Goal: Information Seeking & Learning: Learn about a topic

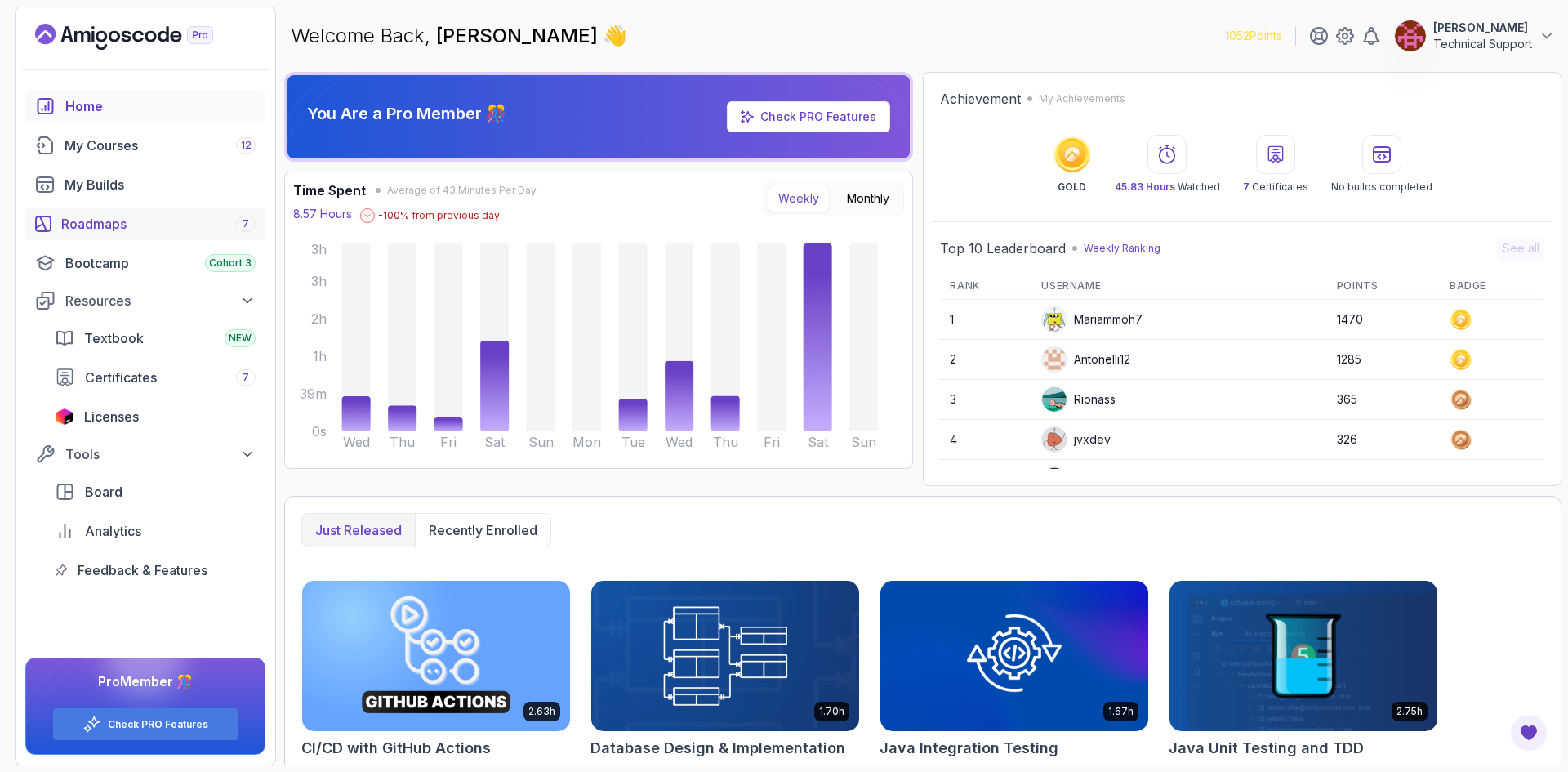
click at [133, 220] on div "Roadmaps 7" at bounding box center [159, 224] width 194 height 19
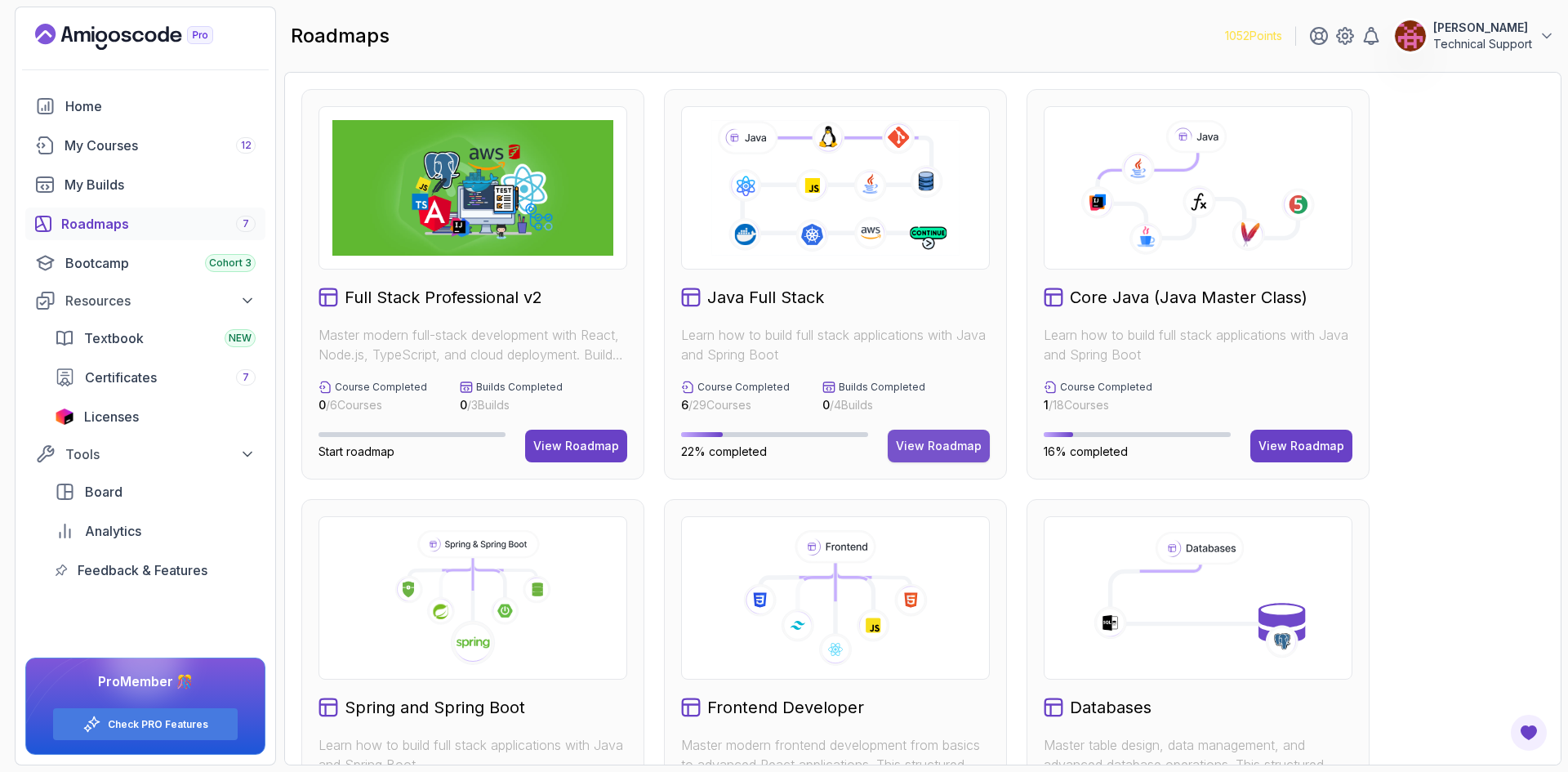
click at [921, 447] on div "View Roadmap" at bounding box center [938, 446] width 86 height 16
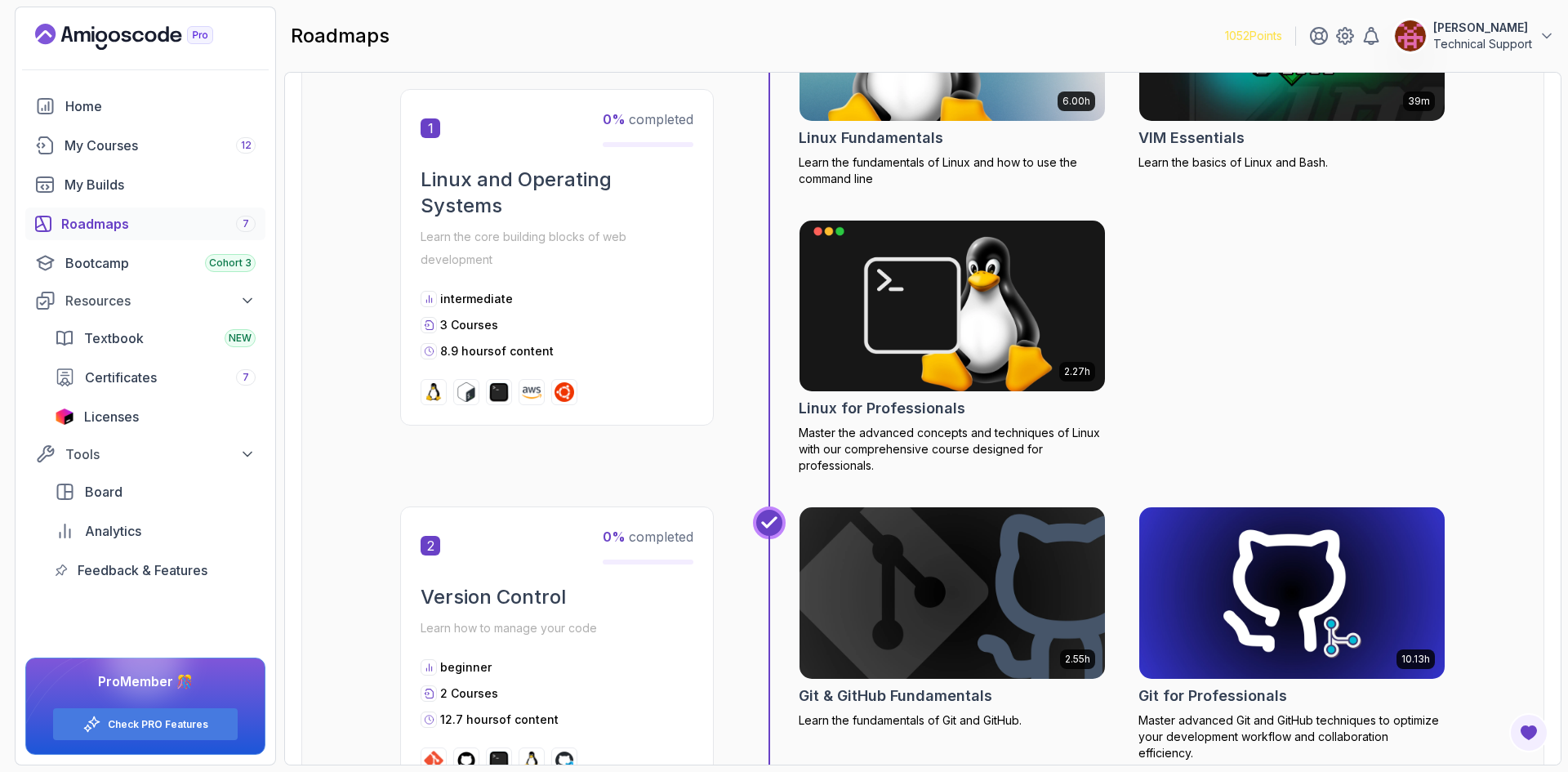
scroll to position [654, 0]
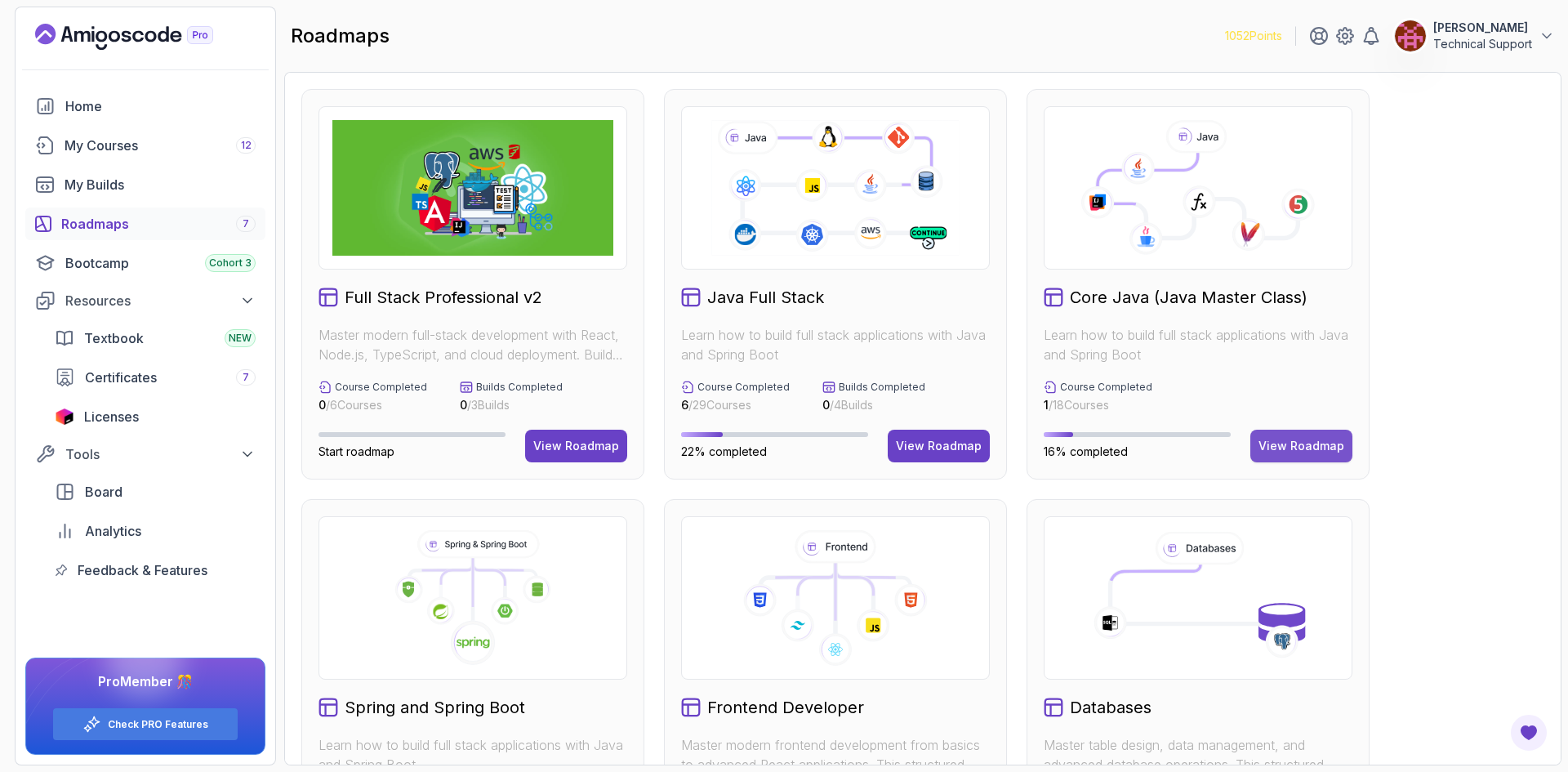
click at [1314, 453] on div "View Roadmap" at bounding box center [1301, 446] width 86 height 16
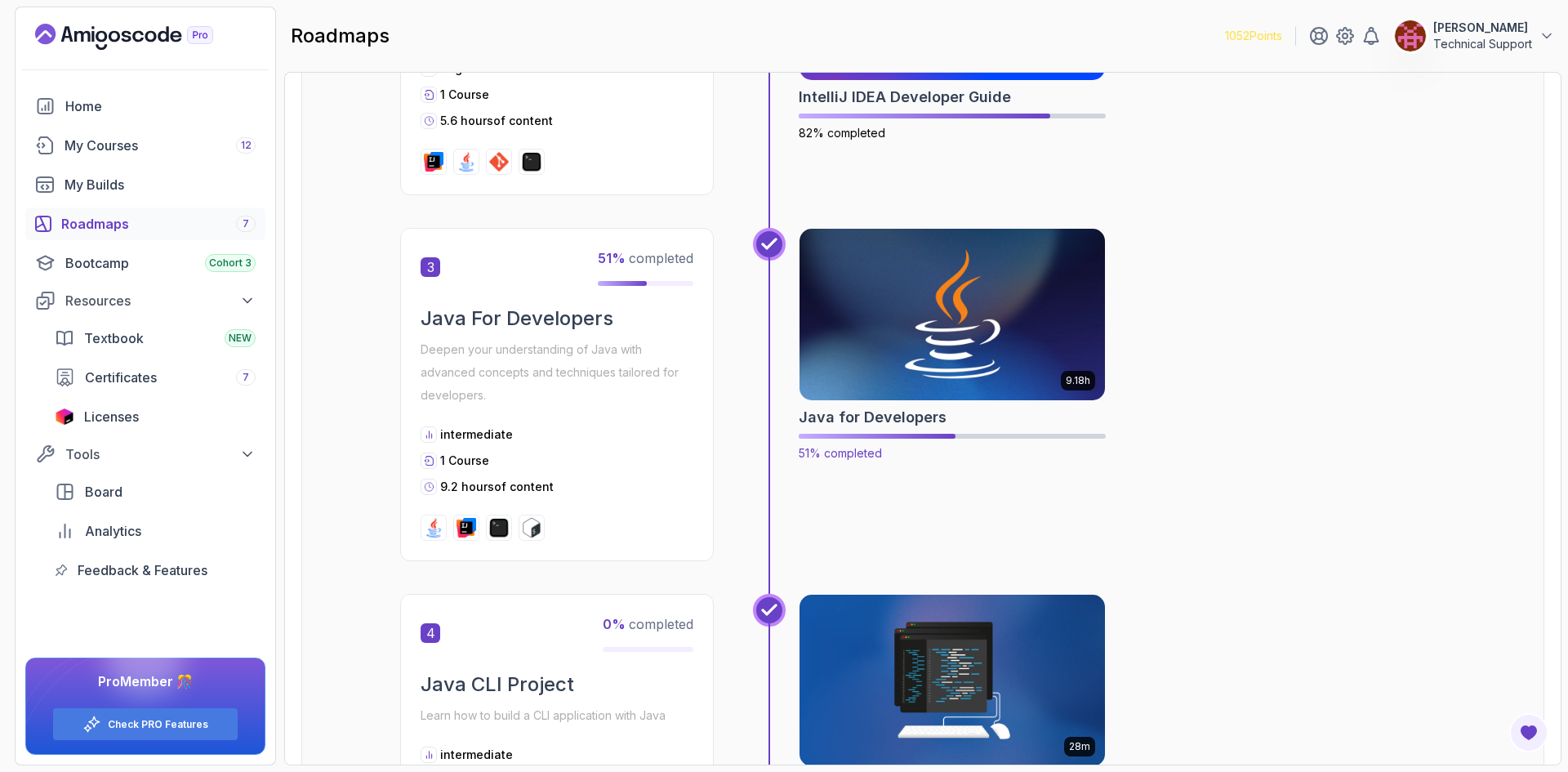
scroll to position [817, 0]
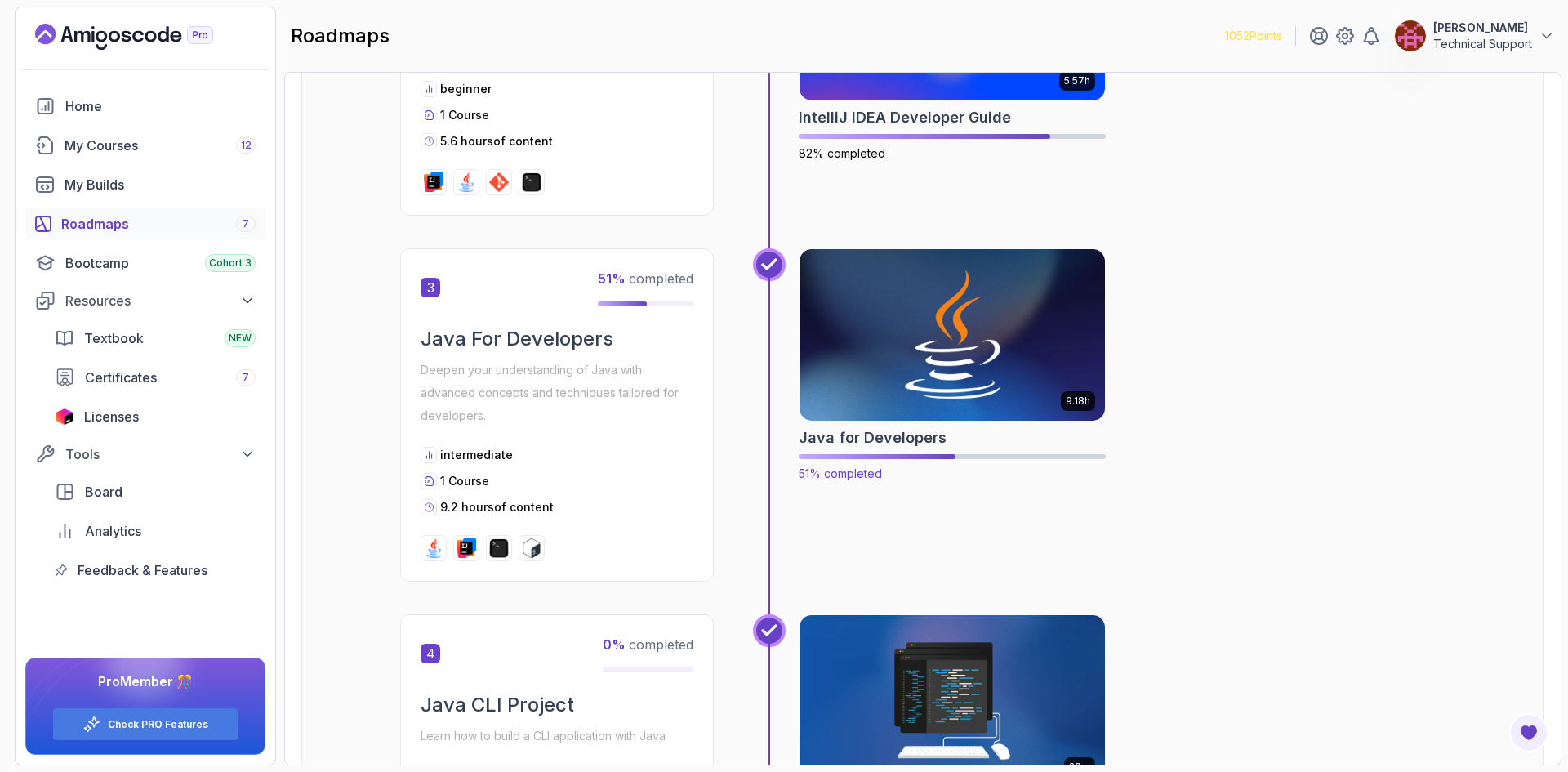
click at [927, 359] on img at bounding box center [952, 335] width 321 height 180
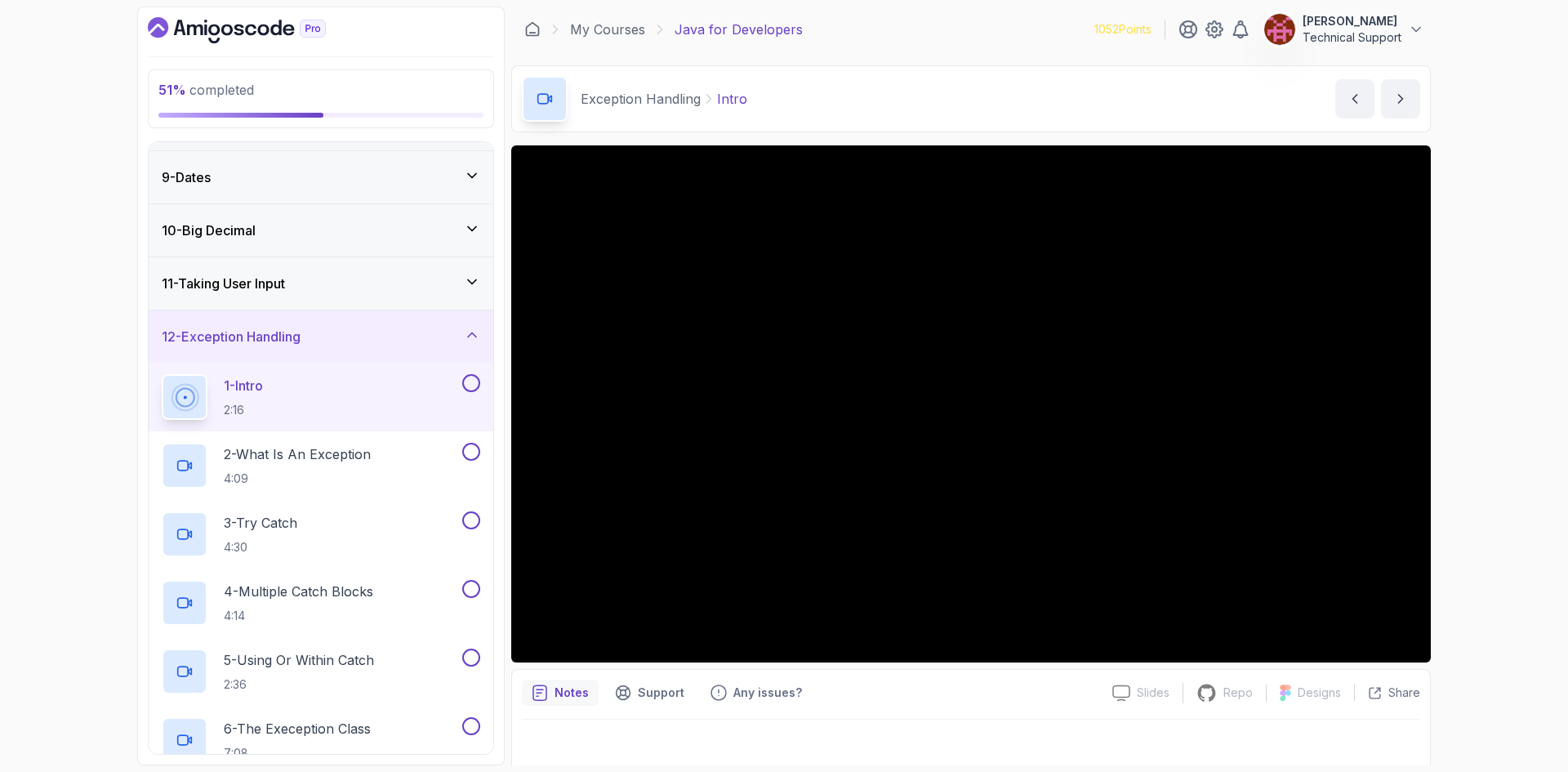
scroll to position [409, 0]
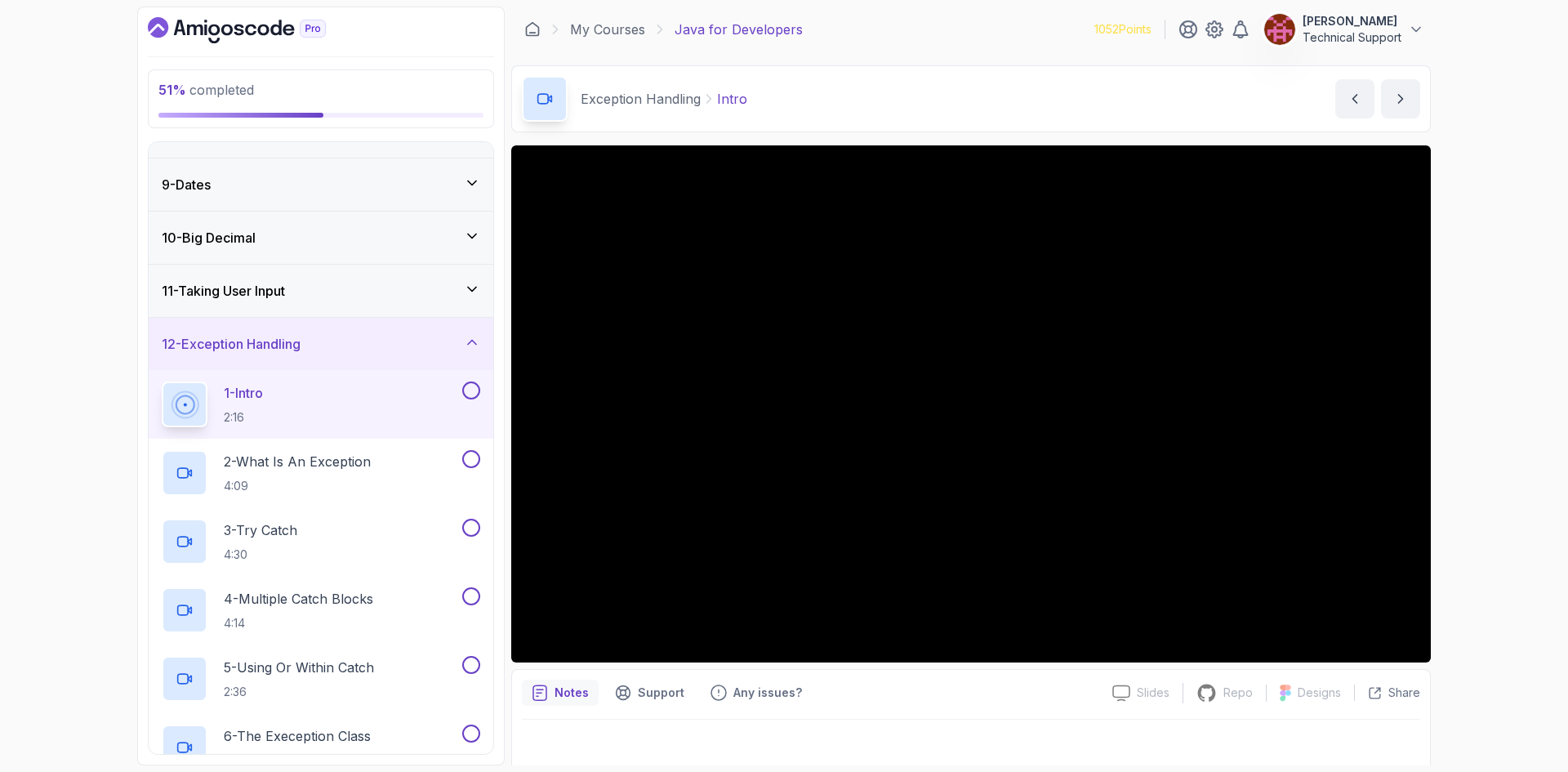
click at [1477, 279] on div "51 % completed 1 - Intro 2 - Loops 3 - If Statements 4 - Packages 5 - Access Mo…" at bounding box center [784, 386] width 1568 height 772
click at [1495, 289] on div "51 % completed 1 - Intro 2 - Loops 3 - If Statements 4 - Packages 5 - Access Mo…" at bounding box center [784, 386] width 1568 height 772
click at [1505, 295] on div "51 % completed 1 - Intro 2 - Loops 3 - If Statements 4 - Packages 5 - Access Mo…" at bounding box center [784, 386] width 1568 height 772
click at [1482, 318] on div "51 % completed 1 - Intro 2 - Loops 3 - If Statements 4 - Packages 5 - Access Mo…" at bounding box center [784, 386] width 1568 height 772
click at [1482, 313] on div "51 % completed 1 - Intro 2 - Loops 3 - If Statements 4 - Packages 5 - Access Mo…" at bounding box center [784, 386] width 1568 height 772
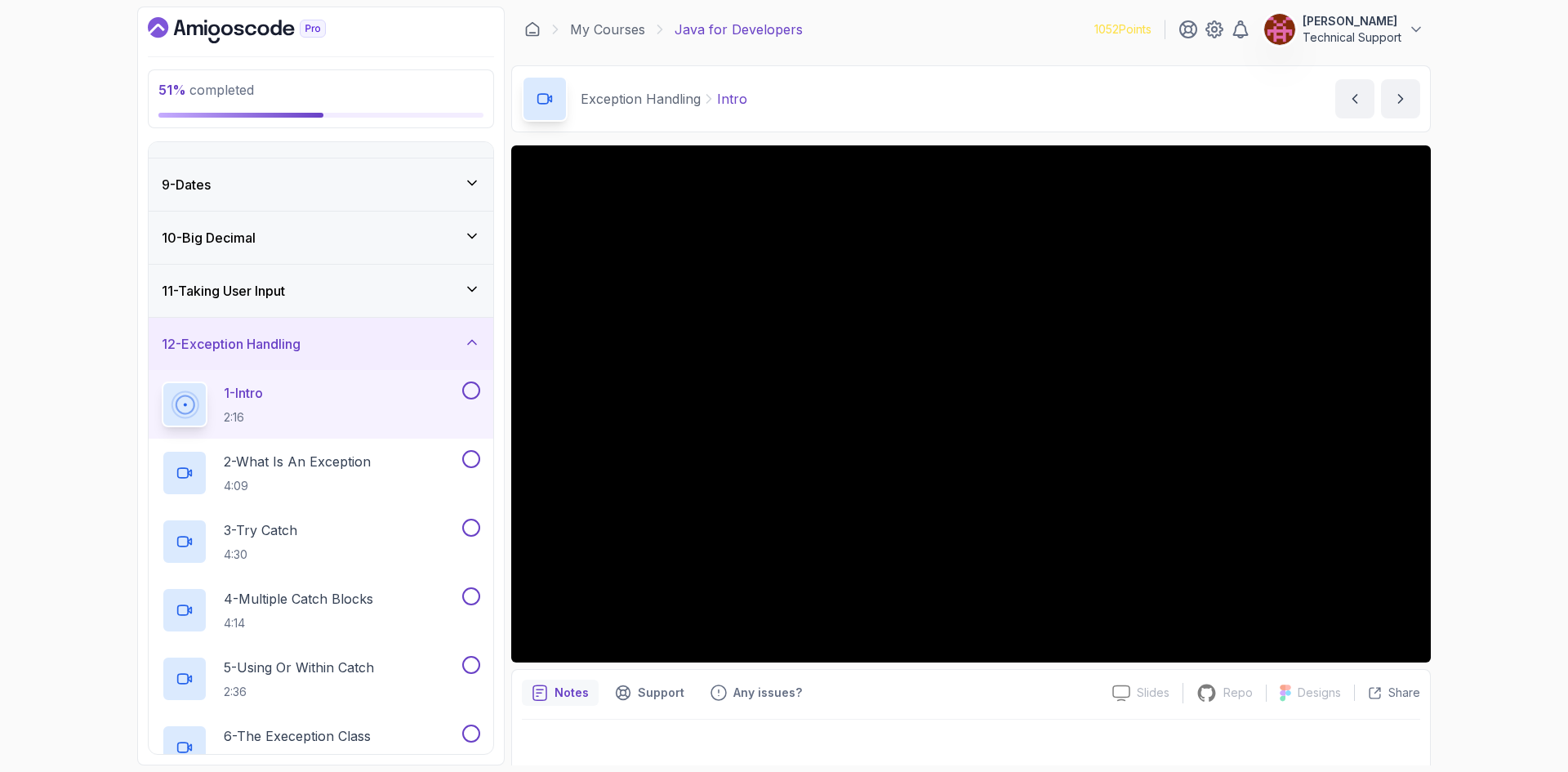
click at [1481, 330] on div "51 % completed 1 - Intro 2 - Loops 3 - If Statements 4 - Packages 5 - Access Mo…" at bounding box center [784, 386] width 1568 height 772
click at [1468, 312] on div "51 % completed 1 - Intro 2 - Loops 3 - If Statements 4 - Packages 5 - Access Mo…" at bounding box center [784, 386] width 1568 height 772
click at [1458, 443] on div "51 % completed 1 - Intro 2 - Loops 3 - If Statements 4 - Packages 5 - Access Mo…" at bounding box center [784, 386] width 1568 height 772
click at [1450, 431] on div "51 % completed 1 - Intro 2 - Loops 3 - If Statements 4 - Packages 5 - Access Mo…" at bounding box center [784, 386] width 1568 height 772
click at [1472, 418] on div "51 % completed 1 - Intro 2 - Loops 3 - If Statements 4 - Packages 5 - Access Mo…" at bounding box center [784, 386] width 1568 height 772
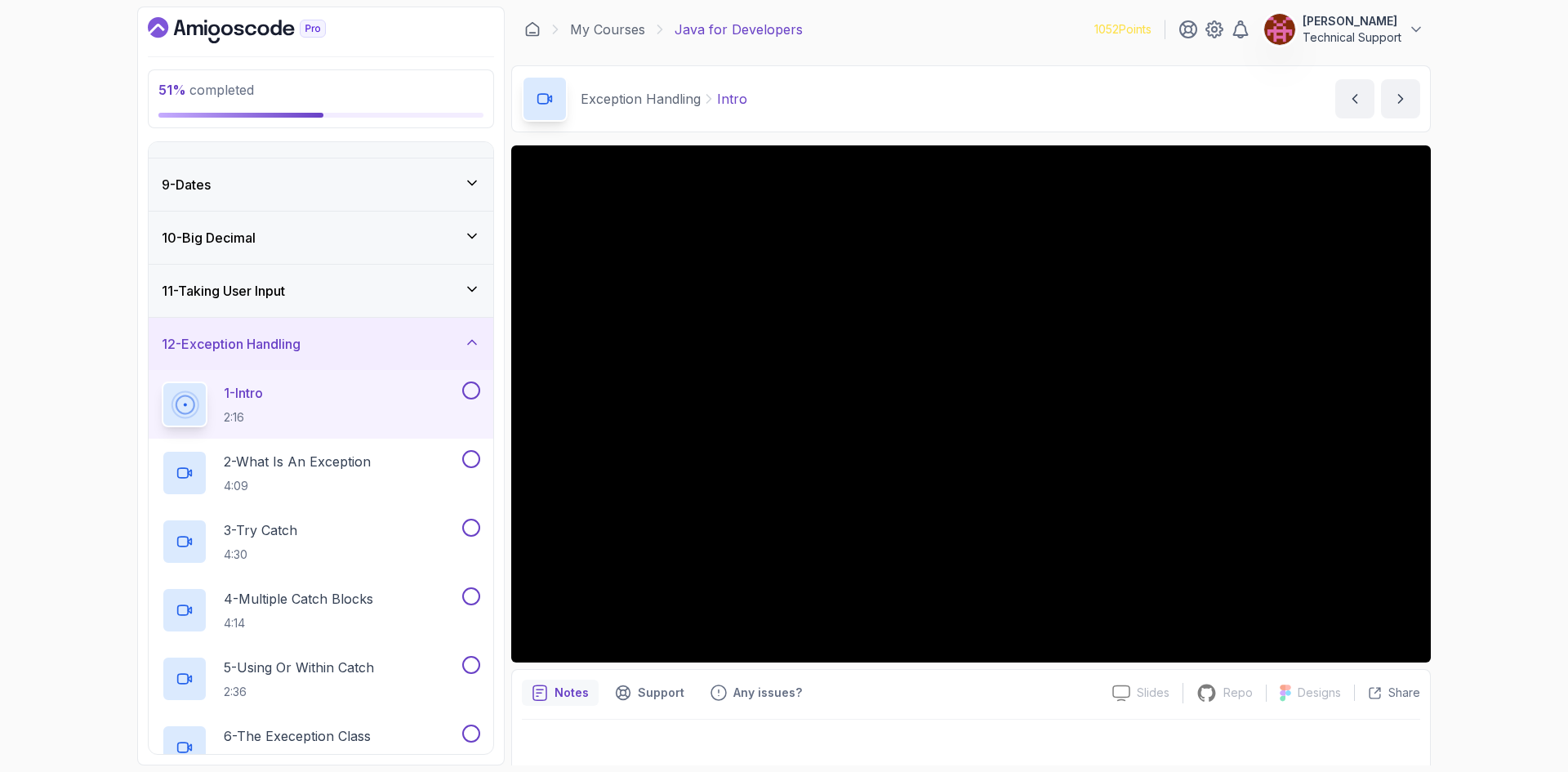
click at [1477, 427] on div "51 % completed 1 - Intro 2 - Loops 3 - If Statements 4 - Packages 5 - Access Mo…" at bounding box center [784, 386] width 1568 height 772
click at [1479, 427] on div "51 % completed 1 - Intro 2 - Loops 3 - If Statements 4 - Packages 5 - Access Mo…" at bounding box center [784, 386] width 1568 height 772
click at [1512, 426] on div "51 % completed 1 - Intro 2 - Loops 3 - If Statements 4 - Packages 5 - Access Mo…" at bounding box center [784, 386] width 1568 height 772
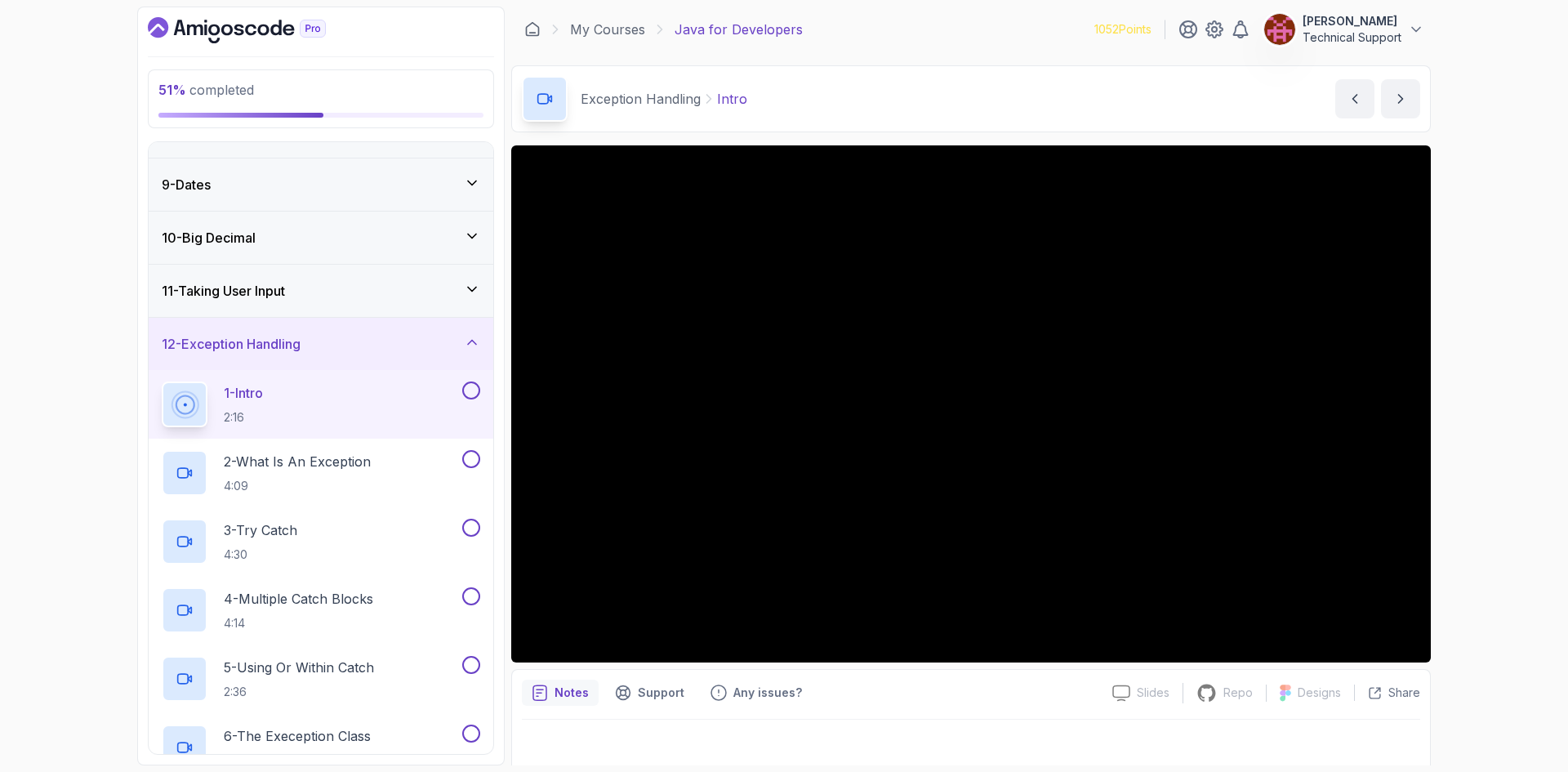
click at [1507, 422] on div "51 % completed 1 - Intro 2 - Loops 3 - If Statements 4 - Packages 5 - Access Mo…" at bounding box center [784, 386] width 1568 height 772
click at [1492, 418] on div "51 % completed 1 - Intro 2 - Loops 3 - If Statements 4 - Packages 5 - Access Mo…" at bounding box center [784, 386] width 1568 height 772
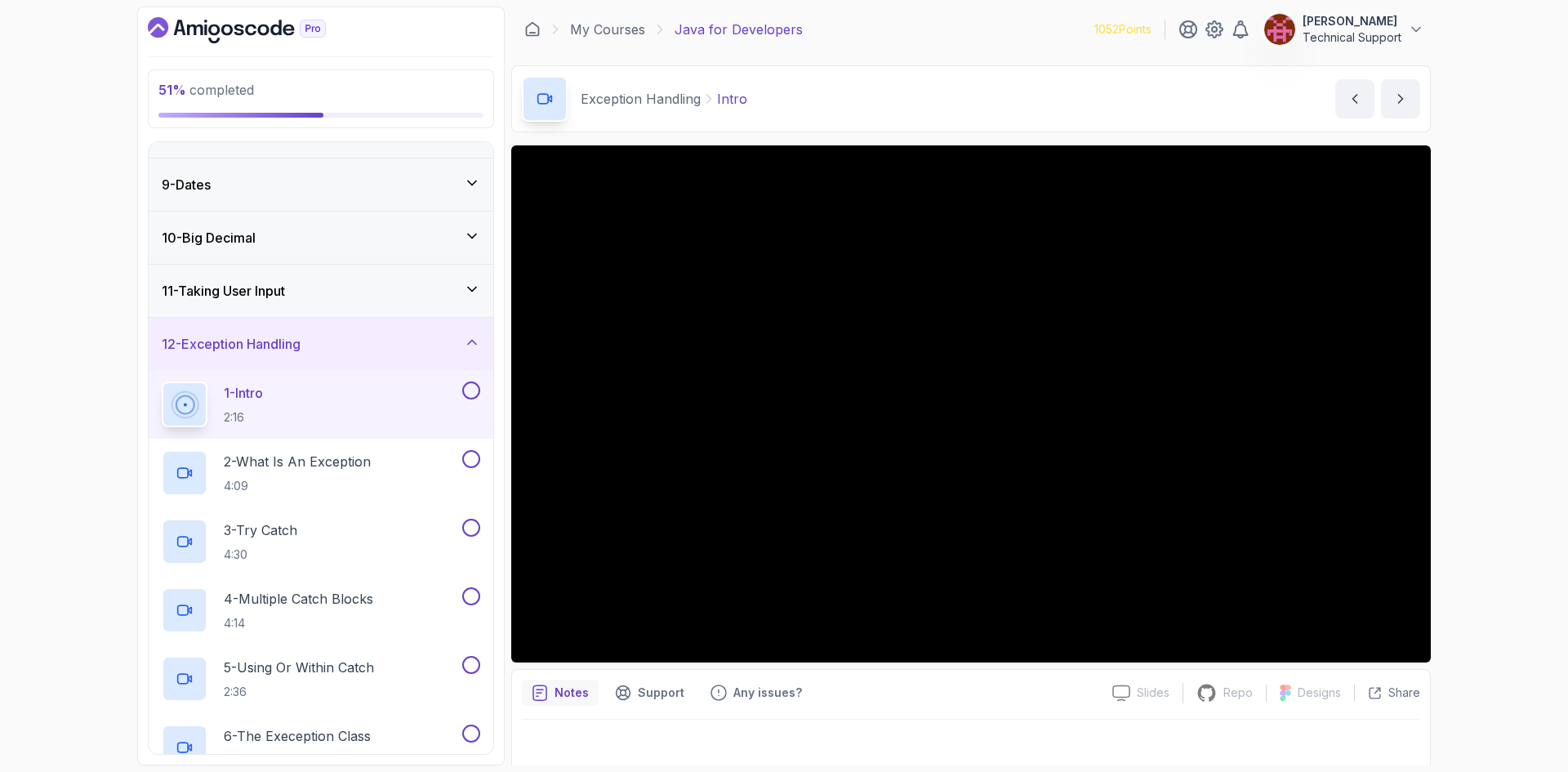
drag, startPoint x: 1492, startPoint y: 418, endPoint x: 1489, endPoint y: 481, distance: 63.1
click at [1489, 481] on div "51 % completed 1 - Intro 2 - Loops 3 - If Statements 4 - Packages 5 - Access Mo…" at bounding box center [784, 386] width 1568 height 772
click at [1488, 455] on div "51 % completed 1 - Intro 2 - Loops 3 - If Statements 4 - Packages 5 - Access Mo…" at bounding box center [784, 386] width 1568 height 772
click at [1502, 463] on div "51 % completed 1 - Intro 2 - Loops 3 - If Statements 4 - Packages 5 - Access Mo…" at bounding box center [784, 386] width 1568 height 772
click at [1501, 465] on div "51 % completed 1 - Intro 2 - Loops 3 - If Statements 4 - Packages 5 - Access Mo…" at bounding box center [784, 386] width 1568 height 772
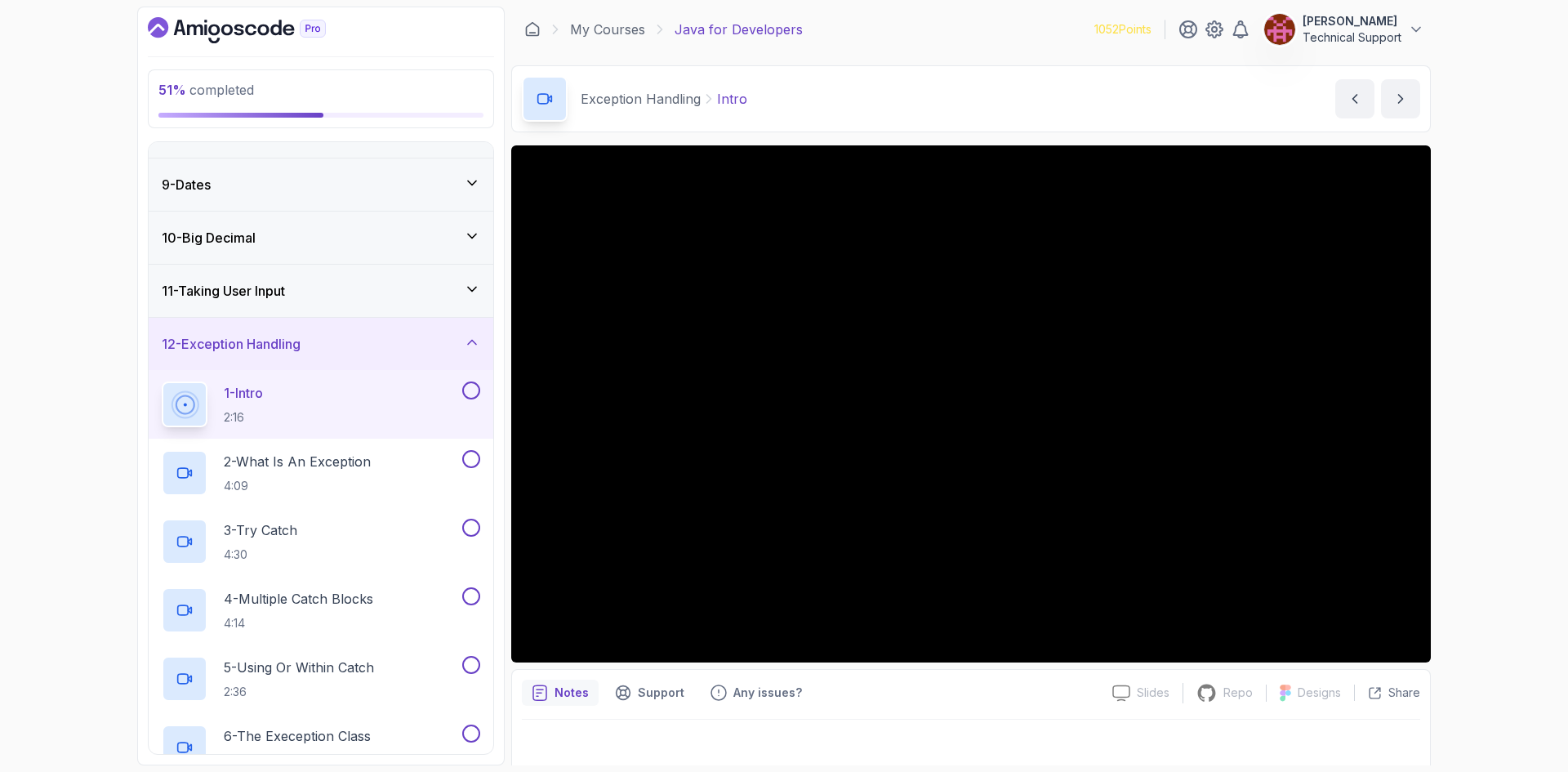
drag, startPoint x: 1498, startPoint y: 465, endPoint x: 1488, endPoint y: 541, distance: 76.7
click at [1488, 541] on div "51 % completed 1 - Intro 2 - Loops 3 - If Statements 4 - Packages 5 - Access Mo…" at bounding box center [784, 386] width 1568 height 772
click at [1496, 506] on div "51 % completed 1 - Intro 2 - Loops 3 - If Statements 4 - Packages 5 - Access Mo…" at bounding box center [784, 386] width 1568 height 772
click at [1482, 478] on div "51 % completed 1 - Intro 2 - Loops 3 - If Statements 4 - Packages 5 - Access Mo…" at bounding box center [784, 386] width 1568 height 772
click at [1476, 476] on div "51 % completed 1 - Intro 2 - Loops 3 - If Statements 4 - Packages 5 - Access Mo…" at bounding box center [784, 386] width 1568 height 772
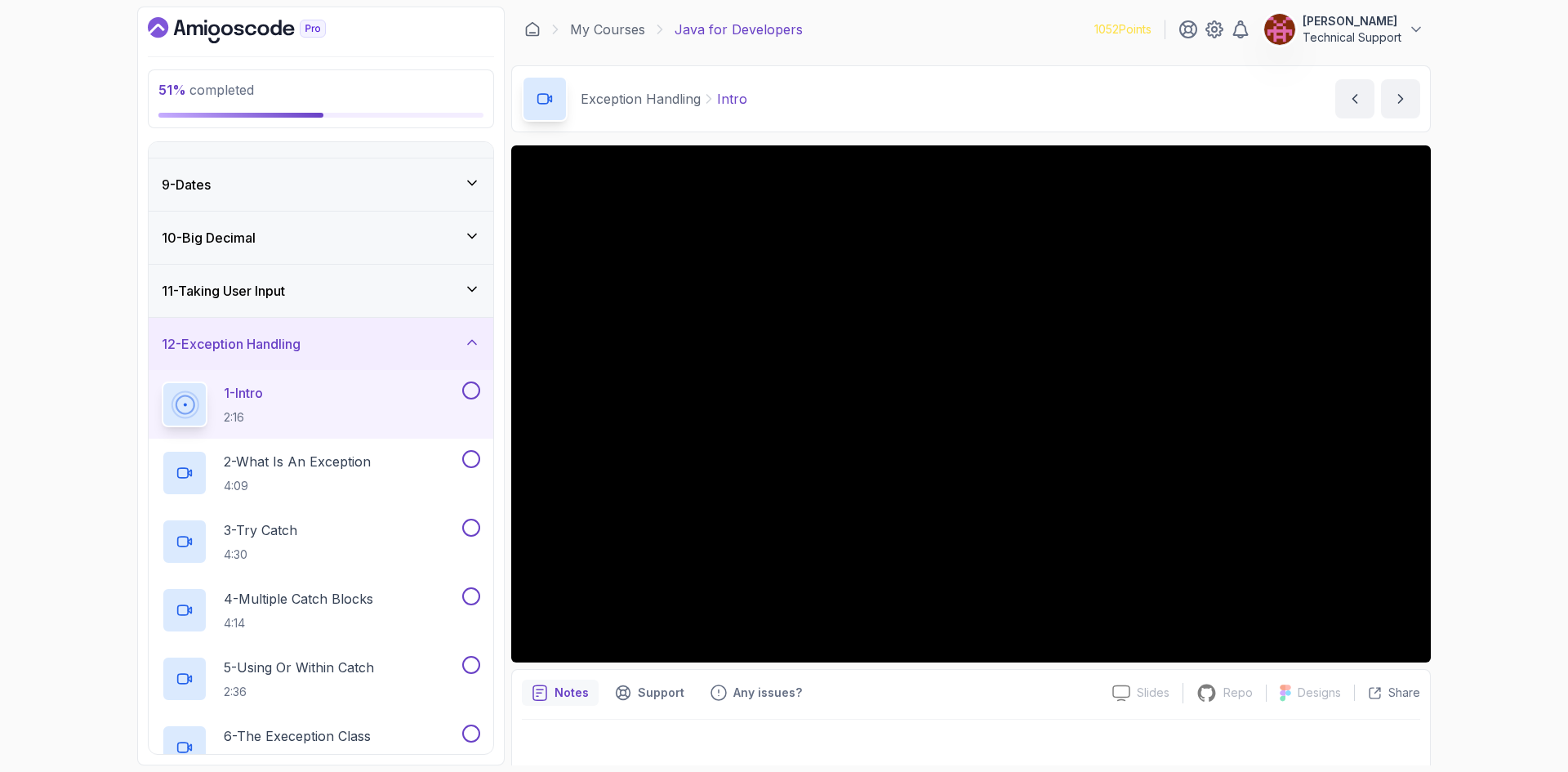
click at [1487, 477] on div "51 % completed 1 - Intro 2 - Loops 3 - If Statements 4 - Packages 5 - Access Mo…" at bounding box center [784, 386] width 1568 height 772
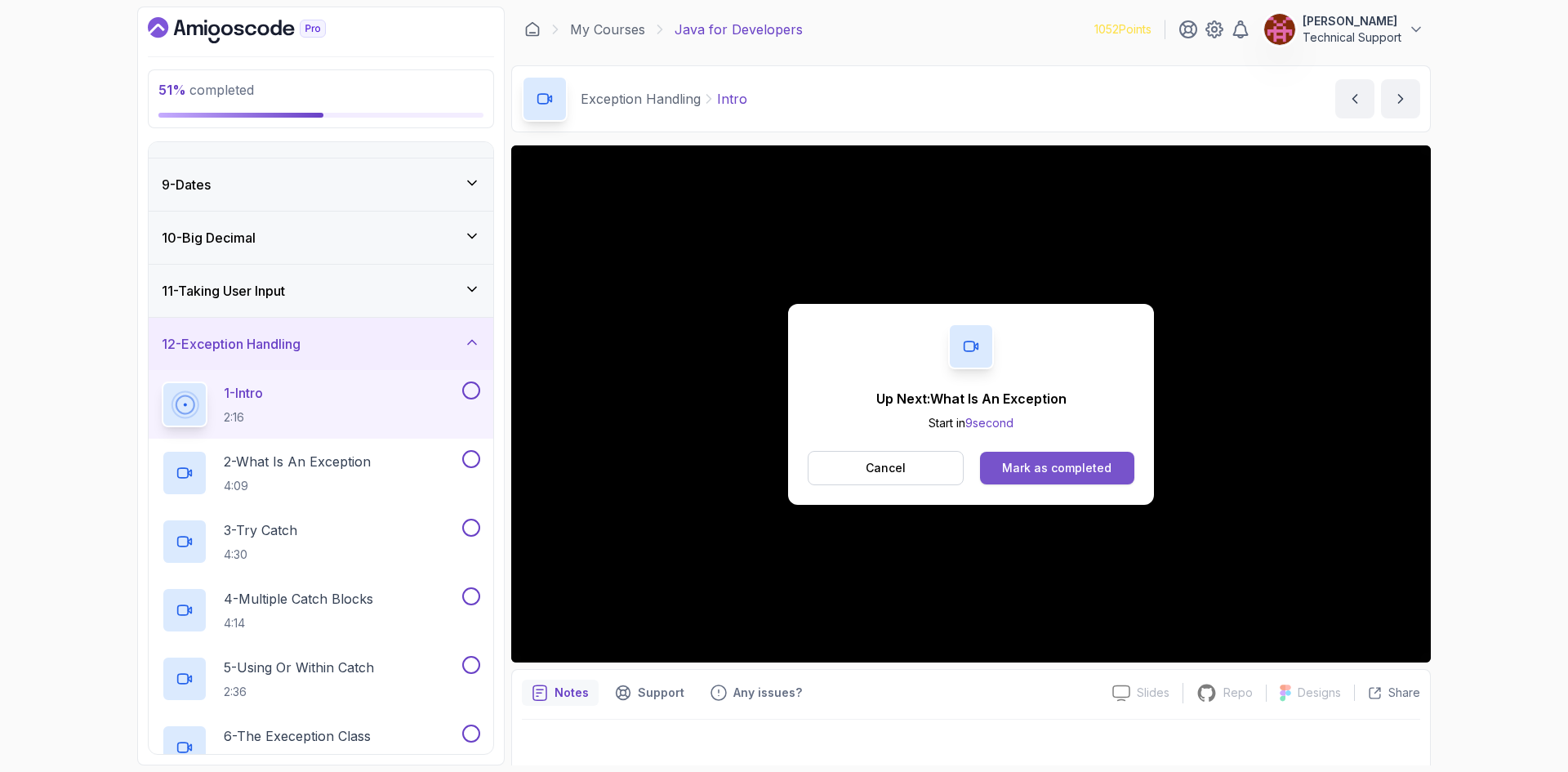
click at [1045, 466] on div "Mark as completed" at bounding box center [1057, 467] width 110 height 16
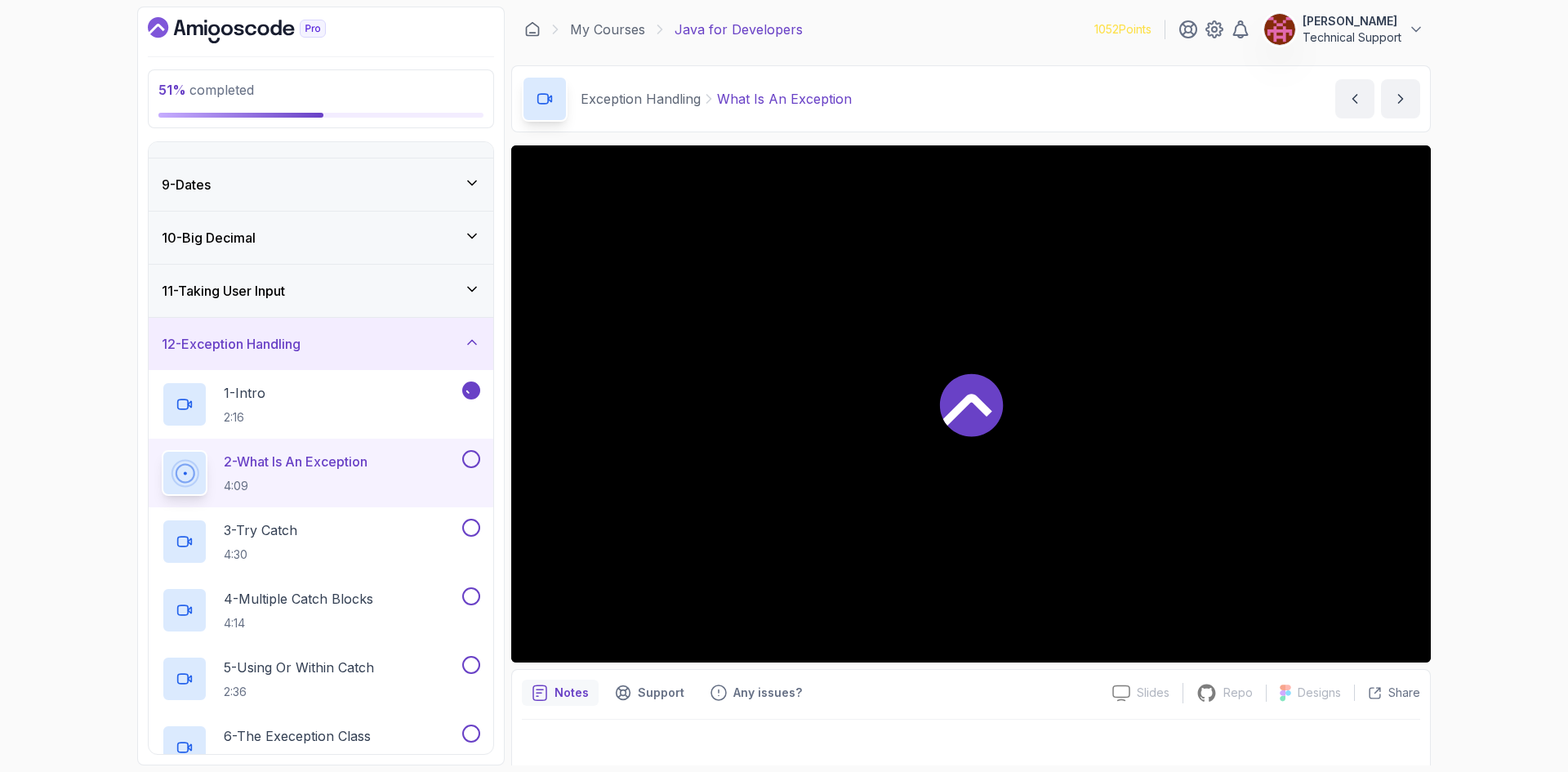
click at [1458, 428] on div "51 % completed 1 - Intro 2 - Loops 3 - If Statements 4 - Packages 5 - Access Mo…" at bounding box center [784, 386] width 1568 height 772
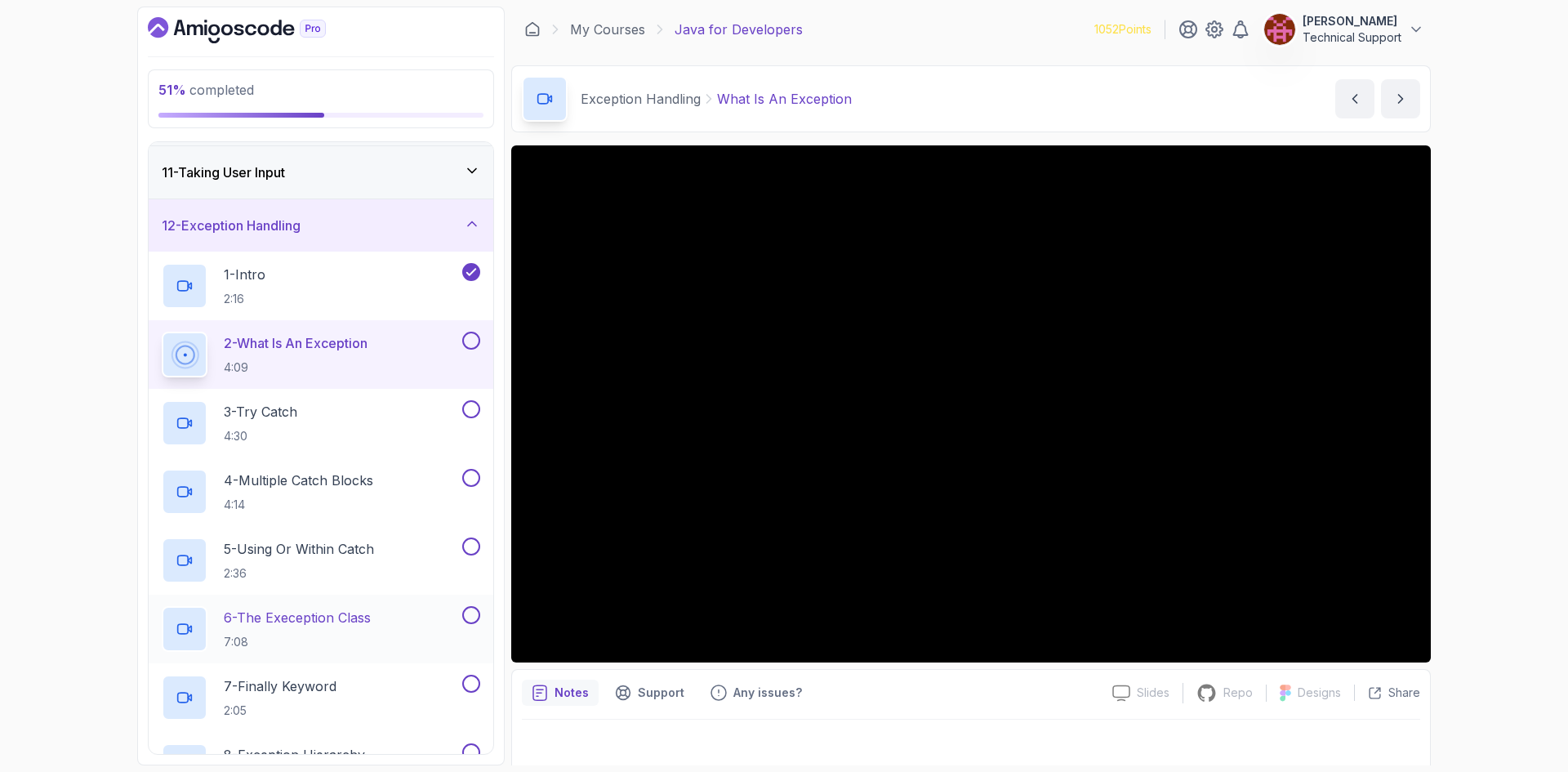
scroll to position [445, 0]
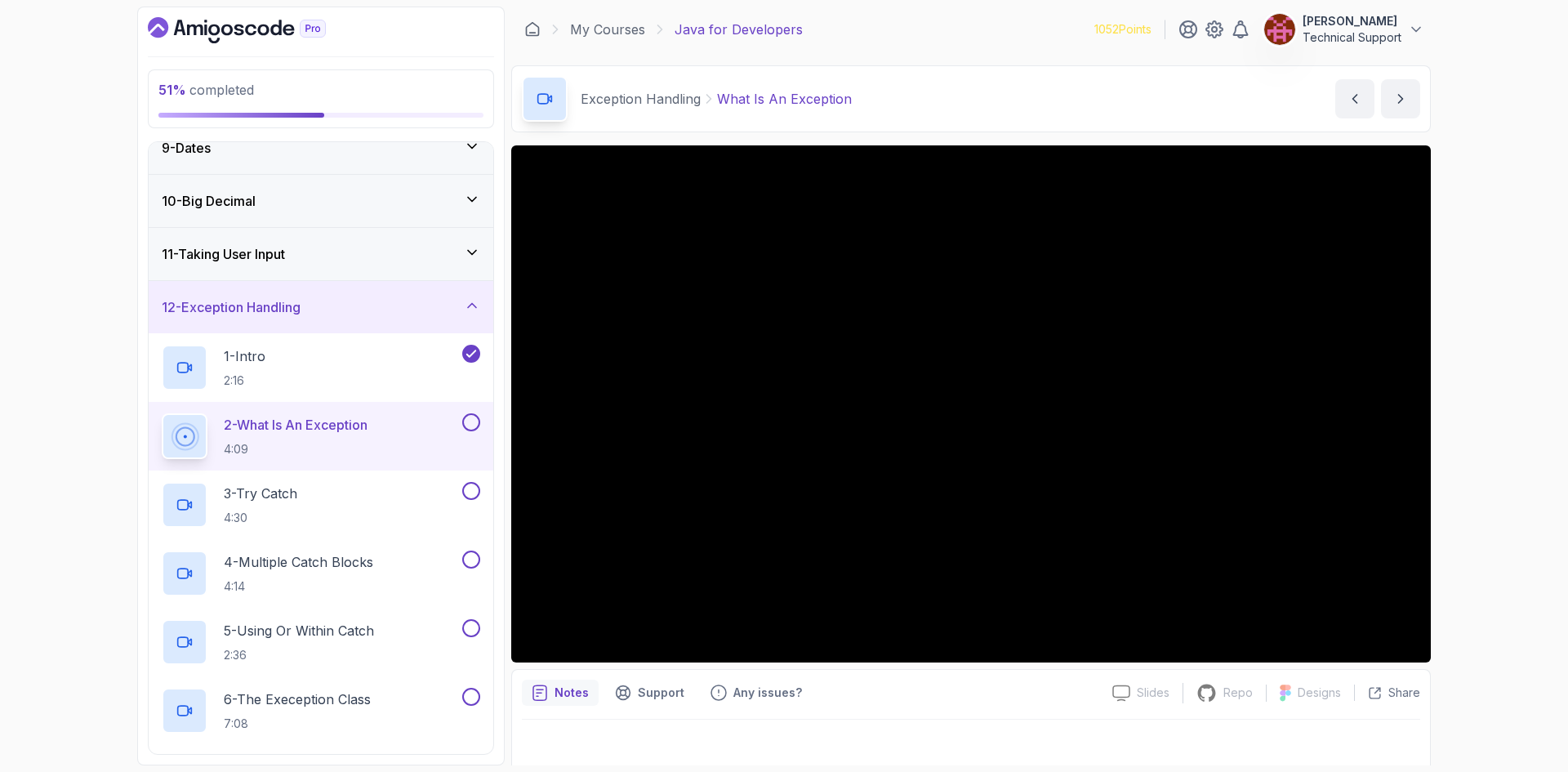
click at [1496, 379] on div "51 % completed 1 - Intro 2 - Loops 3 - If Statements 4 - Packages 5 - Access Mo…" at bounding box center [784, 386] width 1568 height 772
click at [1505, 398] on div "51 % completed 1 - Intro 2 - Loops 3 - If Statements 4 - Packages 5 - Access Mo…" at bounding box center [784, 386] width 1568 height 772
drag, startPoint x: 1505, startPoint y: 398, endPoint x: 1503, endPoint y: 436, distance: 38.1
click at [1503, 436] on div "51 % completed 1 - Intro 2 - Loops 3 - If Statements 4 - Packages 5 - Access Mo…" at bounding box center [784, 386] width 1568 height 772
drag, startPoint x: 1502, startPoint y: 436, endPoint x: 1539, endPoint y: 568, distance: 137.1
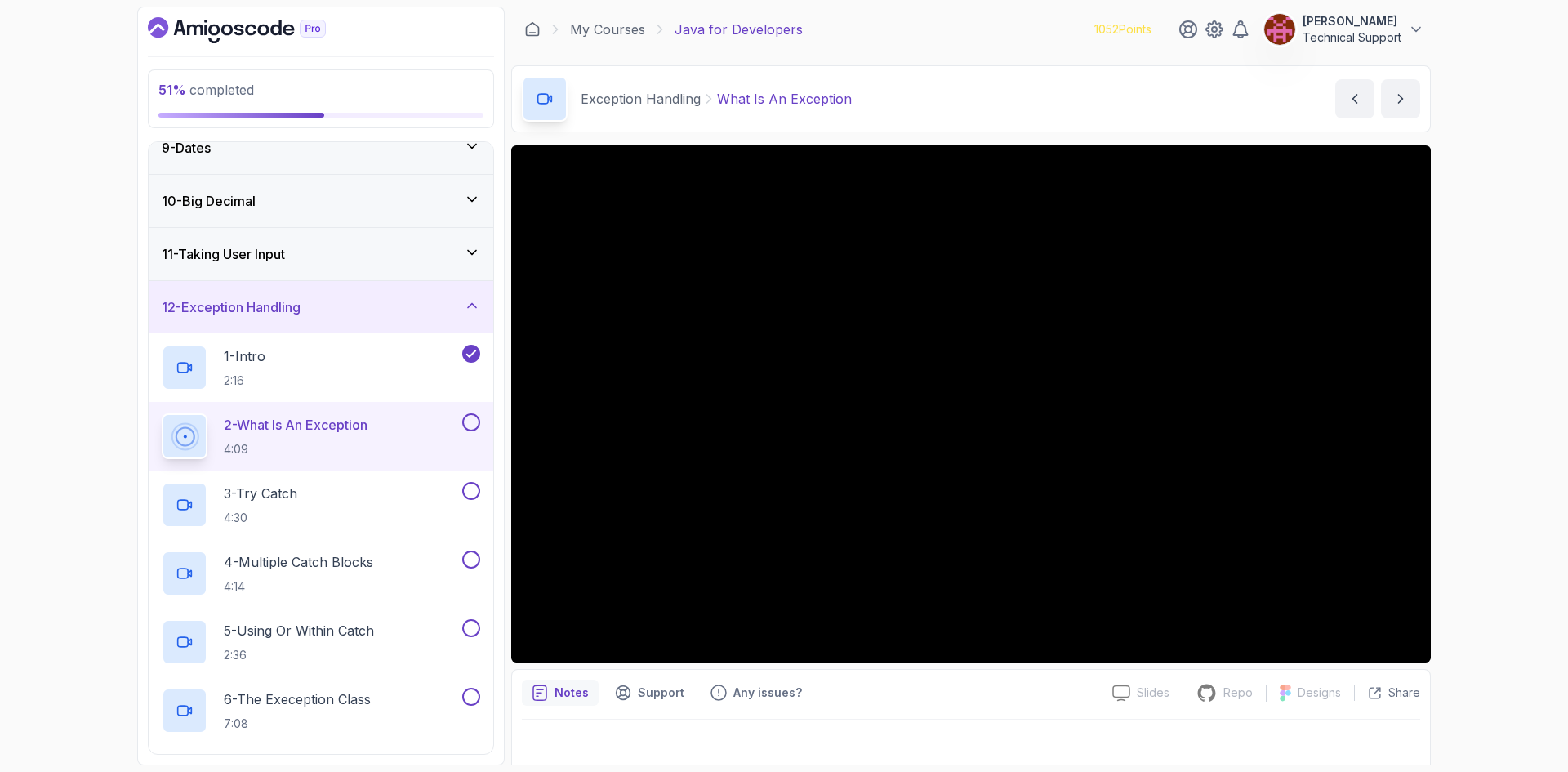
click at [1539, 568] on div "51 % completed 1 - Intro 2 - Loops 3 - If Statements 4 - Packages 5 - Access Mo…" at bounding box center [784, 386] width 1568 height 772
click at [1509, 482] on div "51 % completed 1 - Intro 2 - Loops 3 - If Statements 4 - Packages 5 - Access Mo…" at bounding box center [784, 386] width 1568 height 772
click at [1498, 473] on div "51 % completed 1 - Intro 2 - Loops 3 - If Statements 4 - Packages 5 - Access Mo…" at bounding box center [784, 386] width 1568 height 772
click at [1470, 446] on div "51 % completed 1 - Intro 2 - Loops 3 - If Statements 4 - Packages 5 - Access Mo…" at bounding box center [784, 386] width 1568 height 772
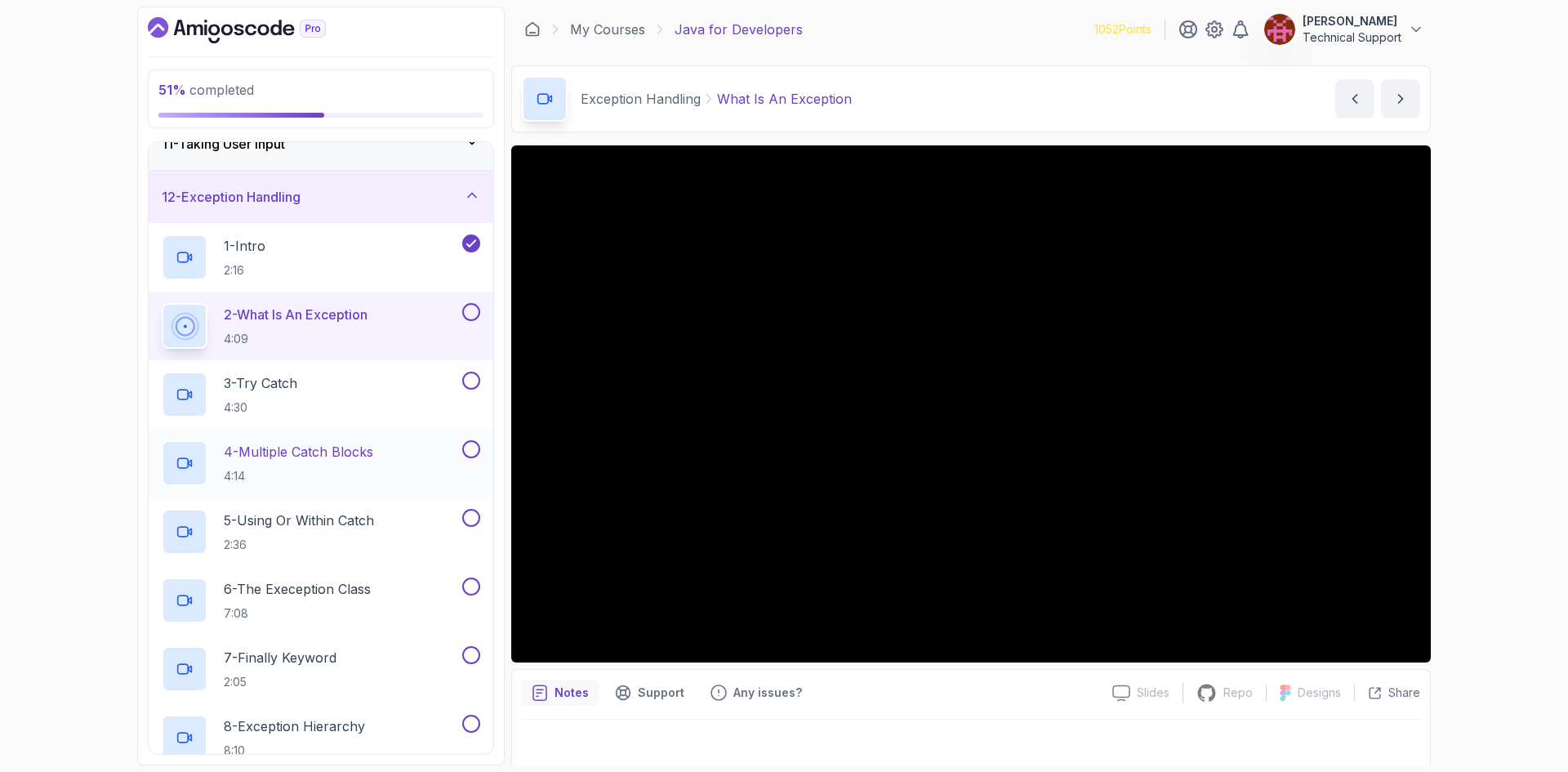
scroll to position [527, 0]
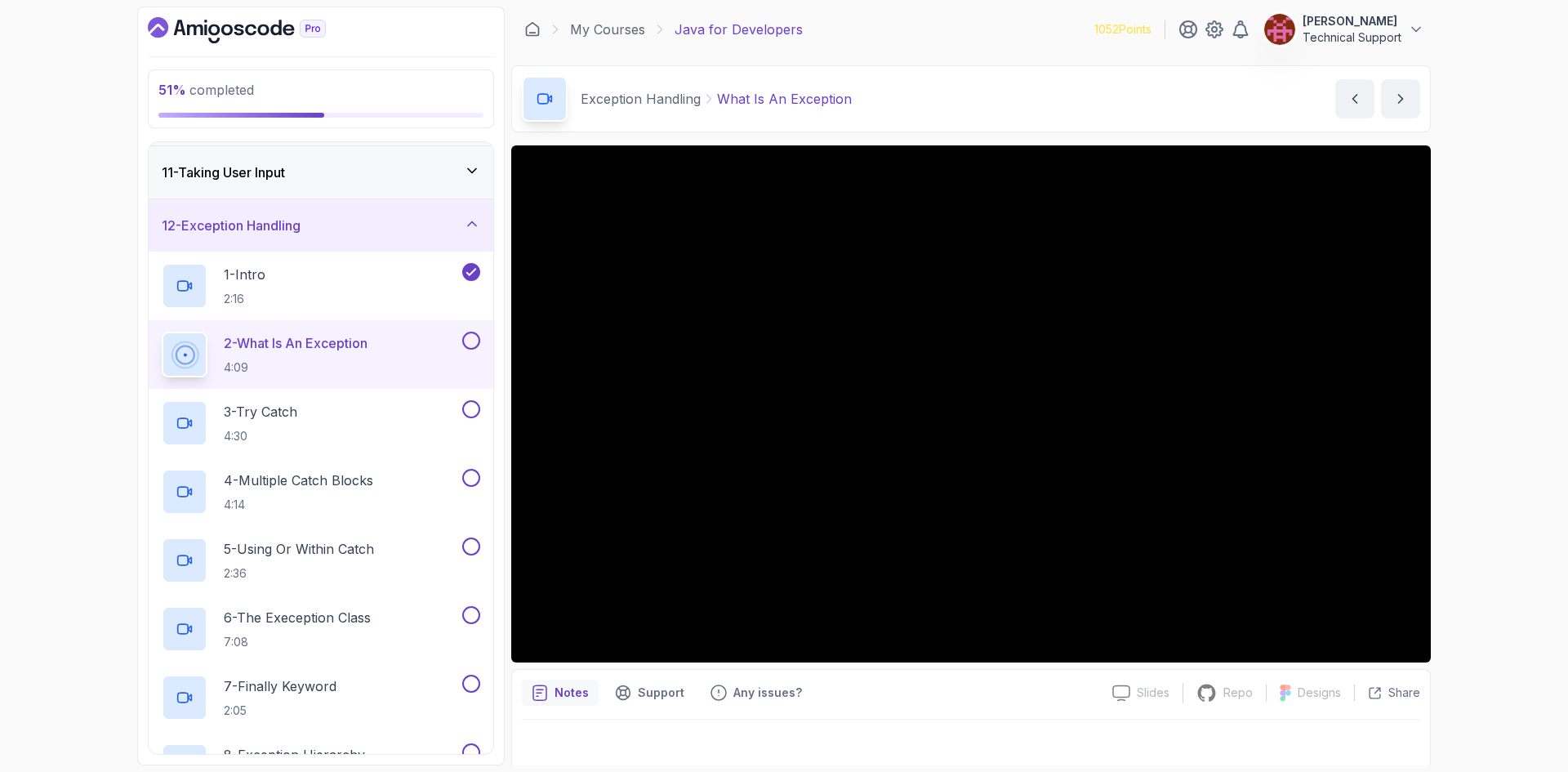
click at [1474, 389] on div "51 % completed 1 - Intro 2 - Loops 3 - If Statements 4 - Packages 5 - Access Mo…" at bounding box center [784, 386] width 1568 height 772
click at [1491, 384] on div "51 % completed 1 - Intro 2 - Loops 3 - If Statements 4 - Packages 5 - Access Mo…" at bounding box center [784, 386] width 1568 height 772
drag, startPoint x: 1479, startPoint y: 383, endPoint x: 1498, endPoint y: 358, distance: 31.4
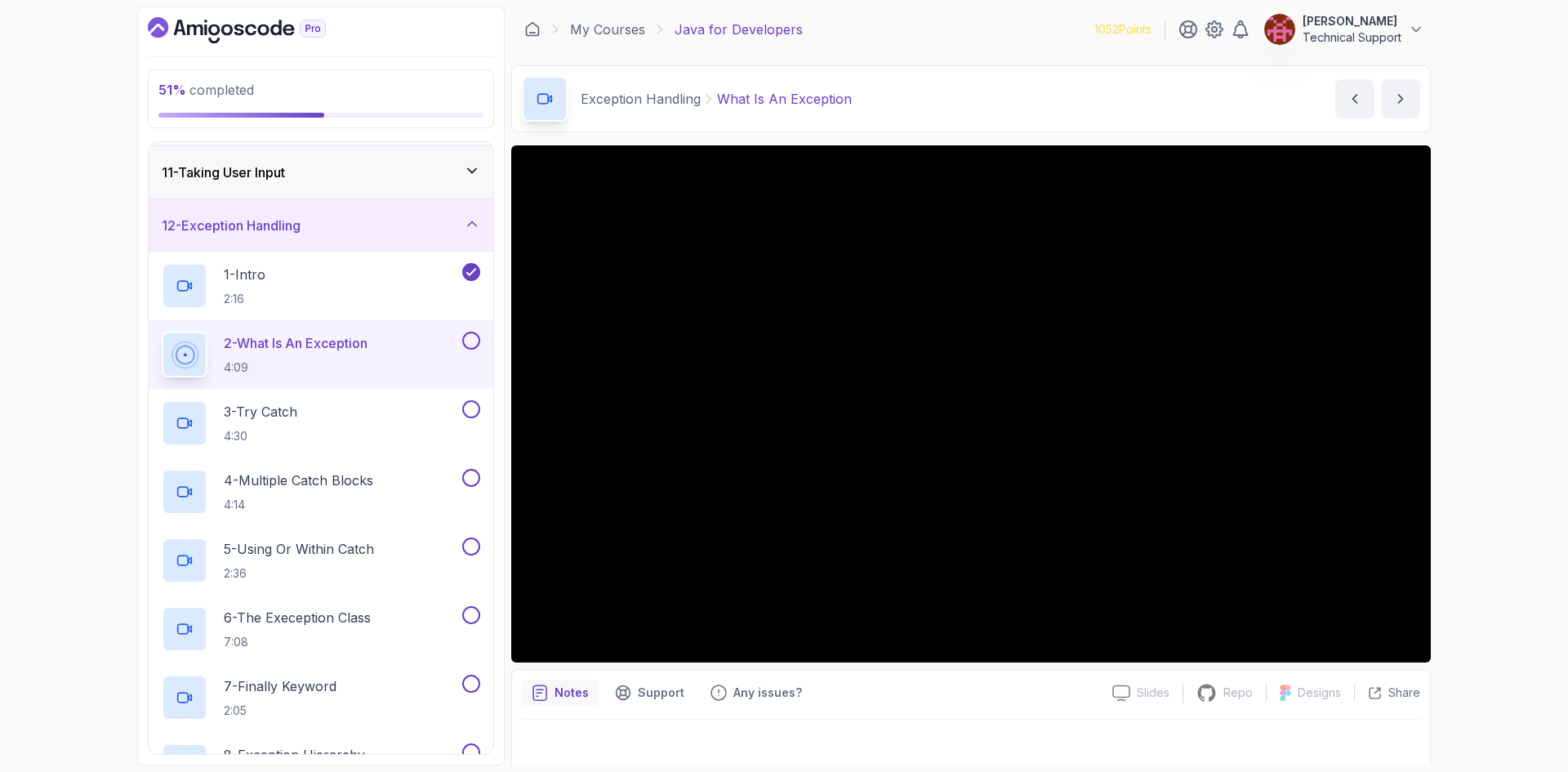
click at [1498, 358] on div "51 % completed 1 - Intro 2 - Loops 3 - If Statements 4 - Packages 5 - Access Mo…" at bounding box center [784, 386] width 1568 height 772
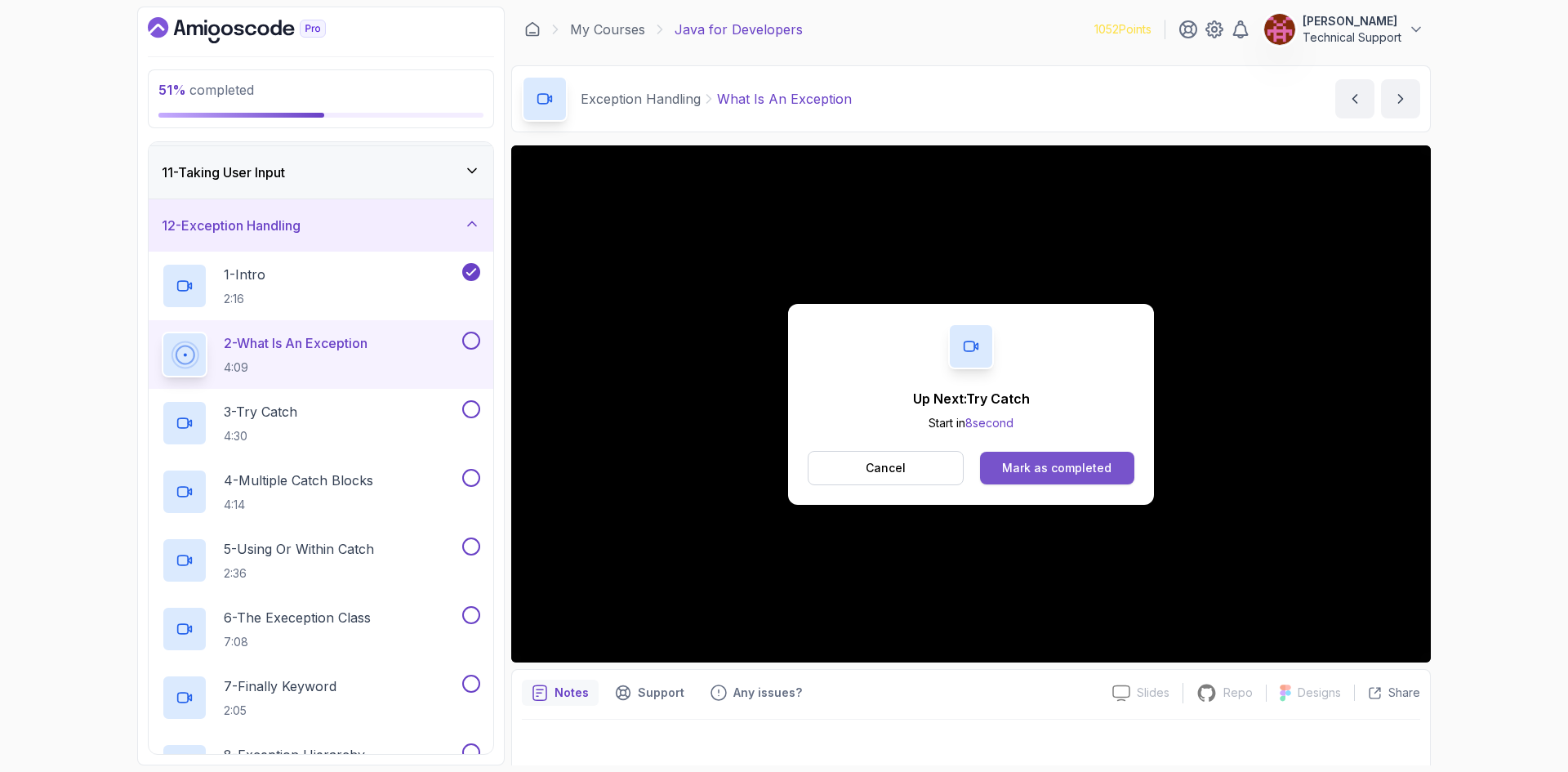
click at [1049, 474] on div "Mark as completed" at bounding box center [1057, 467] width 110 height 16
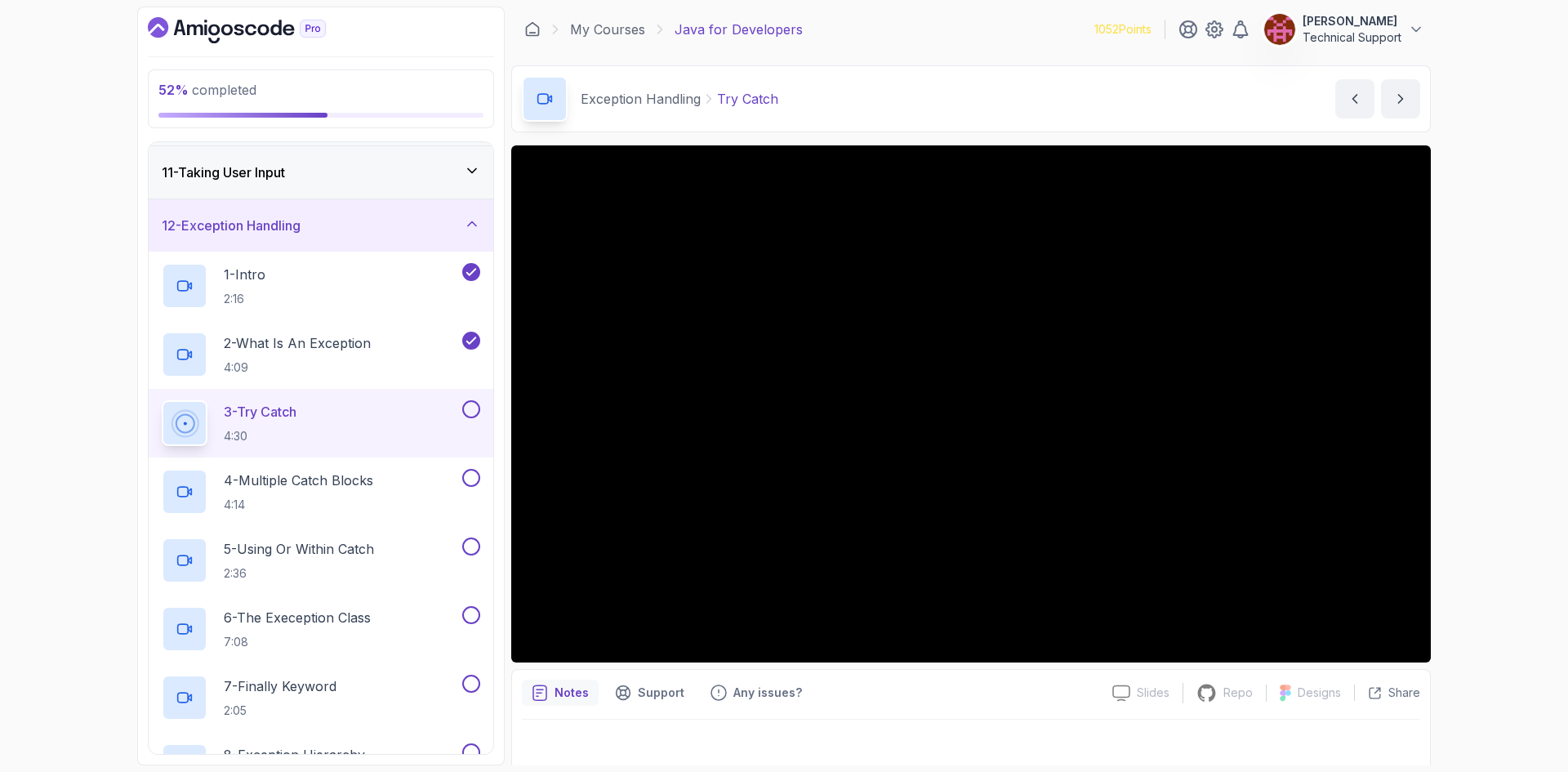
click at [1473, 461] on div "52 % completed 1 - Intro 2 - Loops 3 - If Statements 4 - Packages 5 - Access Mo…" at bounding box center [784, 386] width 1568 height 772
click at [225, 193] on div "11 - Taking User Input" at bounding box center [321, 172] width 345 height 52
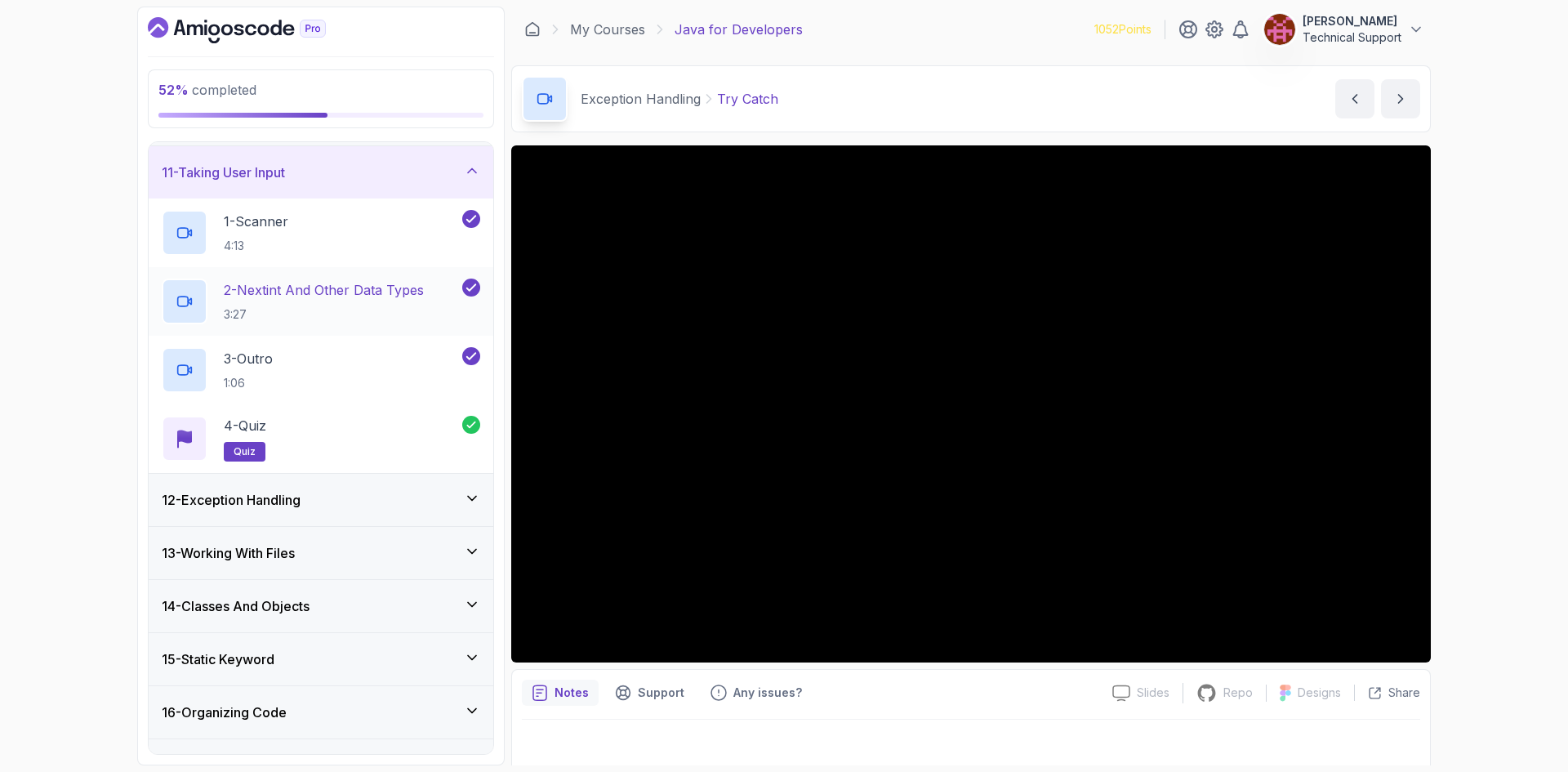
scroll to position [445, 0]
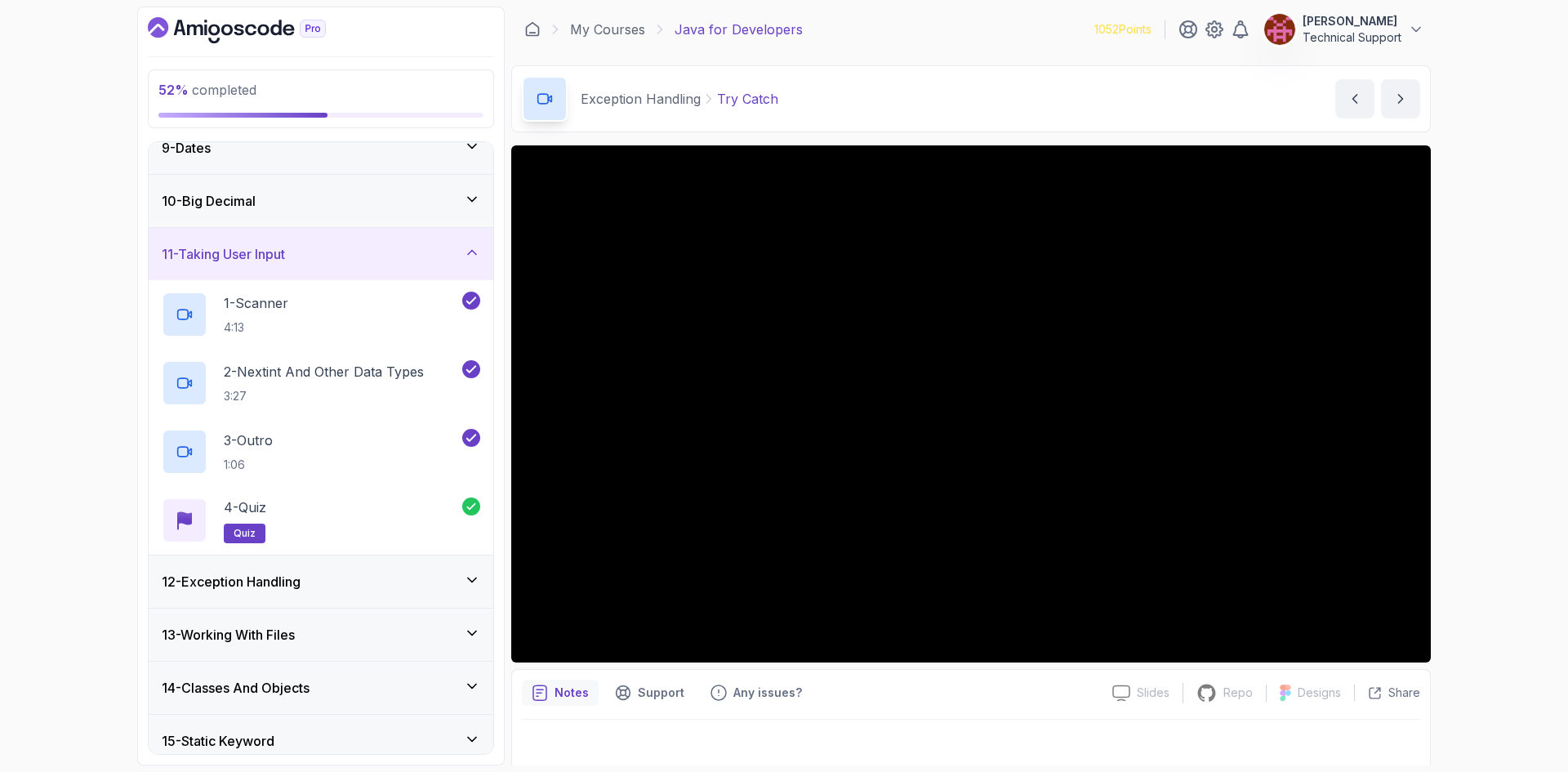
click at [303, 246] on div "11 - Taking User Input" at bounding box center [320, 254] width 318 height 19
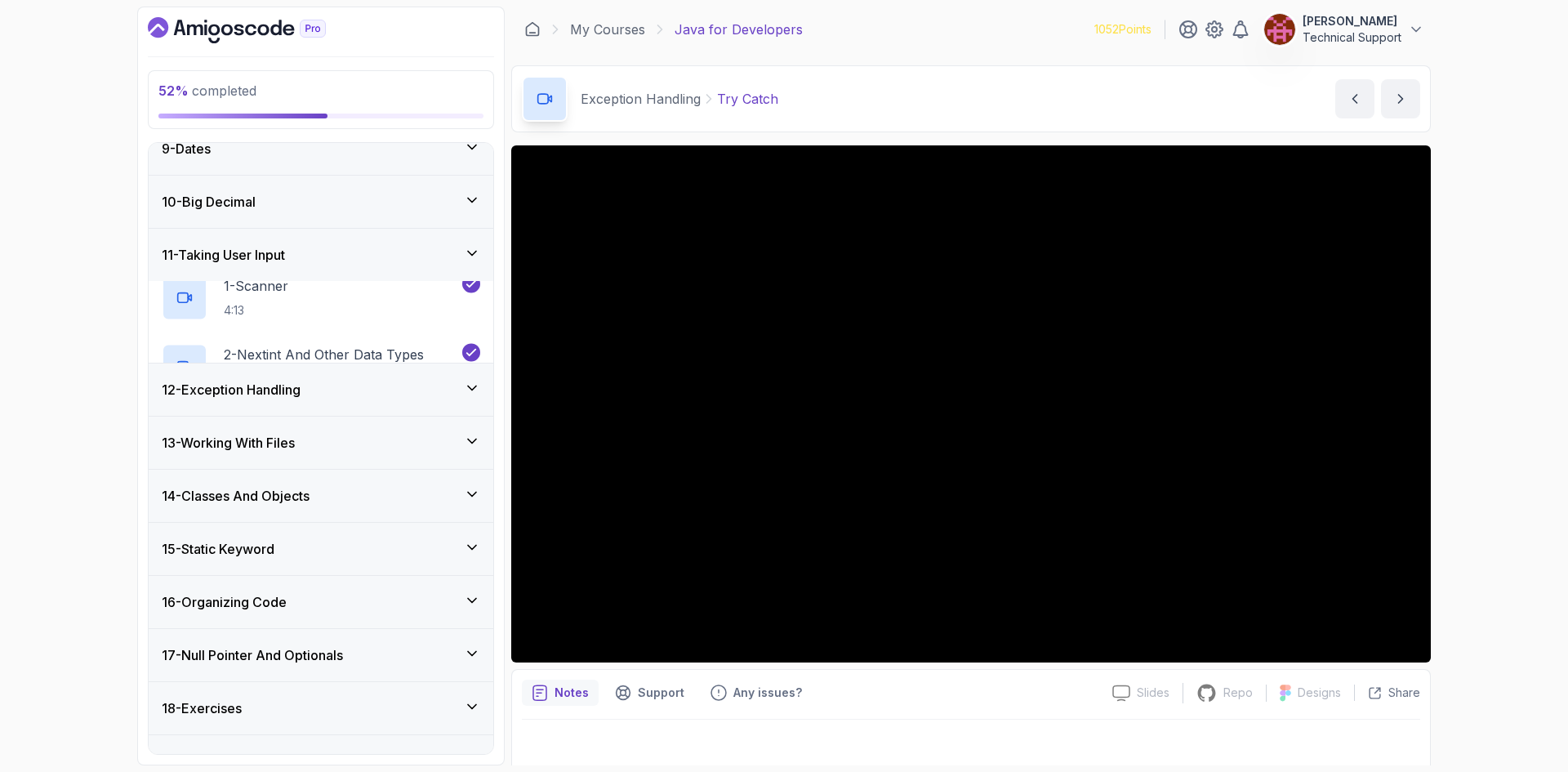
scroll to position [397, 0]
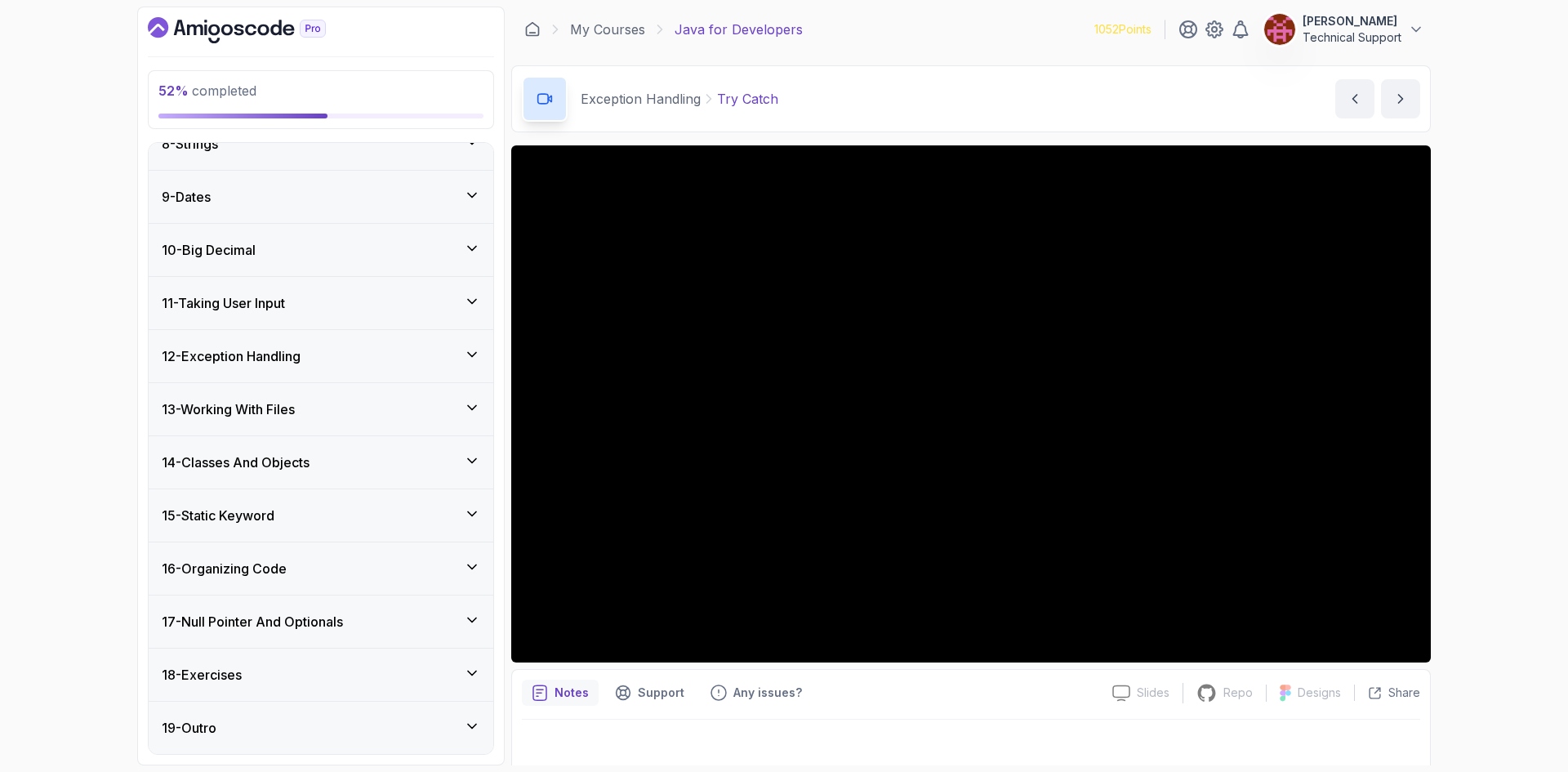
click at [300, 221] on div "9 - Dates" at bounding box center [321, 197] width 345 height 52
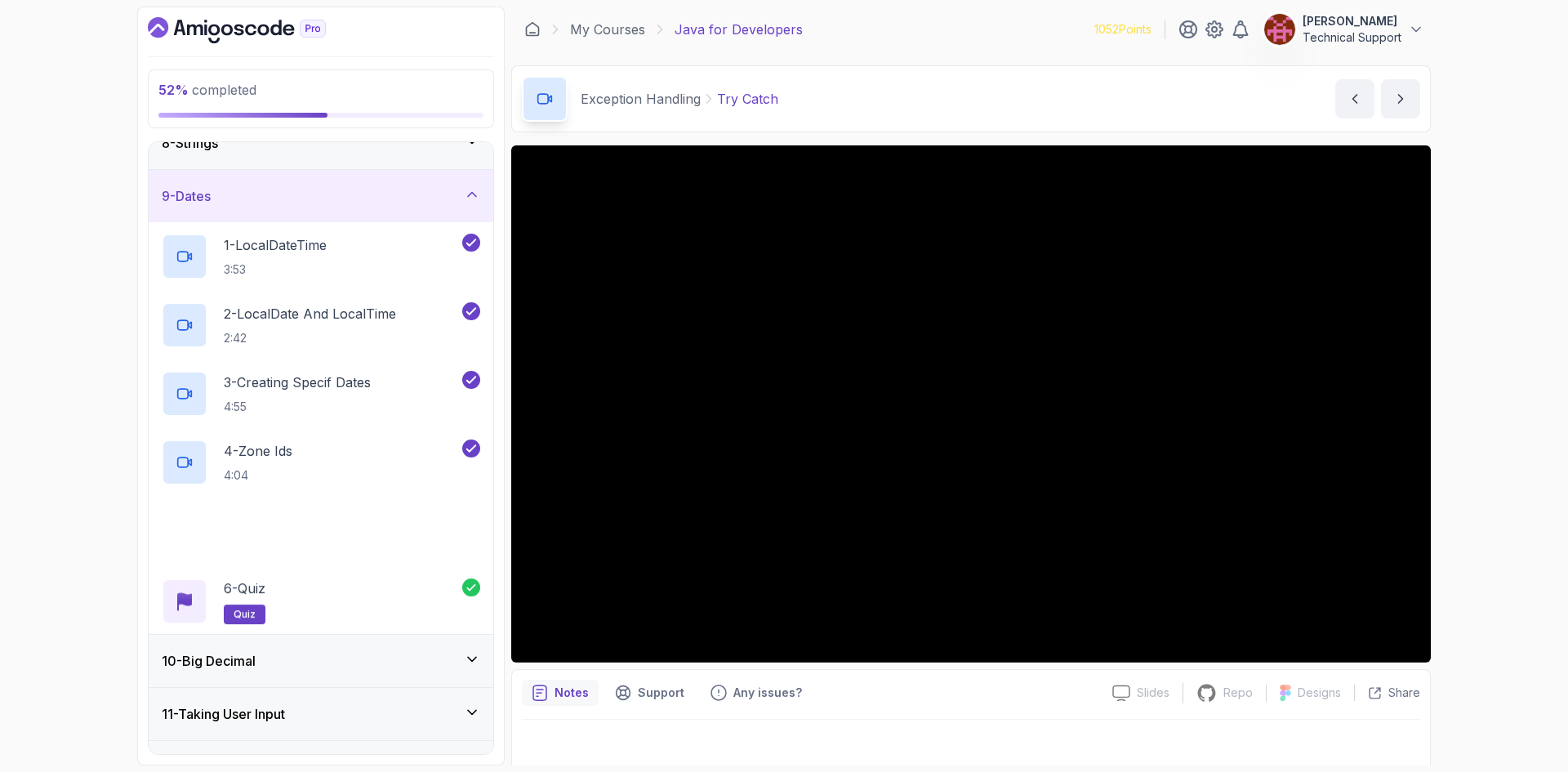
click at [305, 202] on div "9 - Dates" at bounding box center [320, 196] width 318 height 19
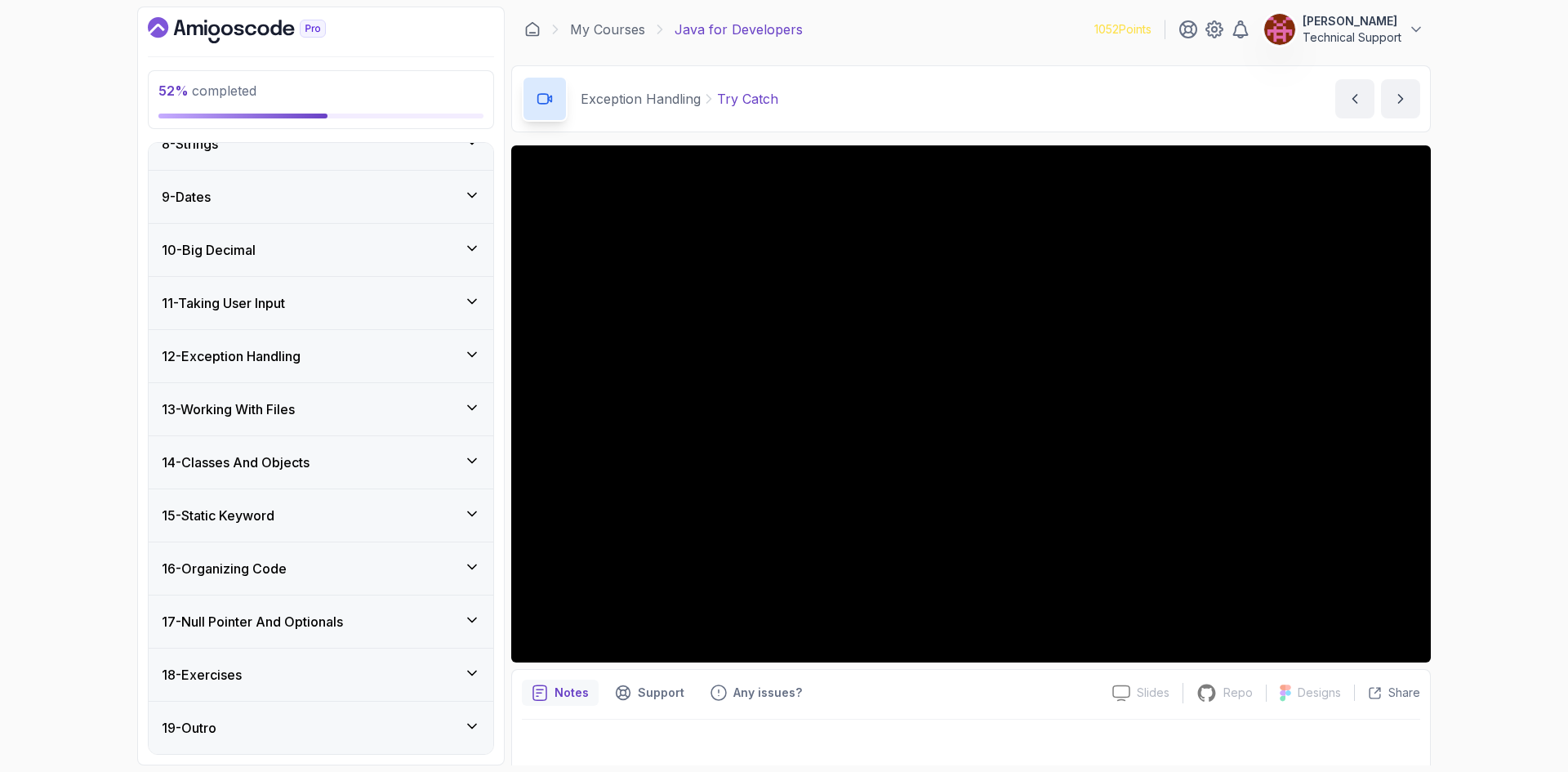
click at [287, 254] on div "10 - Big Decimal" at bounding box center [320, 250] width 318 height 19
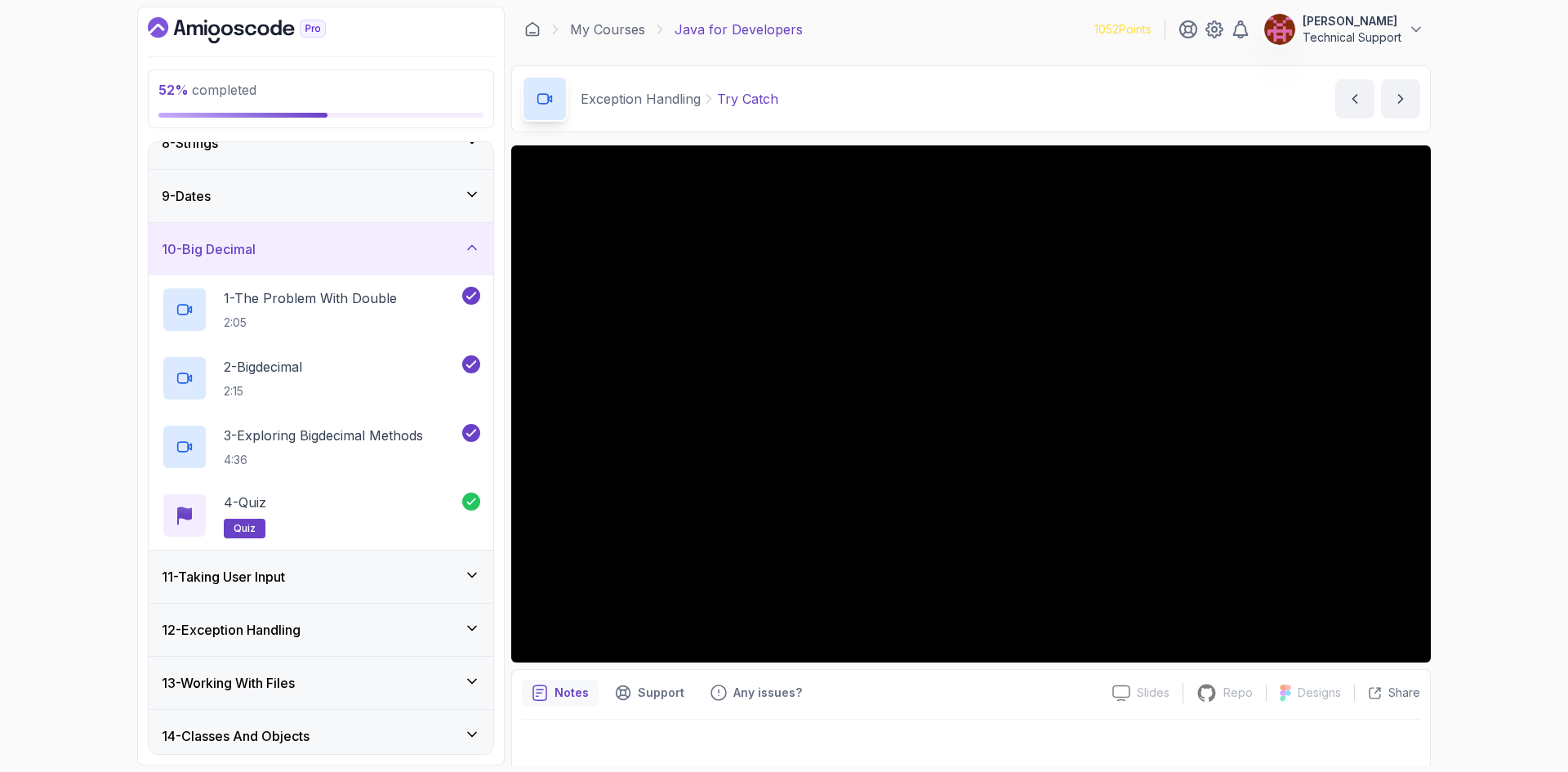
click at [287, 254] on div "10 - Big Decimal" at bounding box center [320, 249] width 318 height 19
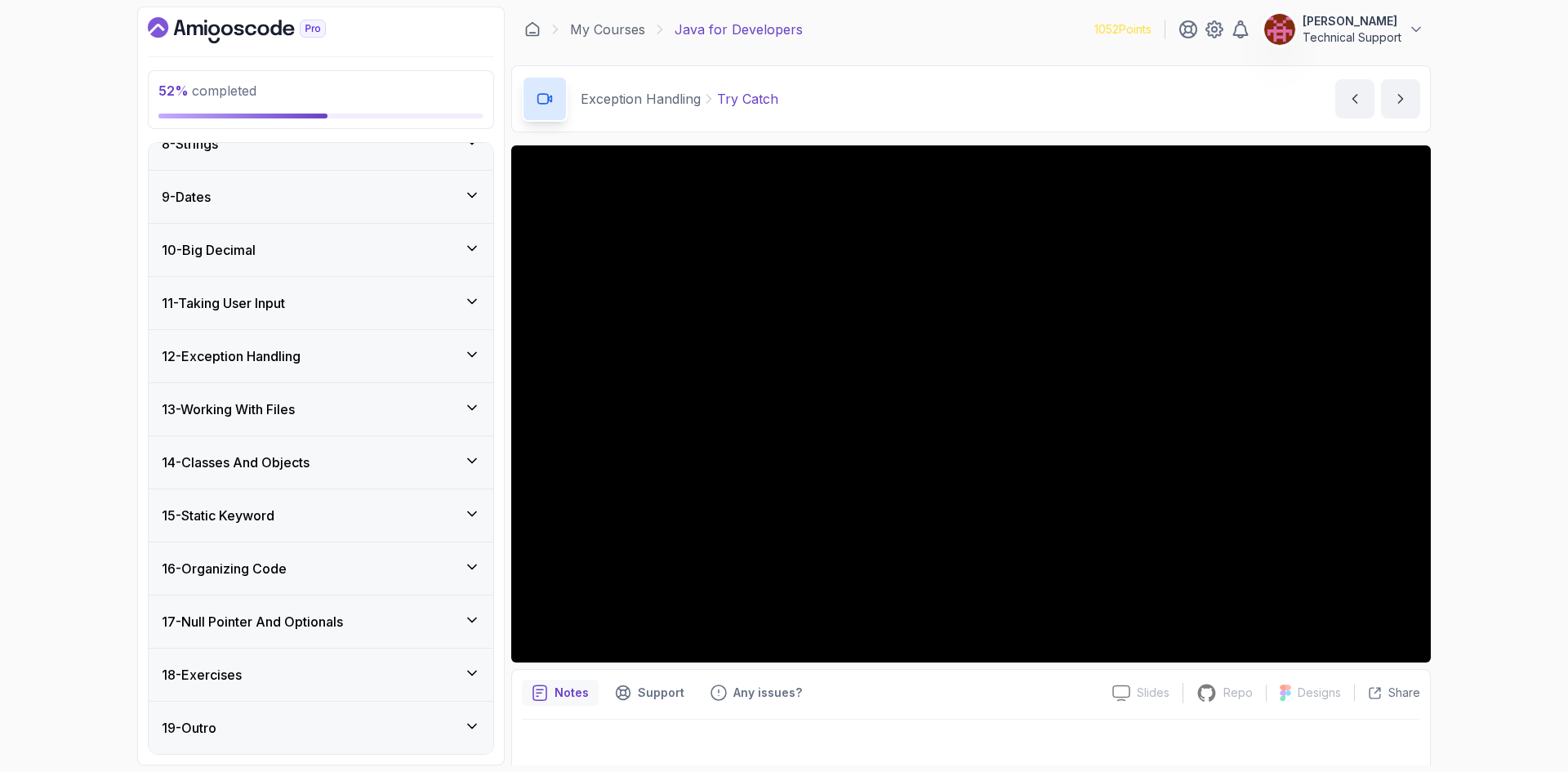
click at [229, 195] on div "9 - Dates" at bounding box center [320, 197] width 318 height 19
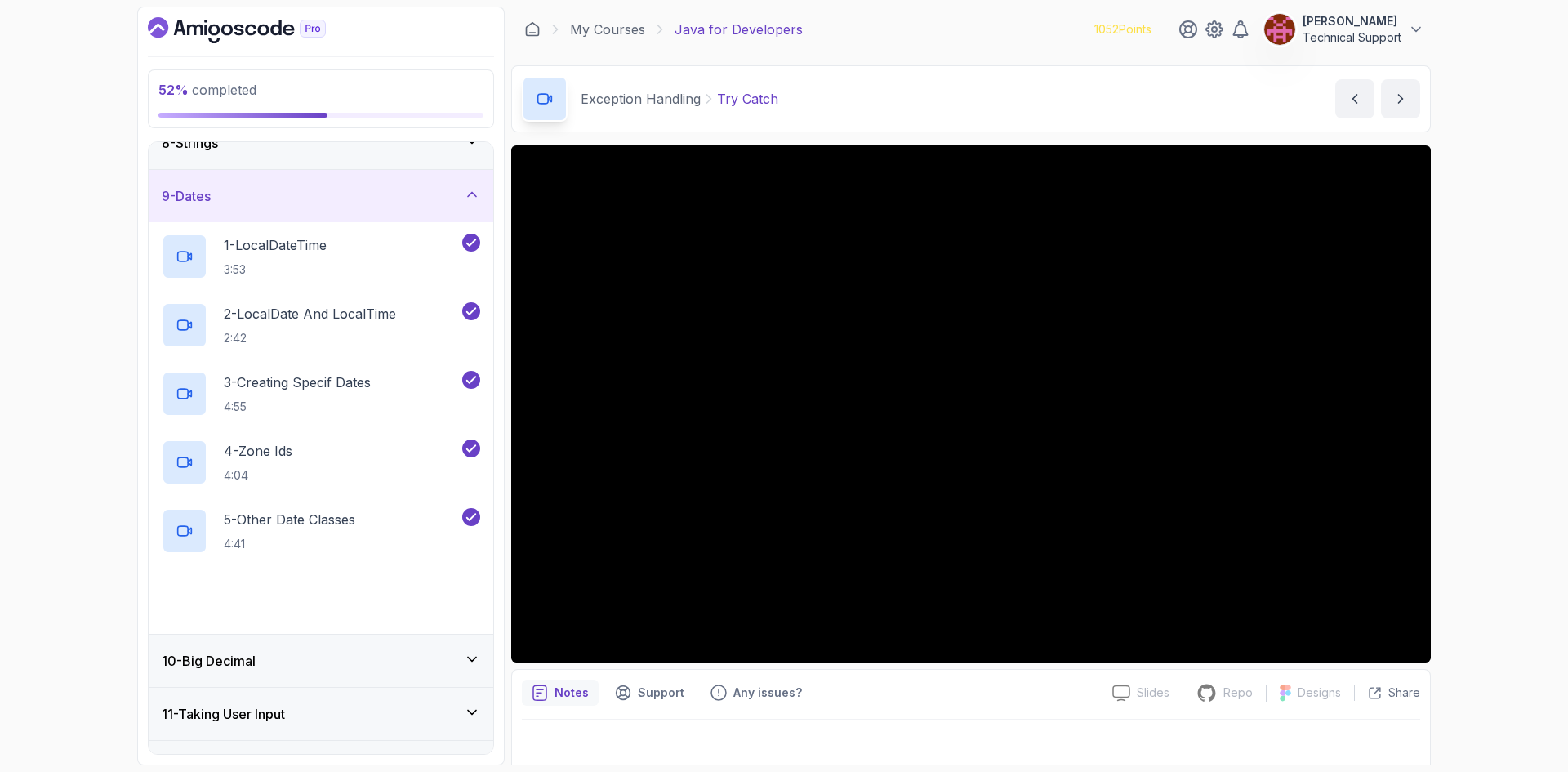
click at [229, 195] on div "9 - Dates" at bounding box center [320, 196] width 318 height 19
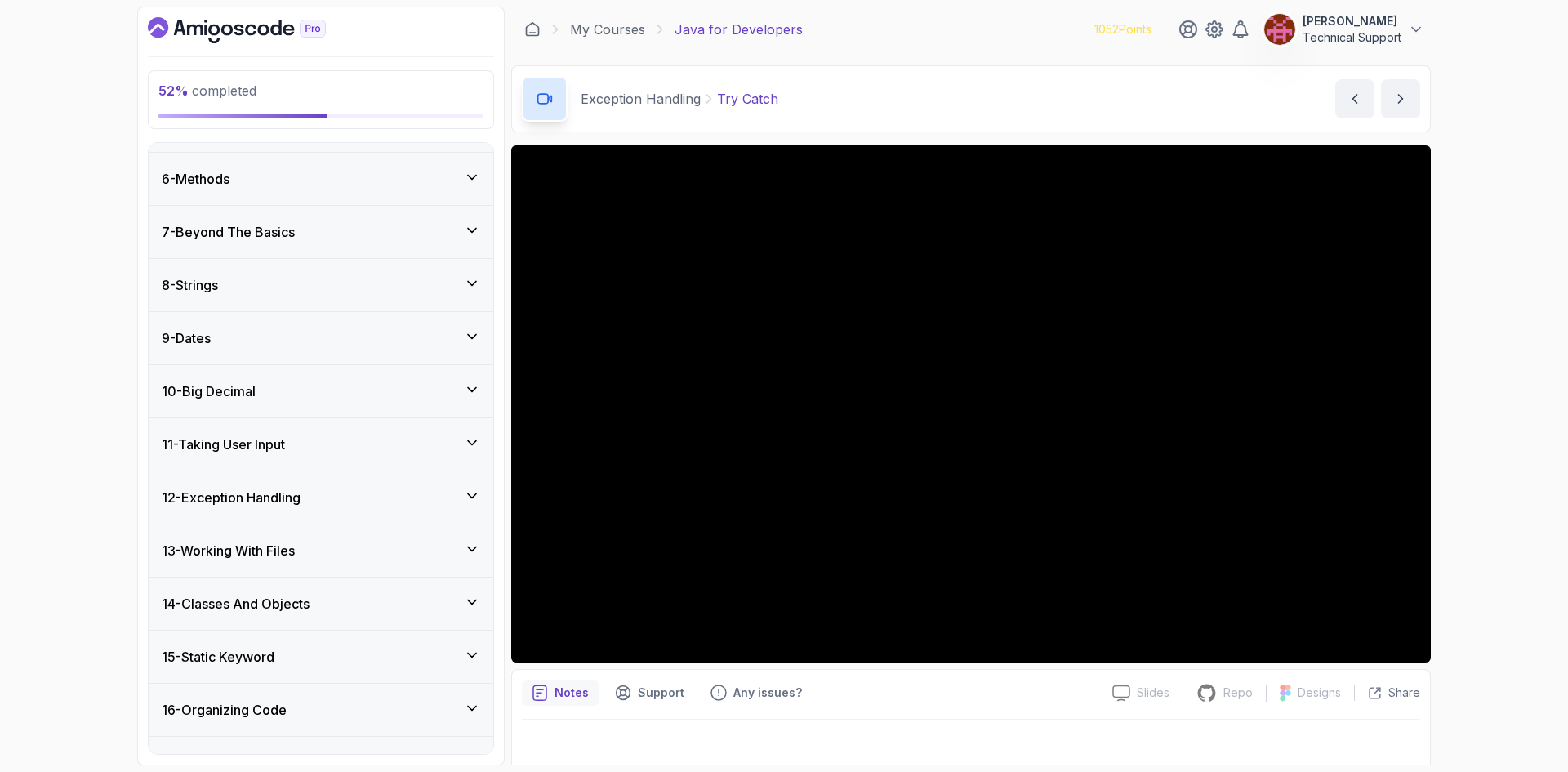
scroll to position [234, 0]
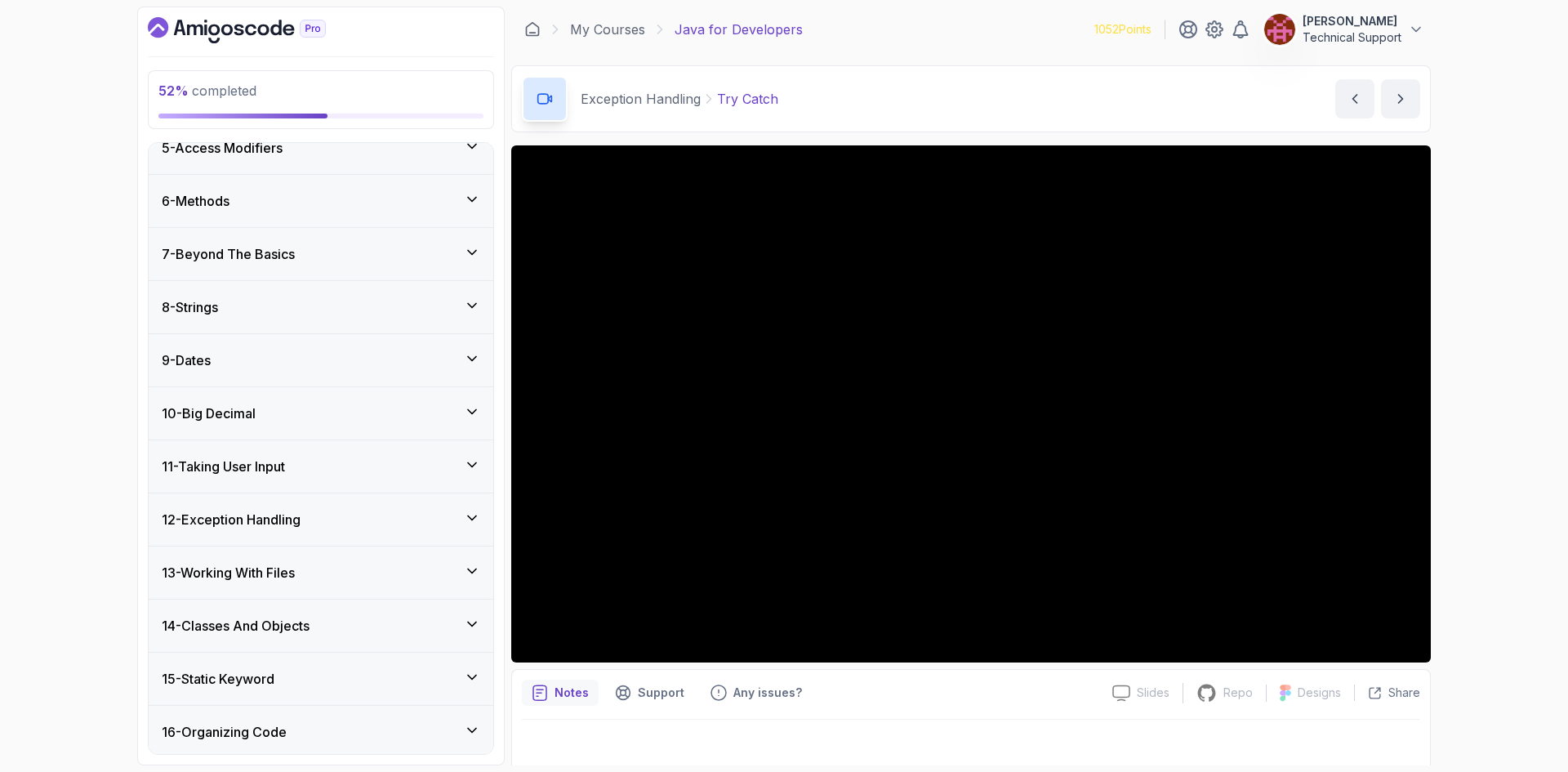
click at [239, 303] on div "8 - Strings" at bounding box center [320, 307] width 318 height 19
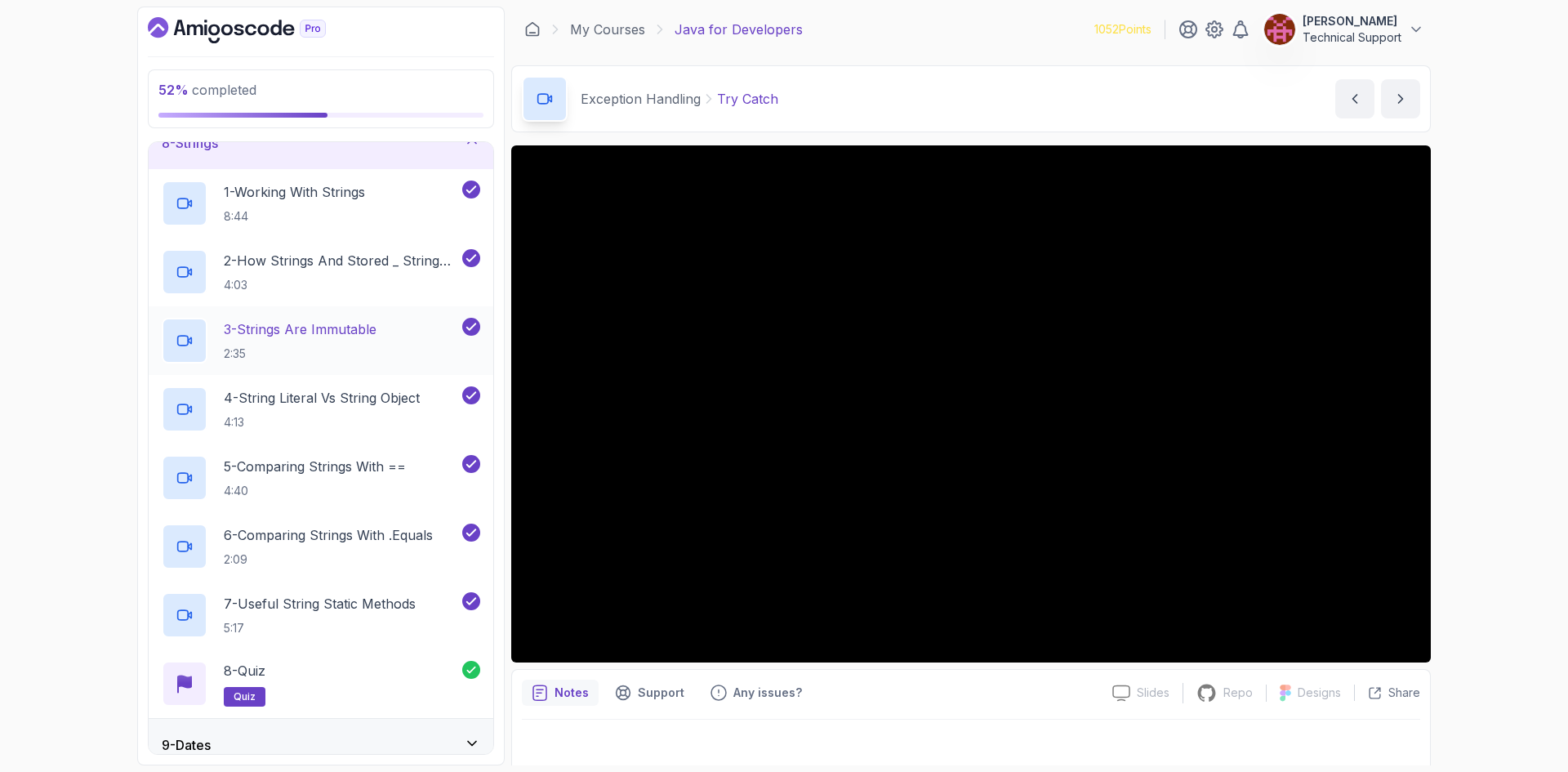
scroll to position [315, 0]
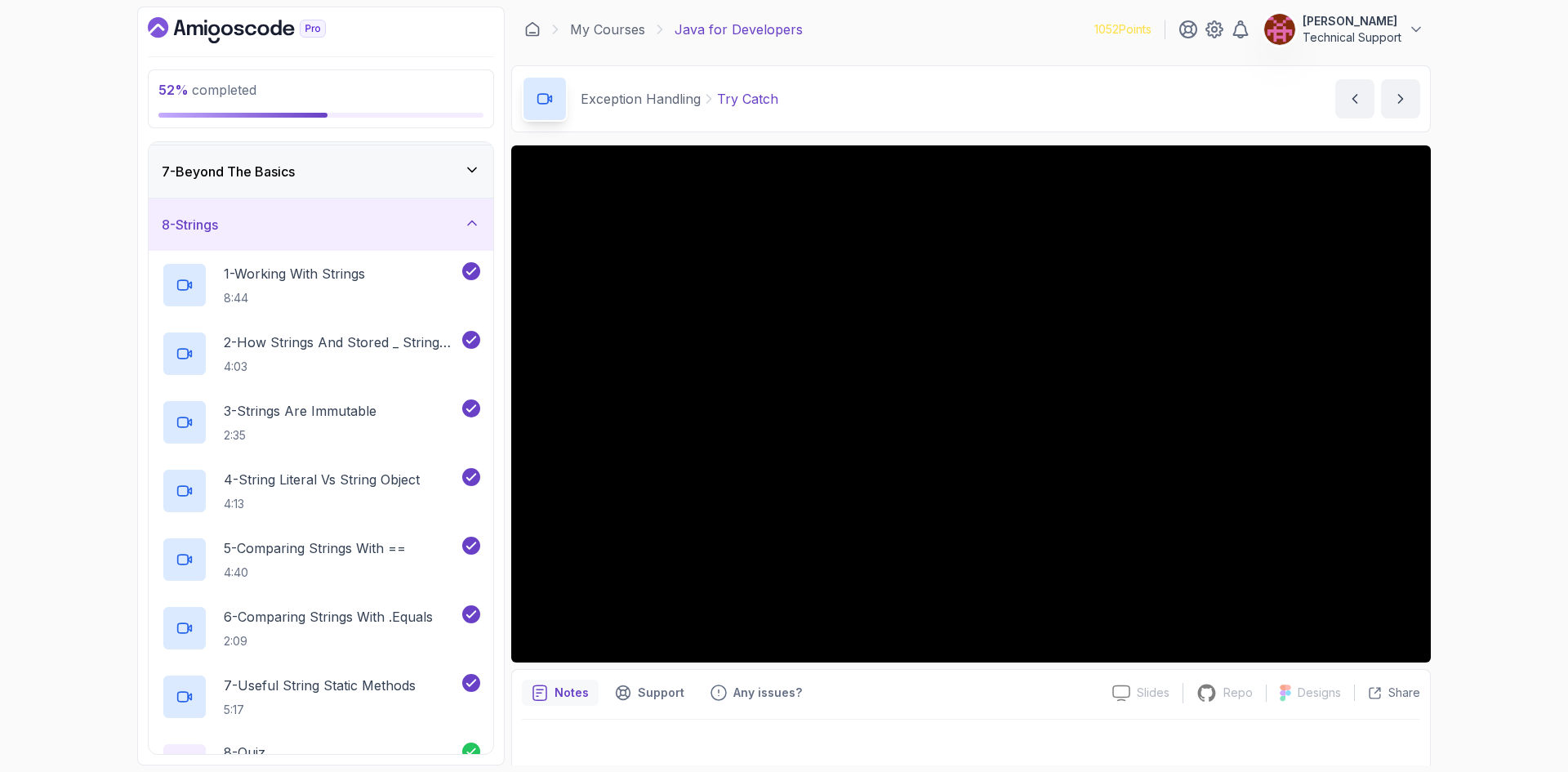
click at [230, 236] on div "8 - Strings" at bounding box center [321, 225] width 345 height 52
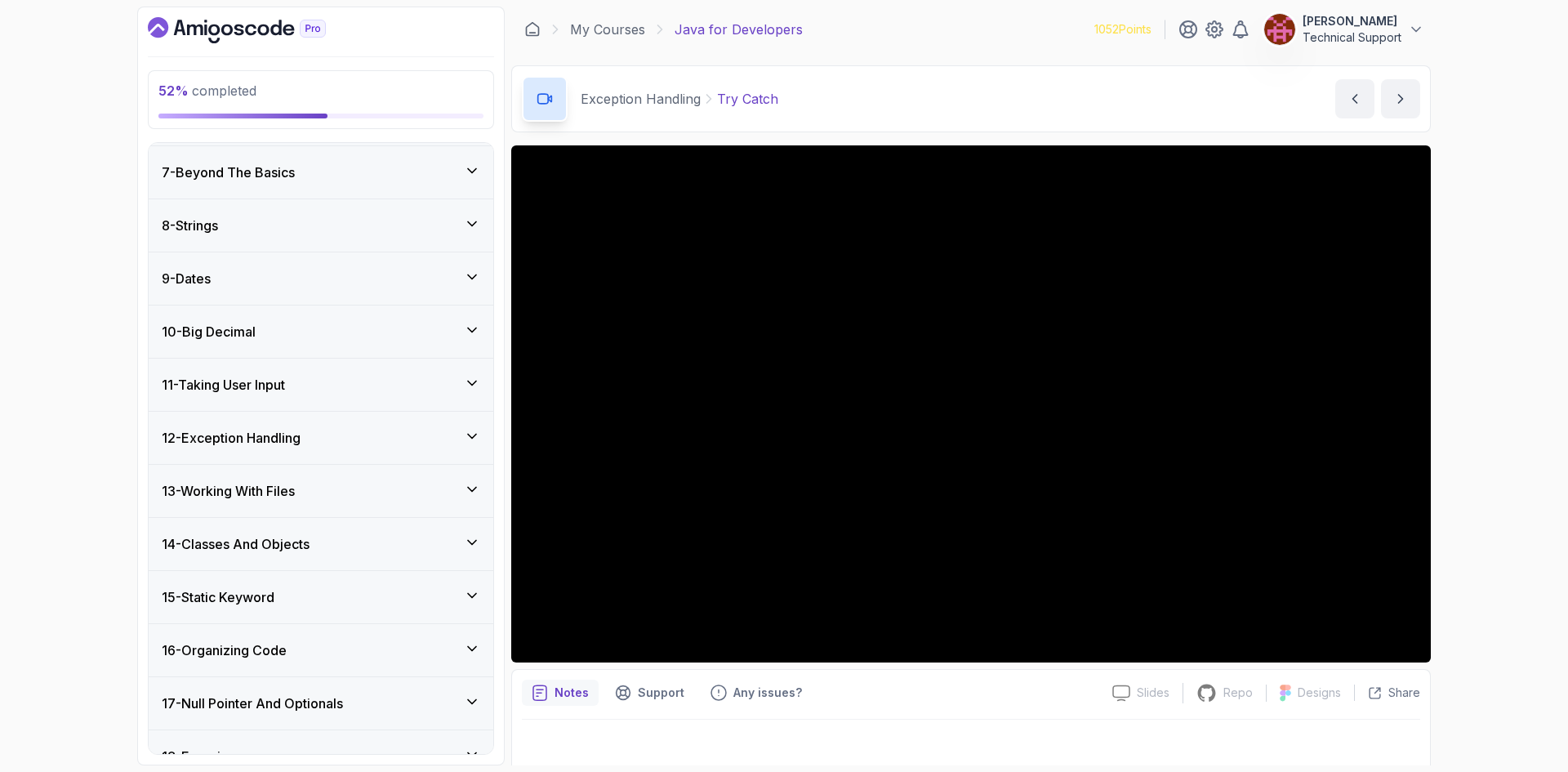
click at [260, 187] on div "7 - Beyond The Basics" at bounding box center [321, 172] width 345 height 52
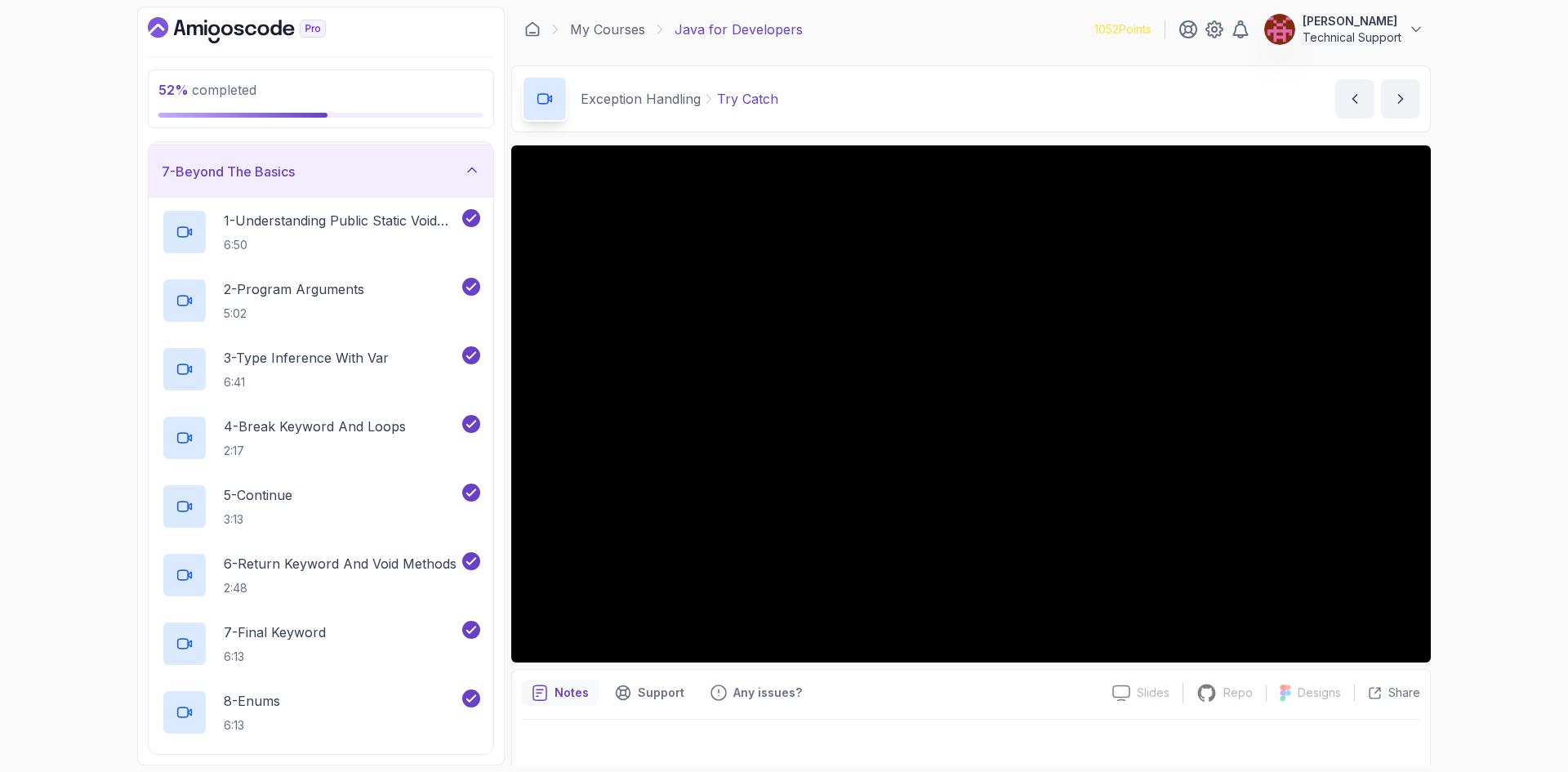
click at [293, 189] on div "7 - Beyond The Basics" at bounding box center [321, 171] width 345 height 52
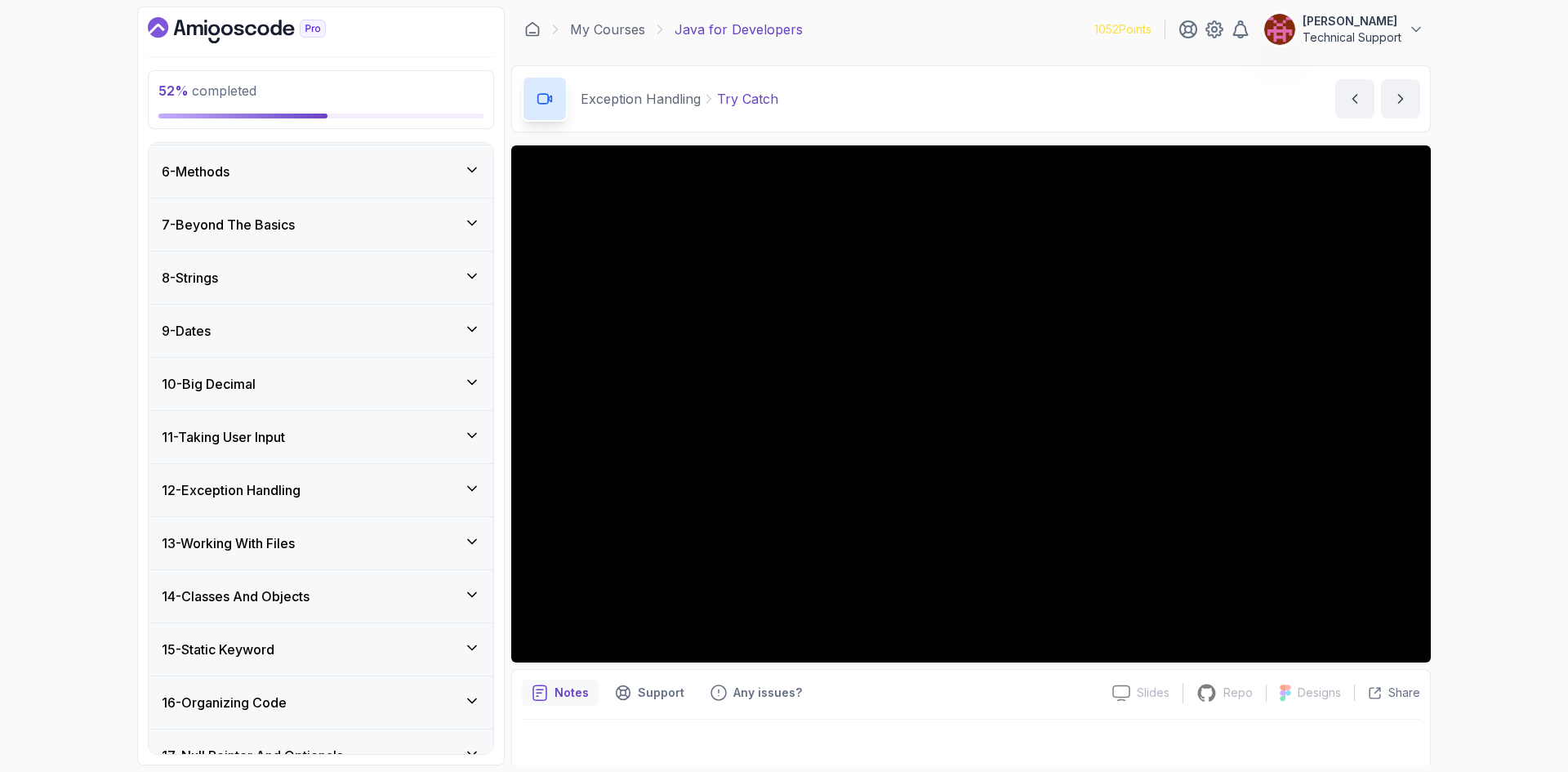
scroll to position [397, 0]
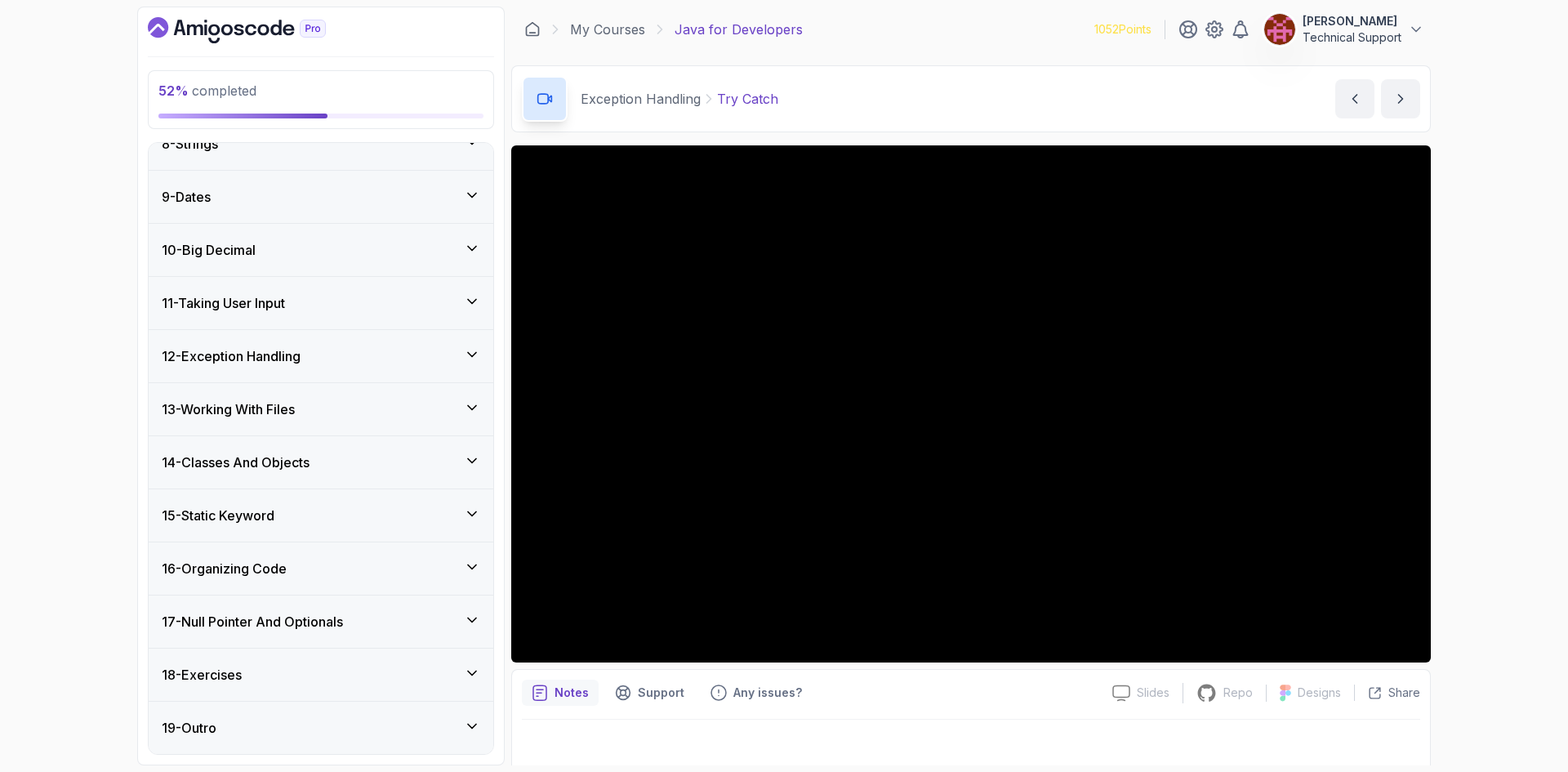
click at [277, 357] on h3 "12 - Exception Handling" at bounding box center [231, 356] width 138 height 19
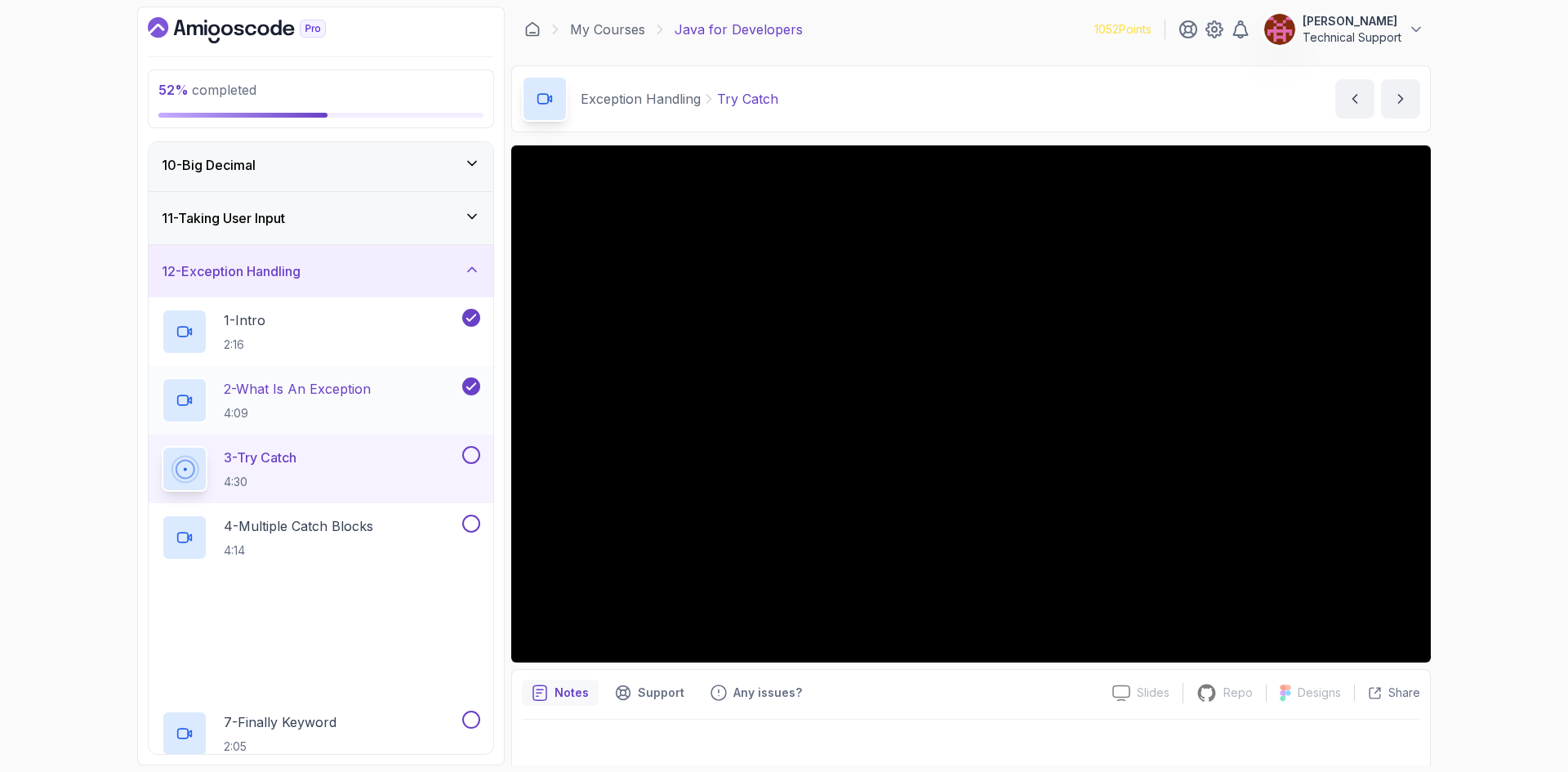
scroll to position [560, 0]
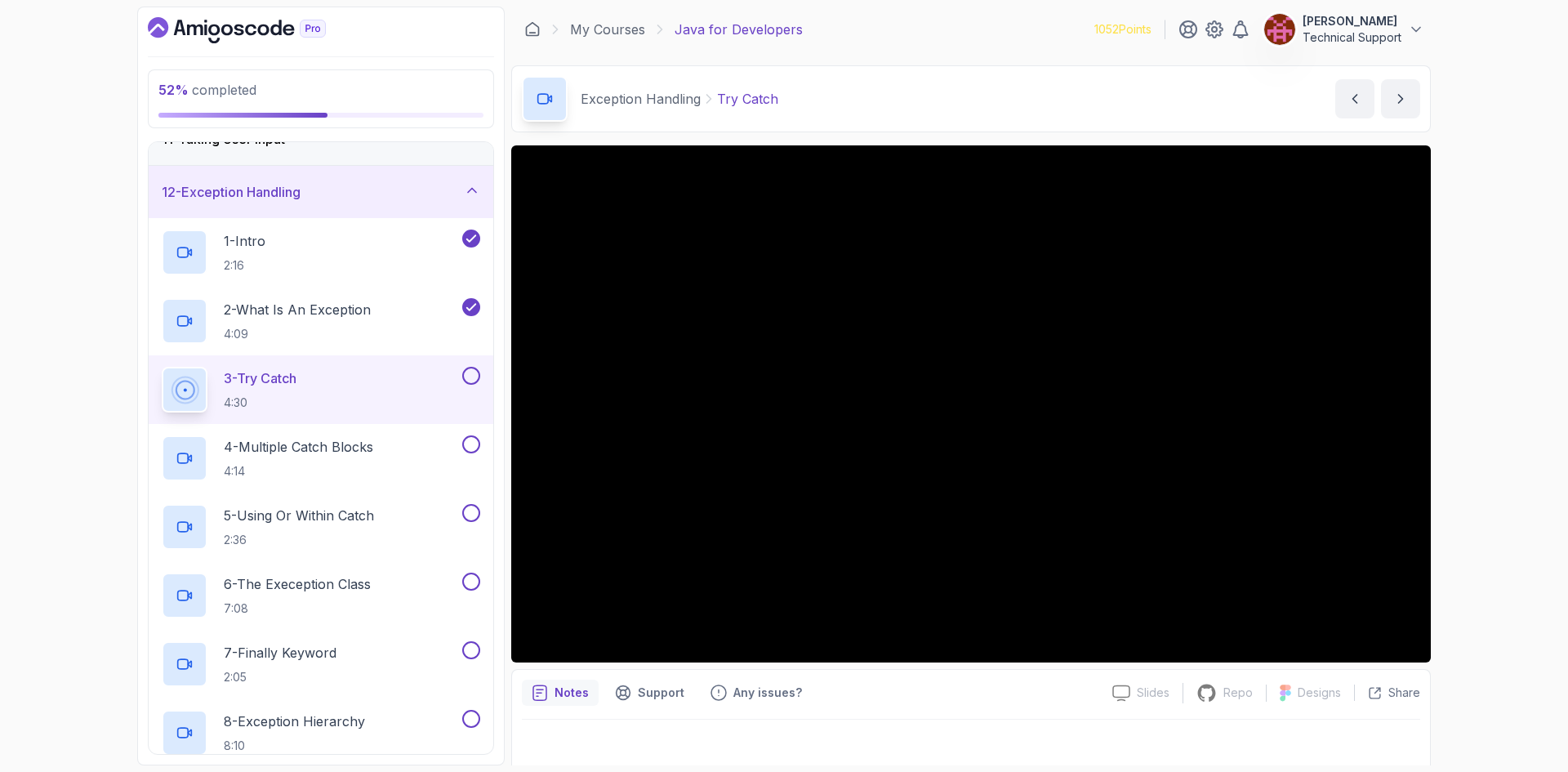
click at [1485, 436] on div "52 % completed 1 - Intro 2 - Loops 3 - If Statements 4 - Packages 5 - Access Mo…" at bounding box center [784, 386] width 1568 height 772
click at [1482, 411] on div "52 % completed 1 - Intro 2 - Loops 3 - If Statements 4 - Packages 5 - Access Mo…" at bounding box center [784, 386] width 1568 height 772
click at [1467, 427] on div "52 % completed 1 - Intro 2 - Loops 3 - If Statements 4 - Packages 5 - Access Mo…" at bounding box center [784, 386] width 1568 height 772
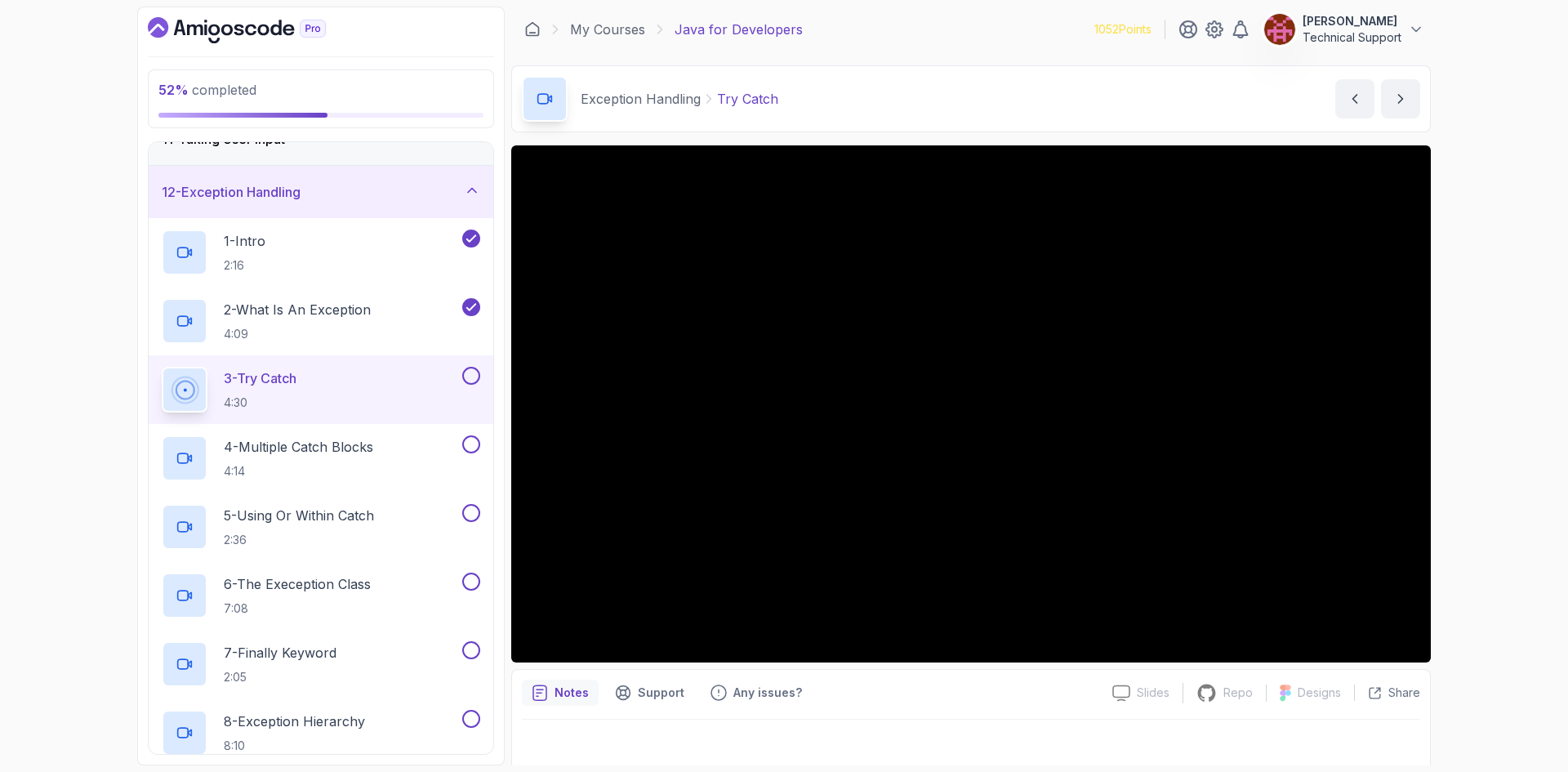
click at [1467, 427] on div "52 % completed 1 - Intro 2 - Loops 3 - If Statements 4 - Packages 5 - Access Mo…" at bounding box center [784, 386] width 1568 height 772
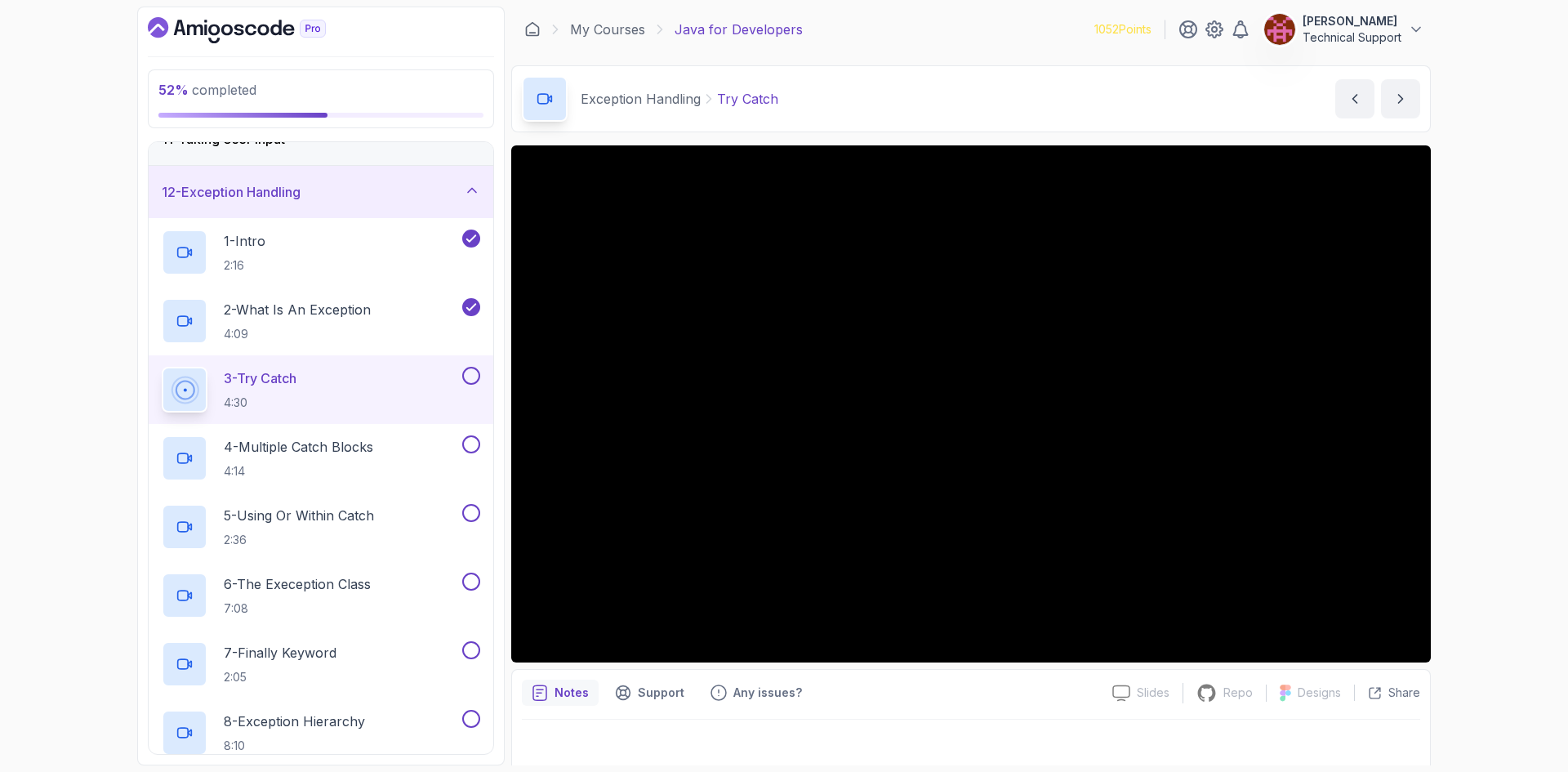
drag, startPoint x: 1467, startPoint y: 427, endPoint x: 1468, endPoint y: 456, distance: 29.0
click at [1468, 456] on div "52 % completed 1 - Intro 2 - Loops 3 - If Statements 4 - Packages 5 - Access Mo…" at bounding box center [784, 386] width 1568 height 772
click at [1484, 412] on div "52 % completed 1 - Intro 2 - Loops 3 - If Statements 4 - Packages 5 - Access Mo…" at bounding box center [784, 386] width 1568 height 772
click at [1467, 411] on div "52 % completed 1 - Intro 2 - Loops 3 - If Statements 4 - Packages 5 - Access Mo…" at bounding box center [784, 386] width 1568 height 772
click at [1466, 411] on div "52 % completed 1 - Intro 2 - Loops 3 - If Statements 4 - Packages 5 - Access Mo…" at bounding box center [784, 386] width 1568 height 772
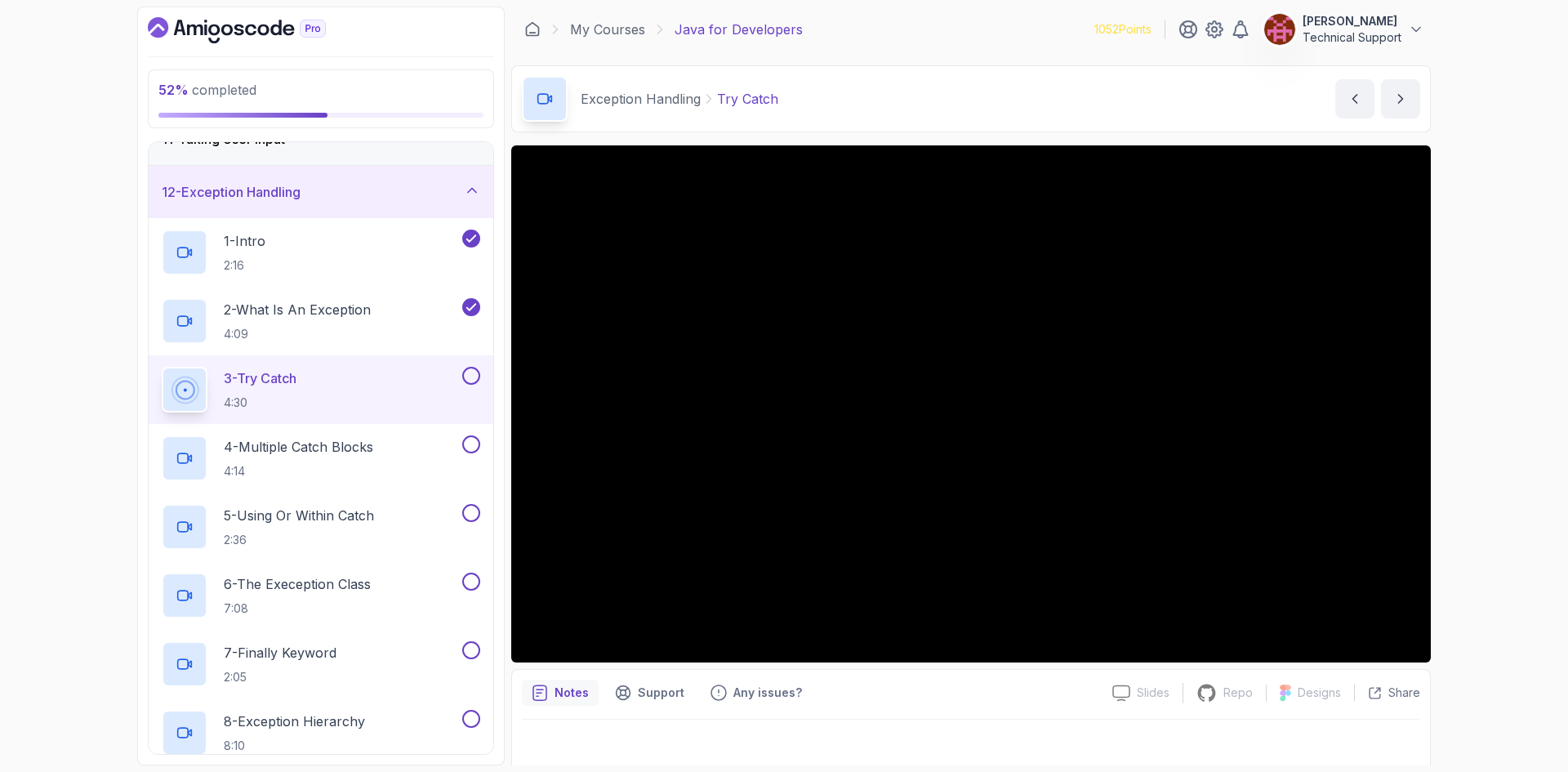
drag, startPoint x: 1434, startPoint y: 405, endPoint x: 1448, endPoint y: 512, distance: 107.9
click at [1448, 512] on div "52 % completed 1 - Intro 2 - Loops 3 - If Statements 4 - Packages 5 - Access Mo…" at bounding box center [784, 386] width 1568 height 772
drag, startPoint x: 1430, startPoint y: 495, endPoint x: 1488, endPoint y: 429, distance: 87.9
click at [1487, 433] on div "52 % completed 1 - Intro 2 - Loops 3 - If Statements 4 - Packages 5 - Access Mo…" at bounding box center [784, 386] width 1568 height 772
click at [1482, 429] on div "52 % completed 1 - Intro 2 - Loops 3 - If Statements 4 - Packages 5 - Access Mo…" at bounding box center [784, 386] width 1568 height 772
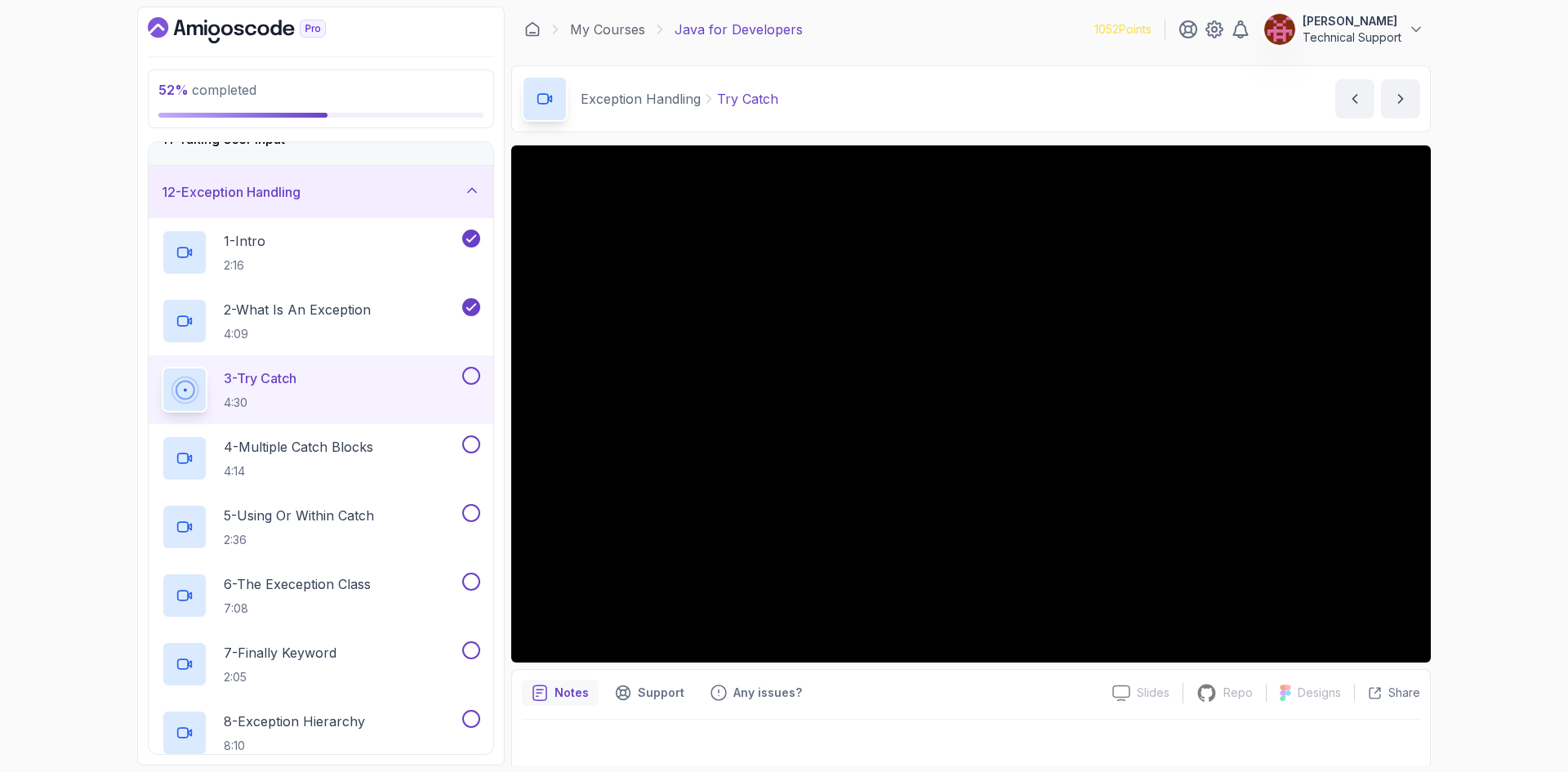
click at [1456, 407] on div "52 % completed 1 - Intro 2 - Loops 3 - If Statements 4 - Packages 5 - Access Mo…" at bounding box center [784, 386] width 1568 height 772
click at [1472, 427] on div "52 % completed 1 - Intro 2 - Loops 3 - If Statements 4 - Packages 5 - Access Mo…" at bounding box center [784, 386] width 1568 height 772
click at [1464, 437] on div "52 % completed 1 - Intro 2 - Loops 3 - If Statements 4 - Packages 5 - Access Mo…" at bounding box center [784, 386] width 1568 height 772
click at [1536, 534] on div "52 % completed 1 - Intro 2 - Loops 3 - If Statements 4 - Packages 5 - Access Mo…" at bounding box center [784, 386] width 1568 height 772
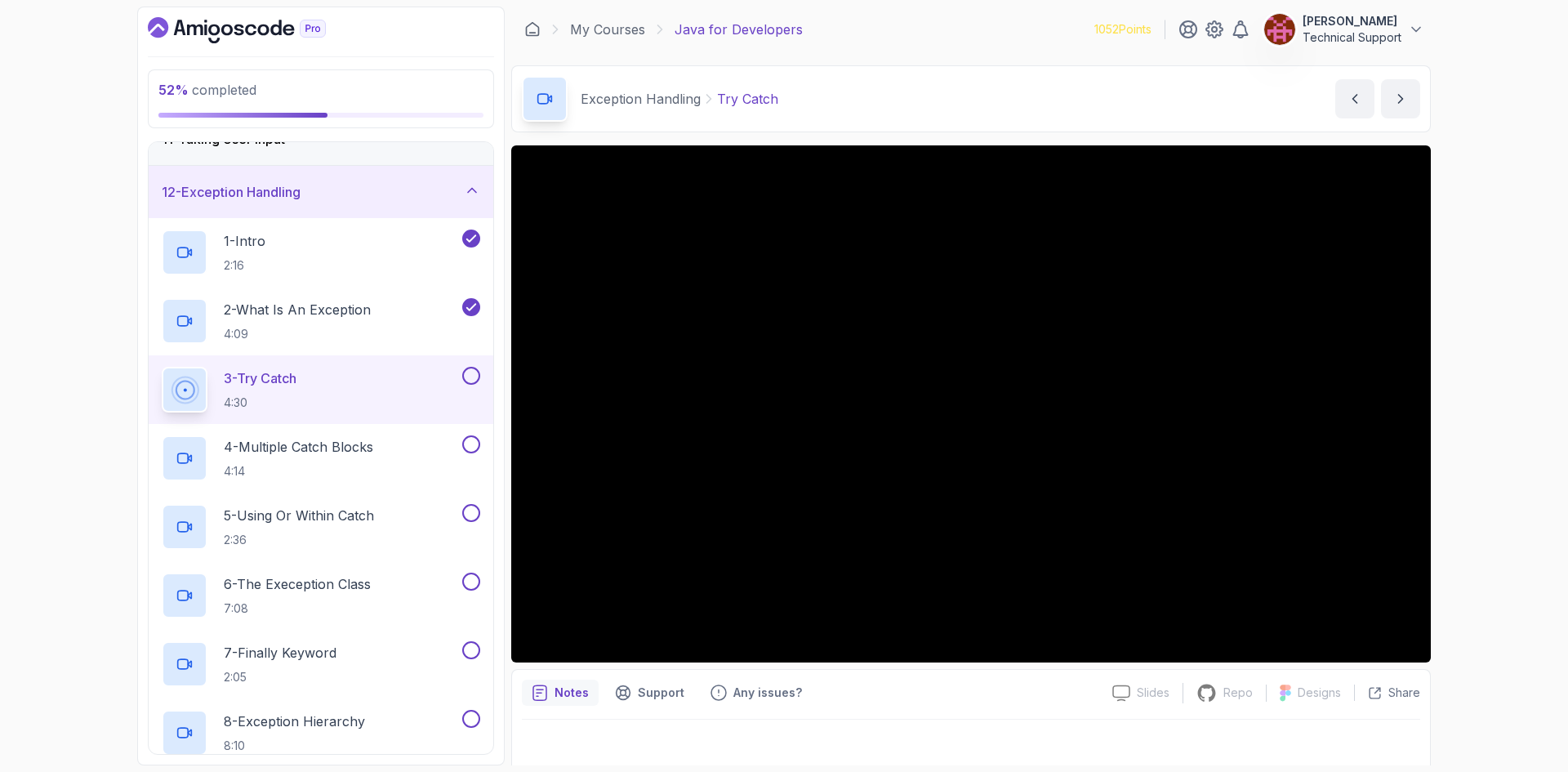
drag, startPoint x: 1488, startPoint y: 522, endPoint x: 1505, endPoint y: 596, distance: 75.9
click at [1505, 596] on div "52 % completed 1 - Intro 2 - Loops 3 - If Statements 4 - Packages 5 - Access Mo…" at bounding box center [784, 386] width 1568 height 772
click at [1451, 474] on div "52 % completed 1 - Intro 2 - Loops 3 - If Statements 4 - Packages 5 - Access Mo…" at bounding box center [784, 386] width 1568 height 772
click at [1470, 444] on div "52 % completed 1 - Intro 2 - Loops 3 - If Statements 4 - Packages 5 - Access Mo…" at bounding box center [784, 386] width 1568 height 772
click at [1466, 441] on div "52 % completed 1 - Intro 2 - Loops 3 - If Statements 4 - Packages 5 - Access Mo…" at bounding box center [784, 386] width 1568 height 772
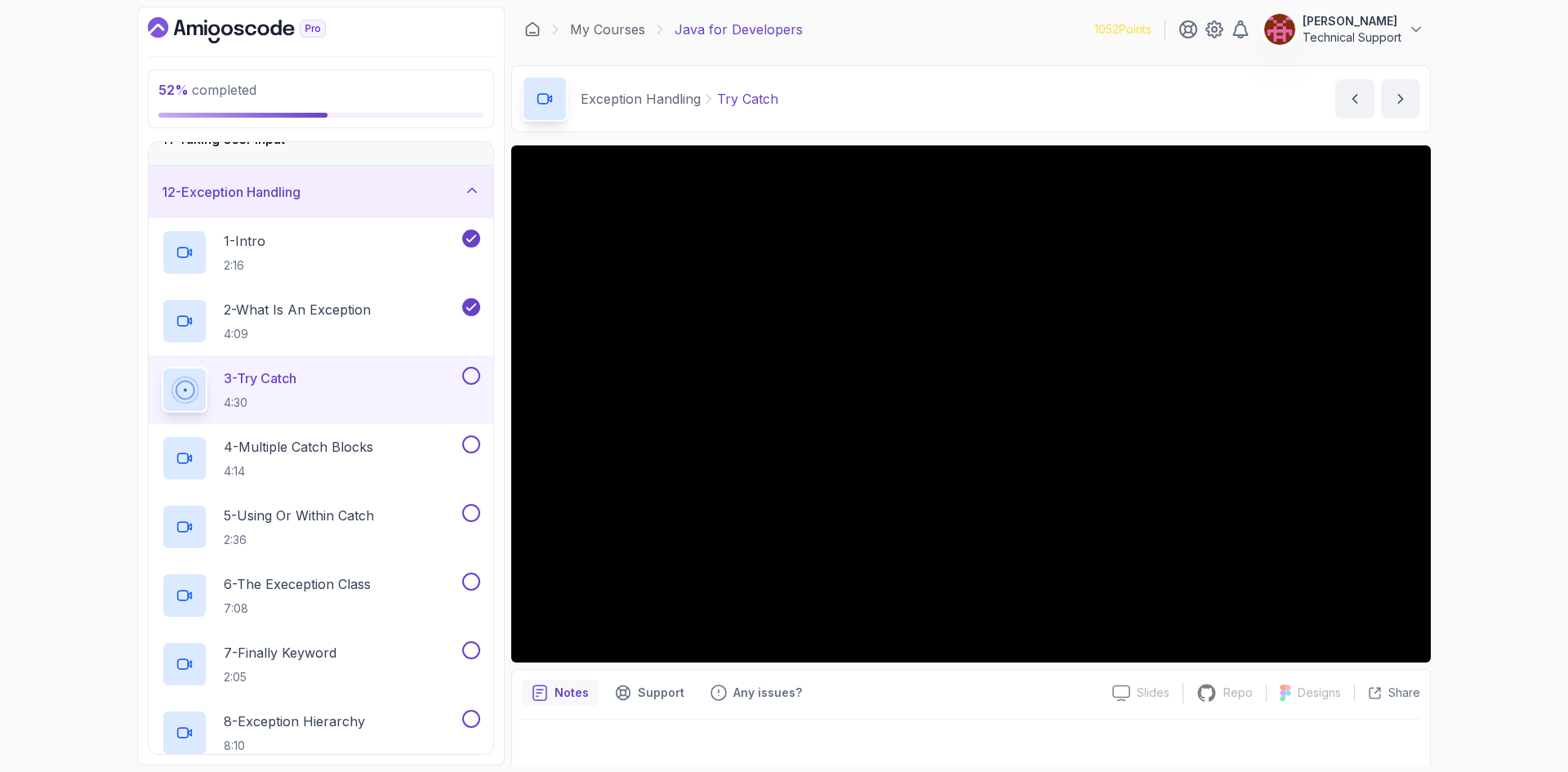
click at [1473, 434] on div "52 % completed 1 - Intro 2 - Loops 3 - If Statements 4 - Packages 5 - Access Mo…" at bounding box center [784, 386] width 1568 height 772
click at [1468, 458] on div "52 % completed 1 - Intro 2 - Loops 3 - If Statements 4 - Packages 5 - Access Mo…" at bounding box center [784, 386] width 1568 height 772
click at [1482, 433] on div "52 % completed 1 - Intro 2 - Loops 3 - If Statements 4 - Packages 5 - Access Mo…" at bounding box center [784, 386] width 1568 height 772
click at [1469, 433] on div "52 % completed 1 - Intro 2 - Loops 3 - If Statements 4 - Packages 5 - Access Mo…" at bounding box center [784, 386] width 1568 height 772
click at [1486, 441] on div "52 % completed 1 - Intro 2 - Loops 3 - If Statements 4 - Packages 5 - Access Mo…" at bounding box center [784, 386] width 1568 height 772
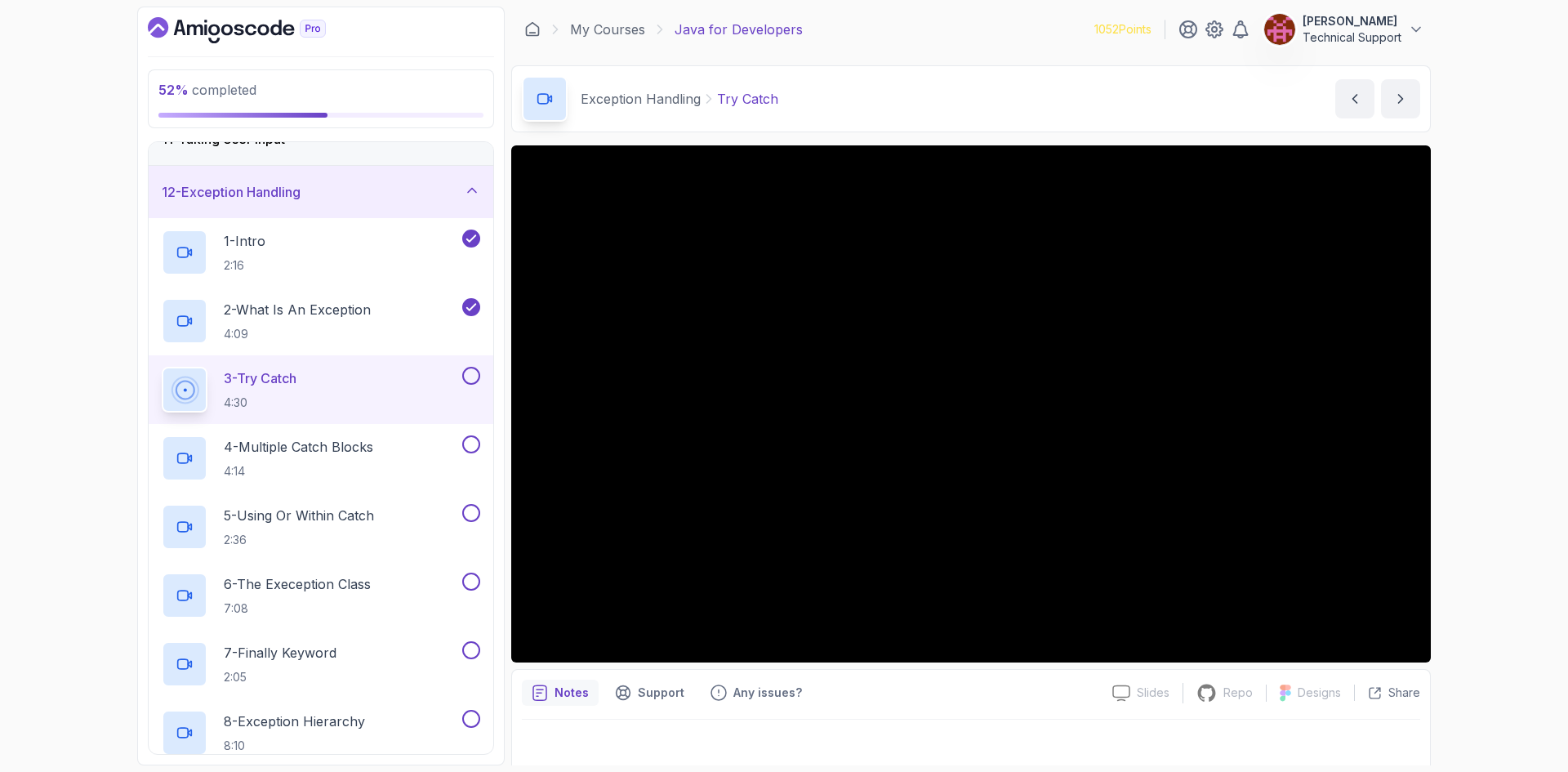
click at [1507, 470] on div "52 % completed 1 - Intro 2 - Loops 3 - If Statements 4 - Packages 5 - Access Mo…" at bounding box center [784, 386] width 1568 height 772
click at [1466, 471] on div "52 % completed 1 - Intro 2 - Loops 3 - If Statements 4 - Packages 5 - Access Mo…" at bounding box center [784, 386] width 1568 height 772
click at [1456, 441] on div "52 % completed 1 - Intro 2 - Loops 3 - If Statements 4 - Packages 5 - Access Mo…" at bounding box center [784, 386] width 1568 height 772
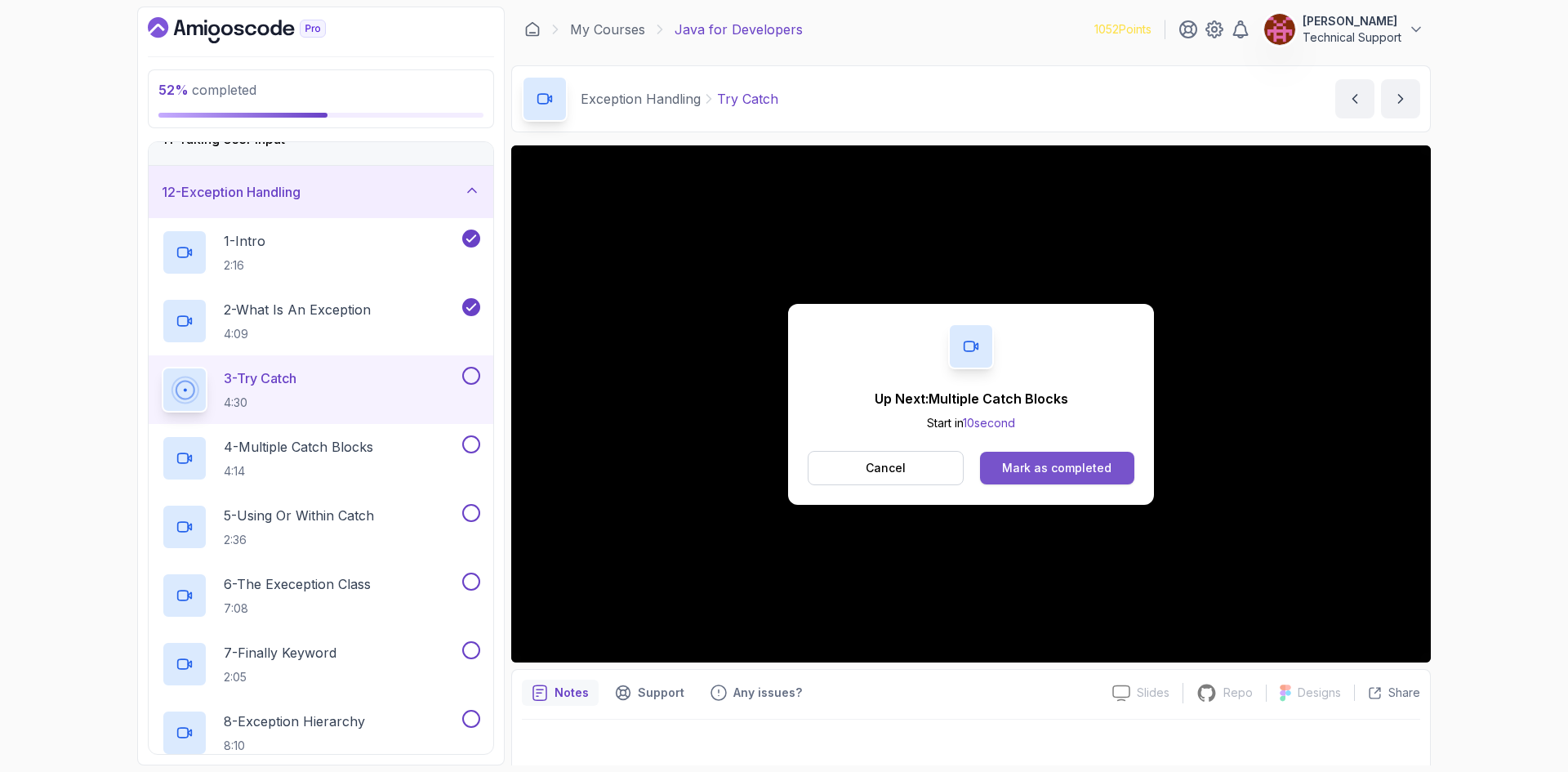
click at [1093, 477] on button "Mark as completed" at bounding box center [1057, 468] width 155 height 33
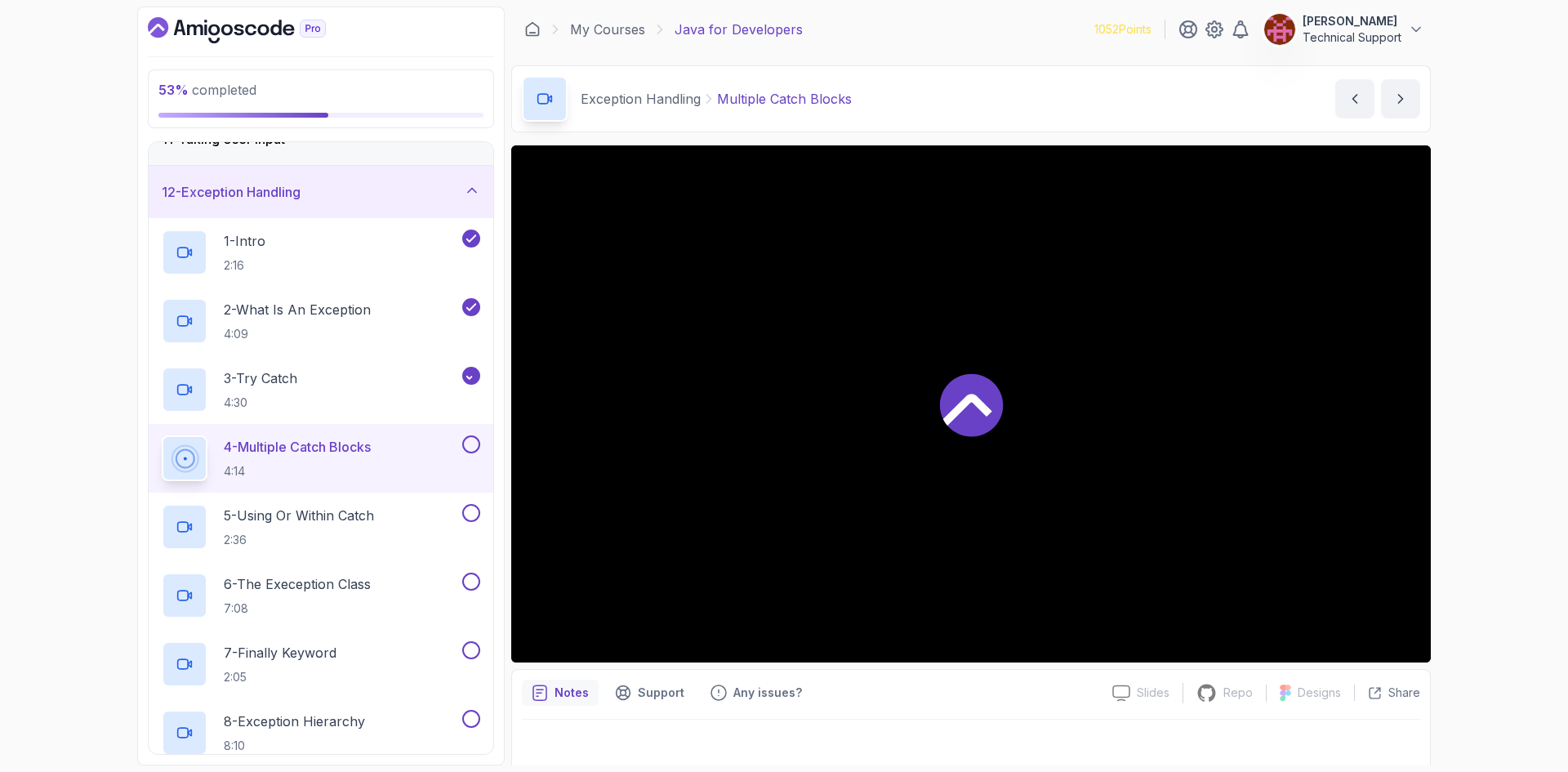
click at [1472, 457] on div "53 % completed 1 - Intro 2 - Loops 3 - If Statements 4 - Packages 5 - Access Mo…" at bounding box center [784, 386] width 1568 height 772
click at [1483, 436] on div "53 % completed 1 - Intro 2 - Loops 3 - If Statements 4 - Packages 5 - Access Mo…" at bounding box center [784, 386] width 1568 height 772
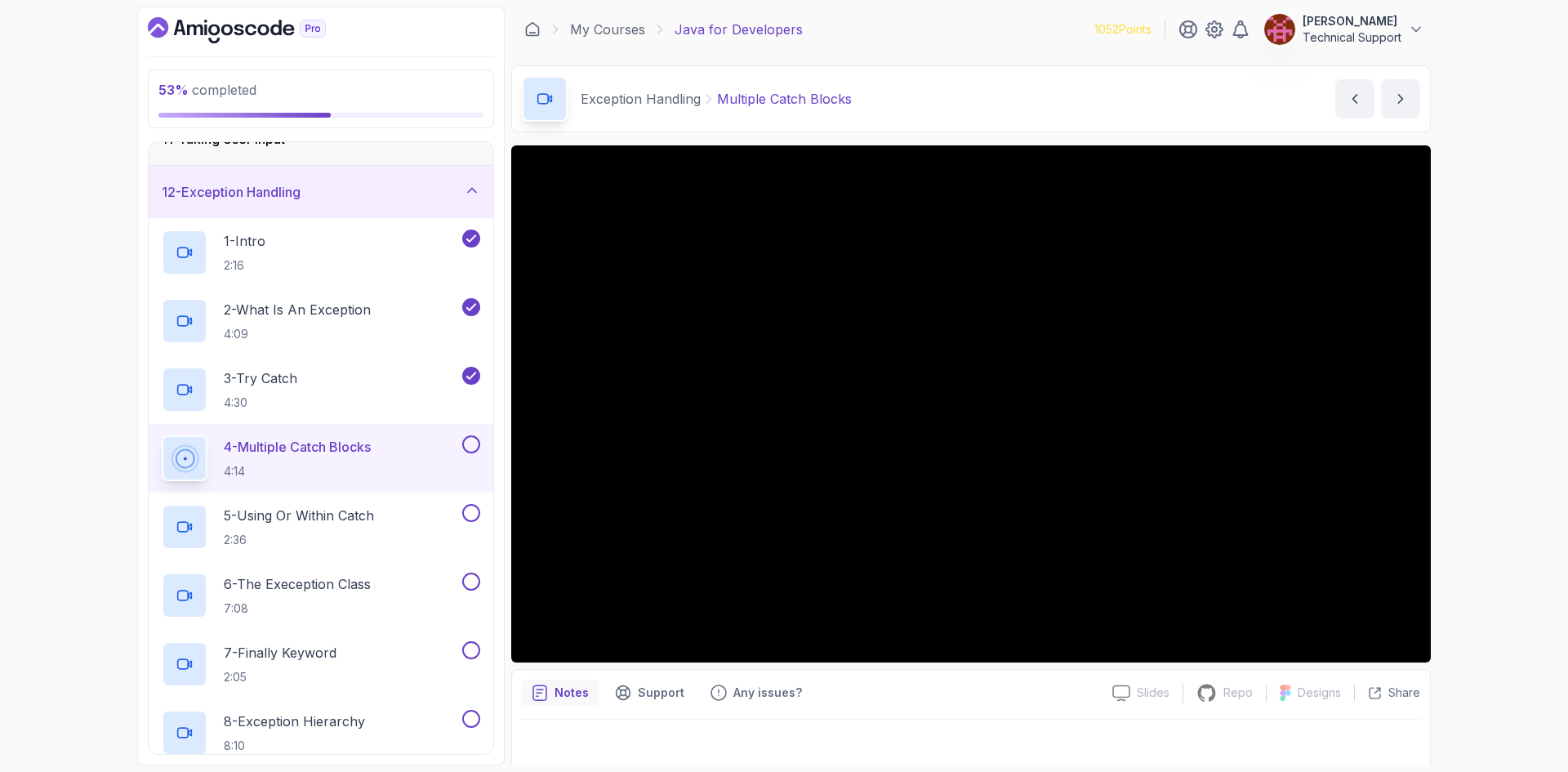
click at [1483, 436] on div "53 % completed 1 - Intro 2 - Loops 3 - If Statements 4 - Packages 5 - Access Mo…" at bounding box center [784, 386] width 1568 height 772
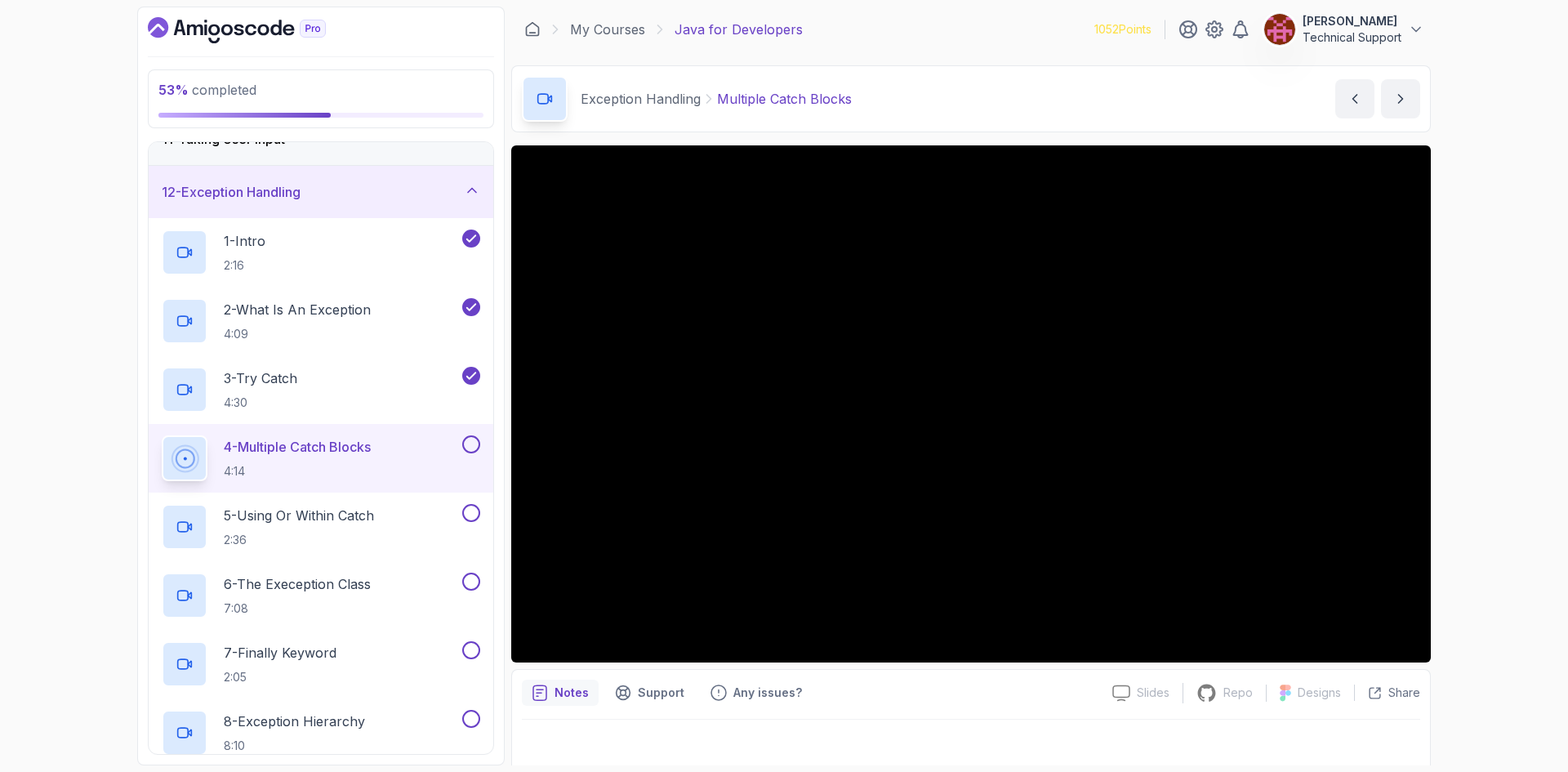
click at [1455, 464] on div "53 % completed 1 - Intro 2 - Loops 3 - If Statements 4 - Packages 5 - Access Mo…" at bounding box center [784, 386] width 1568 height 772
click at [1532, 487] on div "53 % completed 1 - Intro 2 - Loops 3 - If Statements 4 - Packages 5 - Access Mo…" at bounding box center [784, 386] width 1568 height 772
click at [1527, 457] on div "53 % completed 1 - Intro 2 - Loops 3 - If Statements 4 - Packages 5 - Access Mo…" at bounding box center [784, 386] width 1568 height 772
drag, startPoint x: 1430, startPoint y: 437, endPoint x: 1464, endPoint y: 514, distance: 84.2
click at [1464, 514] on div "53 % completed 1 - Intro 2 - Loops 3 - If Statements 4 - Packages 5 - Access Mo…" at bounding box center [784, 386] width 1568 height 772
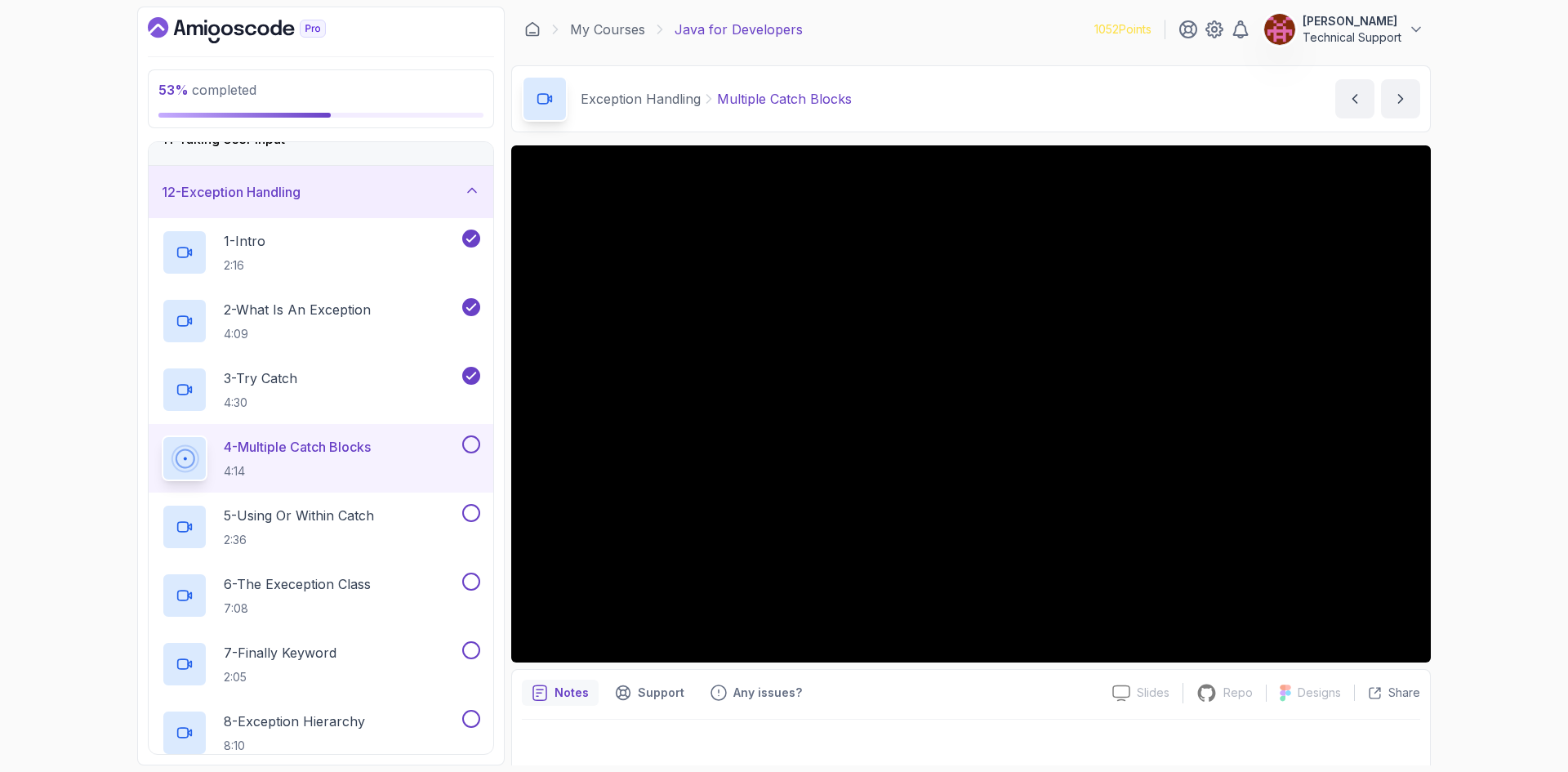
click at [1464, 474] on div "53 % completed 1 - Intro 2 - Loops 3 - If Statements 4 - Packages 5 - Access Mo…" at bounding box center [784, 386] width 1568 height 772
click at [1474, 461] on div "53 % completed 1 - Intro 2 - Loops 3 - If Statements 4 - Packages 5 - Access Mo…" at bounding box center [784, 386] width 1568 height 772
drag, startPoint x: 1430, startPoint y: 514, endPoint x: 1538, endPoint y: 590, distance: 132.1
click at [1538, 590] on div "53 % completed 1 - Intro 2 - Loops 3 - If Statements 4 - Packages 5 - Access Mo…" at bounding box center [784, 386] width 1568 height 772
click at [1496, 446] on div "53 % completed 1 - Intro 2 - Loops 3 - If Statements 4 - Packages 5 - Access Mo…" at bounding box center [784, 386] width 1568 height 772
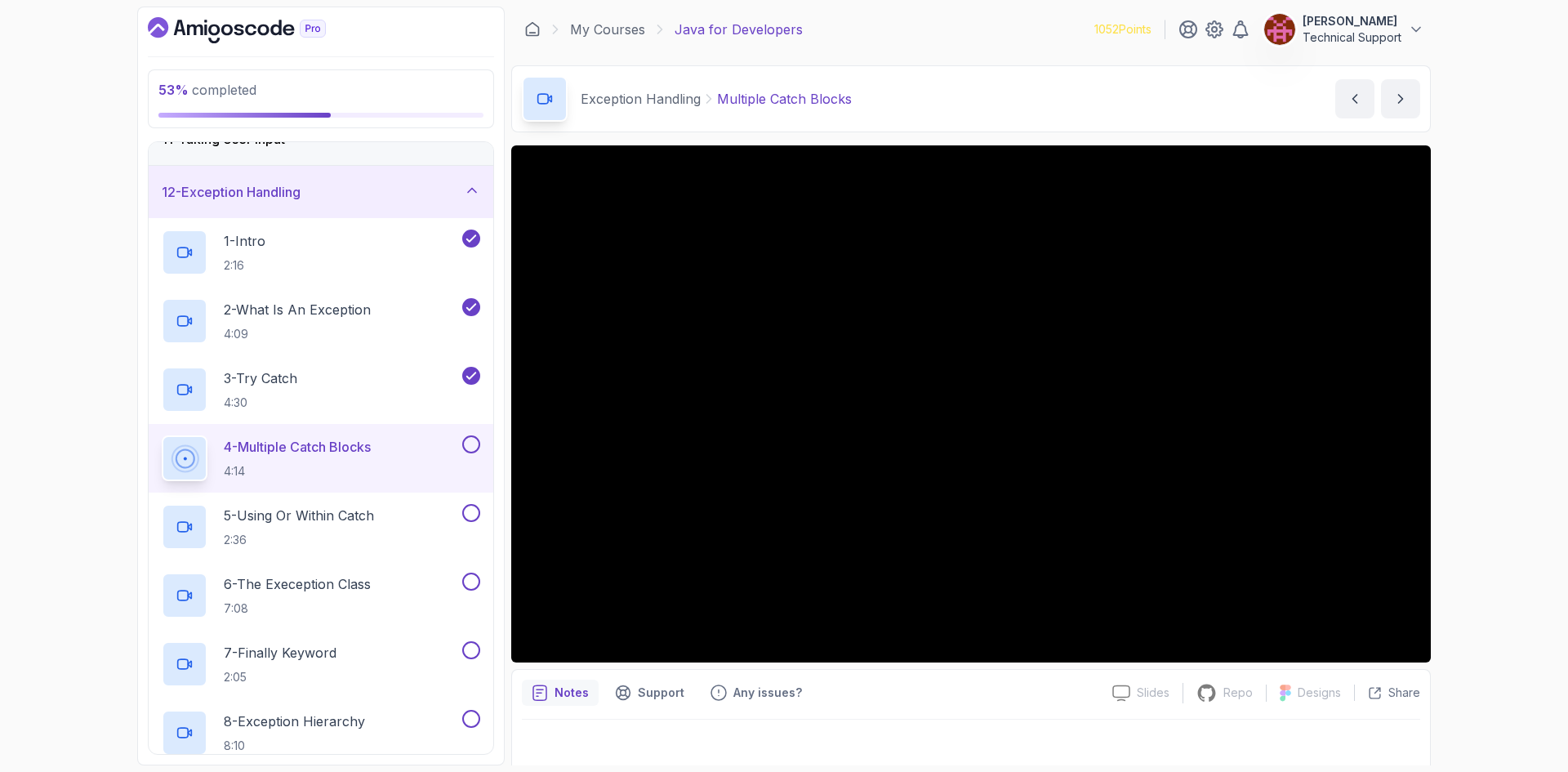
click at [1462, 449] on div "53 % completed 1 - Intro 2 - Loops 3 - If Statements 4 - Packages 5 - Access Mo…" at bounding box center [784, 386] width 1568 height 772
click at [1456, 447] on div "53 % completed 1 - Intro 2 - Loops 3 - If Statements 4 - Packages 5 - Access Mo…" at bounding box center [784, 386] width 1568 height 772
click at [1475, 473] on div "53 % completed 1 - Intro 2 - Loops 3 - If Statements 4 - Packages 5 - Access Mo…" at bounding box center [784, 386] width 1568 height 772
drag, startPoint x: 1430, startPoint y: 474, endPoint x: 1476, endPoint y: 545, distance: 84.6
click at [1476, 545] on div "53 % completed 1 - Intro 2 - Loops 3 - If Statements 4 - Packages 5 - Access Mo…" at bounding box center [784, 386] width 1568 height 772
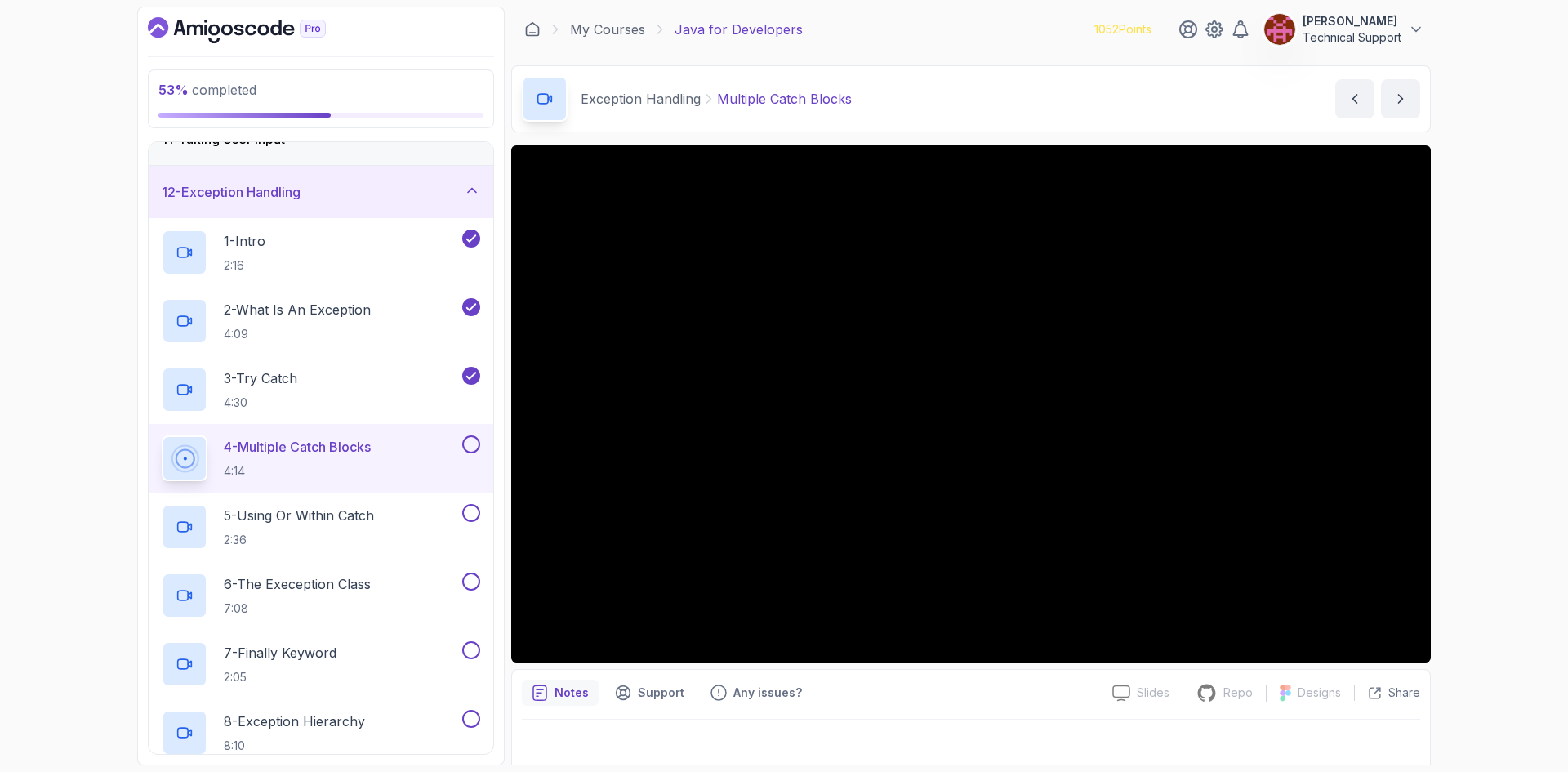
drag, startPoint x: 1430, startPoint y: 531, endPoint x: 1477, endPoint y: 594, distance: 78.6
click at [1477, 594] on div "53 % completed 1 - Intro 2 - Loops 3 - If Statements 4 - Packages 5 - Access Mo…" at bounding box center [784, 386] width 1568 height 772
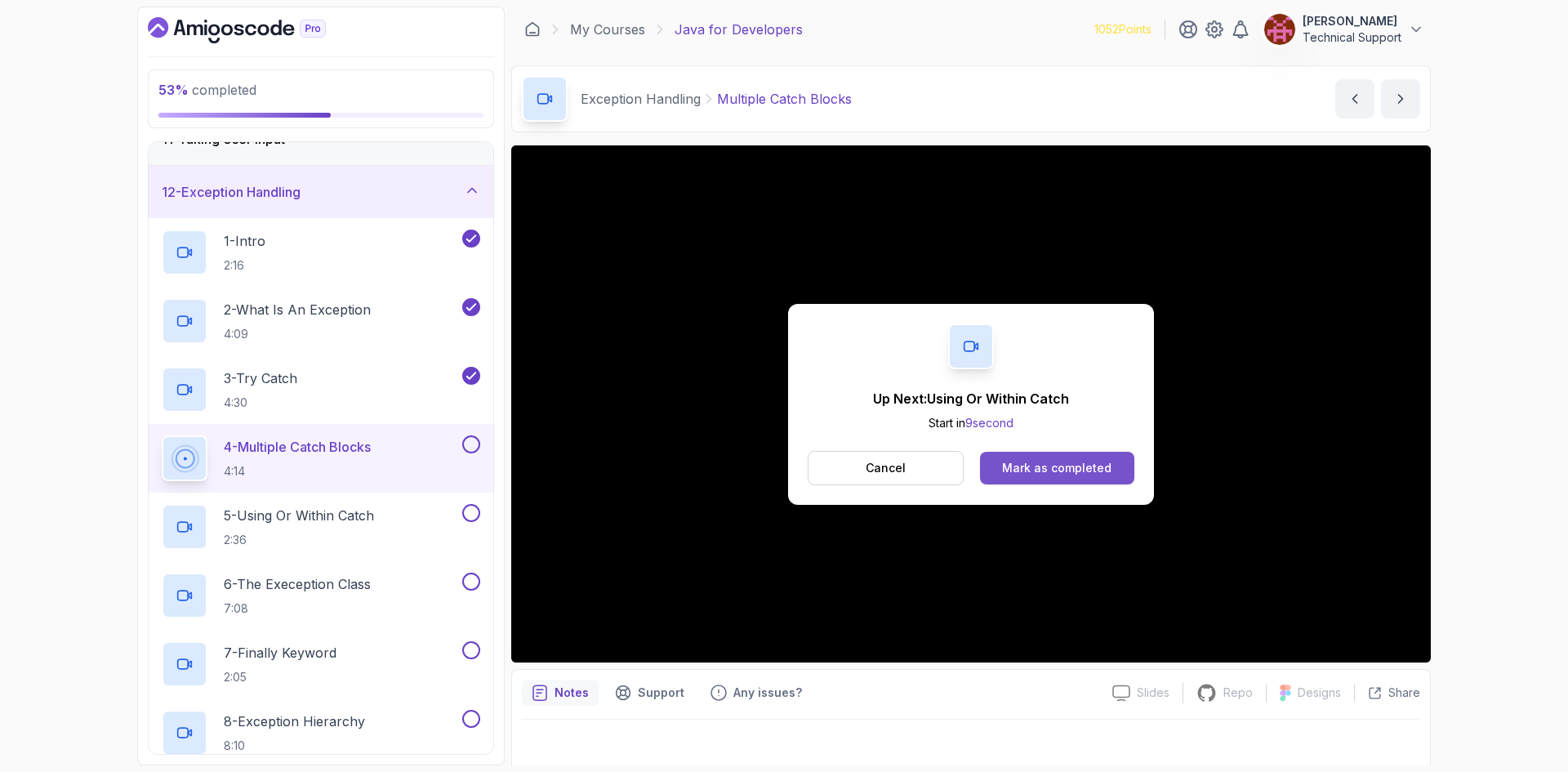
click at [1102, 471] on div "Mark as completed" at bounding box center [1057, 467] width 110 height 16
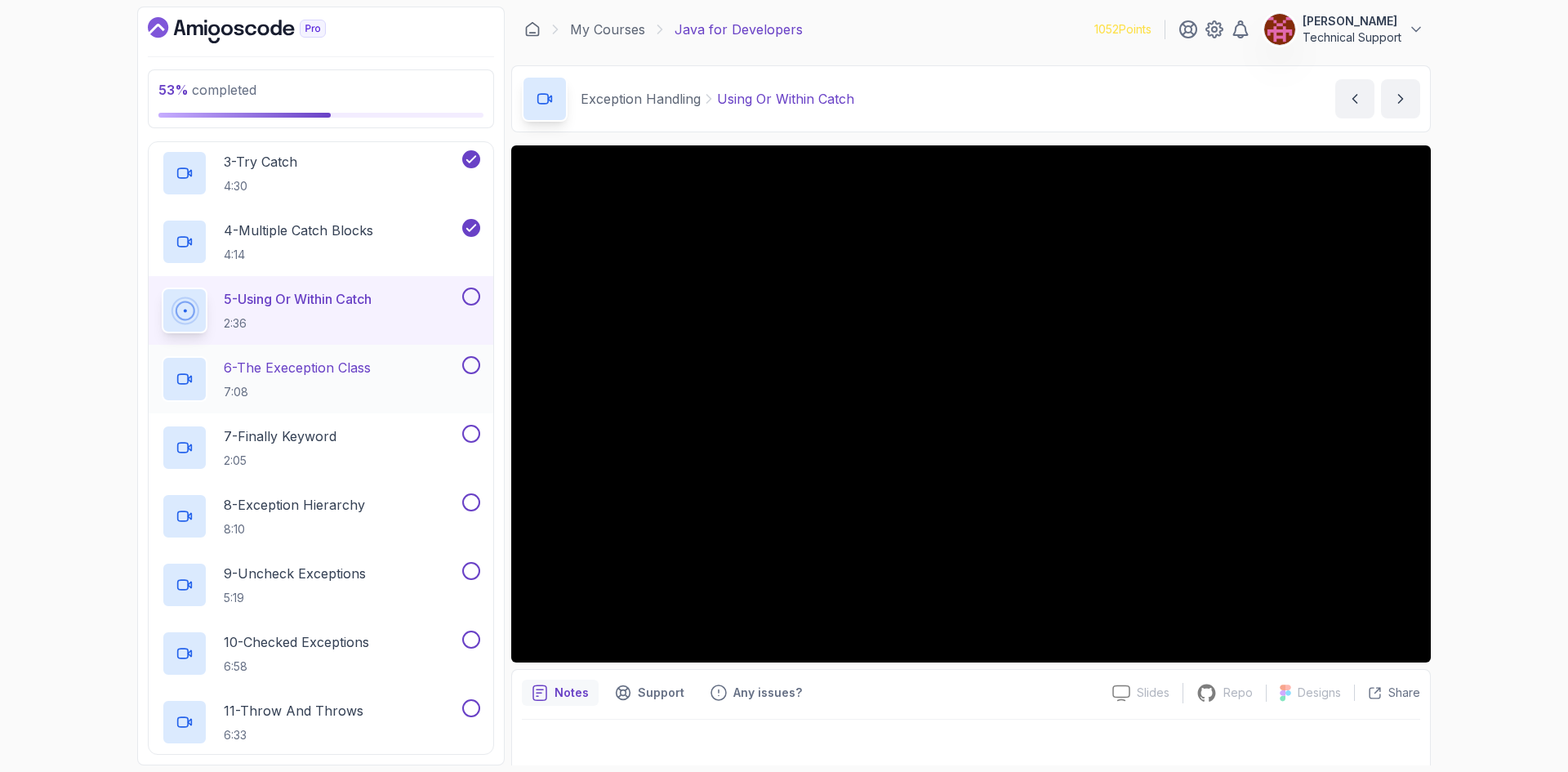
scroll to position [806, 0]
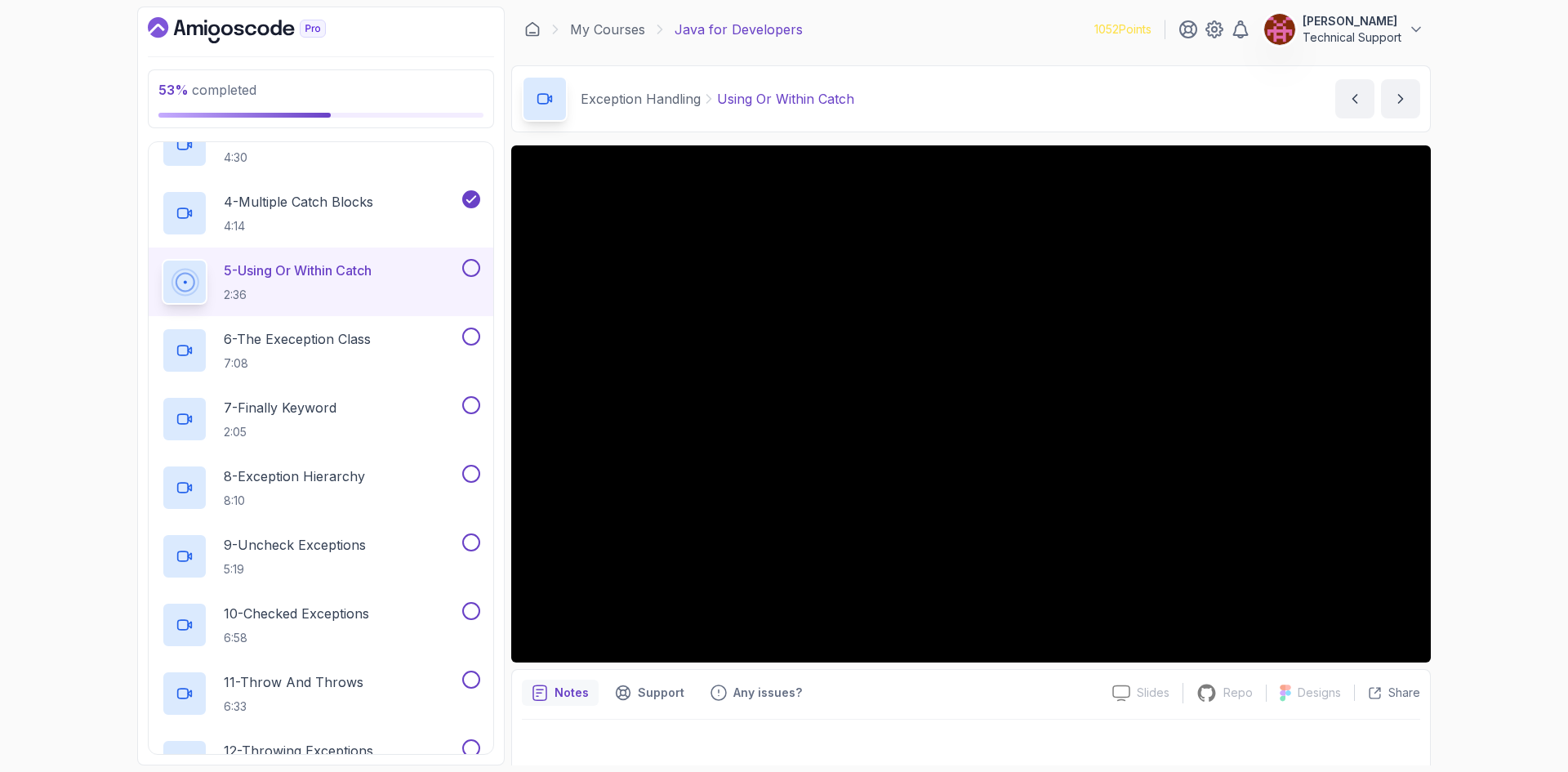
click at [1466, 452] on div "53 % completed 1 - Intro 2 - Loops 3 - If Statements 4 - Packages 5 - Access Mo…" at bounding box center [784, 386] width 1568 height 772
drag, startPoint x: 1456, startPoint y: 442, endPoint x: 1531, endPoint y: 466, distance: 78.7
click at [1531, 466] on div "53 % completed 1 - Intro 2 - Loops 3 - If Statements 4 - Packages 5 - Access Mo…" at bounding box center [784, 386] width 1568 height 772
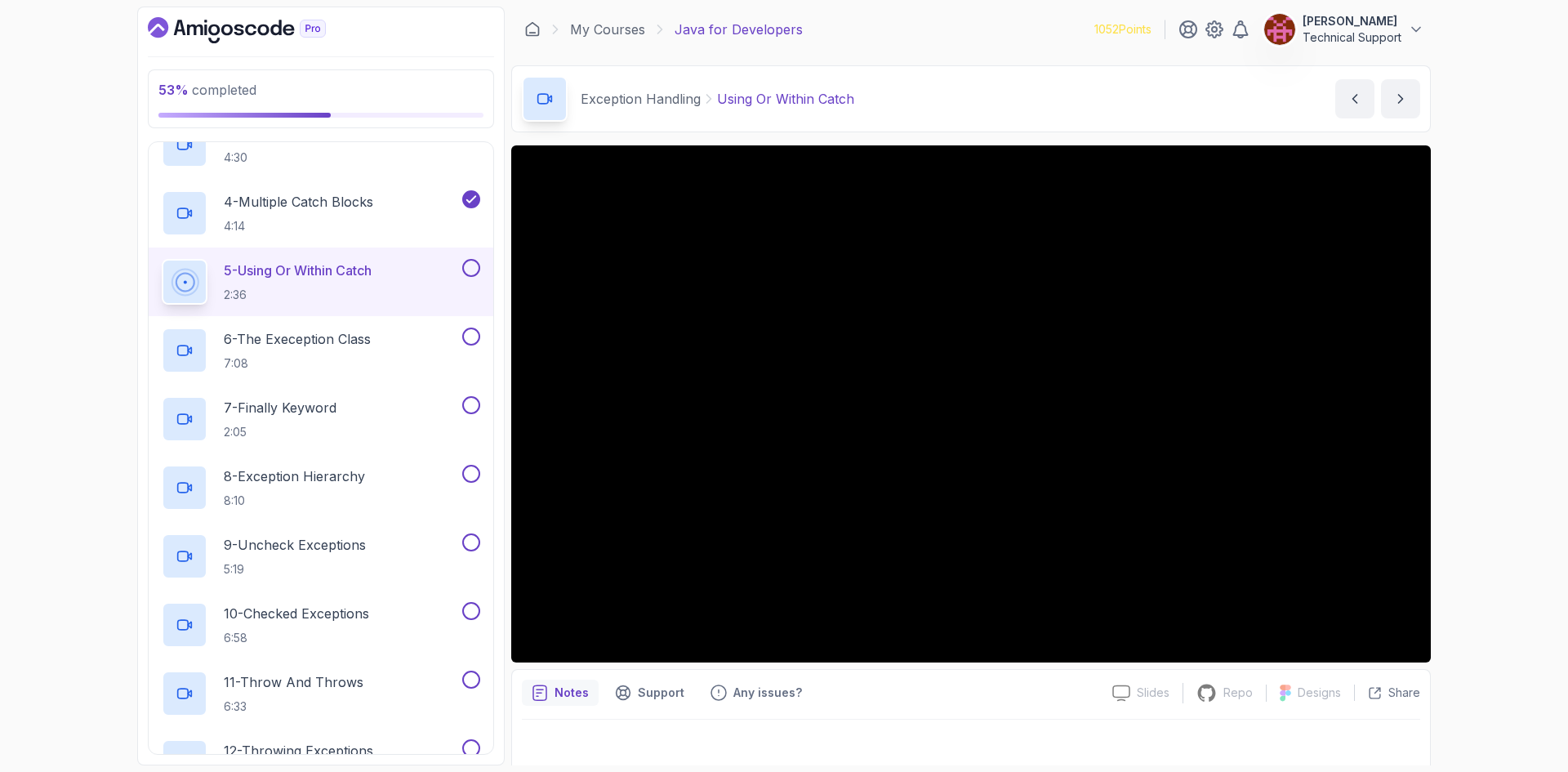
drag, startPoint x: 1458, startPoint y: 438, endPoint x: 1490, endPoint y: 481, distance: 53.6
click at [1490, 481] on div "53 % completed 1 - Intro 2 - Loops 3 - If Statements 4 - Packages 5 - Access Mo…" at bounding box center [784, 386] width 1568 height 772
drag, startPoint x: 1430, startPoint y: 448, endPoint x: 1488, endPoint y: 486, distance: 69.3
click at [1488, 486] on div "53 % completed 1 - Intro 2 - Loops 3 - If Statements 4 - Packages 5 - Access Mo…" at bounding box center [784, 386] width 1568 height 772
click at [1496, 510] on div "53 % completed 1 - Intro 2 - Loops 3 - If Statements 4 - Packages 5 - Access Mo…" at bounding box center [784, 386] width 1568 height 772
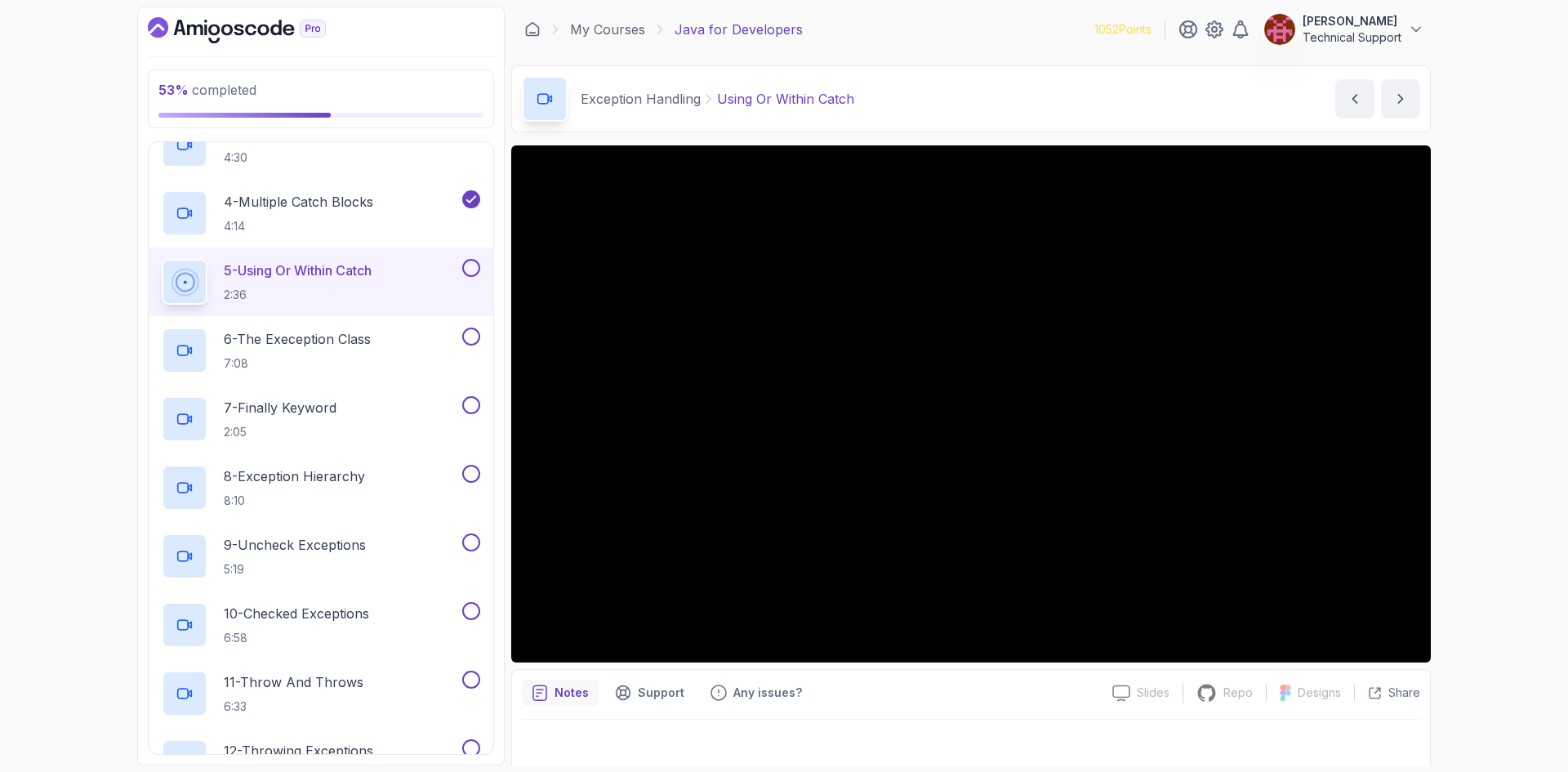
click at [1493, 508] on div "53 % completed 1 - Intro 2 - Loops 3 - If Statements 4 - Packages 5 - Access Mo…" at bounding box center [784, 386] width 1568 height 772
click at [1495, 490] on div "53 % completed 1 - Intro 2 - Loops 3 - If Statements 4 - Packages 5 - Access Mo…" at bounding box center [784, 386] width 1568 height 772
drag, startPoint x: 1458, startPoint y: 482, endPoint x: 1471, endPoint y: 515, distance: 35.5
click at [1471, 515] on div "53 % completed 1 - Intro 2 - Loops 3 - If Statements 4 - Packages 5 - Access Mo…" at bounding box center [784, 386] width 1568 height 772
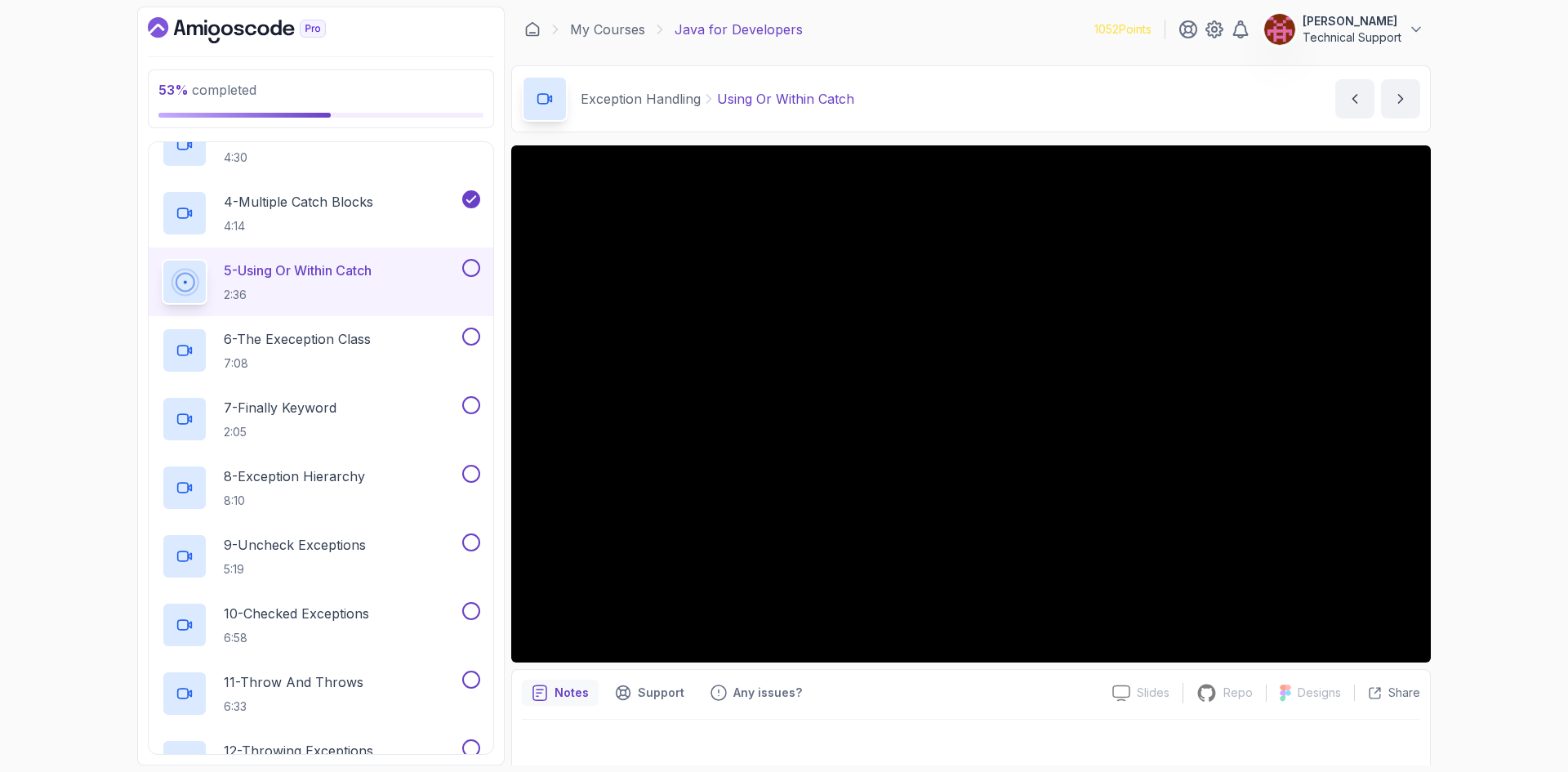
drag, startPoint x: 1430, startPoint y: 504, endPoint x: 1488, endPoint y: 570, distance: 87.9
click at [1488, 570] on div "53 % completed 1 - Intro 2 - Loops 3 - If Statements 4 - Packages 5 - Access Mo…" at bounding box center [784, 386] width 1568 height 772
drag, startPoint x: 1430, startPoint y: 553, endPoint x: 1458, endPoint y: 555, distance: 28.1
click at [1458, 555] on div "53 % completed 1 - Intro 2 - Loops 3 - If Statements 4 - Packages 5 - Access Mo…" at bounding box center [784, 386] width 1568 height 772
click at [1510, 478] on div "53 % completed 1 - Intro 2 - Loops 3 - If Statements 4 - Packages 5 - Access Mo…" at bounding box center [784, 386] width 1568 height 772
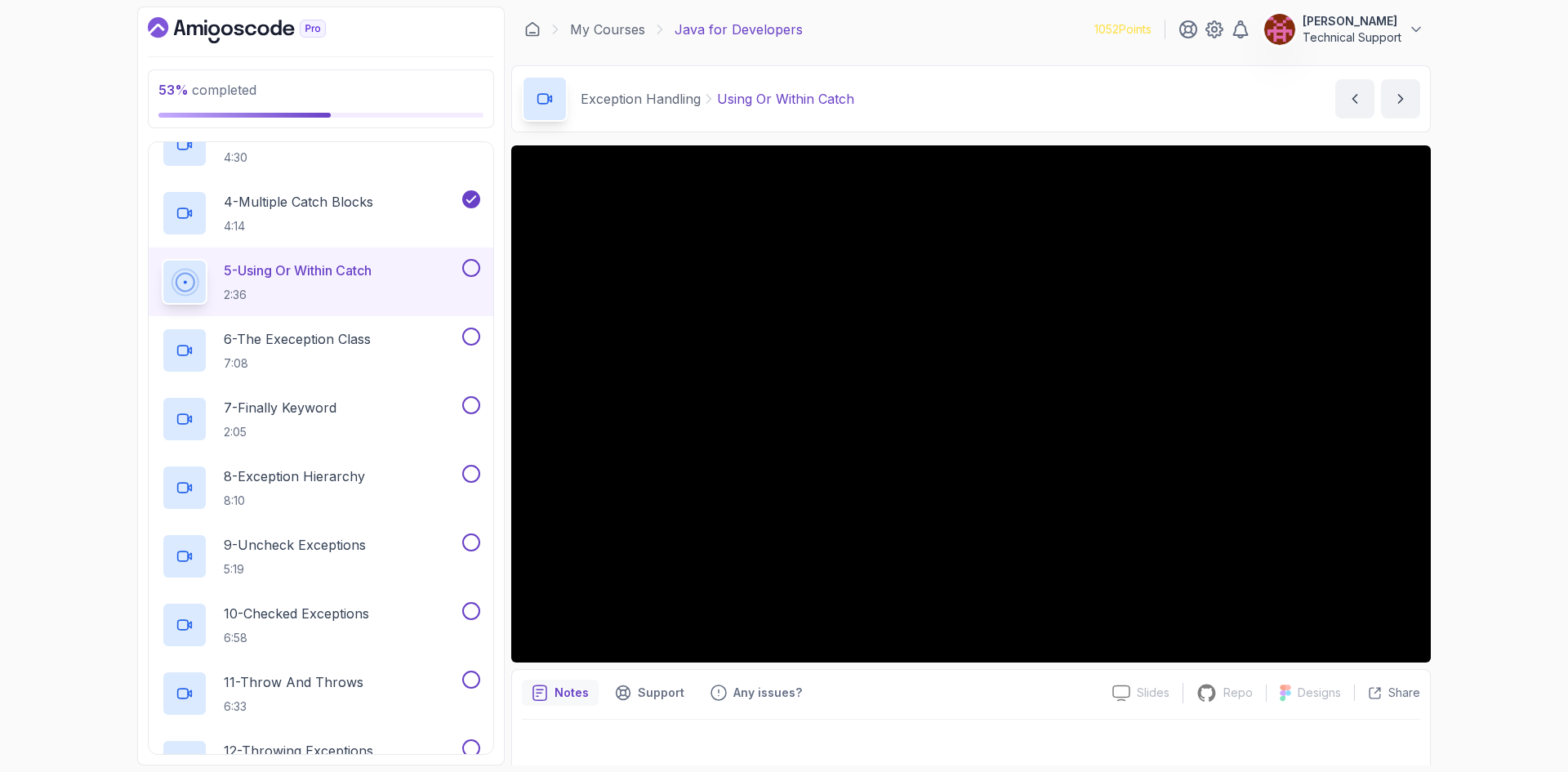
click at [1504, 476] on div "53 % completed 1 - Intro 2 - Loops 3 - If Statements 4 - Packages 5 - Access Mo…" at bounding box center [784, 386] width 1568 height 772
click at [1491, 463] on div "53 % completed 1 - Intro 2 - Loops 3 - If Statements 4 - Packages 5 - Access Mo…" at bounding box center [784, 386] width 1568 height 772
click at [1477, 442] on div "53 % completed 1 - Intro 2 - Loops 3 - If Statements 4 - Packages 5 - Access Mo…" at bounding box center [784, 386] width 1568 height 772
click at [1467, 424] on div "53 % completed 1 - Intro 2 - Loops 3 - If Statements 4 - Packages 5 - Access Mo…" at bounding box center [784, 386] width 1568 height 772
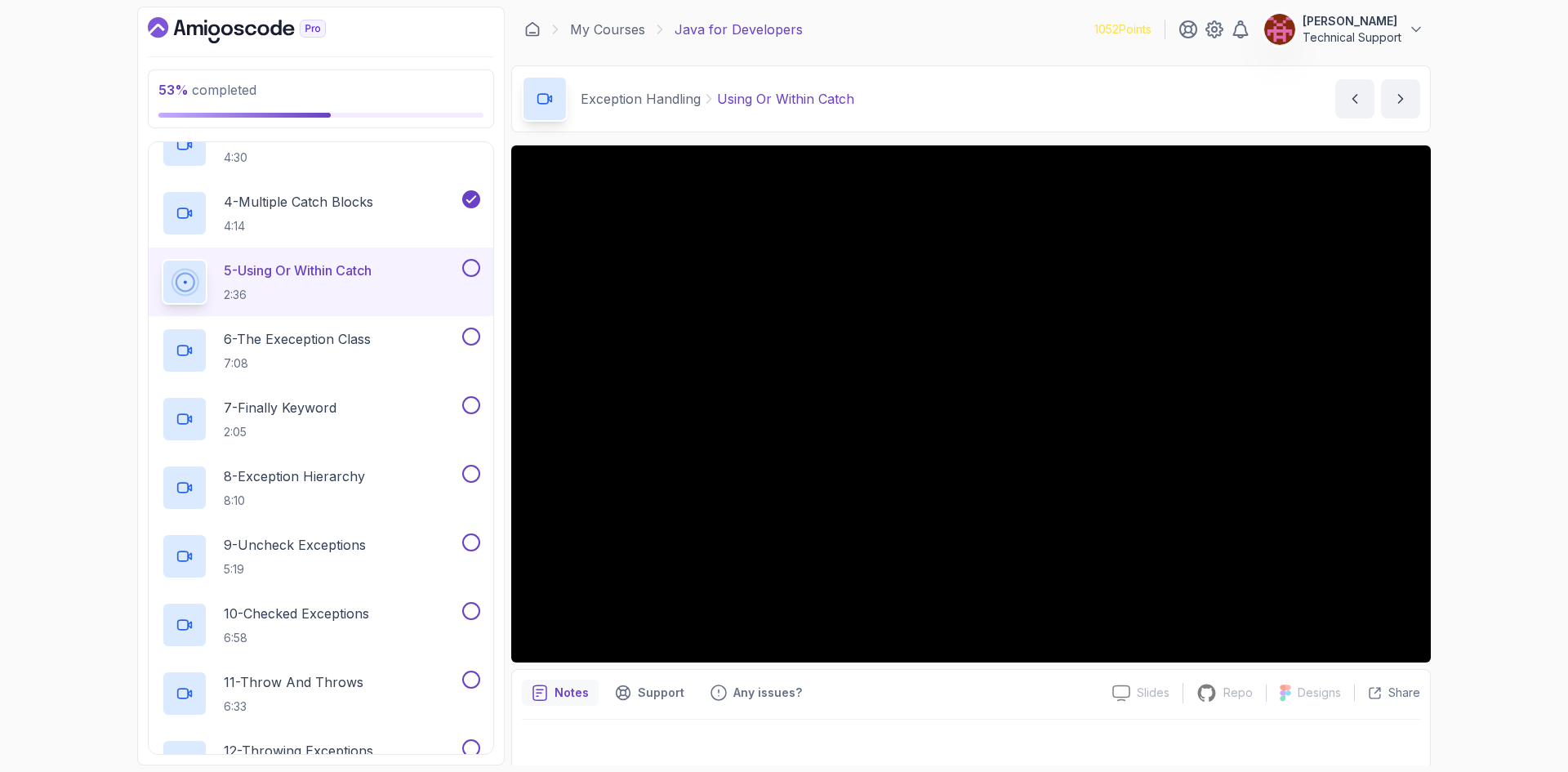
click at [1468, 422] on div "53 % completed 1 - Intro 2 - Loops 3 - If Statements 4 - Packages 5 - Access Mo…" at bounding box center [784, 386] width 1568 height 772
drag, startPoint x: 1468, startPoint y: 422, endPoint x: 1507, endPoint y: 458, distance: 53.1
click at [1507, 458] on div "53 % completed 1 - Intro 2 - Loops 3 - If Statements 4 - Packages 5 - Access Mo…" at bounding box center [784, 386] width 1568 height 772
drag, startPoint x: 1485, startPoint y: 446, endPoint x: 1520, endPoint y: 551, distance: 110.7
click at [1520, 551] on div "53 % completed 1 - Intro 2 - Loops 3 - If Statements 4 - Packages 5 - Access Mo…" at bounding box center [784, 386] width 1568 height 772
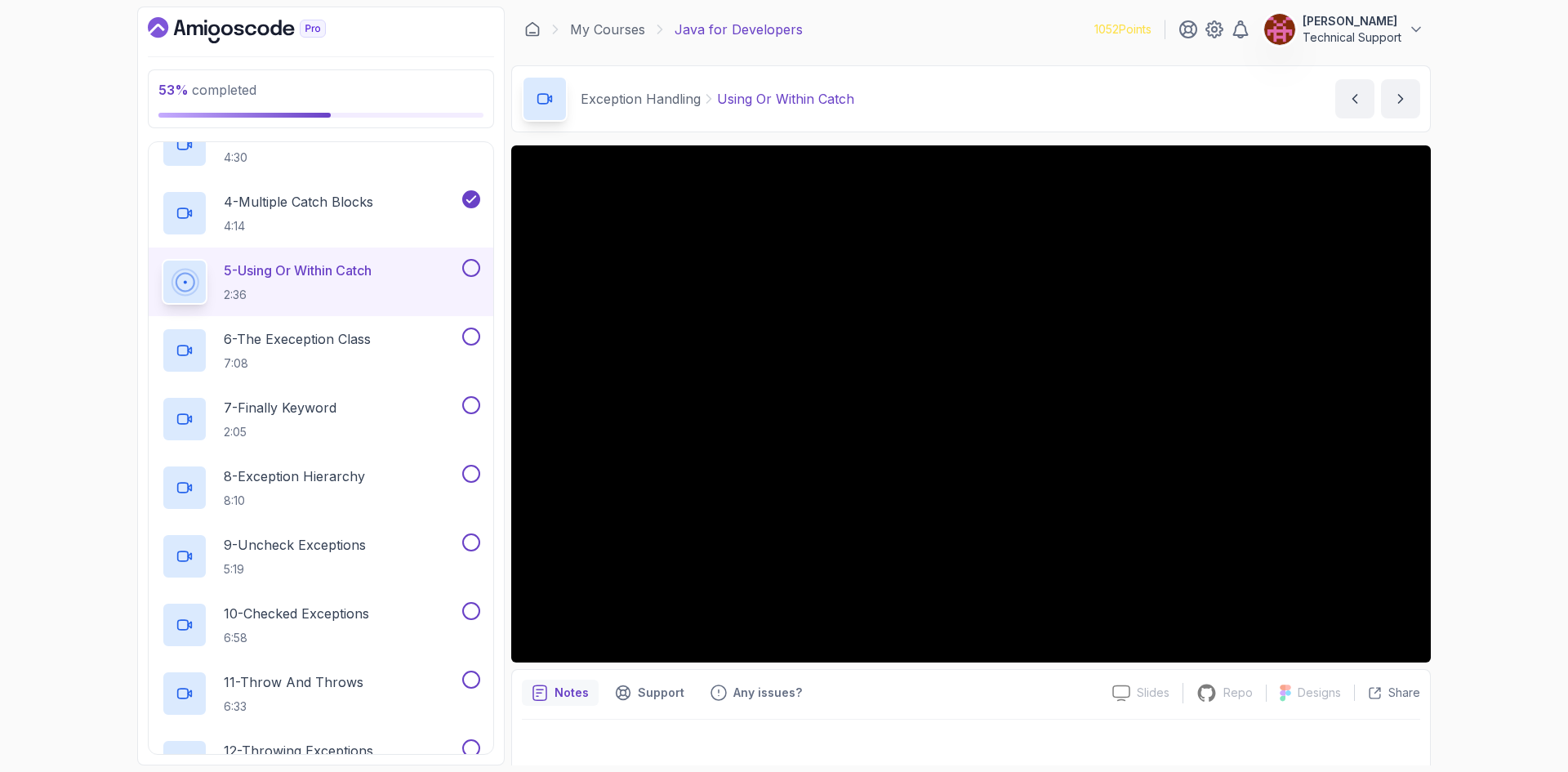
drag, startPoint x: 1465, startPoint y: 522, endPoint x: 1482, endPoint y: 547, distance: 30.2
click at [1482, 547] on div "53 % completed 1 - Intro 2 - Loops 3 - If Statements 4 - Packages 5 - Access Mo…" at bounding box center [784, 386] width 1568 height 772
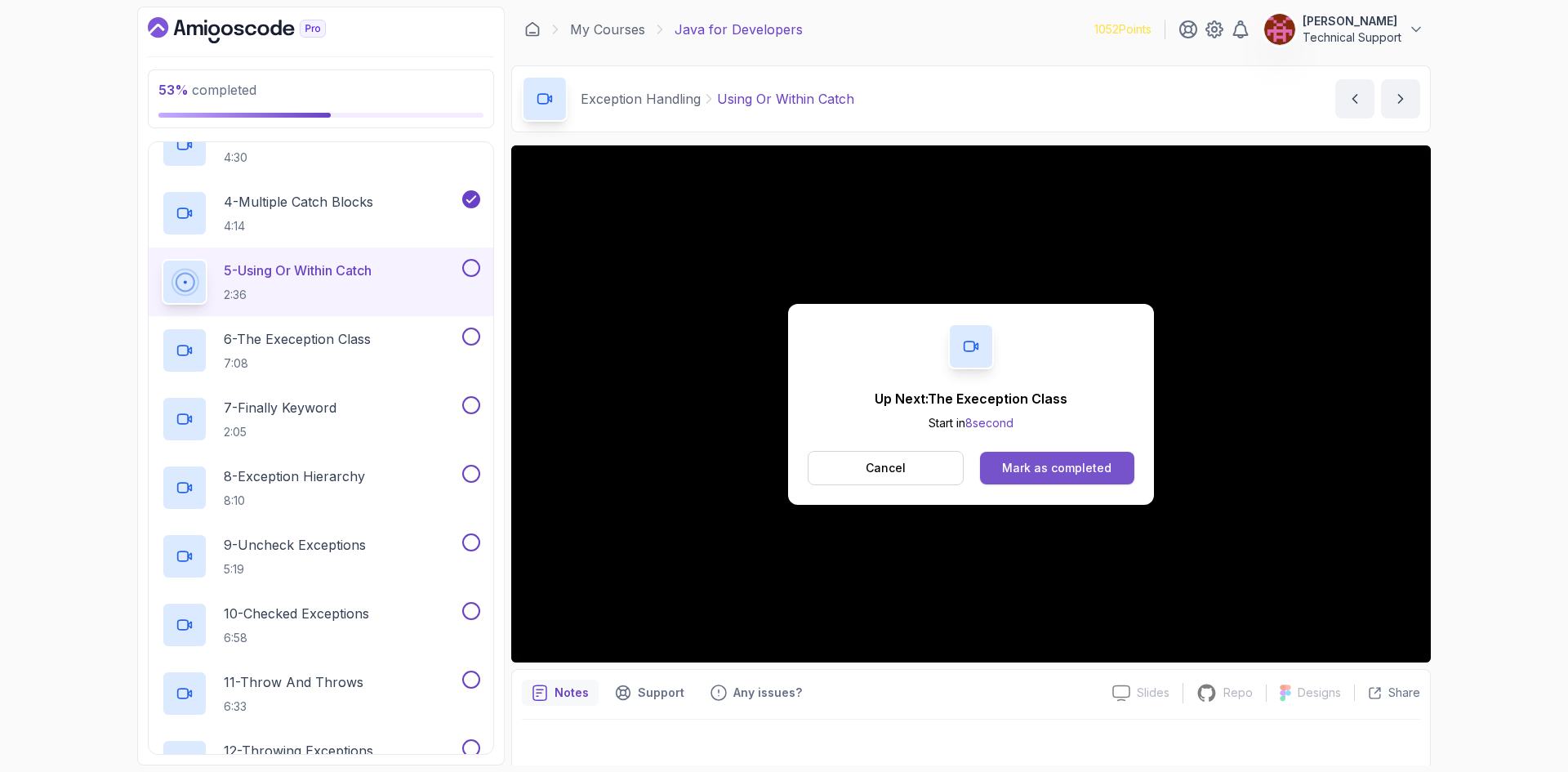
click at [1074, 465] on div "Mark as completed" at bounding box center [1057, 467] width 110 height 16
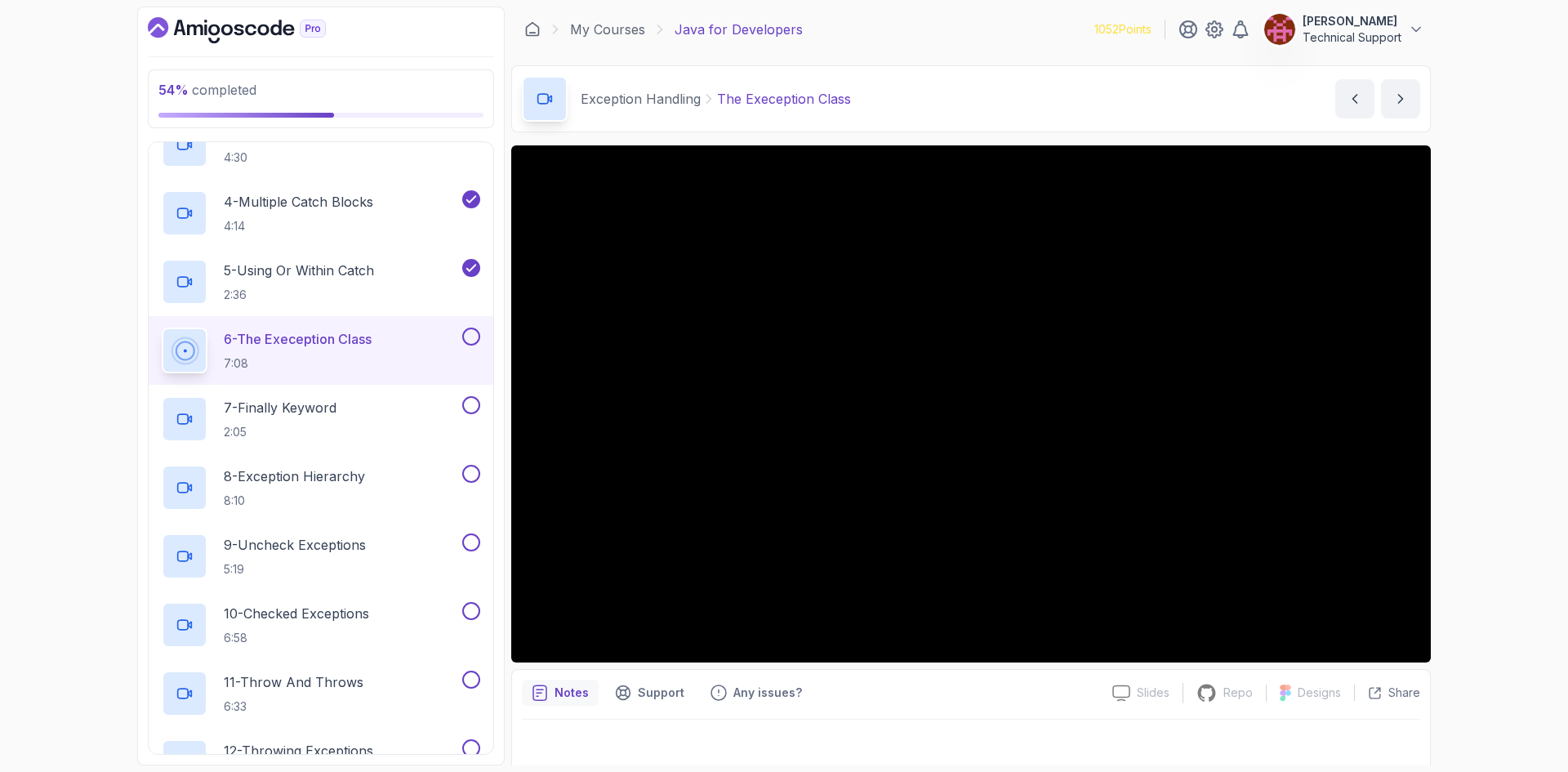
click at [1473, 482] on div "54 % completed 1 - Intro 2 - Loops 3 - If Statements 4 - Packages 5 - Access Mo…" at bounding box center [784, 386] width 1568 height 772
click at [1464, 457] on div "54 % completed 1 - Intro 2 - Loops 3 - If Statements 4 - Packages 5 - Access Mo…" at bounding box center [784, 386] width 1568 height 772
click at [1460, 455] on div "54 % completed 1 - Intro 2 - Loops 3 - If Statements 4 - Packages 5 - Access Mo…" at bounding box center [784, 386] width 1568 height 772
click at [1450, 452] on div "54 % completed 1 - Intro 2 - Loops 3 - If Statements 4 - Packages 5 - Access Mo…" at bounding box center [784, 386] width 1568 height 772
click at [1448, 450] on div "54 % completed 1 - Intro 2 - Loops 3 - If Statements 4 - Packages 5 - Access Mo…" at bounding box center [784, 386] width 1568 height 772
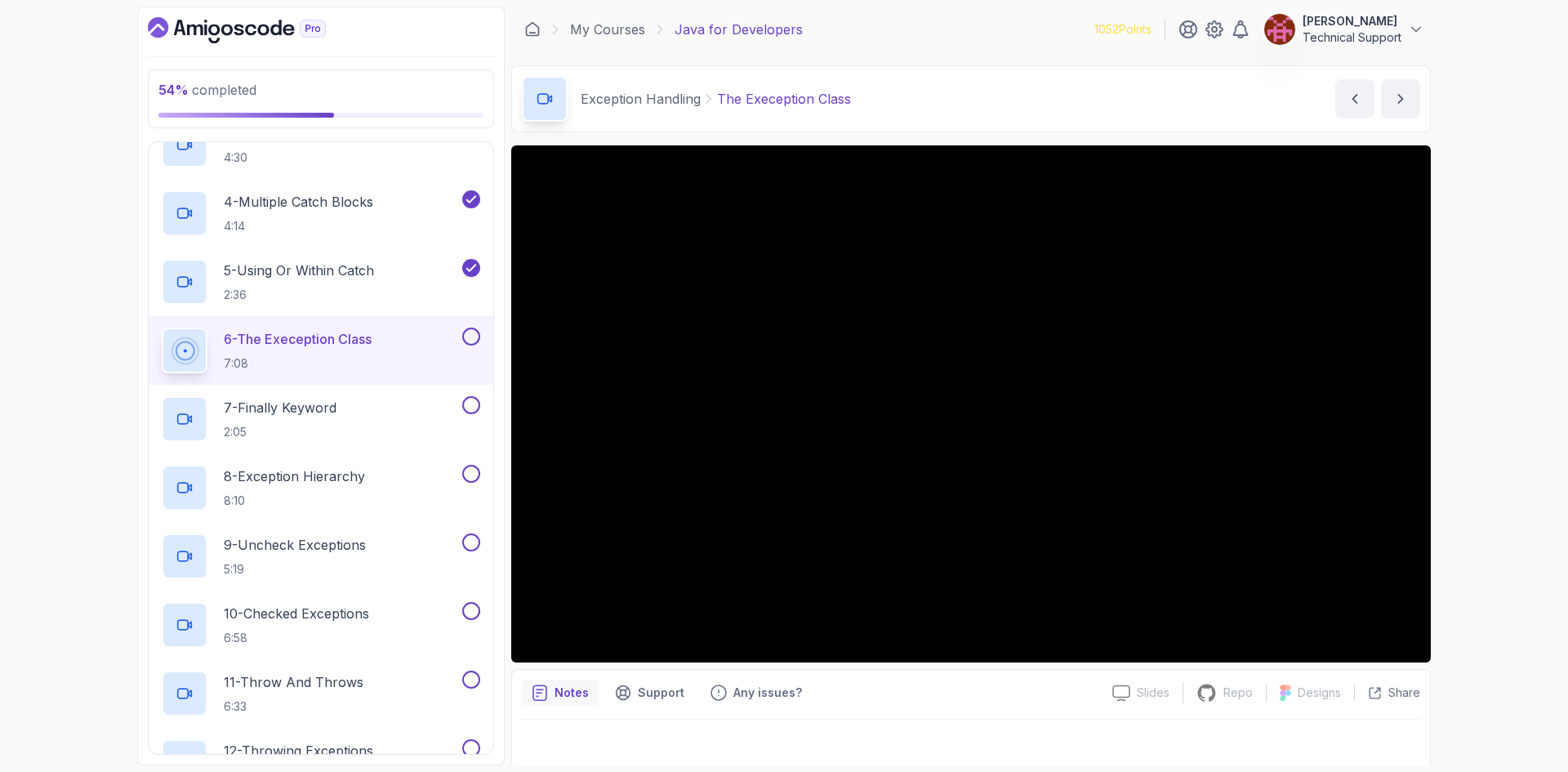
click at [1512, 485] on div "54 % completed 1 - Intro 2 - Loops 3 - If Statements 4 - Packages 5 - Access Mo…" at bounding box center [784, 386] width 1568 height 772
click at [1508, 444] on div "54 % completed 1 - Intro 2 - Loops 3 - If Statements 4 - Packages 5 - Access Mo…" at bounding box center [784, 386] width 1568 height 772
click at [1490, 457] on div "54 % completed 1 - Intro 2 - Loops 3 - If Statements 4 - Packages 5 - Access Mo…" at bounding box center [784, 386] width 1568 height 772
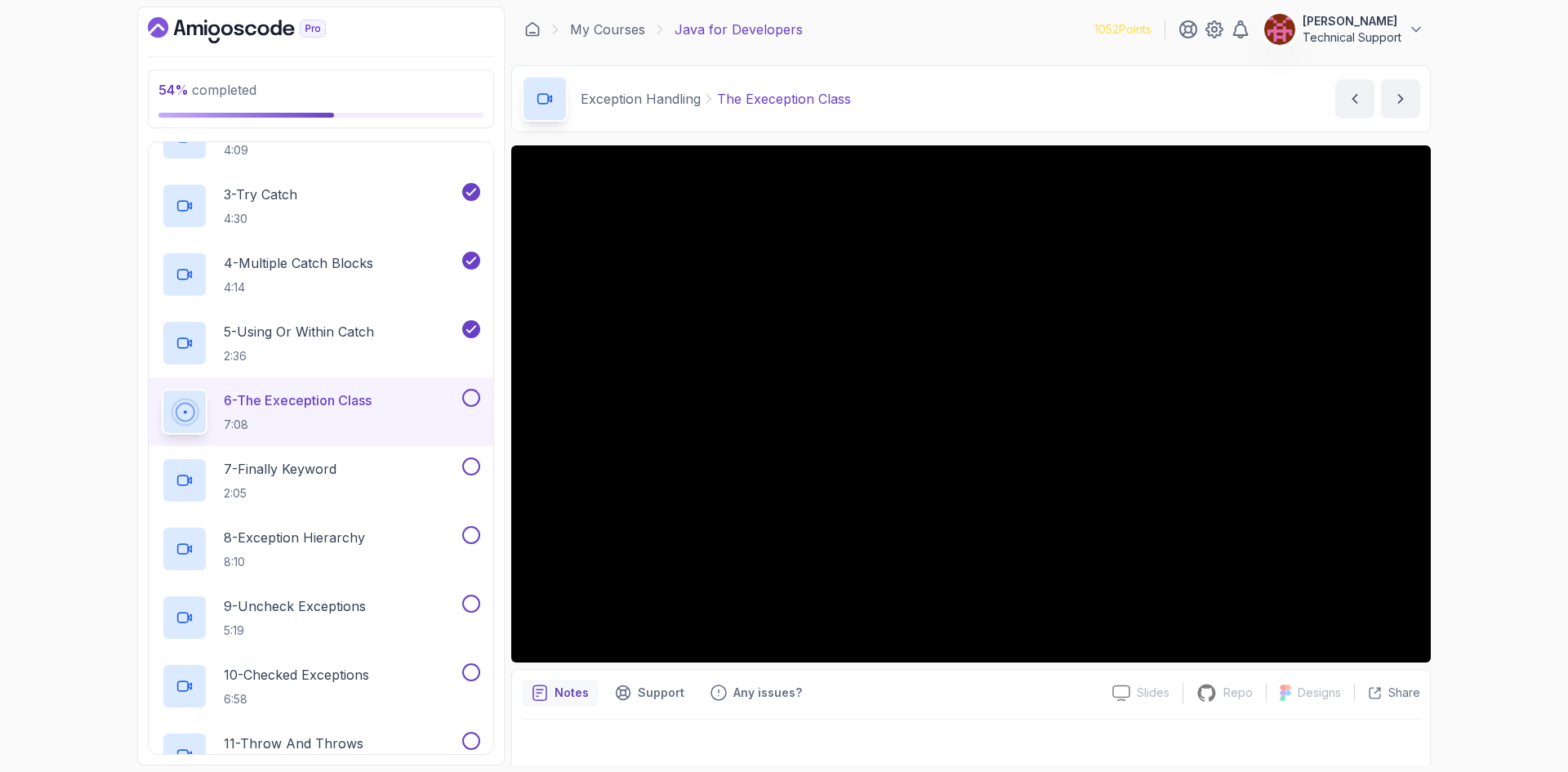
scroll to position [724, 0]
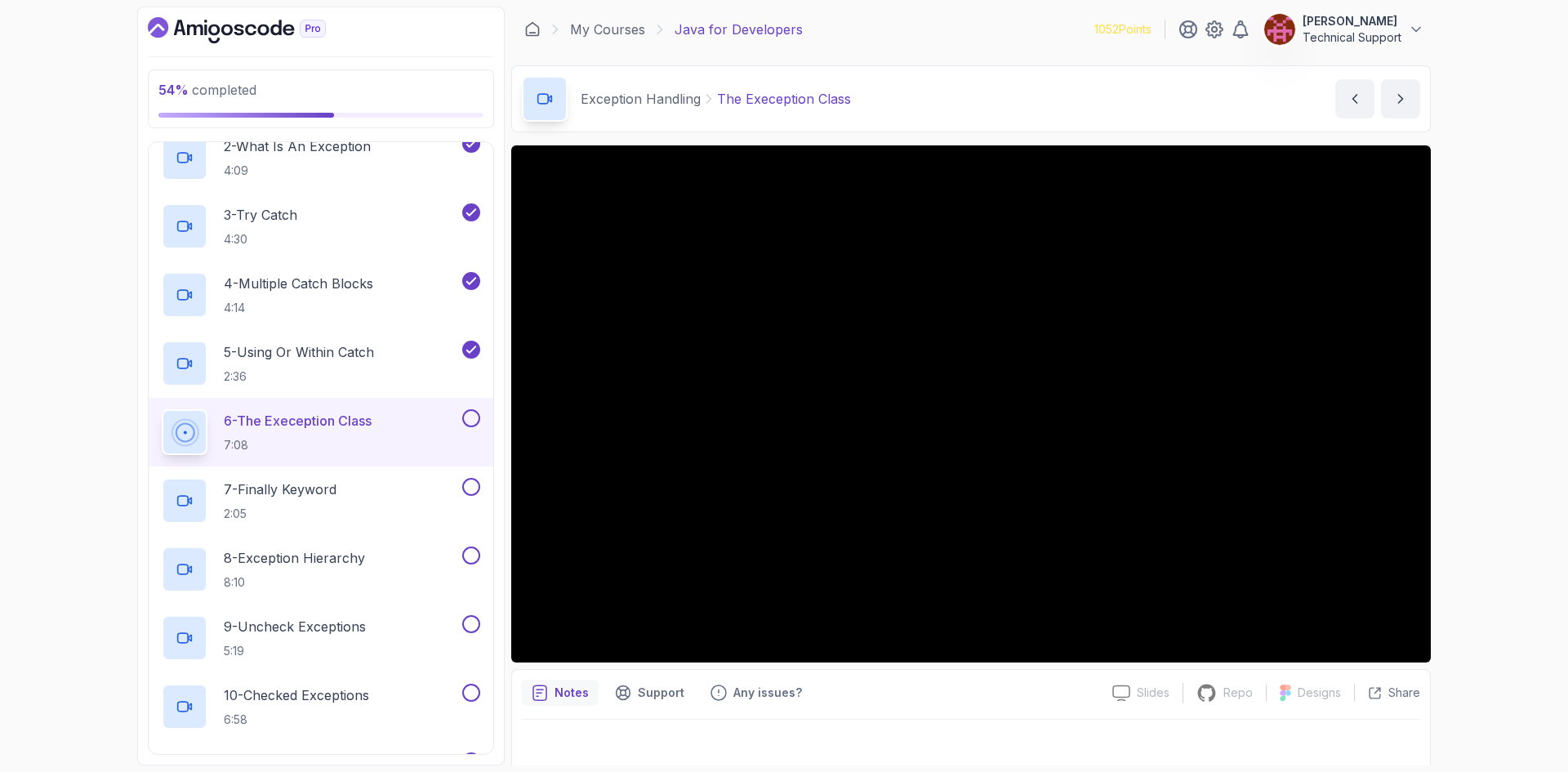
click at [1499, 406] on div "54 % completed 1 - Intro 2 - Loops 3 - If Statements 4 - Packages 5 - Access Mo…" at bounding box center [784, 386] width 1568 height 772
click at [1503, 470] on div "54 % completed 1 - Intro 2 - Loops 3 - If Statements 4 - Packages 5 - Access Mo…" at bounding box center [784, 386] width 1568 height 772
click at [1483, 440] on div "54 % completed 1 - Intro 2 - Loops 3 - If Statements 4 - Packages 5 - Access Mo…" at bounding box center [784, 386] width 1568 height 772
click at [1507, 387] on div "54 % completed 1 - Intro 2 - Loops 3 - If Statements 4 - Packages 5 - Access Mo…" at bounding box center [784, 386] width 1568 height 772
click at [1522, 438] on div "54 % completed 1 - Intro 2 - Loops 3 - If Statements 4 - Packages 5 - Access Mo…" at bounding box center [784, 386] width 1568 height 772
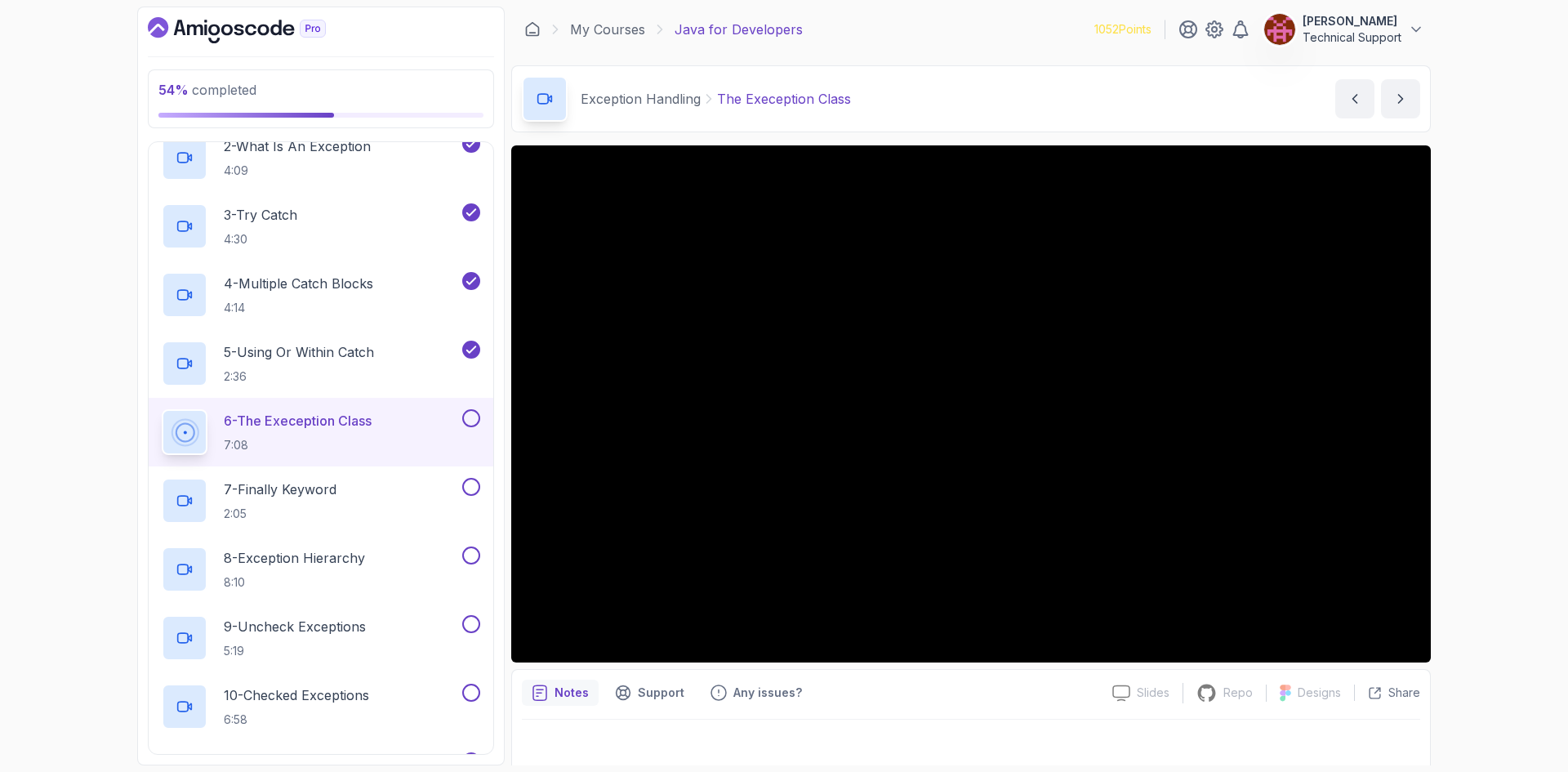
click at [1522, 438] on div "54 % completed 1 - Intro 2 - Loops 3 - If Statements 4 - Packages 5 - Access Mo…" at bounding box center [784, 386] width 1568 height 772
drag, startPoint x: 1522, startPoint y: 438, endPoint x: 1512, endPoint y: 477, distance: 40.3
click at [1512, 477] on div "54 % completed 1 - Intro 2 - Loops 3 - If Statements 4 - Packages 5 - Access Mo…" at bounding box center [784, 386] width 1568 height 772
click at [1496, 435] on div "54 % completed 1 - Intro 2 - Loops 3 - If Statements 4 - Packages 5 - Access Mo…" at bounding box center [784, 386] width 1568 height 772
click at [1477, 429] on div "54 % completed 1 - Intro 2 - Loops 3 - If Statements 4 - Packages 5 - Access Mo…" at bounding box center [784, 386] width 1568 height 772
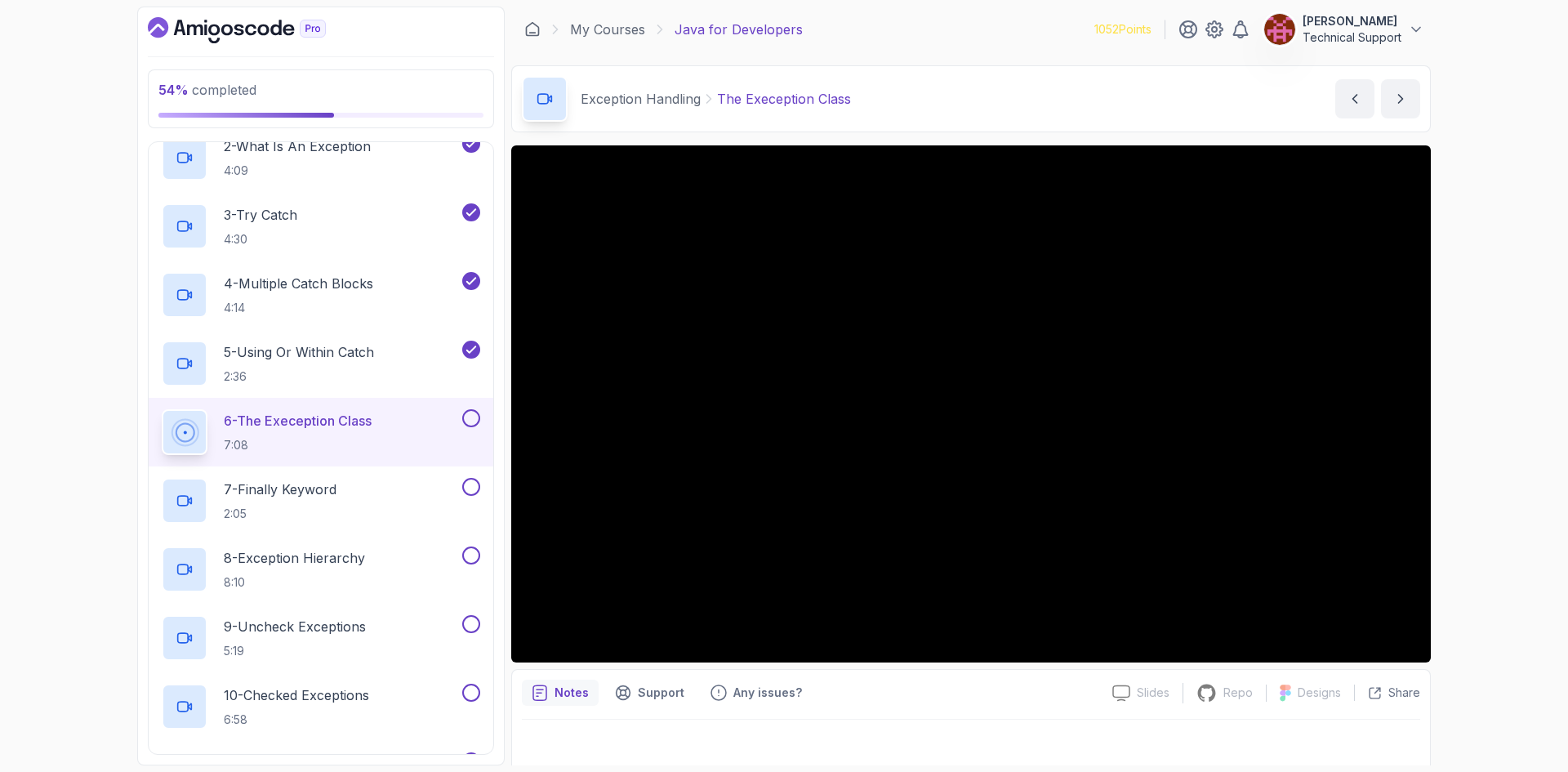
click at [1477, 429] on div "54 % completed 1 - Intro 2 - Loops 3 - If Statements 4 - Packages 5 - Access Mo…" at bounding box center [784, 386] width 1568 height 772
click at [1449, 433] on div "54 % completed 1 - Intro 2 - Loops 3 - If Statements 4 - Packages 5 - Access Mo…" at bounding box center [784, 386] width 1568 height 772
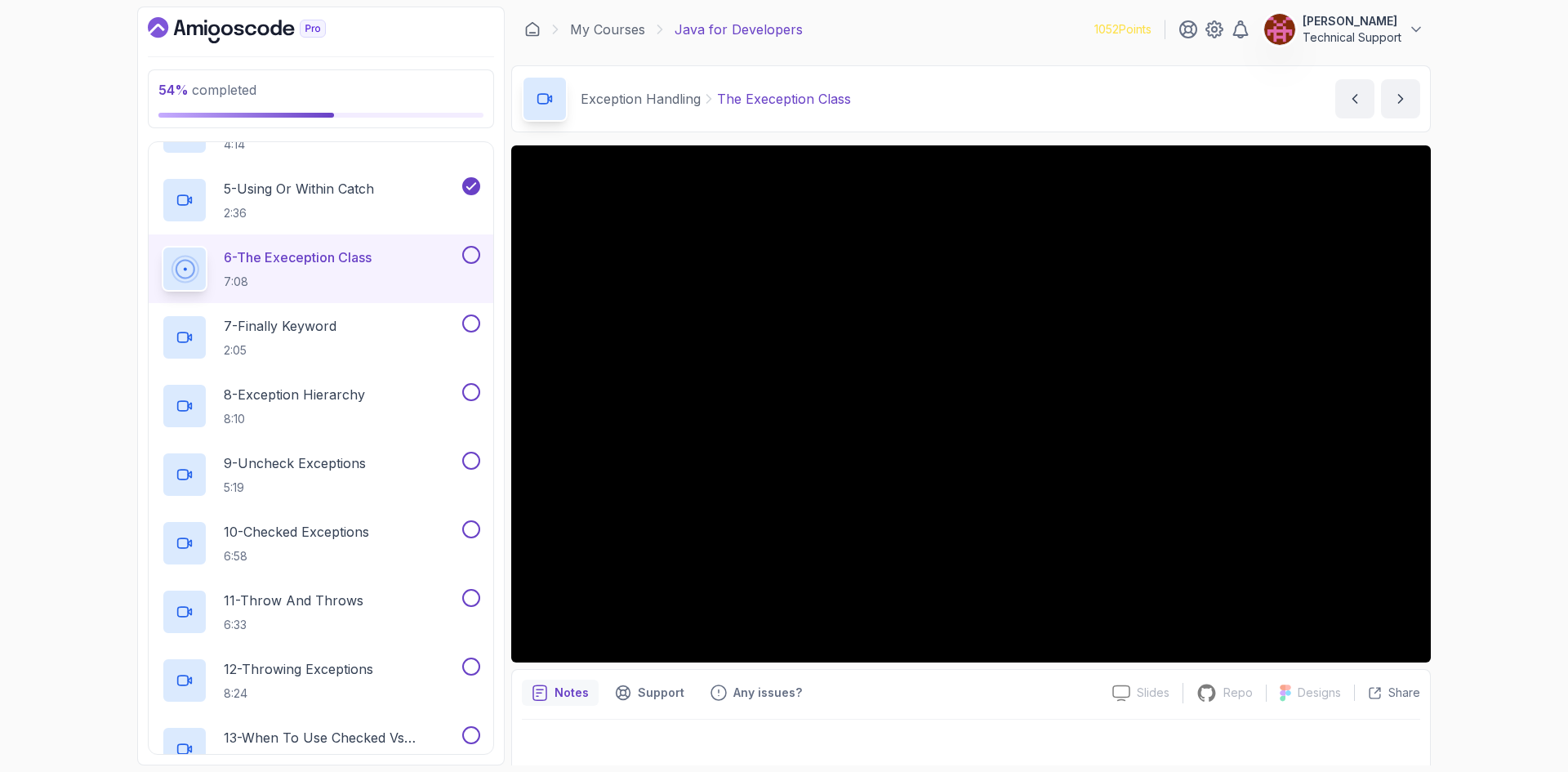
scroll to position [806, 0]
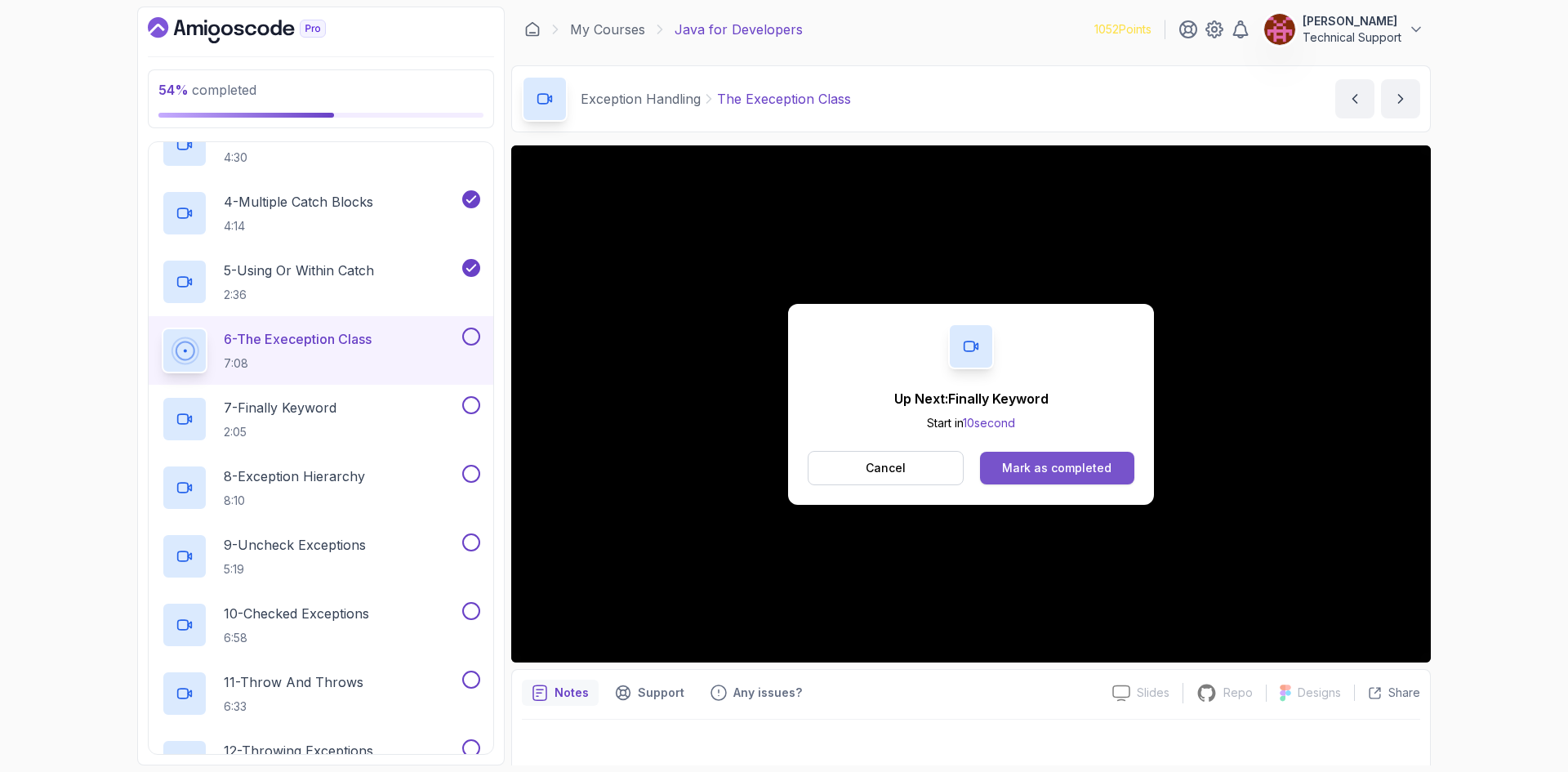
click at [1031, 471] on div "Mark as completed" at bounding box center [1057, 467] width 110 height 16
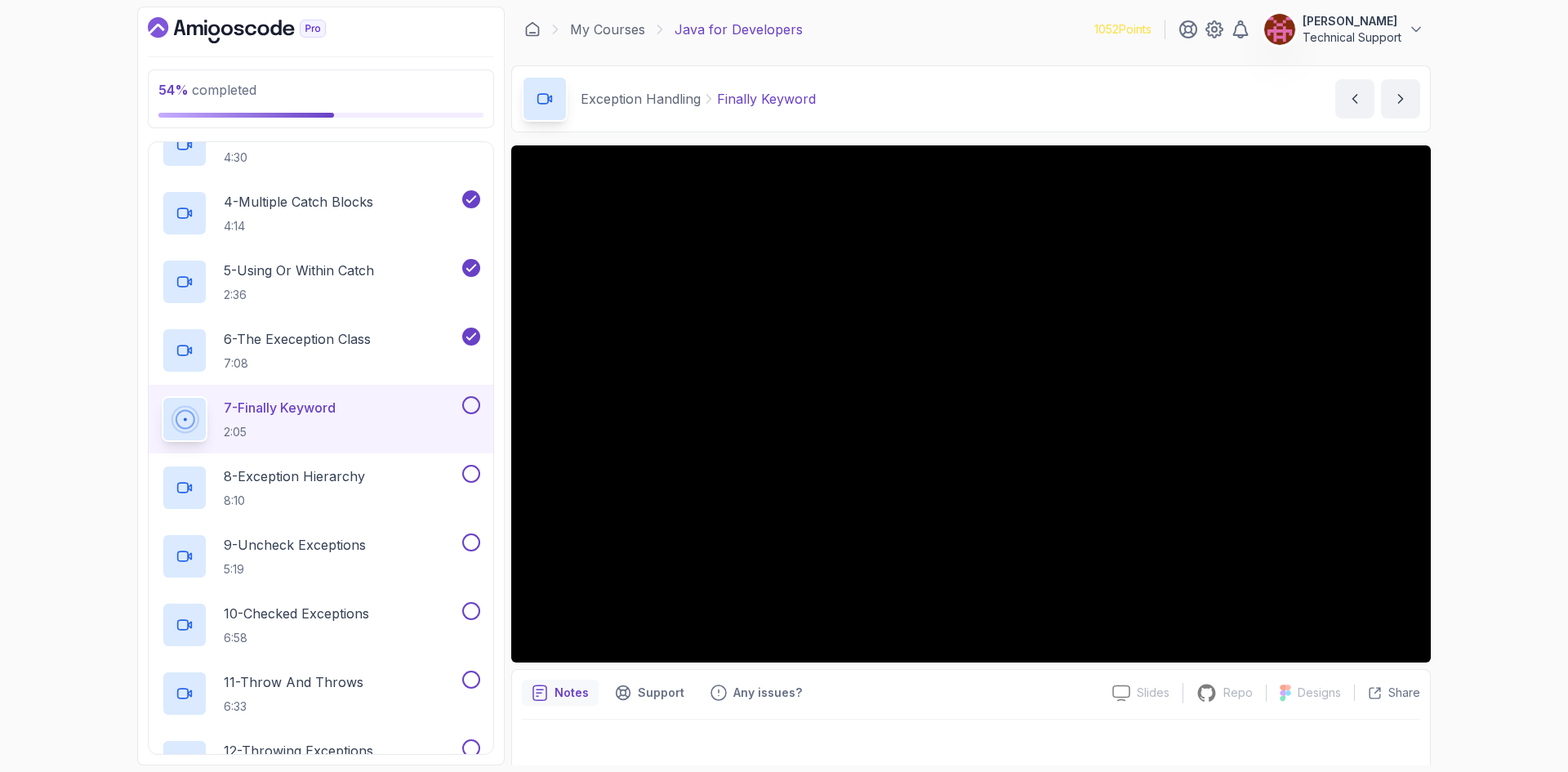
click at [1537, 427] on div "54 % completed 1 - Intro 2 - Loops 3 - If Statements 4 - Packages 5 - Access Mo…" at bounding box center [784, 386] width 1568 height 772
click at [1466, 422] on div "54 % completed 1 - Intro 2 - Loops 3 - If Statements 4 - Packages 5 - Access Mo…" at bounding box center [784, 386] width 1568 height 772
click at [1466, 420] on div "54 % completed 1 - Intro 2 - Loops 3 - If Statements 4 - Packages 5 - Access Mo…" at bounding box center [784, 386] width 1568 height 772
click at [1466, 422] on div "54 % completed 1 - Intro 2 - Loops 3 - If Statements 4 - Packages 5 - Access Mo…" at bounding box center [784, 386] width 1568 height 772
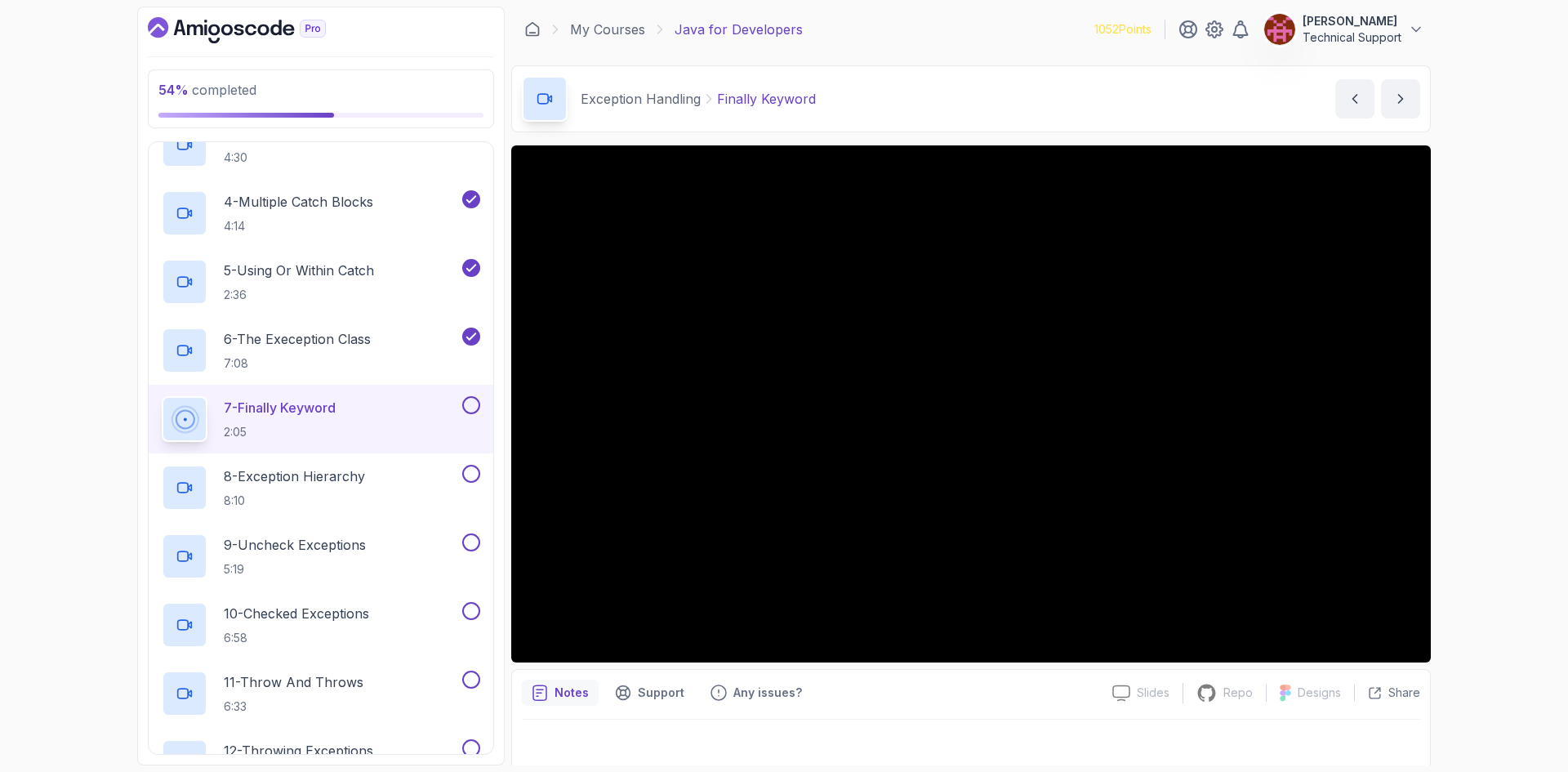
click at [1499, 444] on div "54 % completed 1 - Intro 2 - Loops 3 - If Statements 4 - Packages 5 - Access Mo…" at bounding box center [784, 386] width 1568 height 772
click at [1487, 435] on div "54 % completed 1 - Intro 2 - Loops 3 - If Statements 4 - Packages 5 - Access Mo…" at bounding box center [784, 386] width 1568 height 772
click at [1450, 422] on div "54 % completed 1 - Intro 2 - Loops 3 - If Statements 4 - Packages 5 - Access Mo…" at bounding box center [784, 386] width 1568 height 772
click at [1497, 415] on div "54 % completed 1 - Intro 2 - Loops 3 - If Statements 4 - Packages 5 - Access Mo…" at bounding box center [784, 386] width 1568 height 772
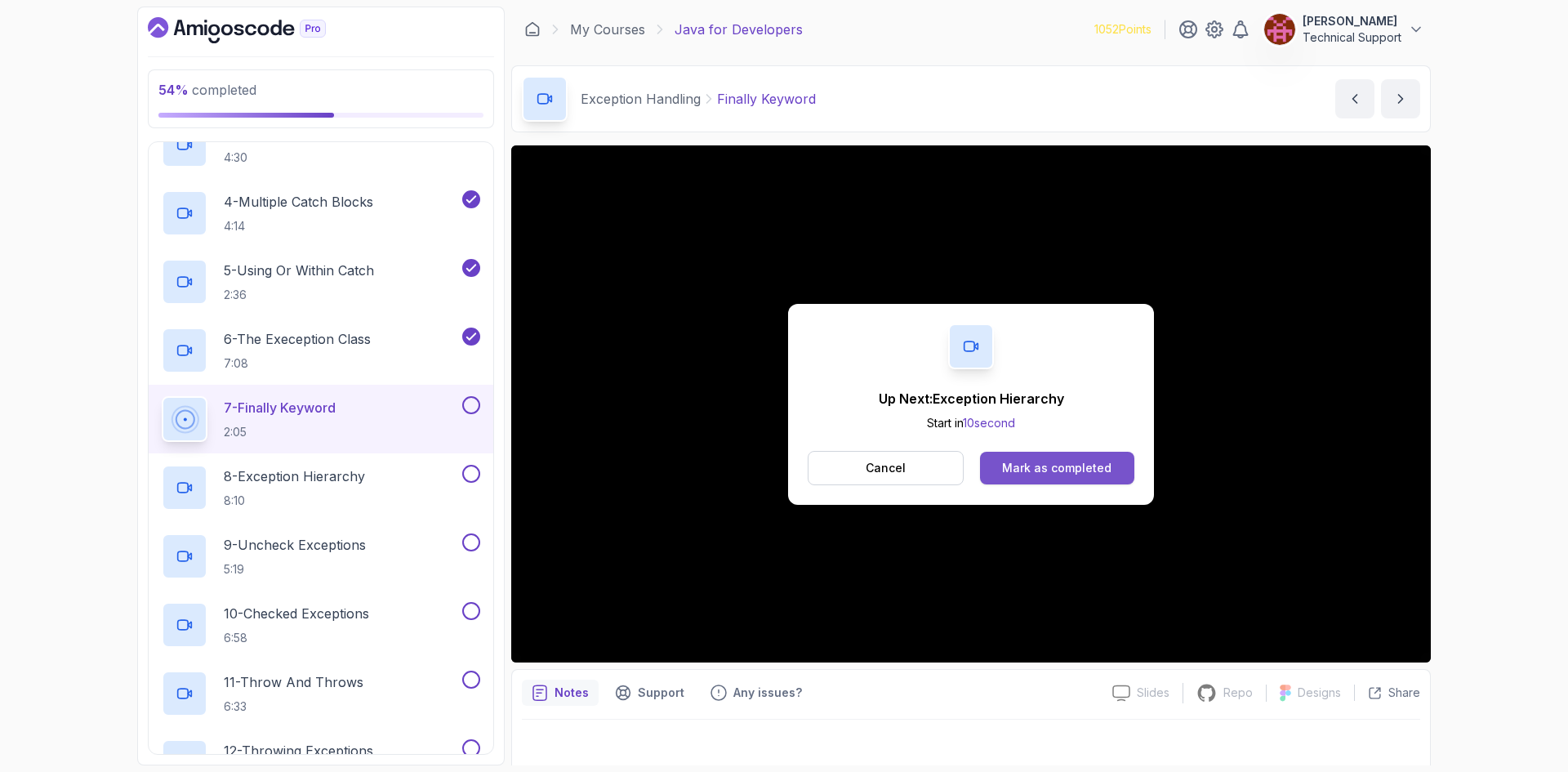
click at [1024, 480] on button "Mark as completed" at bounding box center [1057, 468] width 155 height 33
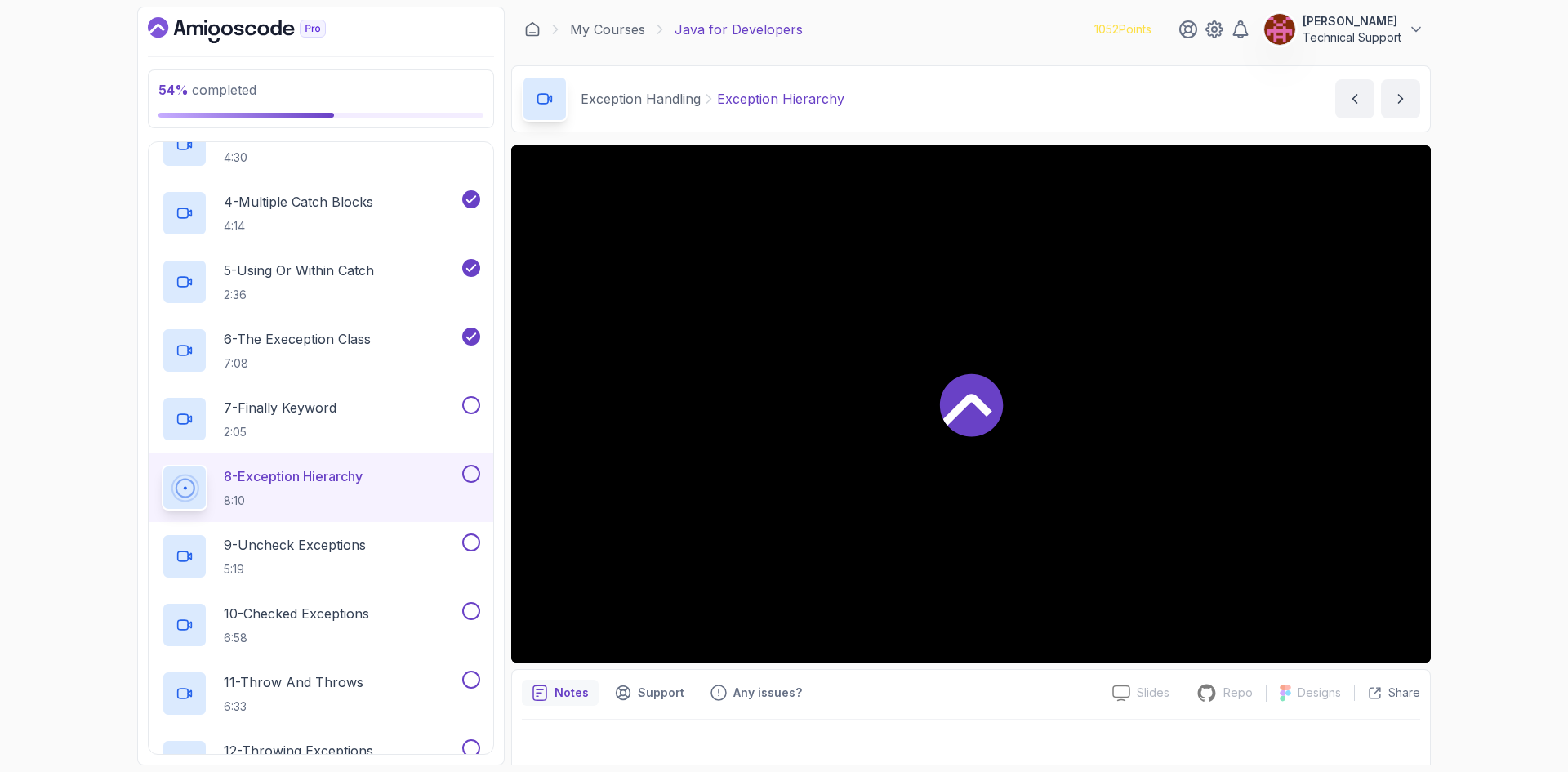
click at [1477, 448] on div "54 % completed 1 - Intro 2 - Loops 3 - If Statements 4 - Packages 5 - Access Mo…" at bounding box center [784, 386] width 1568 height 772
click at [1479, 441] on div "55 % completed 1 - Intro 2 - Loops 3 - If Statements 4 - Packages 5 - Access Mo…" at bounding box center [784, 386] width 1568 height 772
click at [1495, 490] on div "55 % completed 1 - Intro 2 - Loops 3 - If Statements 4 - Packages 5 - Access Mo…" at bounding box center [784, 386] width 1568 height 772
click at [1497, 483] on div "55 % completed 1 - Intro 2 - Loops 3 - If Statements 4 - Packages 5 - Access Mo…" at bounding box center [784, 386] width 1568 height 772
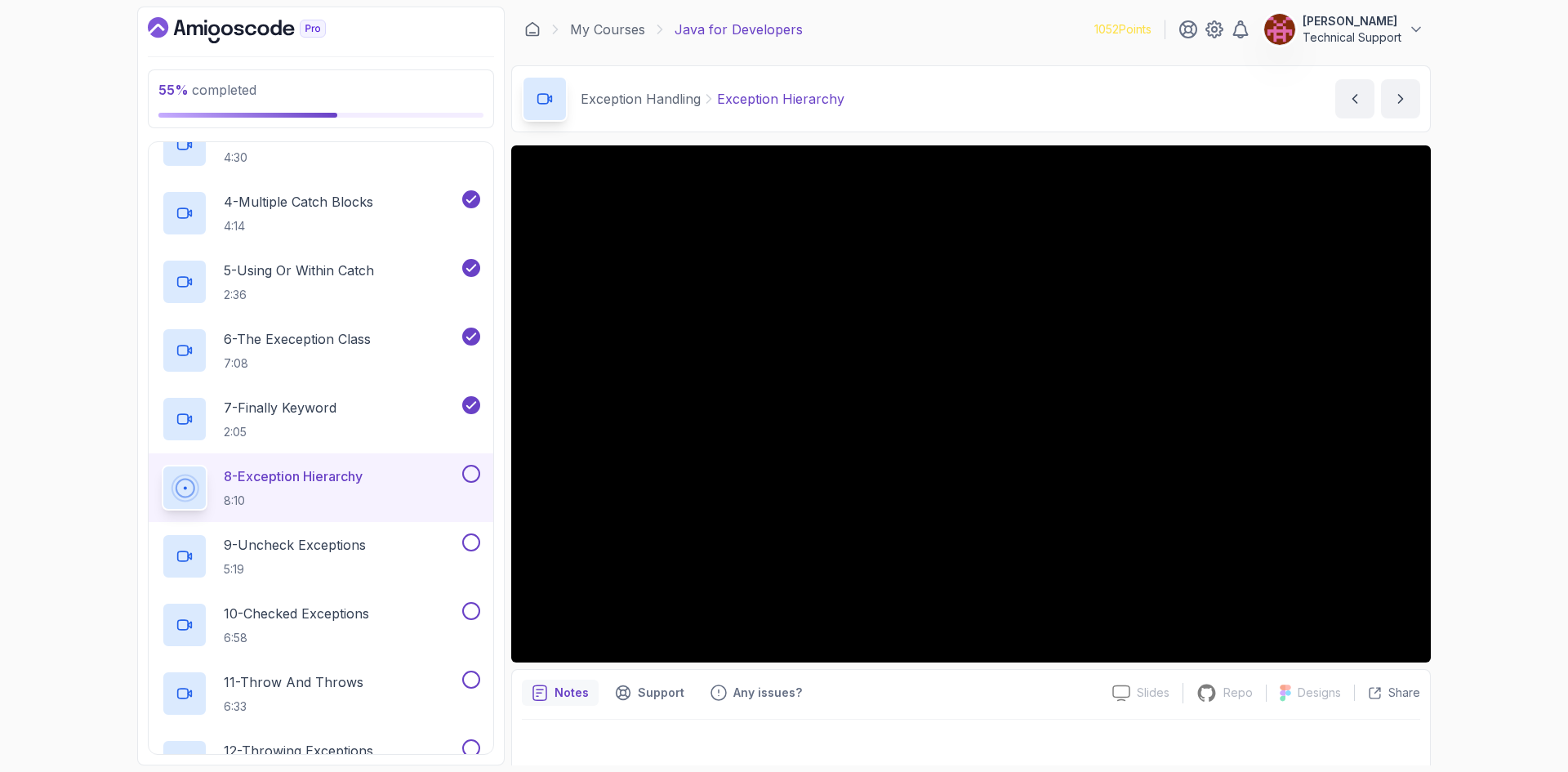
click at [1496, 486] on div "55 % completed 1 - Intro 2 - Loops 3 - If Statements 4 - Packages 5 - Access Mo…" at bounding box center [784, 386] width 1568 height 772
drag, startPoint x: 1491, startPoint y: 486, endPoint x: 1496, endPoint y: 530, distance: 44.3
click at [1496, 530] on div "55 % completed 1 - Intro 2 - Loops 3 - If Statements 4 - Packages 5 - Access Mo…" at bounding box center [784, 386] width 1568 height 772
click at [1471, 469] on div "55 % completed 1 - Intro 2 - Loops 3 - If Statements 4 - Packages 5 - Access Mo…" at bounding box center [784, 386] width 1568 height 772
drag, startPoint x: 1471, startPoint y: 469, endPoint x: 1469, endPoint y: 503, distance: 34.1
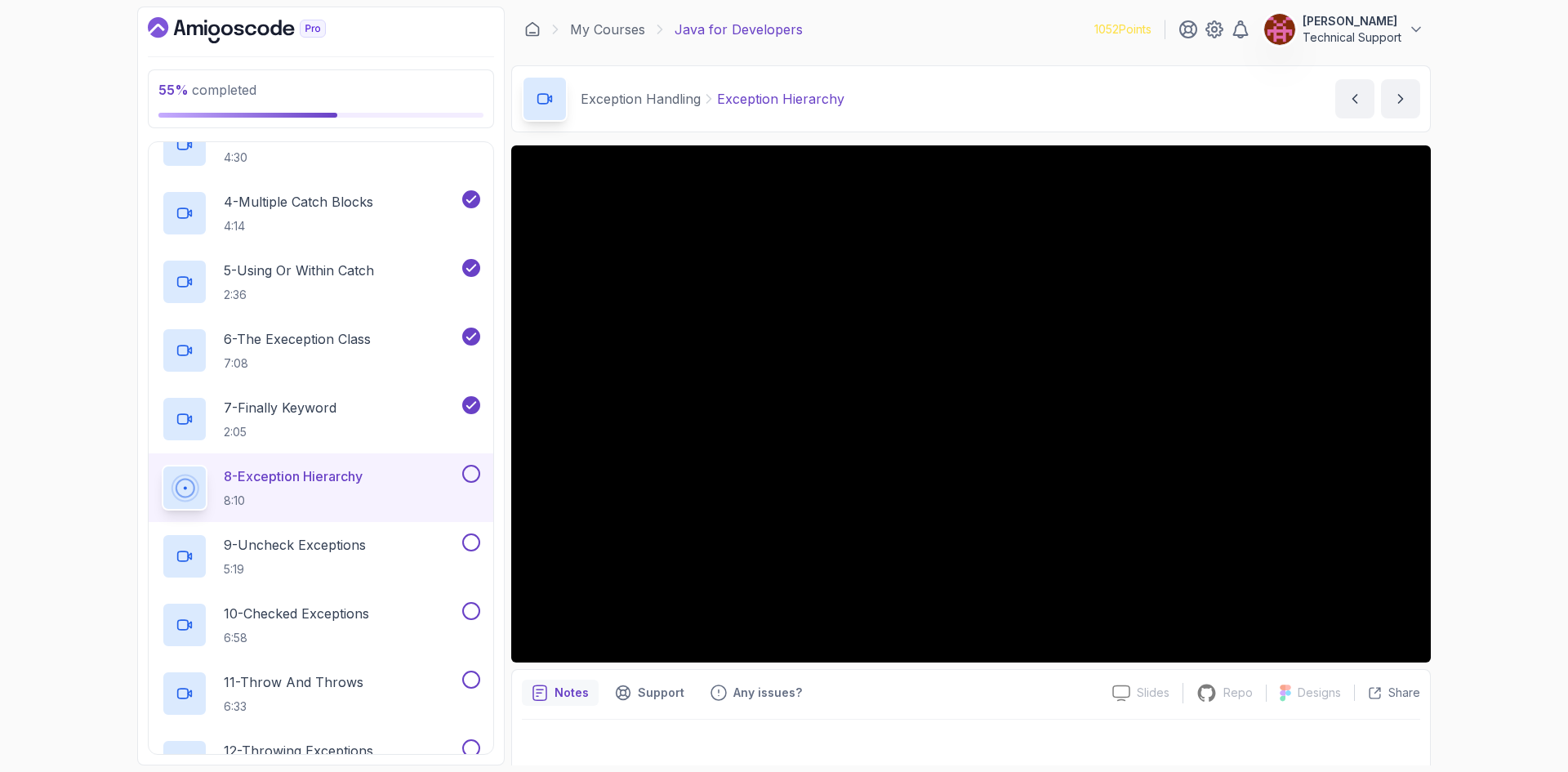
click at [1469, 503] on div "55 % completed 1 - Intro 2 - Loops 3 - If Statements 4 - Packages 5 - Access Mo…" at bounding box center [784, 386] width 1568 height 772
click at [1473, 427] on div "55 % completed 1 - Intro 2 - Loops 3 - If Statements 4 - Packages 5 - Access Mo…" at bounding box center [784, 386] width 1568 height 772
click at [1432, 411] on section "55 % completed 1 - Intro 2 - Loops 3 - If Statements 4 - Packages 5 - Access Mo…" at bounding box center [784, 386] width 1307 height 772
click at [1478, 419] on div "55 % completed 1 - Intro 2 - Loops 3 - If Statements 4 - Packages 5 - Access Mo…" at bounding box center [784, 386] width 1568 height 772
click at [1468, 418] on div "55 % completed 1 - Intro 2 - Loops 3 - If Statements 4 - Packages 5 - Access Mo…" at bounding box center [784, 386] width 1568 height 772
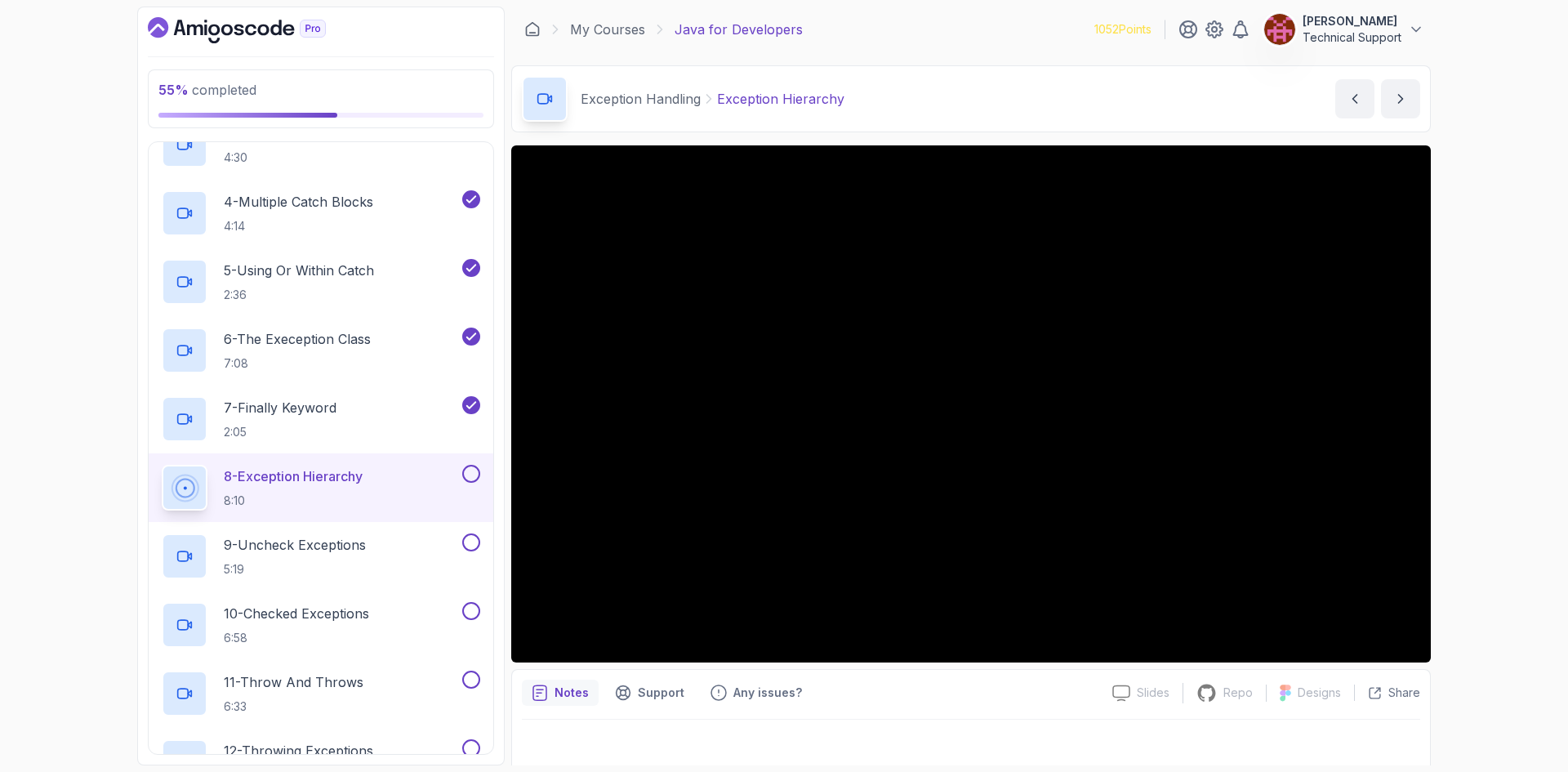
click at [1468, 418] on div "55 % completed 1 - Intro 2 - Loops 3 - If Statements 4 - Packages 5 - Access Mo…" at bounding box center [784, 386] width 1568 height 772
click at [1461, 414] on div "55 % completed 1 - Intro 2 - Loops 3 - If Statements 4 - Packages 5 - Access Mo…" at bounding box center [784, 386] width 1568 height 772
click at [1472, 441] on div "55 % completed 1 - Intro 2 - Loops 3 - If Statements 4 - Packages 5 - Access Mo…" at bounding box center [784, 386] width 1568 height 772
click at [1478, 427] on div "55 % completed 1 - Intro 2 - Loops 3 - If Statements 4 - Packages 5 - Access Mo…" at bounding box center [784, 386] width 1568 height 772
click at [1476, 429] on div "55 % completed 1 - Intro 2 - Loops 3 - If Statements 4 - Packages 5 - Access Mo…" at bounding box center [784, 386] width 1568 height 772
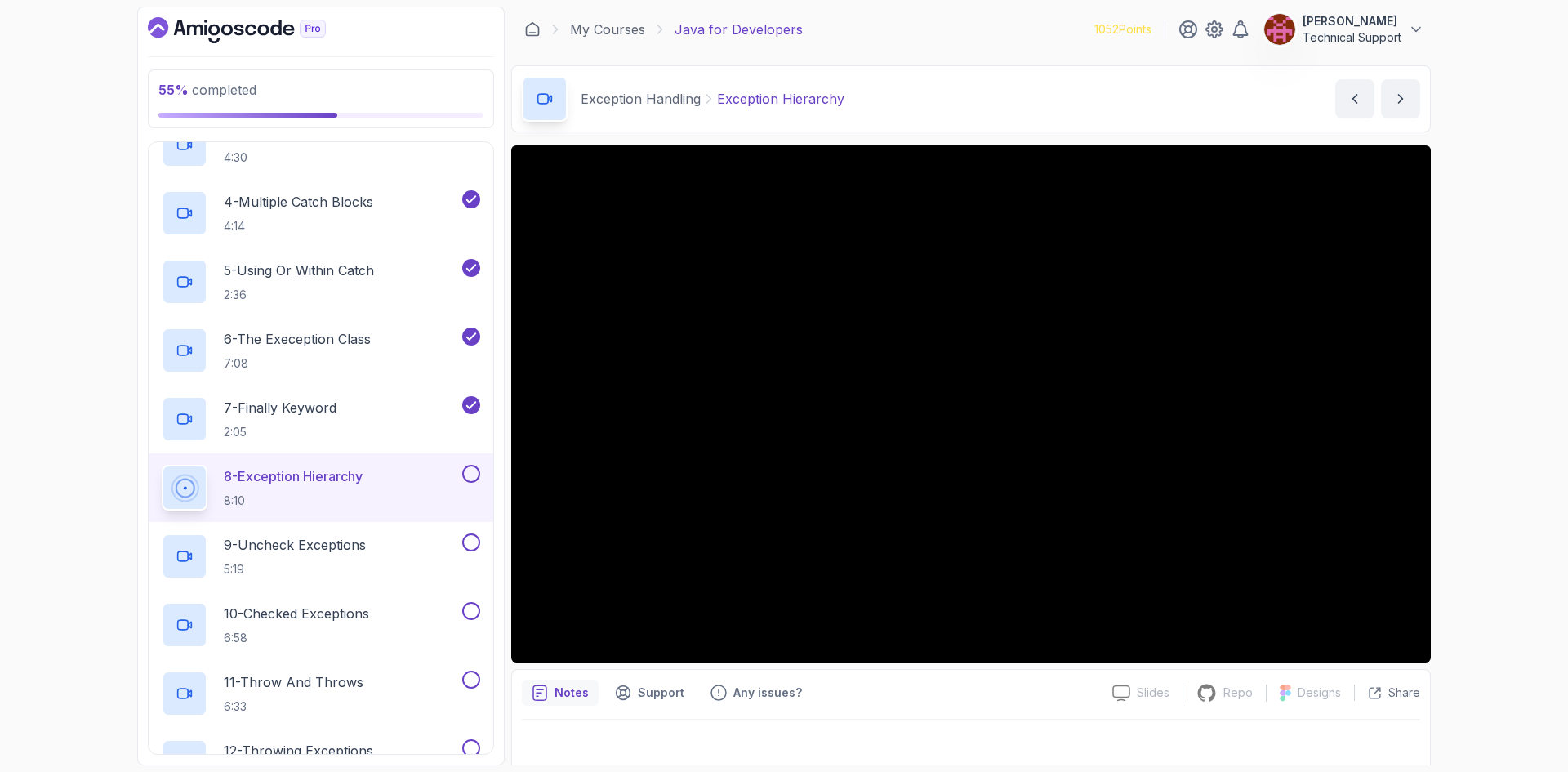
drag, startPoint x: 1463, startPoint y: 429, endPoint x: 1463, endPoint y: 465, distance: 36.0
click at [1463, 465] on div "55 % completed 1 - Intro 2 - Loops 3 - If Statements 4 - Packages 5 - Access Mo…" at bounding box center [784, 386] width 1568 height 772
click at [1449, 454] on div "55 % completed 1 - Intro 2 - Loops 3 - If Statements 4 - Packages 5 - Access Mo…" at bounding box center [784, 386] width 1568 height 772
drag, startPoint x: 1449, startPoint y: 454, endPoint x: 1456, endPoint y: 471, distance: 18.4
click at [1456, 471] on div "55 % completed 1 - Intro 2 - Loops 3 - If Statements 4 - Packages 5 - Access Mo…" at bounding box center [784, 386] width 1568 height 772
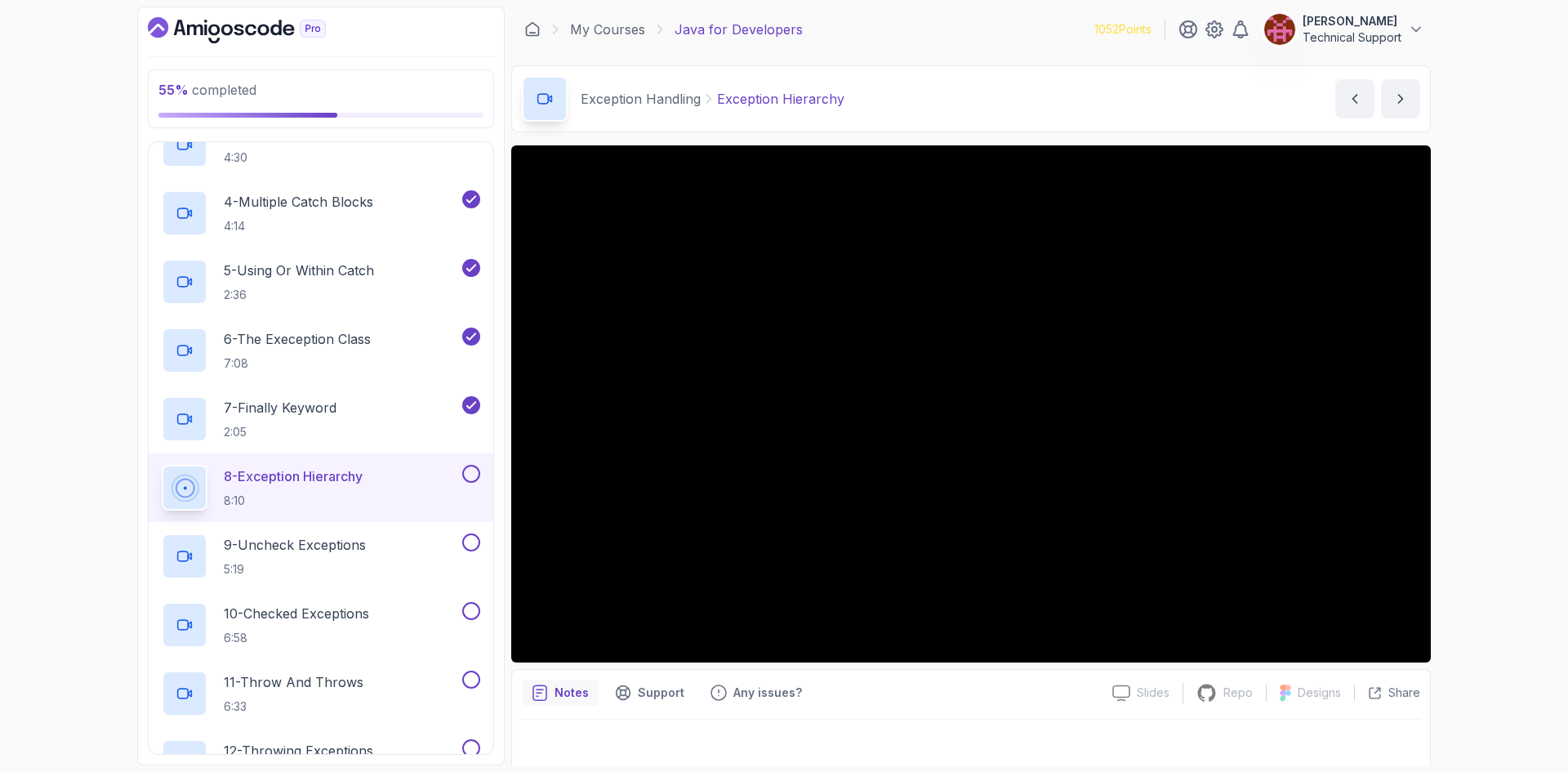
click at [1458, 434] on div "55 % completed 1 - Intro 2 - Loops 3 - If Statements 4 - Packages 5 - Access Mo…" at bounding box center [784, 386] width 1568 height 772
click at [1461, 443] on div "55 % completed 1 - Intro 2 - Loops 3 - If Statements 4 - Packages 5 - Access Mo…" at bounding box center [784, 386] width 1568 height 772
click at [1449, 436] on div "55 % completed 1 - Intro 2 - Loops 3 - If Statements 4 - Packages 5 - Access Mo…" at bounding box center [784, 386] width 1568 height 772
click at [1447, 445] on div "55 % completed 1 - Intro 2 - Loops 3 - If Statements 4 - Packages 5 - Access Mo…" at bounding box center [784, 386] width 1568 height 772
click at [1452, 436] on div "55 % completed 1 - Intro 2 - Loops 3 - If Statements 4 - Packages 5 - Access Mo…" at bounding box center [784, 386] width 1568 height 772
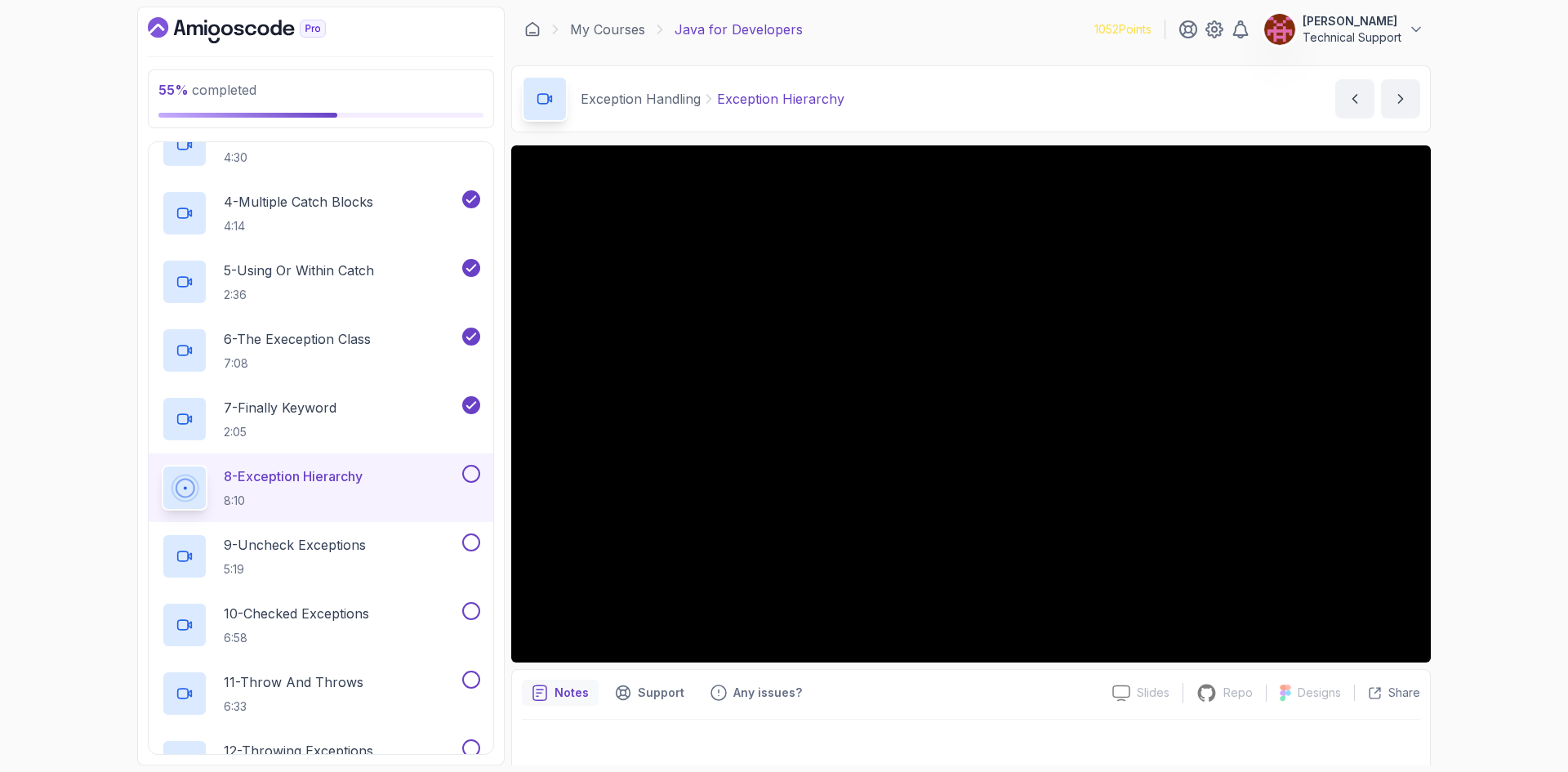
click at [1460, 436] on div "55 % completed 1 - Intro 2 - Loops 3 - If Statements 4 - Packages 5 - Access Mo…" at bounding box center [784, 386] width 1568 height 772
drag, startPoint x: 1444, startPoint y: 440, endPoint x: 1465, endPoint y: 489, distance: 53.3
click at [1465, 489] on div "55 % completed 1 - Intro 2 - Loops 3 - If Statements 4 - Packages 5 - Access Mo…" at bounding box center [784, 386] width 1568 height 772
drag, startPoint x: 1462, startPoint y: 476, endPoint x: 1469, endPoint y: 517, distance: 41.6
click at [1469, 517] on div "55 % completed 1 - Intro 2 - Loops 3 - If Statements 4 - Packages 5 - Access Mo…" at bounding box center [784, 386] width 1568 height 772
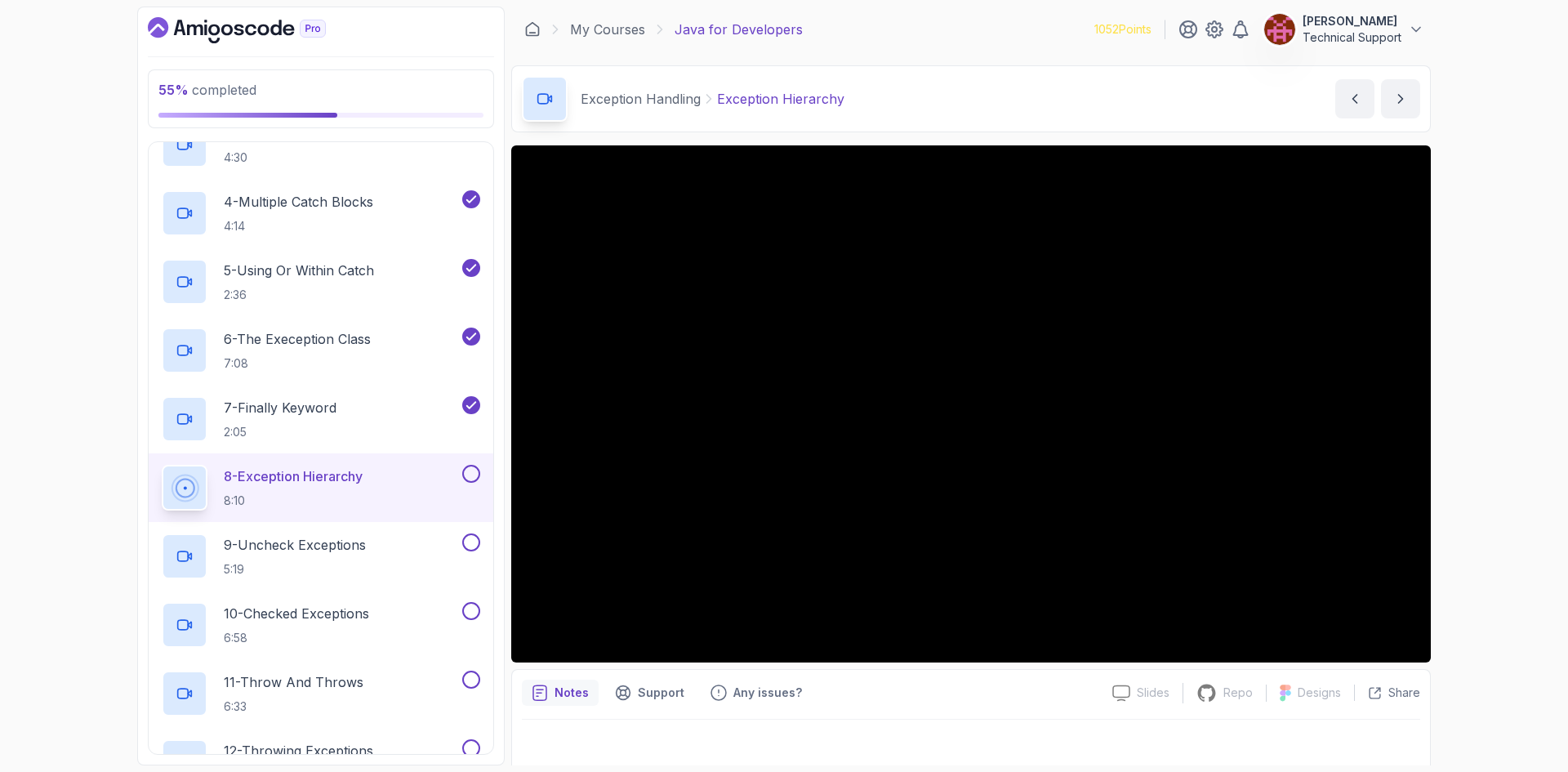
click at [1458, 486] on div "55 % completed 1 - Intro 2 - Loops 3 - If Statements 4 - Packages 5 - Access Mo…" at bounding box center [784, 386] width 1568 height 772
drag, startPoint x: 1450, startPoint y: 484, endPoint x: 1456, endPoint y: 531, distance: 47.4
click at [1456, 531] on div "55 % completed 1 - Intro 2 - Loops 3 - If Statements 4 - Packages 5 - Access Mo…" at bounding box center [784, 386] width 1568 height 772
drag, startPoint x: 1450, startPoint y: 523, endPoint x: 1462, endPoint y: 568, distance: 46.6
click at [1462, 568] on div "55 % completed 1 - Intro 2 - Loops 3 - If Statements 4 - Packages 5 - Access Mo…" at bounding box center [784, 386] width 1568 height 772
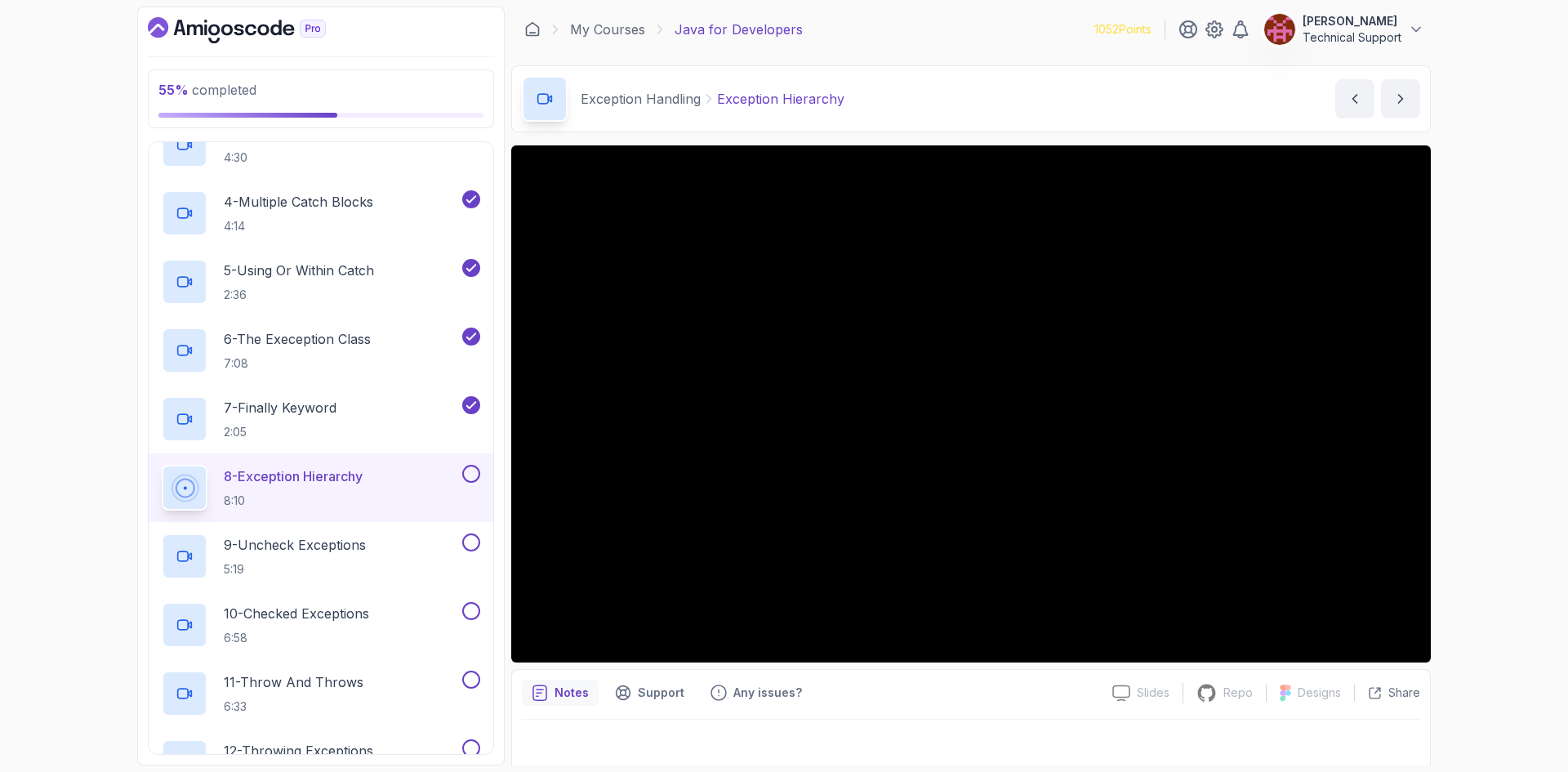
click at [1466, 497] on div "55 % completed 1 - Intro 2 - Loops 3 - If Statements 4 - Packages 5 - Access Mo…" at bounding box center [784, 386] width 1568 height 772
click at [1469, 515] on div "55 % completed 1 - Intro 2 - Loops 3 - If Statements 4 - Packages 5 - Access Mo…" at bounding box center [784, 386] width 1568 height 772
drag, startPoint x: 1462, startPoint y: 515, endPoint x: 1484, endPoint y: 565, distance: 54.6
click at [1484, 565] on div "55 % completed 1 - Intro 2 - Loops 3 - If Statements 4 - Packages 5 - Access Mo…" at bounding box center [784, 386] width 1568 height 772
drag, startPoint x: 1469, startPoint y: 549, endPoint x: 1484, endPoint y: 586, distance: 39.9
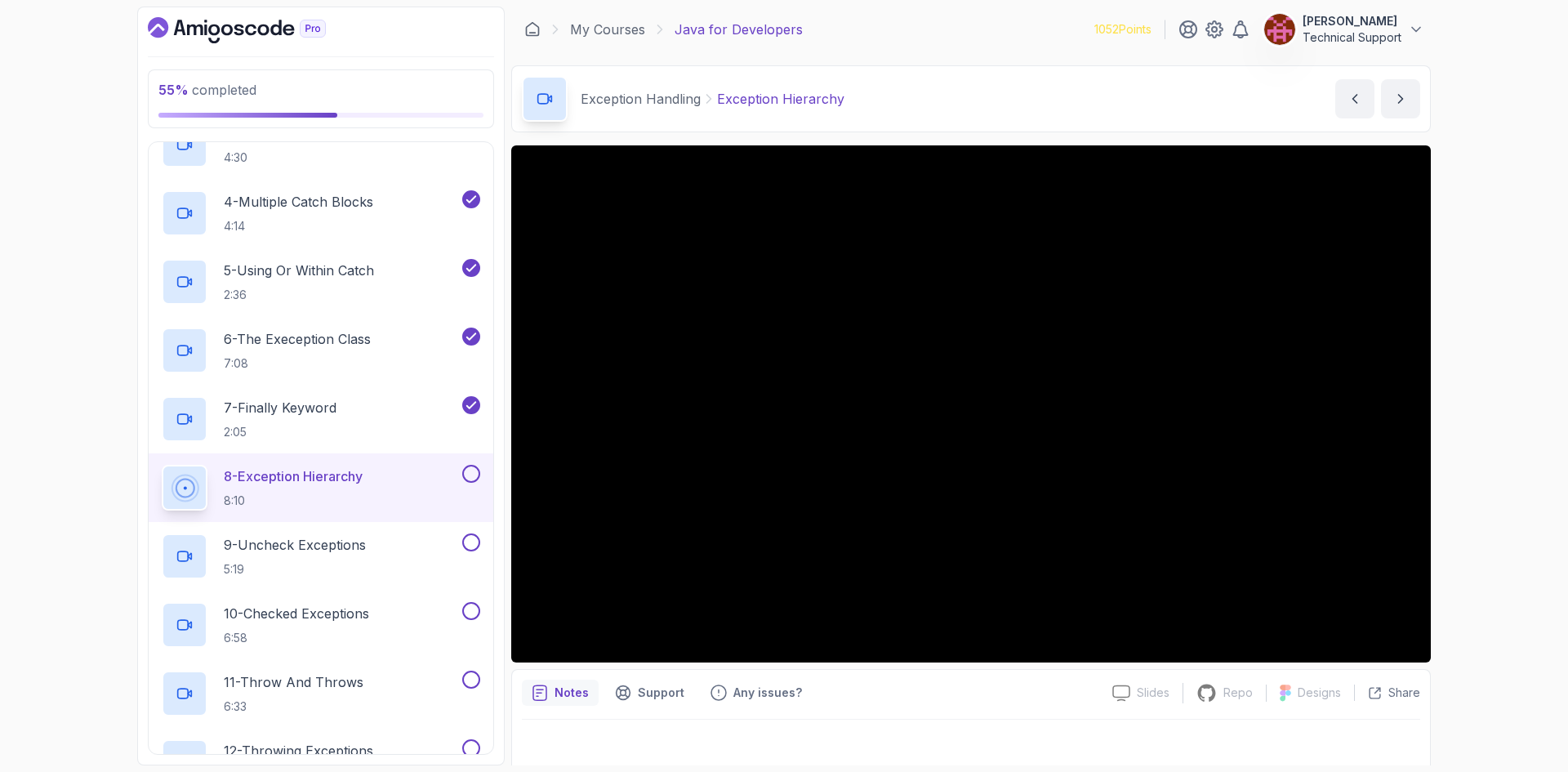
click at [1484, 586] on div "55 % completed 1 - Intro 2 - Loops 3 - If Statements 4 - Packages 5 - Access Mo…" at bounding box center [784, 386] width 1568 height 772
drag, startPoint x: 1464, startPoint y: 563, endPoint x: 1481, endPoint y: 602, distance: 42.5
click at [1481, 602] on div "55 % completed 1 - Intro 2 - Loops 3 - If Statements 4 - Packages 5 - Access Mo…" at bounding box center [784, 386] width 1568 height 772
click at [1459, 578] on div "55 % completed 1 - Intro 2 - Loops 3 - If Statements 4 - Packages 5 - Access Mo…" at bounding box center [784, 386] width 1568 height 772
drag, startPoint x: 1457, startPoint y: 575, endPoint x: 1455, endPoint y: 604, distance: 29.1
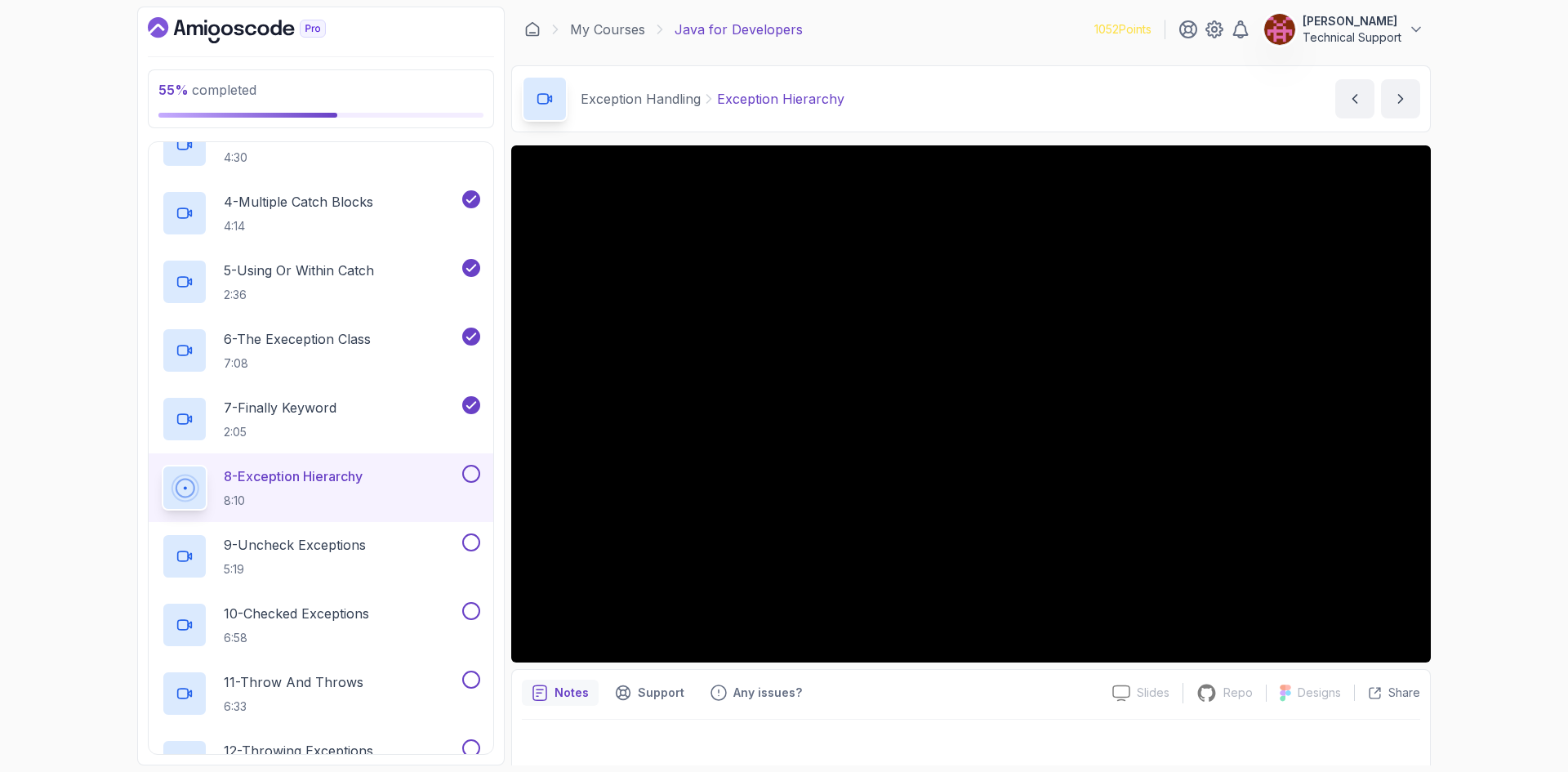
click at [1455, 604] on div "55 % completed 1 - Intro 2 - Loops 3 - If Statements 4 - Packages 5 - Access Mo…" at bounding box center [784, 386] width 1568 height 772
click at [1453, 470] on div "55 % completed 1 - Intro 2 - Loops 3 - If Statements 4 - Packages 5 - Access Mo…" at bounding box center [784, 386] width 1568 height 772
click at [1453, 460] on div "55 % completed 1 - Intro 2 - Loops 3 - If Statements 4 - Packages 5 - Access Mo…" at bounding box center [784, 386] width 1568 height 772
drag, startPoint x: 1441, startPoint y: 461, endPoint x: 1460, endPoint y: 511, distance: 53.5
click at [1460, 511] on div "55 % completed 1 - Intro 2 - Loops 3 - If Statements 4 - Packages 5 - Access Mo…" at bounding box center [784, 386] width 1568 height 772
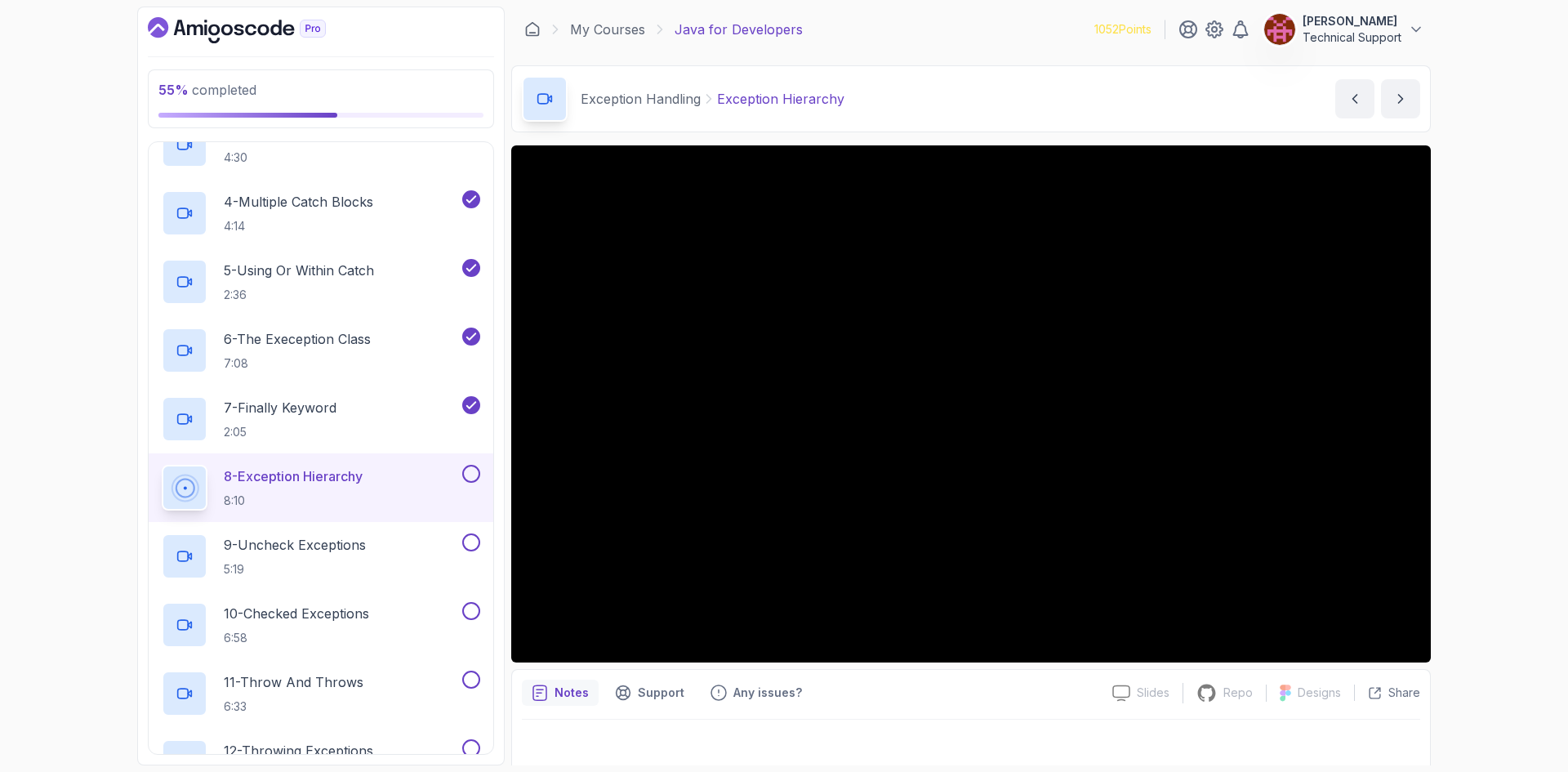
click at [1461, 509] on div "55 % completed 1 - Intro 2 - Loops 3 - If Statements 4 - Packages 5 - Access Mo…" at bounding box center [784, 386] width 1568 height 772
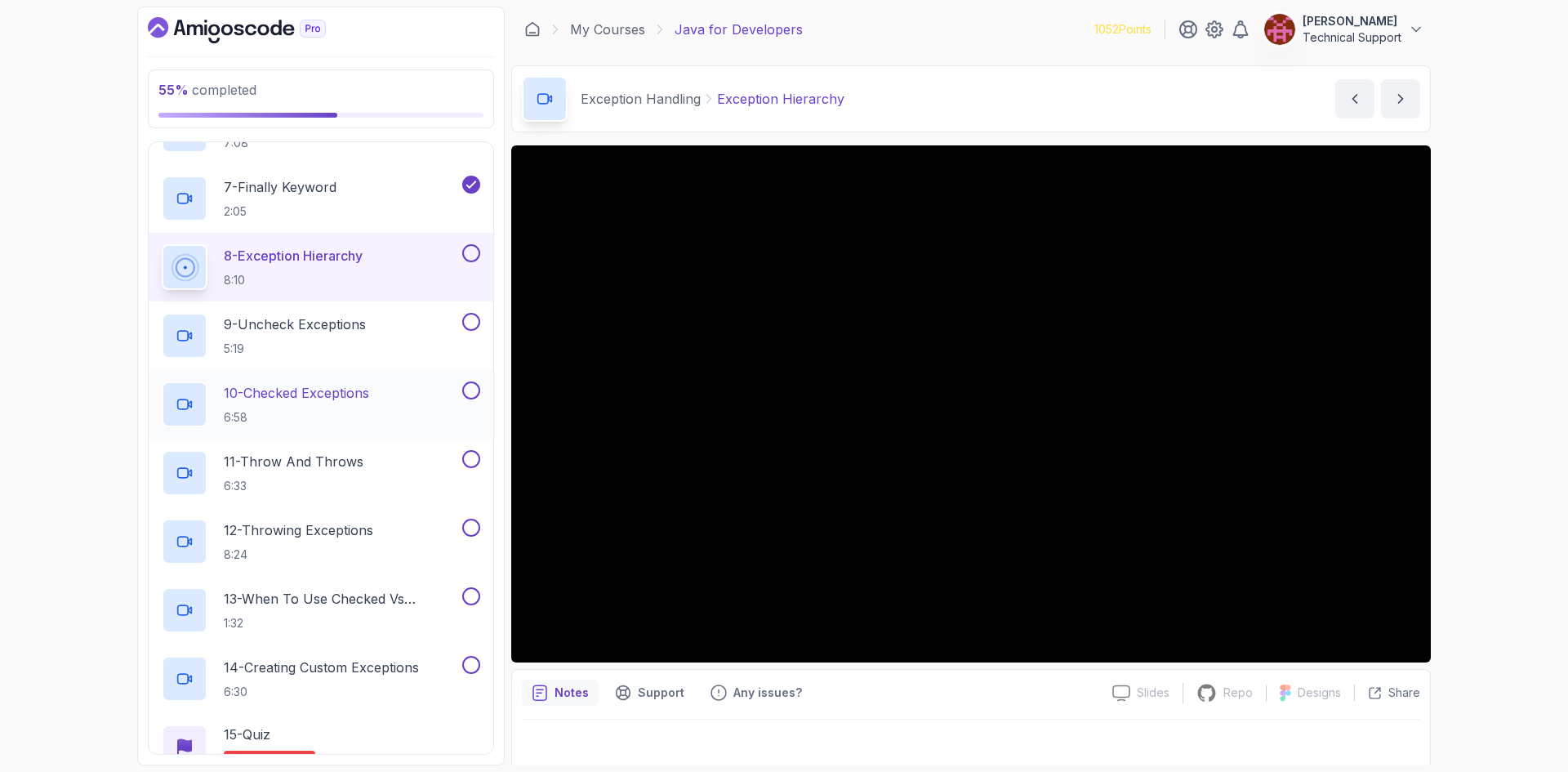
scroll to position [1051, 0]
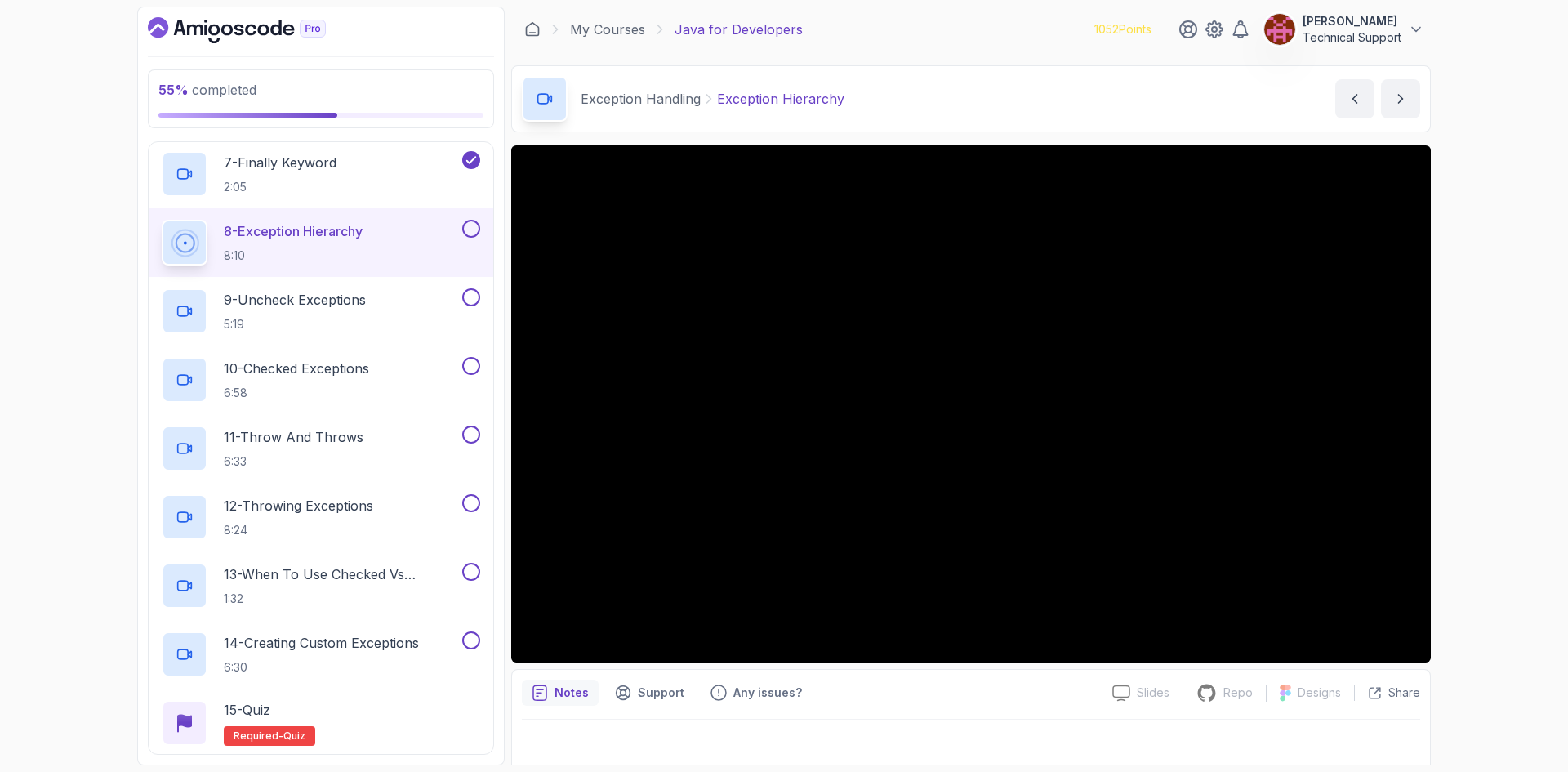
click at [1490, 469] on div "55 % completed 1 - Intro 2 - Loops 3 - If Statements 4 - Packages 5 - Access Mo…" at bounding box center [784, 386] width 1568 height 772
click at [1465, 457] on div "55 % completed 1 - Intro 2 - Loops 3 - If Statements 4 - Packages 5 - Access Mo…" at bounding box center [784, 386] width 1568 height 772
drag, startPoint x: 1461, startPoint y: 453, endPoint x: 1476, endPoint y: 504, distance: 53.2
click at [1476, 504] on div "55 % completed 1 - Intro 2 - Loops 3 - If Statements 4 - Packages 5 - Access Mo…" at bounding box center [784, 386] width 1568 height 772
click at [1457, 479] on div "55 % completed 1 - Intro 2 - Loops 3 - If Statements 4 - Packages 5 - Access Mo…" at bounding box center [784, 386] width 1568 height 772
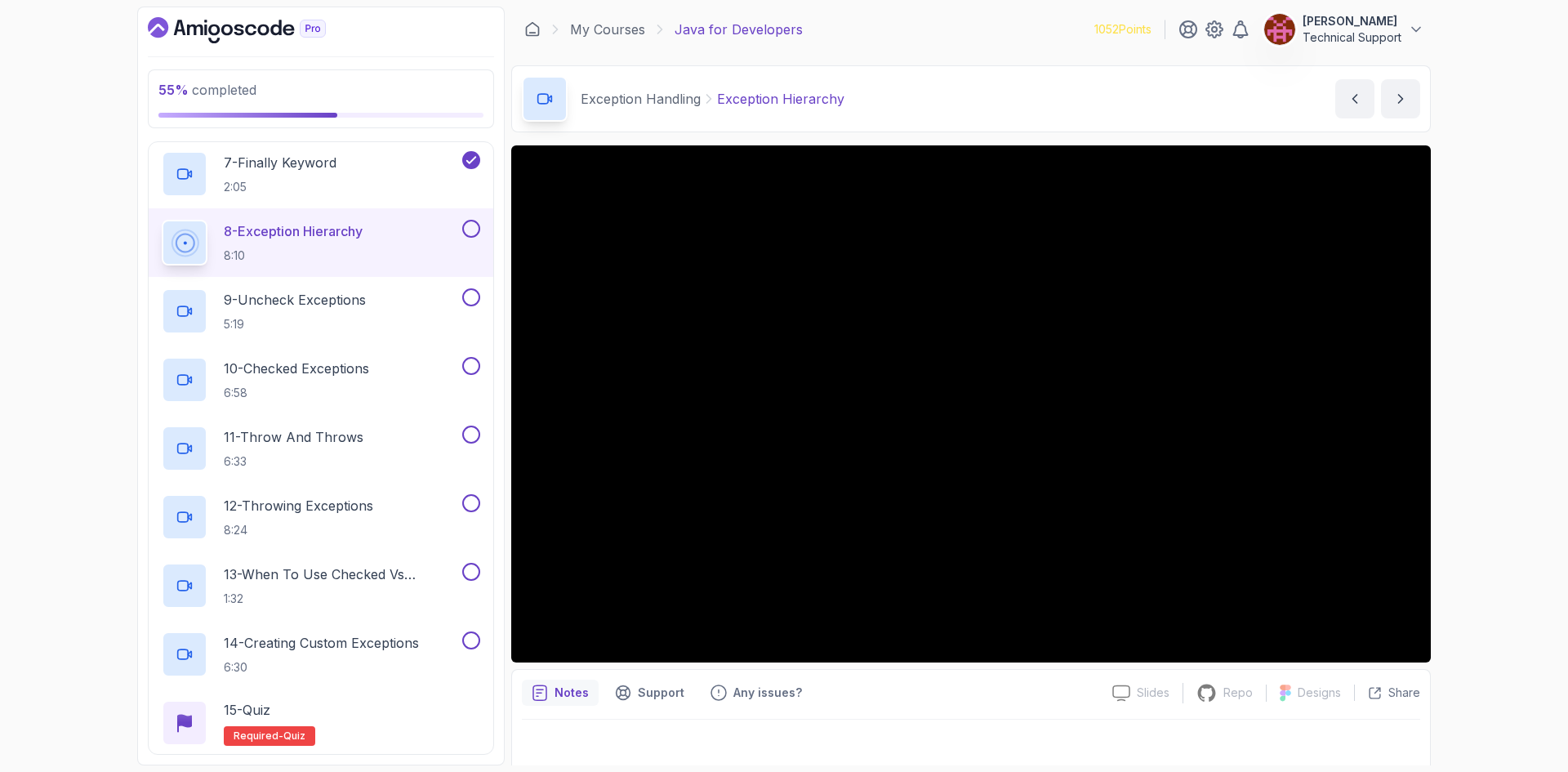
click at [1462, 469] on div "55 % completed 1 - Intro 2 - Loops 3 - If Statements 4 - Packages 5 - Access Mo…" at bounding box center [784, 386] width 1568 height 772
drag, startPoint x: 1462, startPoint y: 469, endPoint x: 1479, endPoint y: 518, distance: 51.9
click at [1479, 518] on div "55 % completed 1 - Intro 2 - Loops 3 - If Statements 4 - Packages 5 - Access Mo…" at bounding box center [784, 386] width 1568 height 772
drag, startPoint x: 1473, startPoint y: 509, endPoint x: 1484, endPoint y: 560, distance: 52.2
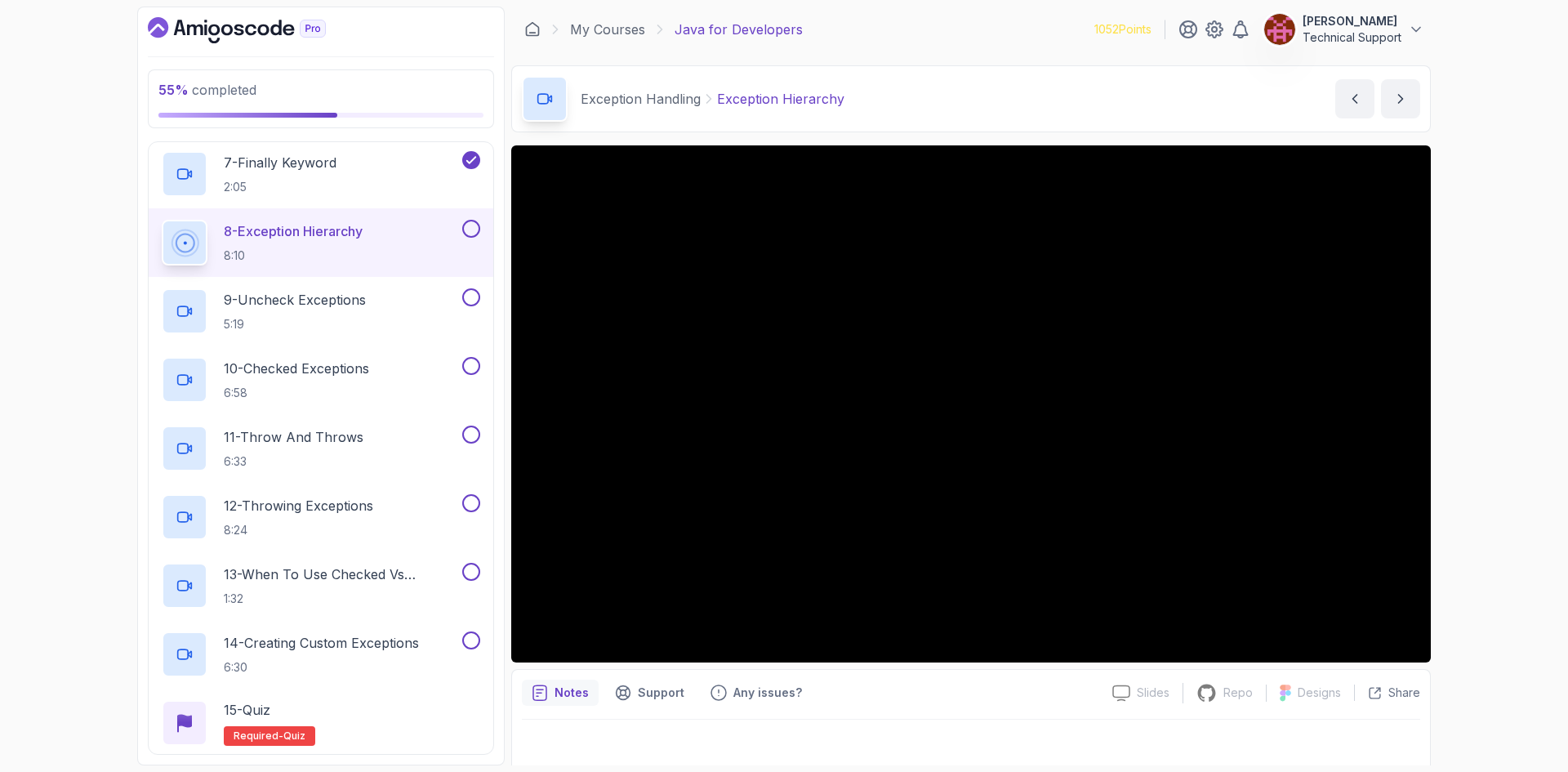
click at [1484, 560] on div "55 % completed 1 - Intro 2 - Loops 3 - If Statements 4 - Packages 5 - Access Mo…" at bounding box center [784, 386] width 1568 height 772
click at [1474, 484] on div "55 % completed 1 - Intro 2 - Loops 3 - If Statements 4 - Packages 5 - Access Mo…" at bounding box center [784, 386] width 1568 height 772
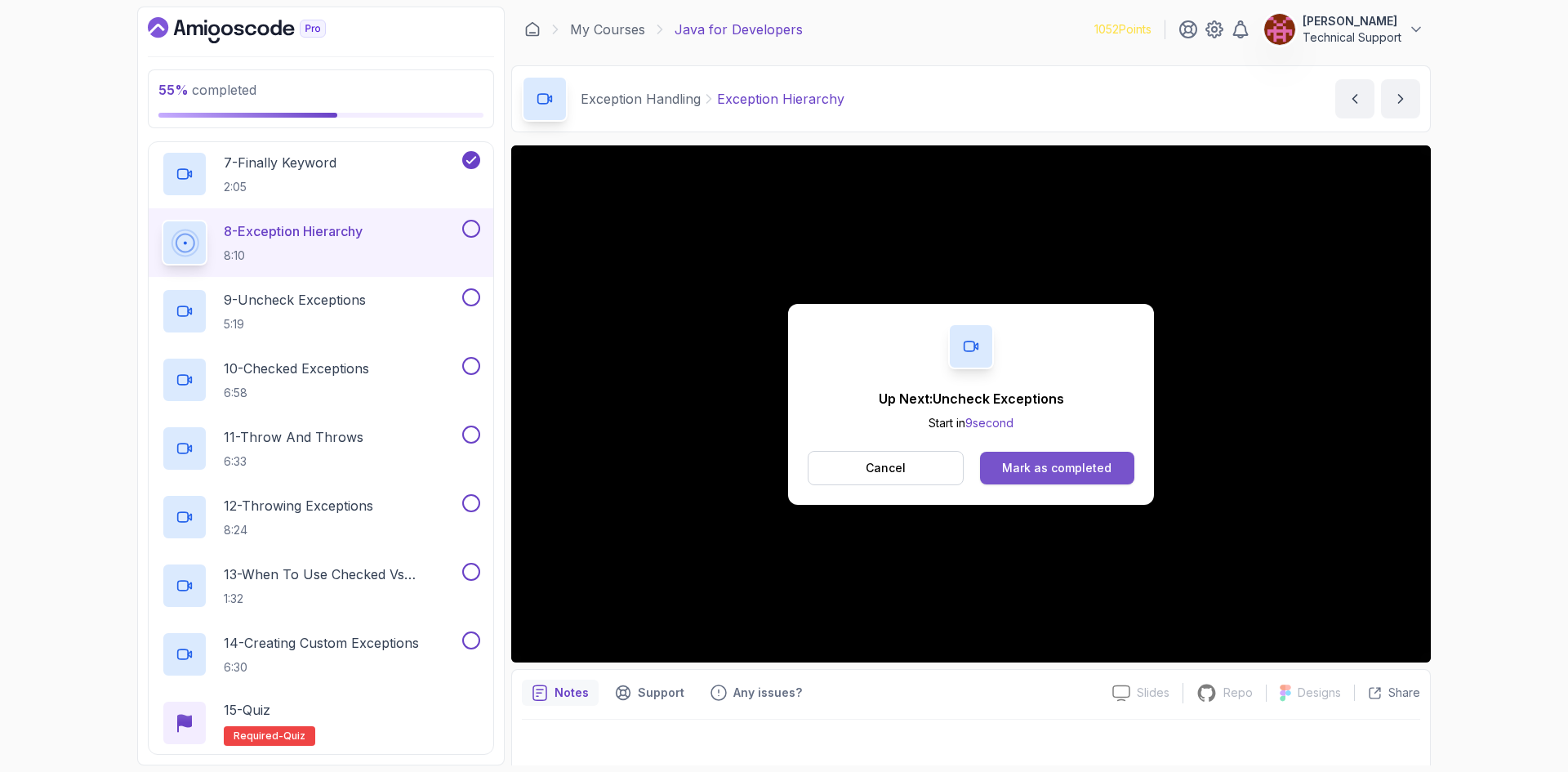
click at [1002, 470] on button "Mark as completed" at bounding box center [1057, 468] width 155 height 33
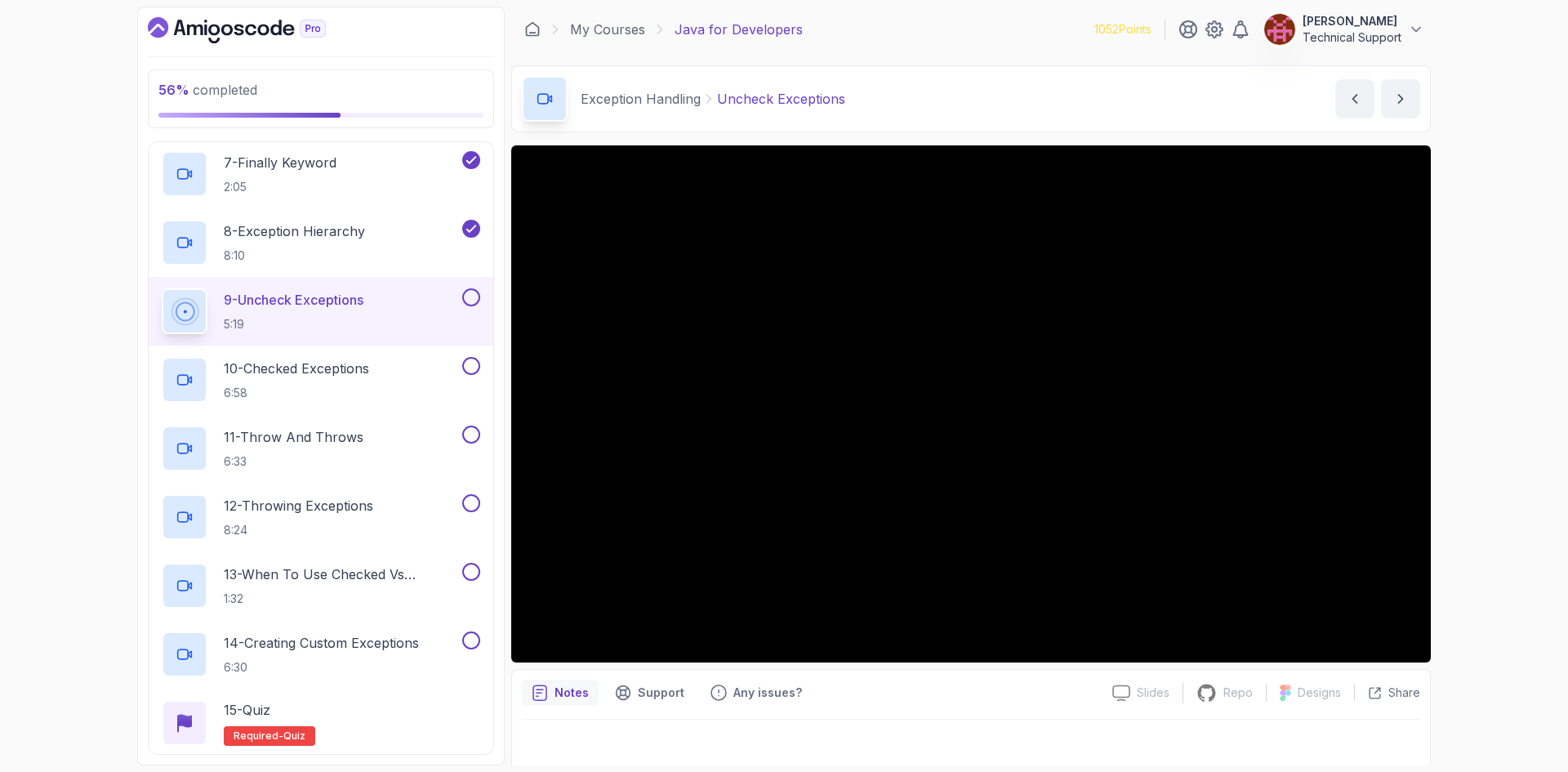
click at [1468, 465] on div "56 % completed 1 - Intro 2 - Loops 3 - If Statements 4 - Packages 5 - Access Mo…" at bounding box center [784, 386] width 1568 height 772
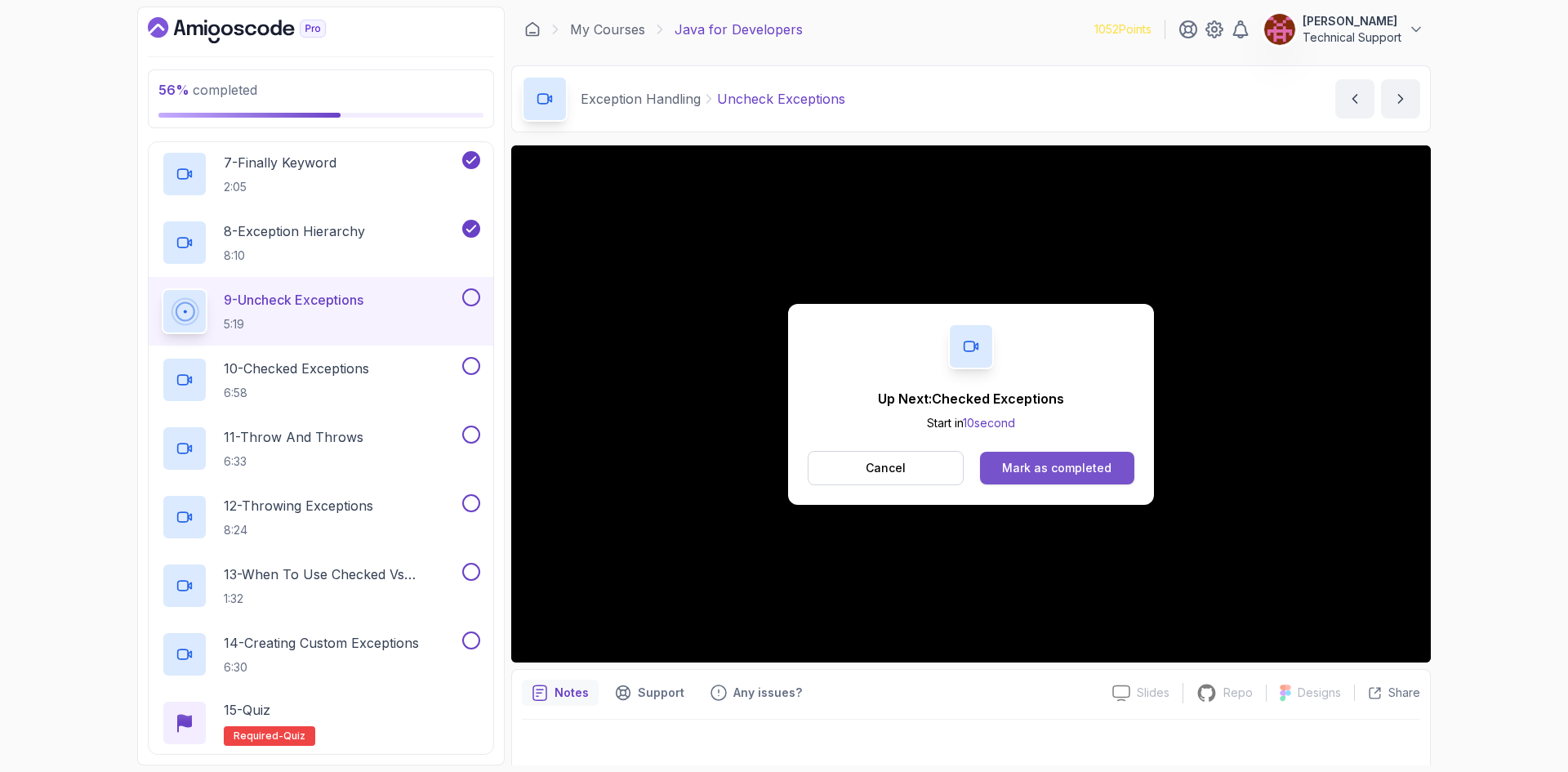
click at [1108, 471] on div "Mark as completed" at bounding box center [1057, 467] width 110 height 16
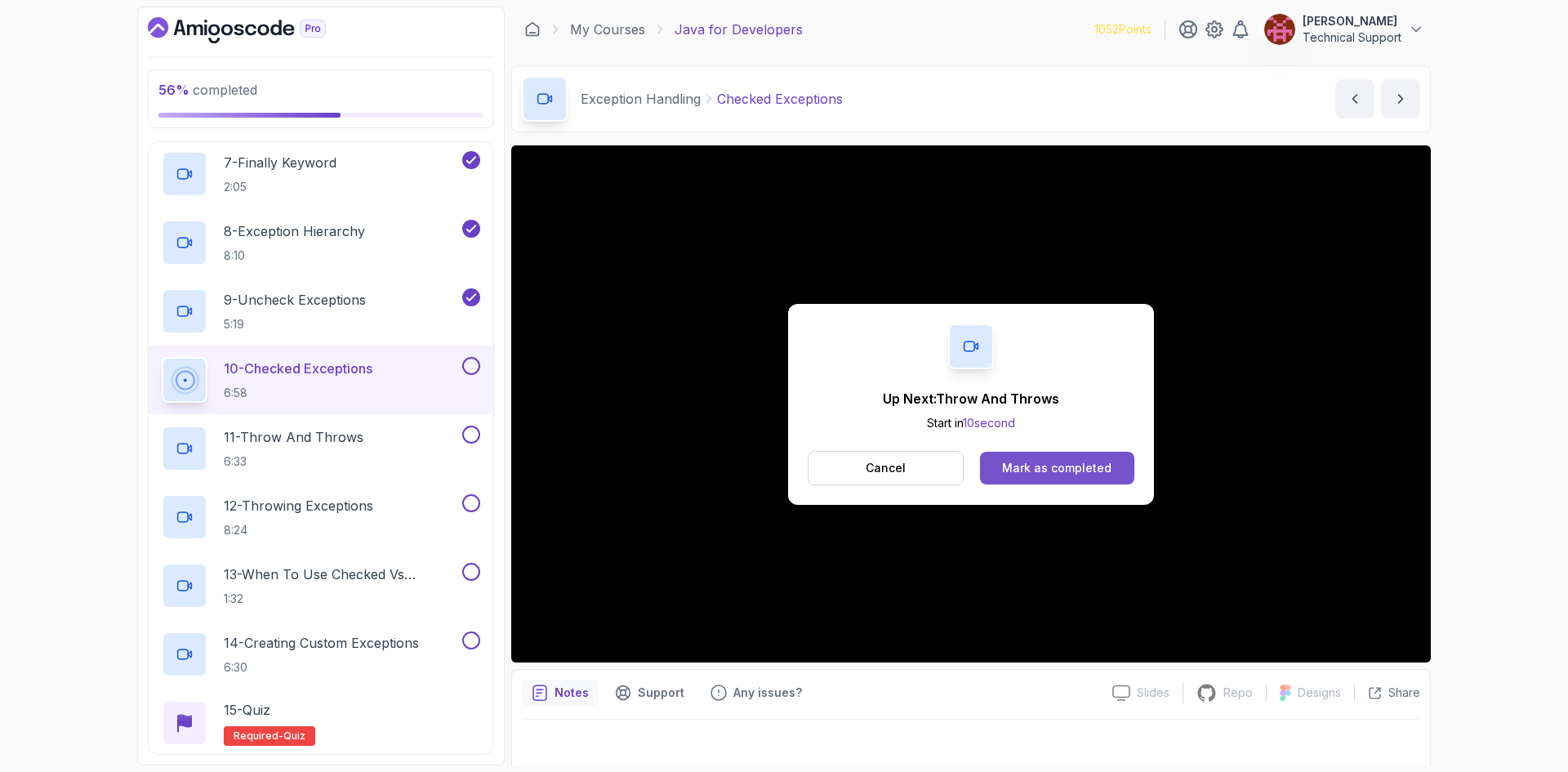
click at [1015, 472] on div "Mark as completed" at bounding box center [1057, 467] width 110 height 16
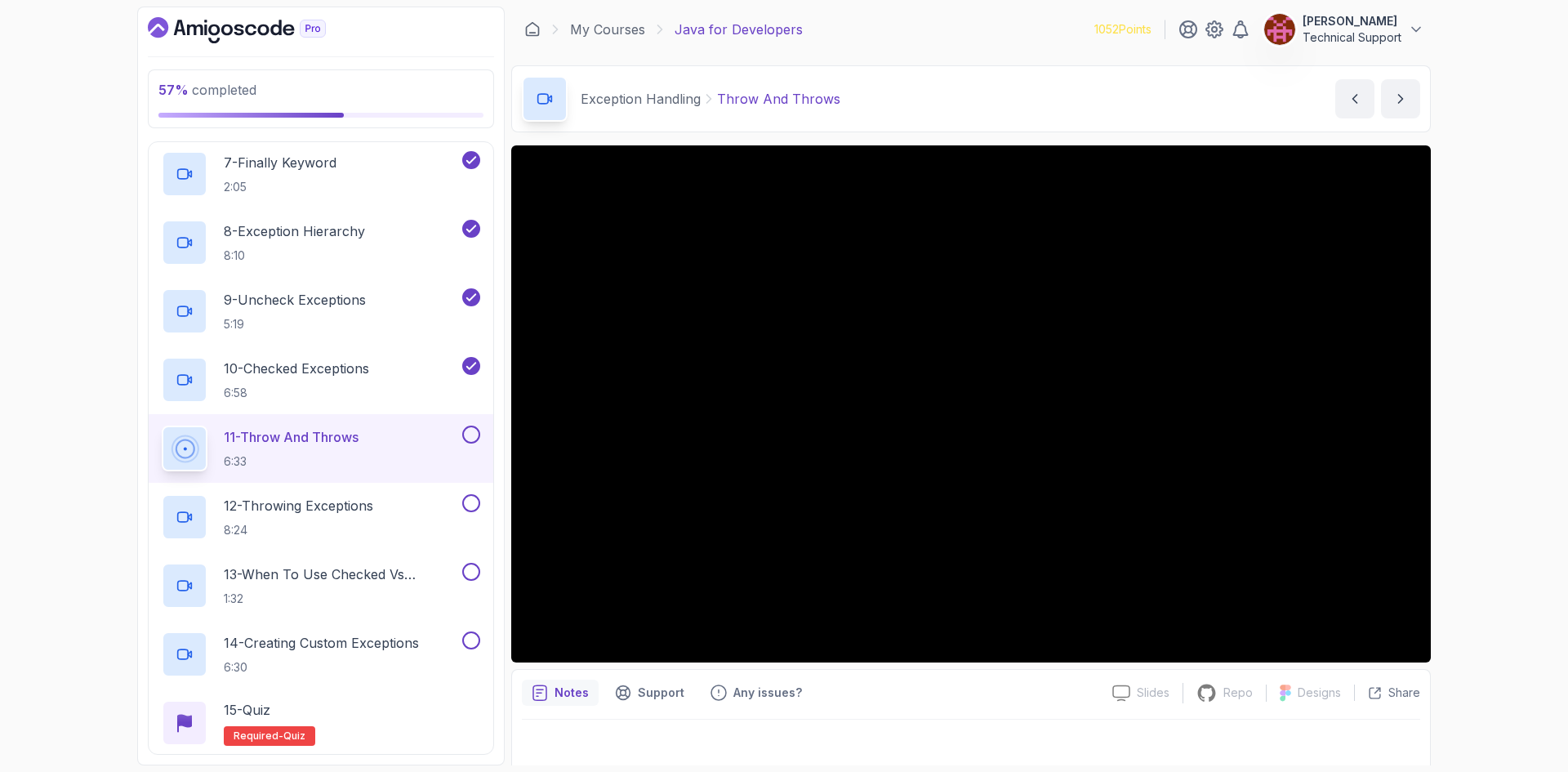
click at [1485, 446] on div "57 % completed 1 - Intro 2 - Loops 3 - If Statements 4 - Packages 5 - Access Mo…" at bounding box center [784, 386] width 1568 height 772
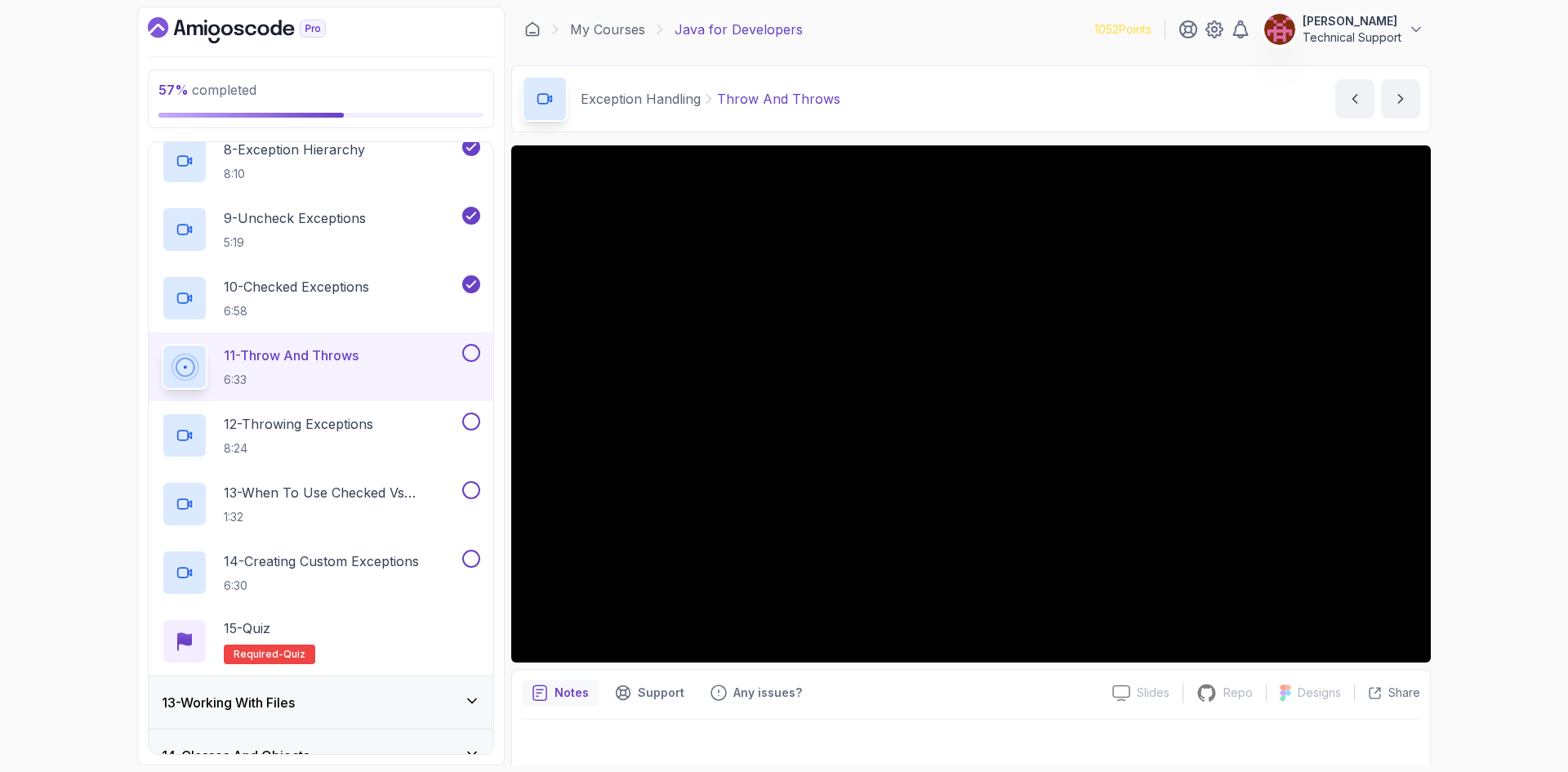
click at [1479, 440] on div "57 % completed 1 - Intro 2 - Loops 3 - If Statements 4 - Packages 5 - Access Mo…" at bounding box center [784, 386] width 1568 height 772
click at [1497, 511] on div "57 % completed 1 - Intro 2 - Loops 3 - If Statements 4 - Packages 5 - Access Mo…" at bounding box center [784, 386] width 1568 height 772
click at [1482, 461] on div "57 % completed 1 - Intro 2 - Loops 3 - If Statements 4 - Packages 5 - Access Mo…" at bounding box center [784, 386] width 1568 height 772
click at [1459, 471] on div "57 % completed 1 - Intro 2 - Loops 3 - If Statements 4 - Packages 5 - Access Mo…" at bounding box center [784, 386] width 1568 height 772
click at [1460, 436] on div "57 % completed 1 - Intro 2 - Loops 3 - If Statements 4 - Packages 5 - Access Mo…" at bounding box center [784, 386] width 1568 height 772
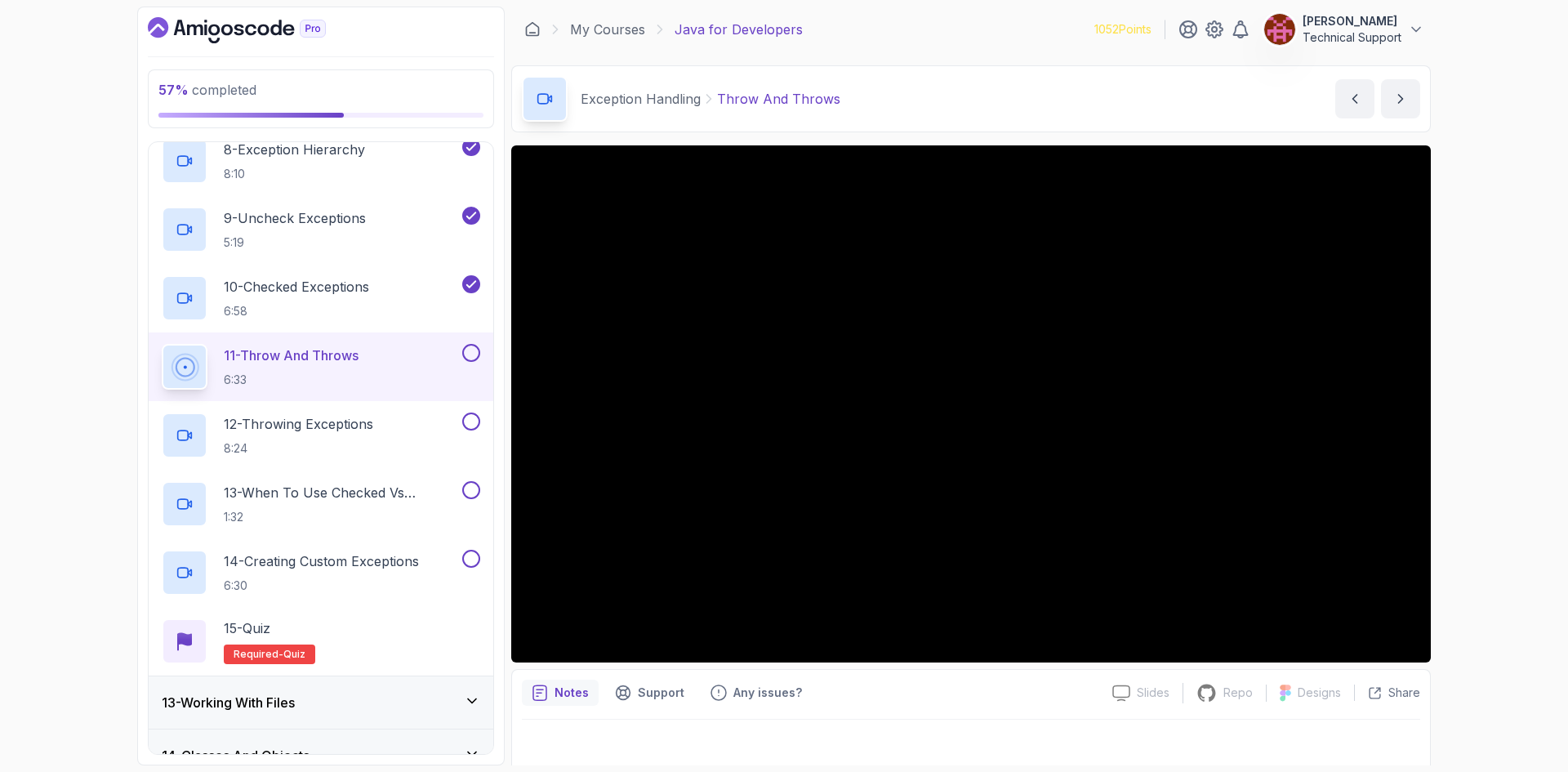
click at [1471, 460] on div "57 % completed 1 - Intro 2 - Loops 3 - If Statements 4 - Packages 5 - Access Mo…" at bounding box center [784, 386] width 1568 height 772
click at [1450, 440] on div "57 % completed 1 - Intro 2 - Loops 3 - If Statements 4 - Packages 5 - Access Mo…" at bounding box center [784, 386] width 1568 height 772
click at [1506, 438] on div "57 % completed 1 - Intro 2 - Loops 3 - If Statements 4 - Packages 5 - Access Mo…" at bounding box center [784, 386] width 1568 height 772
click at [1454, 460] on div "57 % completed 1 - Intro 2 - Loops 3 - If Statements 4 - Packages 5 - Access Mo…" at bounding box center [784, 386] width 1568 height 772
click at [1509, 493] on div "57 % completed 1 - Intro 2 - Loops 3 - If Statements 4 - Packages 5 - Access Mo…" at bounding box center [784, 386] width 1568 height 772
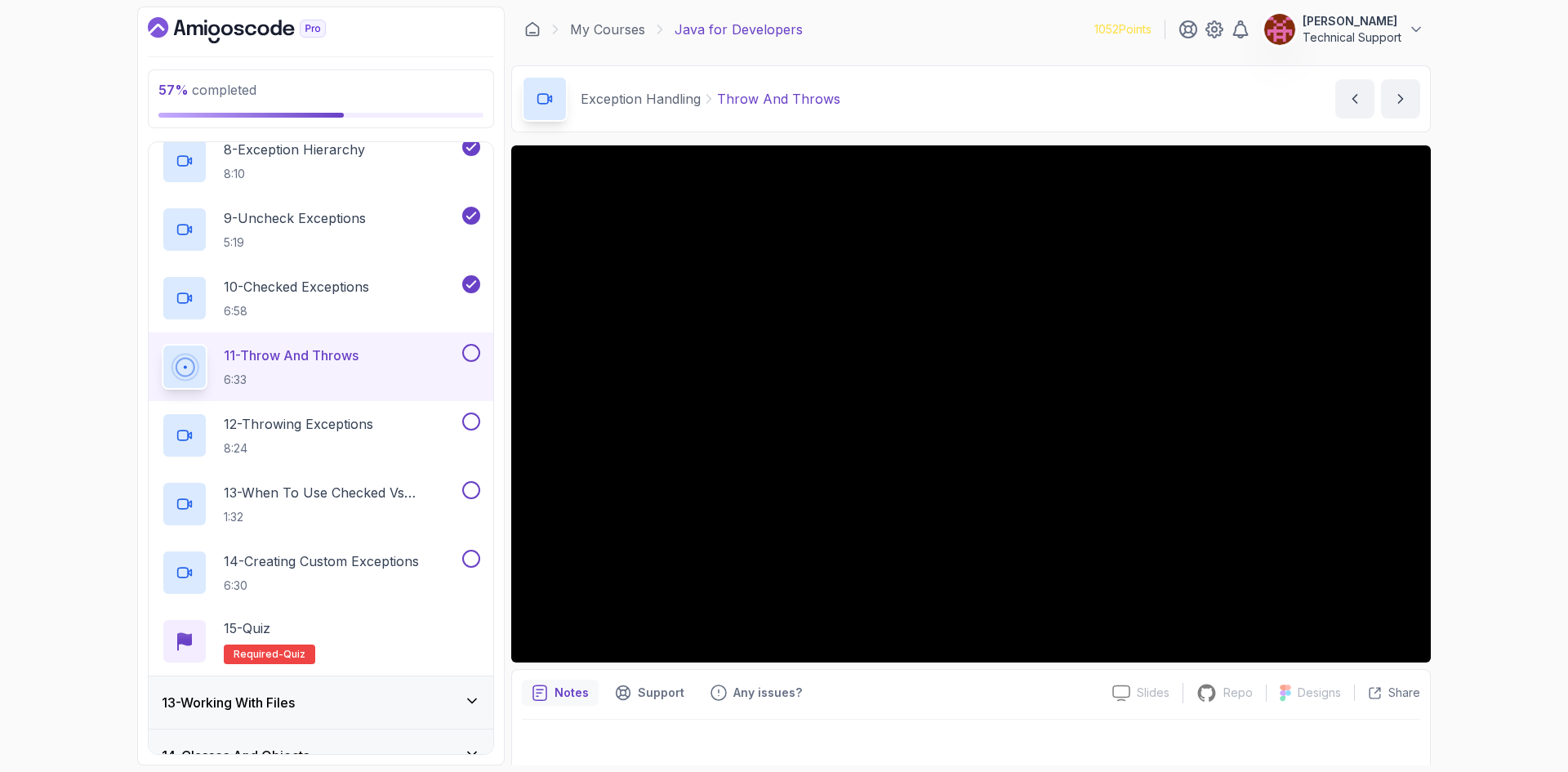
drag, startPoint x: 1463, startPoint y: 487, endPoint x: 1479, endPoint y: 513, distance: 30.5
click at [1479, 513] on div "57 % completed 1 - Intro 2 - Loops 3 - If Statements 4 - Packages 5 - Access Mo…" at bounding box center [784, 386] width 1568 height 772
drag, startPoint x: 1449, startPoint y: 500, endPoint x: 1489, endPoint y: 536, distance: 53.8
click at [1489, 536] on div "57 % completed 1 - Intro 2 - Loops 3 - If Statements 4 - Packages 5 - Access Mo…" at bounding box center [784, 386] width 1568 height 772
click at [1455, 472] on div "57 % completed 1 - Intro 2 - Loops 3 - If Statements 4 - Packages 5 - Access Mo…" at bounding box center [784, 386] width 1568 height 772
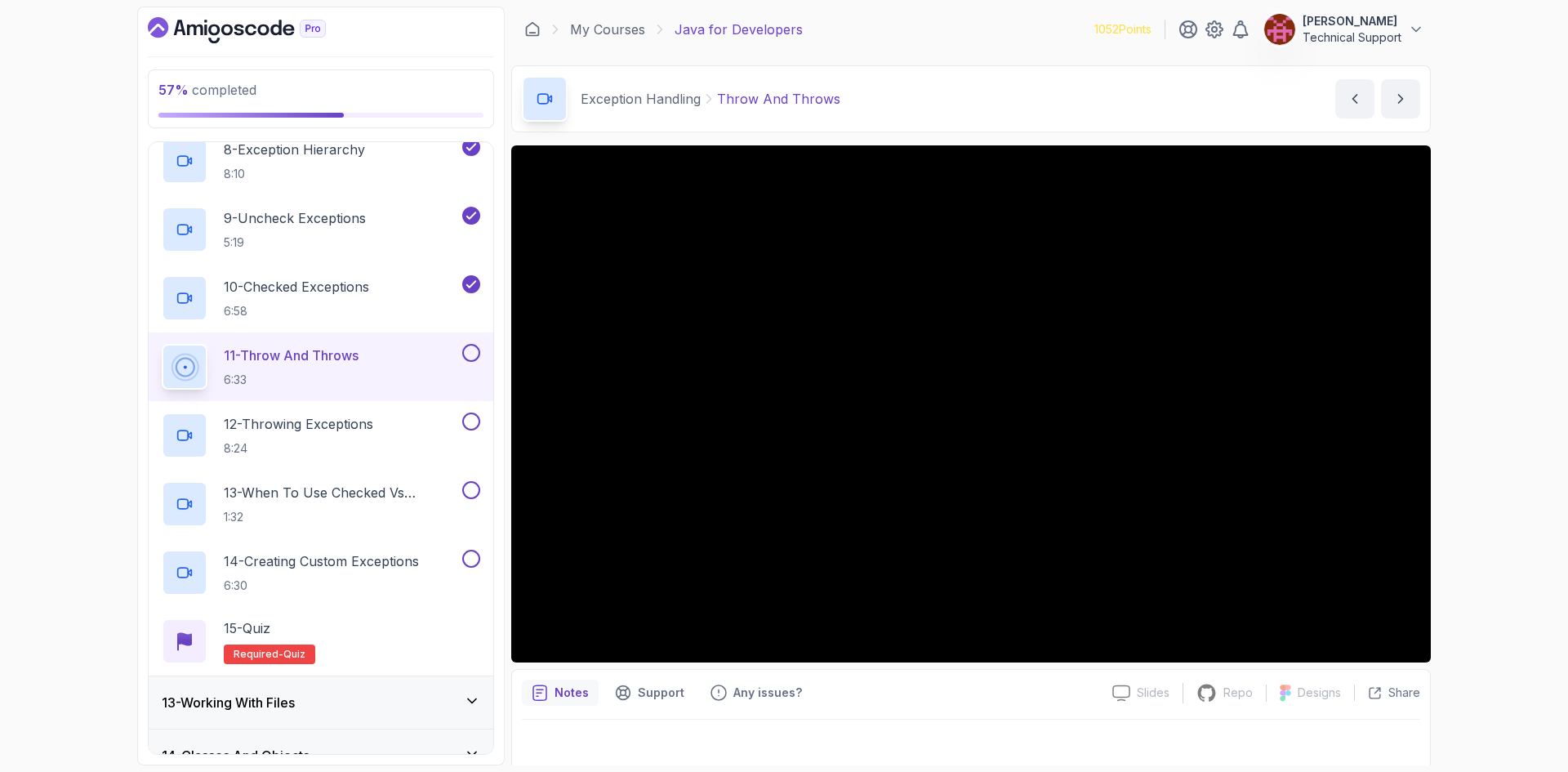
click at [1459, 432] on div "57 % completed 1 - Intro 2 - Loops 3 - If Statements 4 - Packages 5 - Access Mo…" at bounding box center [784, 386] width 1568 height 772
click at [1449, 431] on div "57 % completed 1 - Intro 2 - Loops 3 - If Statements 4 - Packages 5 - Access Mo…" at bounding box center [784, 386] width 1568 height 772
drag, startPoint x: 1435, startPoint y: 427, endPoint x: 1453, endPoint y: 452, distance: 30.8
click at [1453, 452] on div "57 % completed 1 - Intro 2 - Loops 3 - If Statements 4 - Packages 5 - Access Mo…" at bounding box center [784, 386] width 1568 height 772
drag, startPoint x: 1430, startPoint y: 441, endPoint x: 1459, endPoint y: 465, distance: 37.6
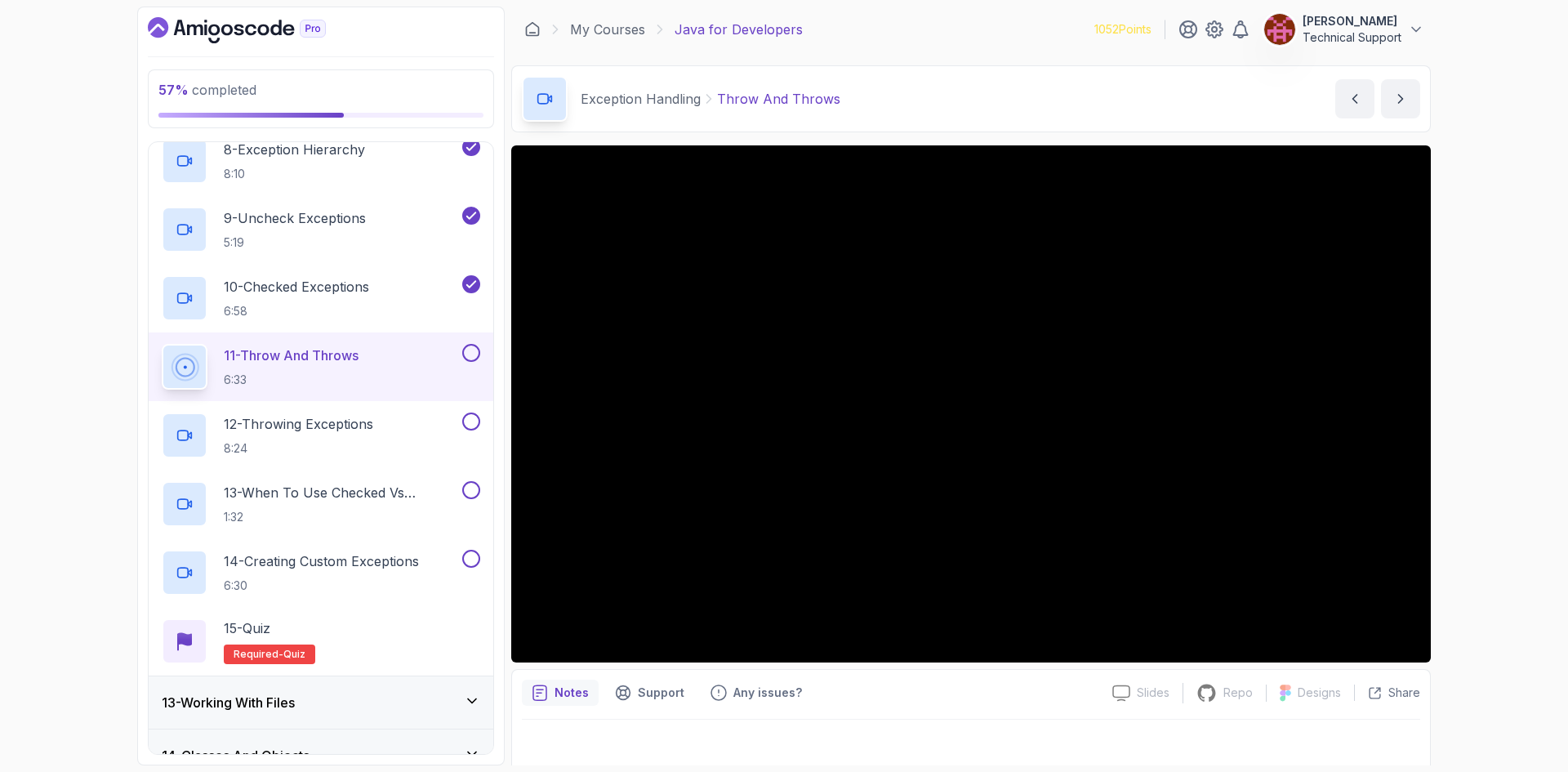
click at [1459, 465] on div "57 % completed 1 - Intro 2 - Loops 3 - If Statements 4 - Packages 5 - Access Mo…" at bounding box center [784, 386] width 1568 height 772
drag, startPoint x: 1440, startPoint y: 452, endPoint x: 1502, endPoint y: 513, distance: 87.0
click at [1502, 513] on div "57 % completed 1 - Intro 2 - Loops 3 - If Statements 4 - Packages 5 - Access Mo…" at bounding box center [784, 386] width 1568 height 772
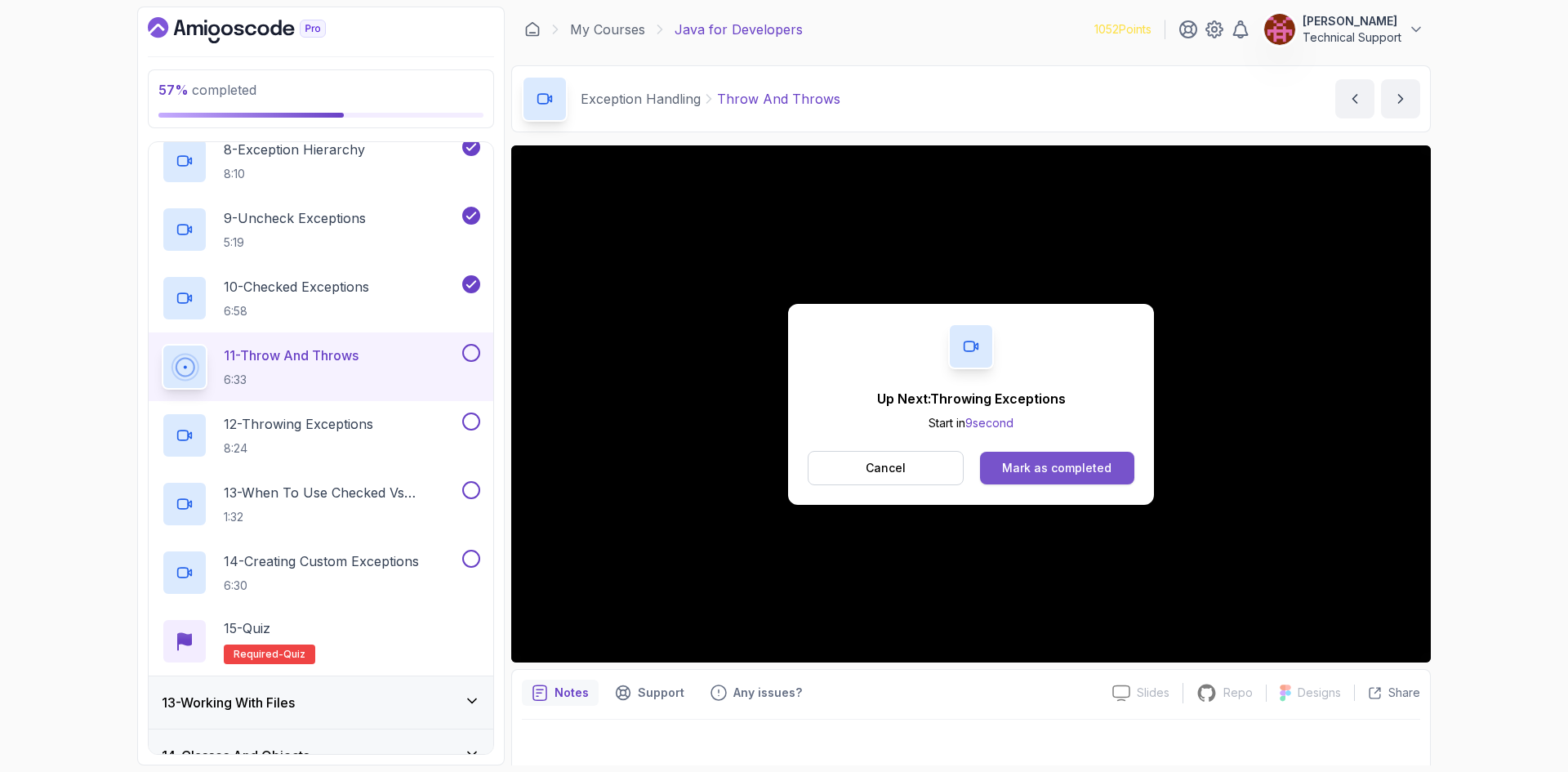
click at [1108, 464] on div "Mark as completed" at bounding box center [1057, 467] width 110 height 16
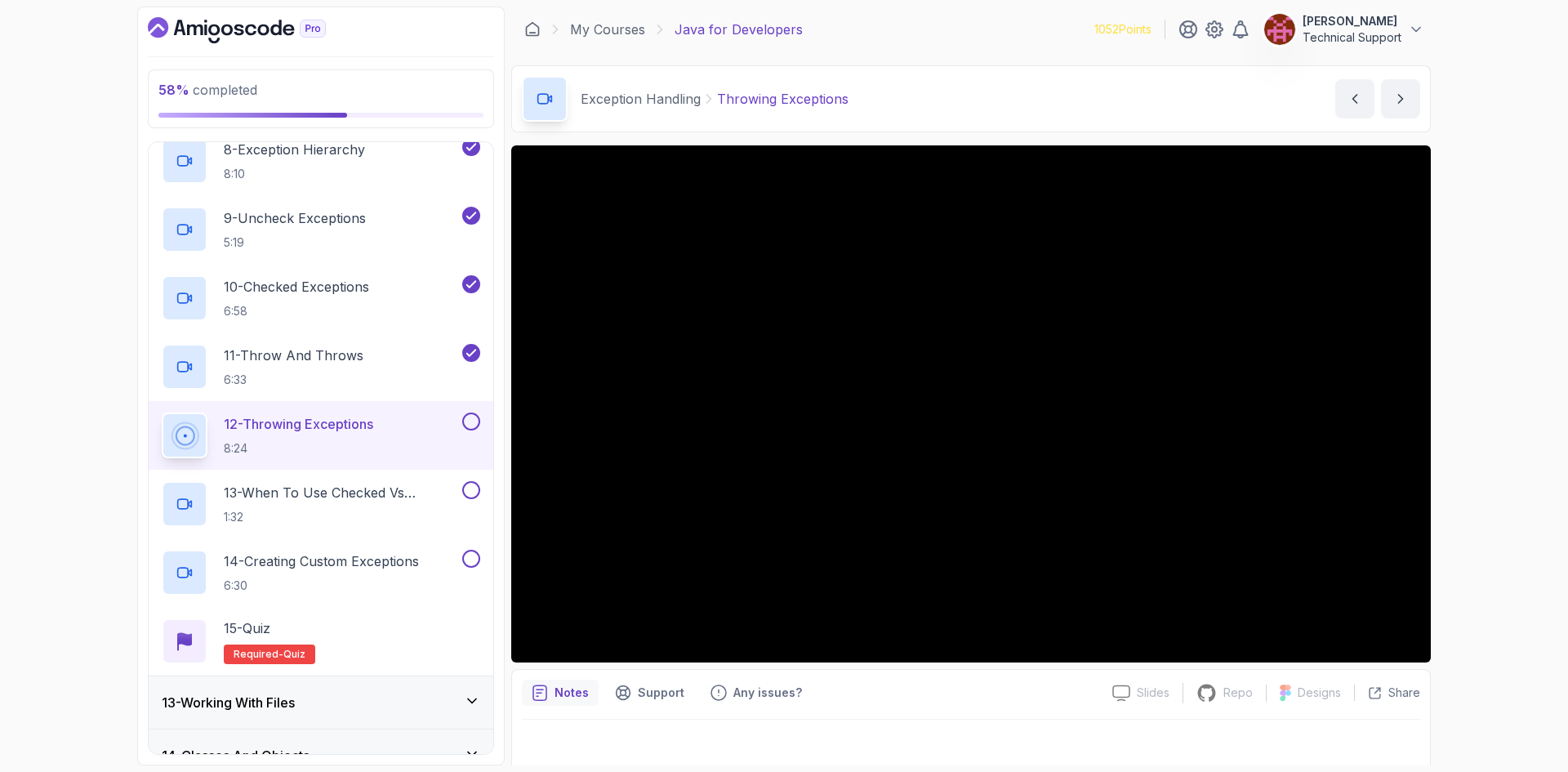
click at [1458, 496] on div "58 % completed 1 - Intro 2 - Loops 3 - If Statements 4 - Packages 5 - Access Mo…" at bounding box center [784, 386] width 1568 height 772
click at [1466, 433] on div "58 % completed 1 - Intro 2 - Loops 3 - If Statements 4 - Packages 5 - Access Mo…" at bounding box center [784, 386] width 1568 height 772
click at [1460, 411] on div "58 % completed 1 - Intro 2 - Loops 3 - If Statements 4 - Packages 5 - Access Mo…" at bounding box center [784, 386] width 1568 height 772
click at [1485, 374] on div "58 % completed 1 - Intro 2 - Loops 3 - If Statements 4 - Packages 5 - Access Mo…" at bounding box center [784, 386] width 1568 height 772
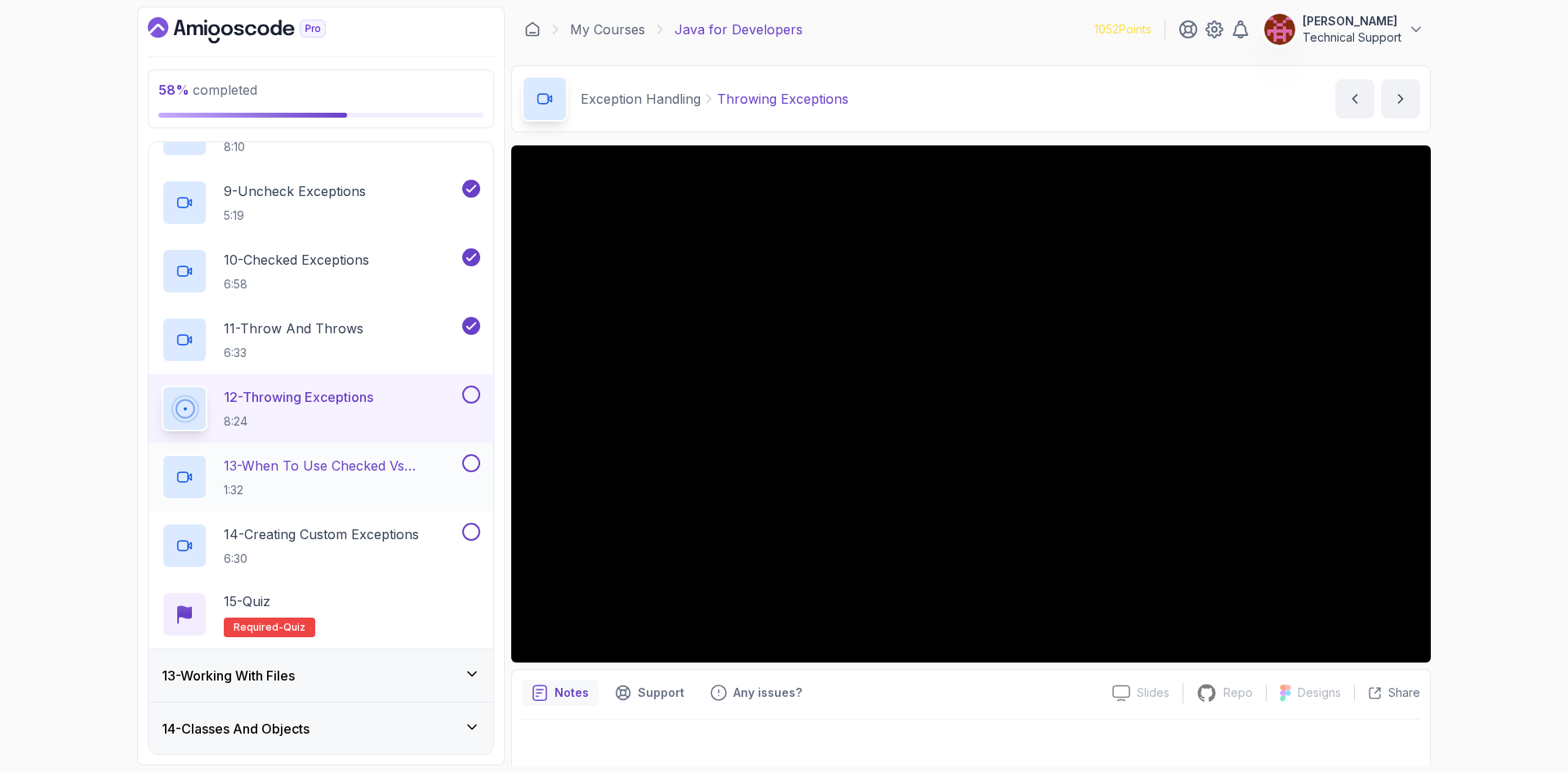
scroll to position [1133, 0]
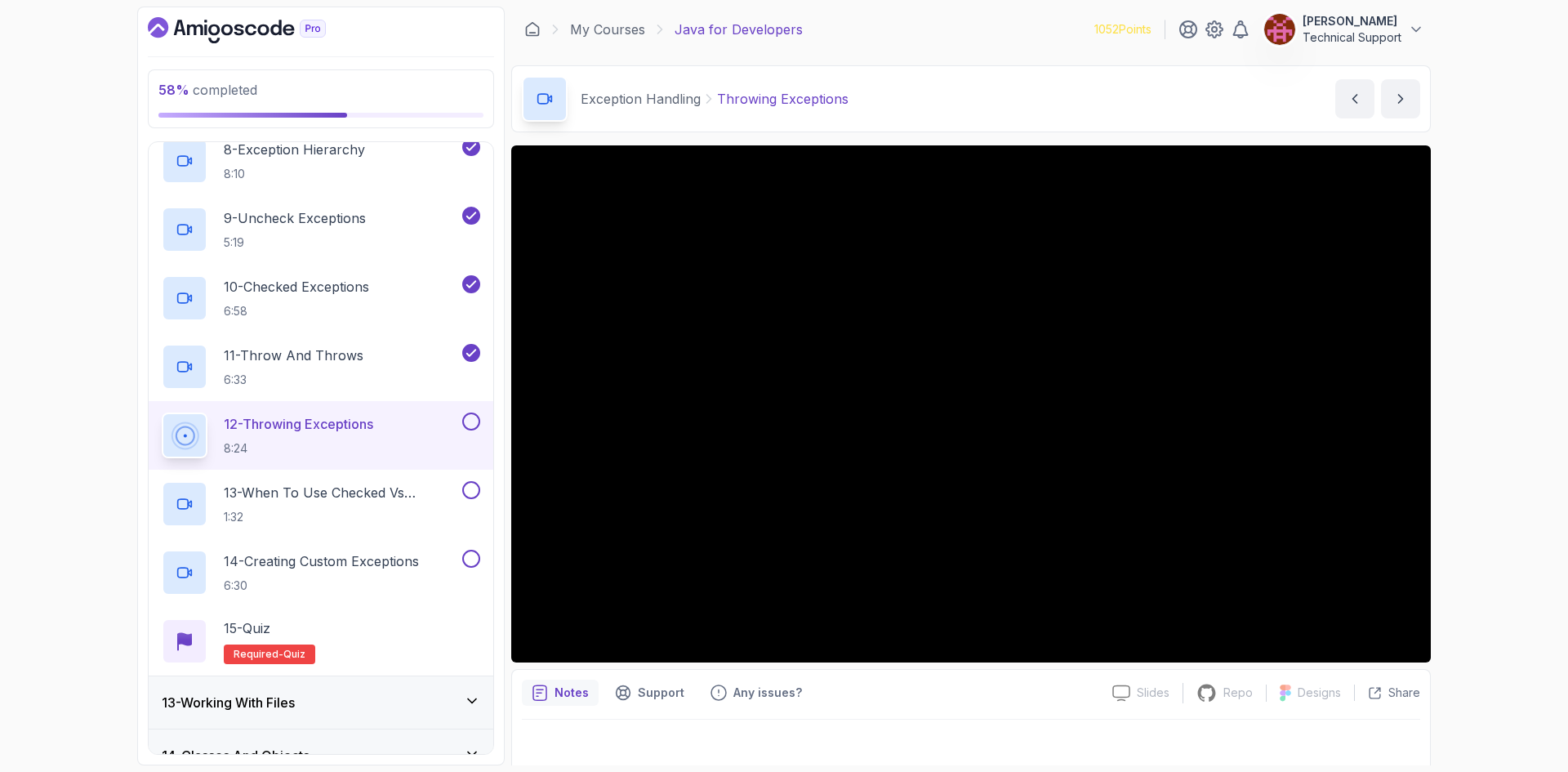
click at [1487, 381] on div "58 % completed 1 - Intro 2 - Loops 3 - If Statements 4 - Packages 5 - Access Mo…" at bounding box center [784, 386] width 1568 height 772
click at [1480, 406] on div "58 % completed 1 - Intro 2 - Loops 3 - If Statements 4 - Packages 5 - Access Mo…" at bounding box center [784, 386] width 1568 height 772
click at [1509, 425] on div "58 % completed 1 - Intro 2 - Loops 3 - If Statements 4 - Packages 5 - Access Mo…" at bounding box center [784, 386] width 1568 height 772
click at [1493, 422] on div "58 % completed 1 - Intro 2 - Loops 3 - If Statements 4 - Packages 5 - Access Mo…" at bounding box center [784, 386] width 1568 height 772
click at [1490, 422] on div "58 % completed 1 - Intro 2 - Loops 3 - If Statements 4 - Packages 5 - Access Mo…" at bounding box center [784, 386] width 1568 height 772
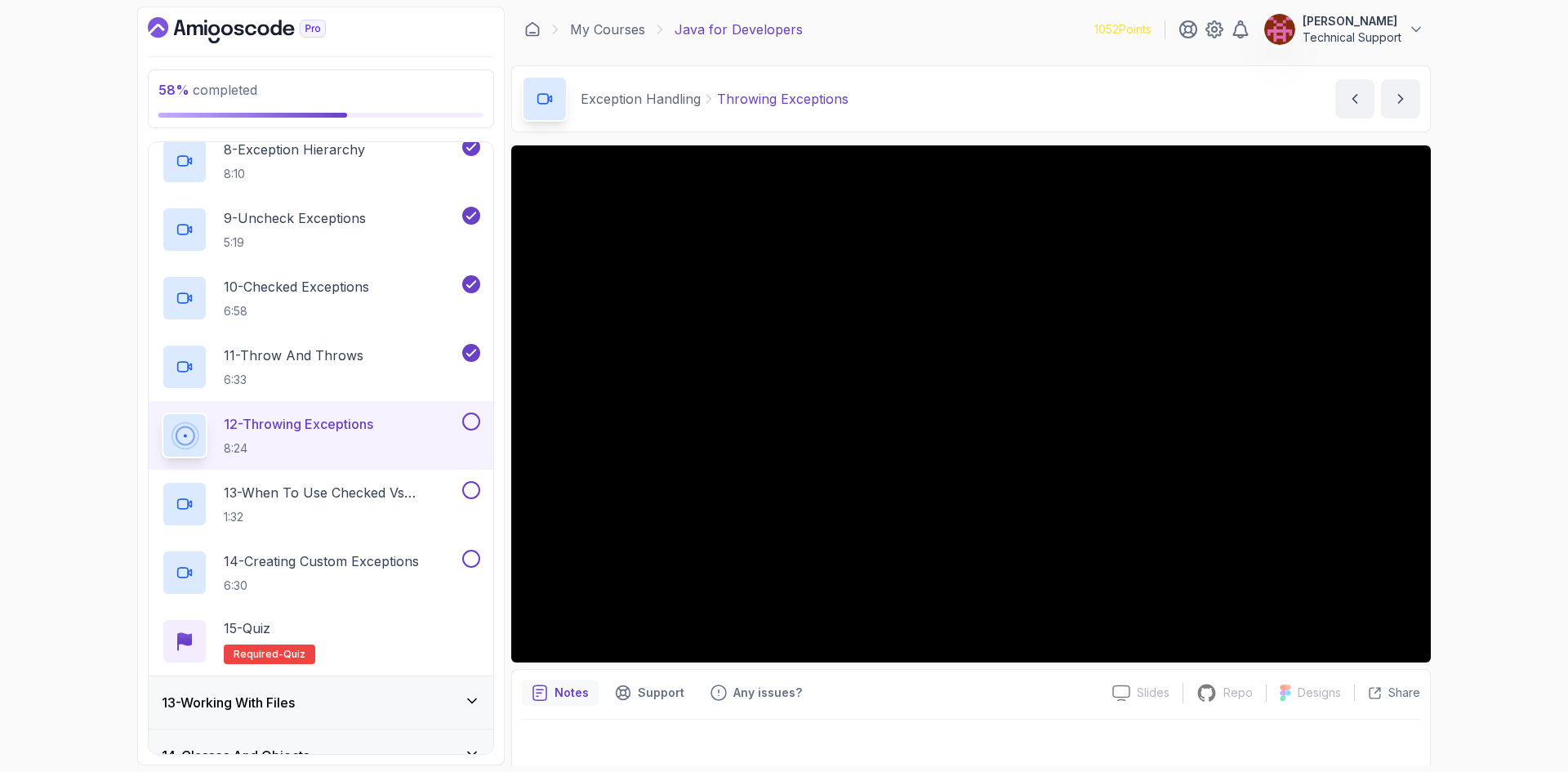
drag, startPoint x: 1493, startPoint y: 433, endPoint x: 1429, endPoint y: 433, distance: 64.0
click at [1491, 433] on div "58 % completed 1 - Intro 2 - Loops 3 - If Statements 4 - Packages 5 - Access Mo…" at bounding box center [784, 386] width 1568 height 772
click at [1479, 428] on div "58 % completed 1 - Intro 2 - Loops 3 - If Statements 4 - Packages 5 - Access Mo…" at bounding box center [784, 386] width 1568 height 772
drag, startPoint x: 1446, startPoint y: 421, endPoint x: 1478, endPoint y: 476, distance: 63.6
click at [1478, 476] on div "58 % completed 1 - Intro 2 - Loops 3 - If Statements 4 - Packages 5 - Access Mo…" at bounding box center [784, 386] width 1568 height 772
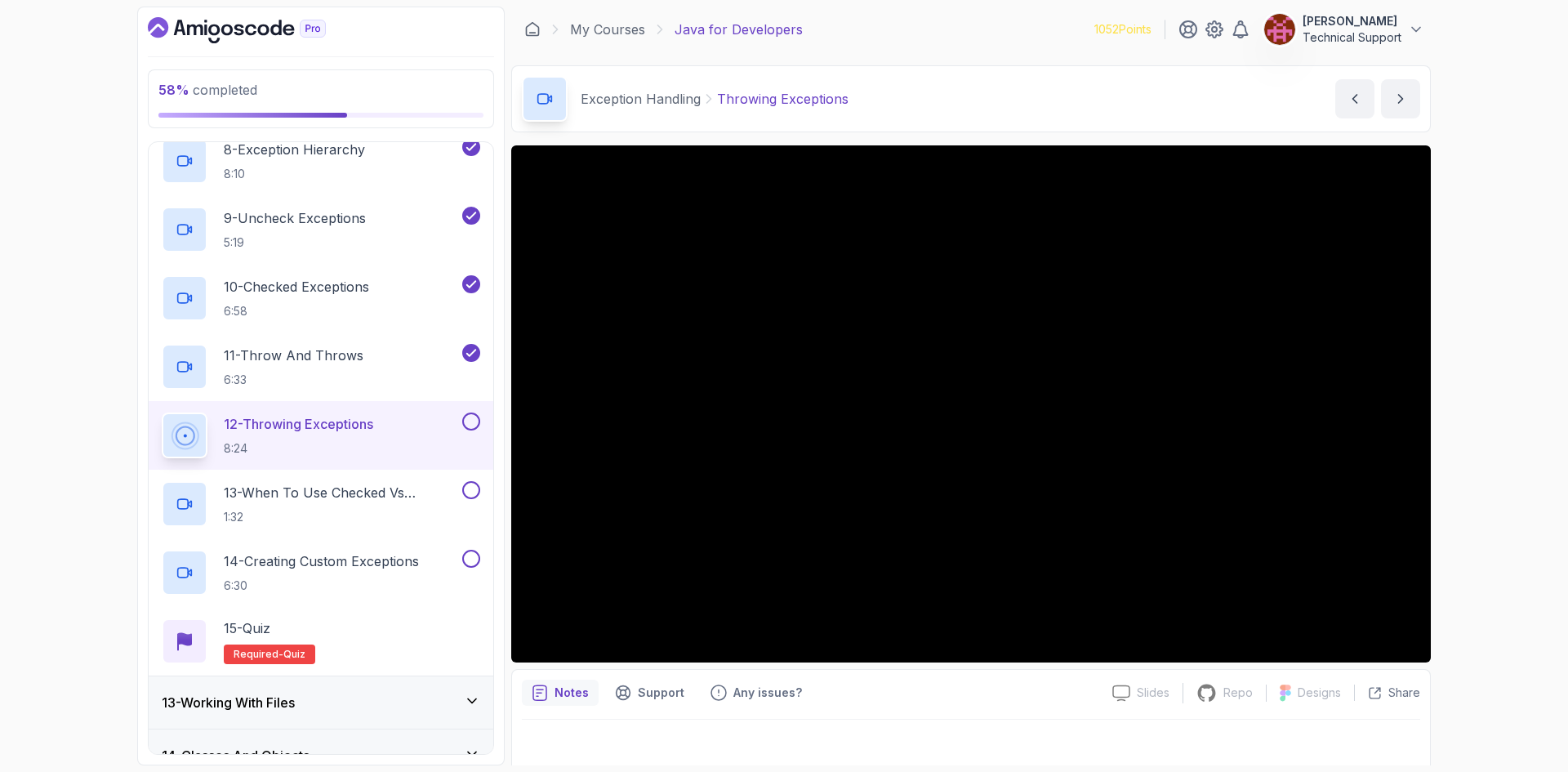
click at [1472, 425] on div "58 % completed 1 - Intro 2 - Loops 3 - If Statements 4 - Packages 5 - Access Mo…" at bounding box center [784, 386] width 1568 height 772
drag, startPoint x: 1438, startPoint y: 420, endPoint x: 1479, endPoint y: 501, distance: 90.8
click at [1479, 501] on div "58 % completed 1 - Intro 2 - Loops 3 - If Statements 4 - Packages 5 - Access Mo…" at bounding box center [784, 386] width 1568 height 772
click at [1482, 380] on div "58 % completed 1 - Intro 2 - Loops 3 - If Statements 4 - Packages 5 - Access Mo…" at bounding box center [784, 386] width 1568 height 772
click at [1515, 422] on div "58 % completed 1 - Intro 2 - Loops 3 - If Statements 4 - Packages 5 - Access Mo…" at bounding box center [784, 386] width 1568 height 772
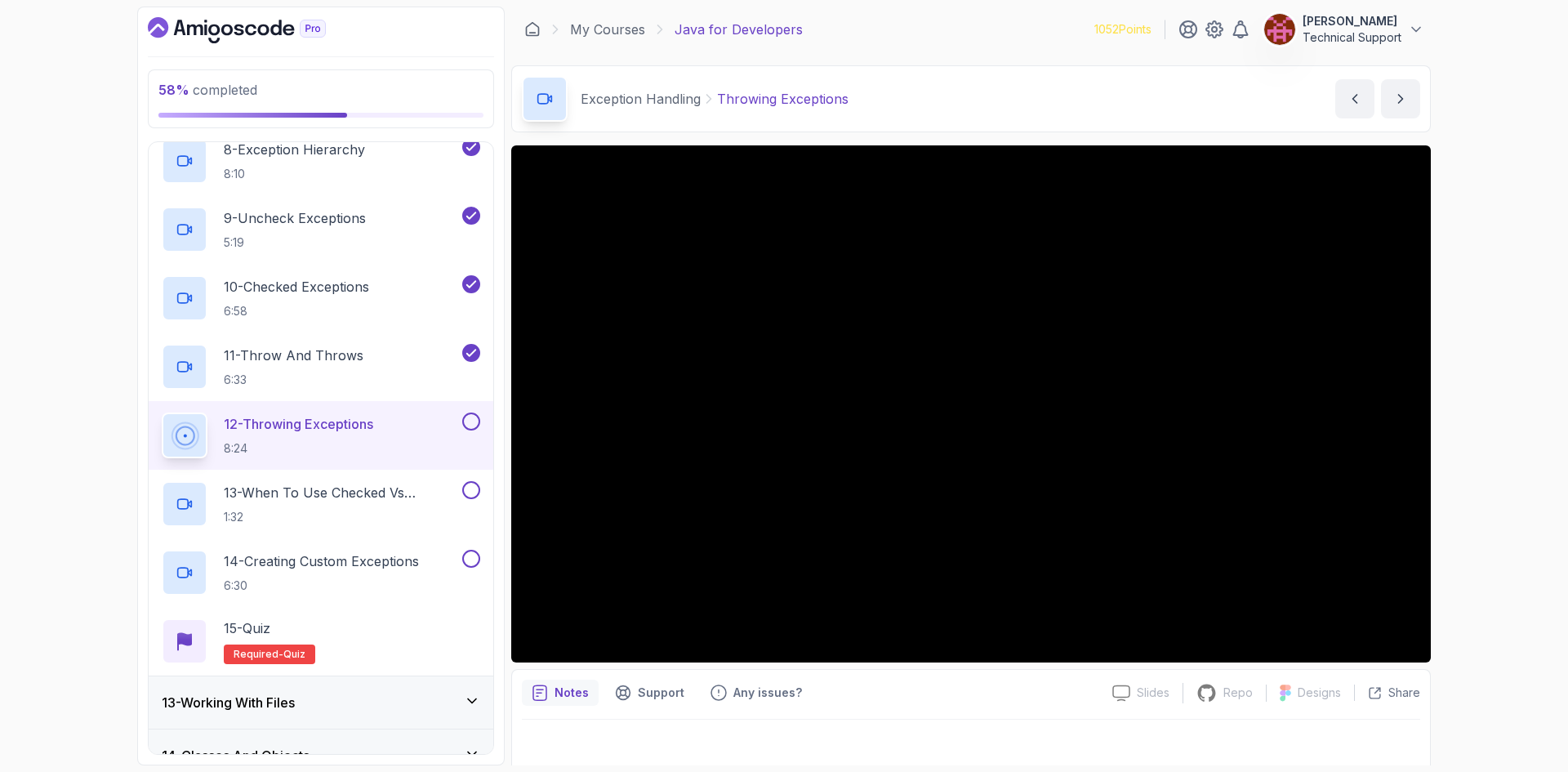
click at [1476, 414] on div "58 % completed 1 - Intro 2 - Loops 3 - If Statements 4 - Packages 5 - Access Mo…" at bounding box center [784, 386] width 1568 height 772
click at [1461, 422] on div "58 % completed 1 - Intro 2 - Loops 3 - If Statements 4 - Packages 5 - Access Mo…" at bounding box center [784, 386] width 1568 height 772
drag, startPoint x: 1444, startPoint y: 416, endPoint x: 1477, endPoint y: 487, distance: 78.3
click at [1477, 487] on div "58 % completed 1 - Intro 2 - Loops 3 - If Statements 4 - Packages 5 - Access Mo…" at bounding box center [784, 386] width 1568 height 772
click at [1473, 441] on div "58 % completed 1 - Intro 2 - Loops 3 - If Statements 4 - Packages 5 - Access Mo…" at bounding box center [784, 386] width 1568 height 772
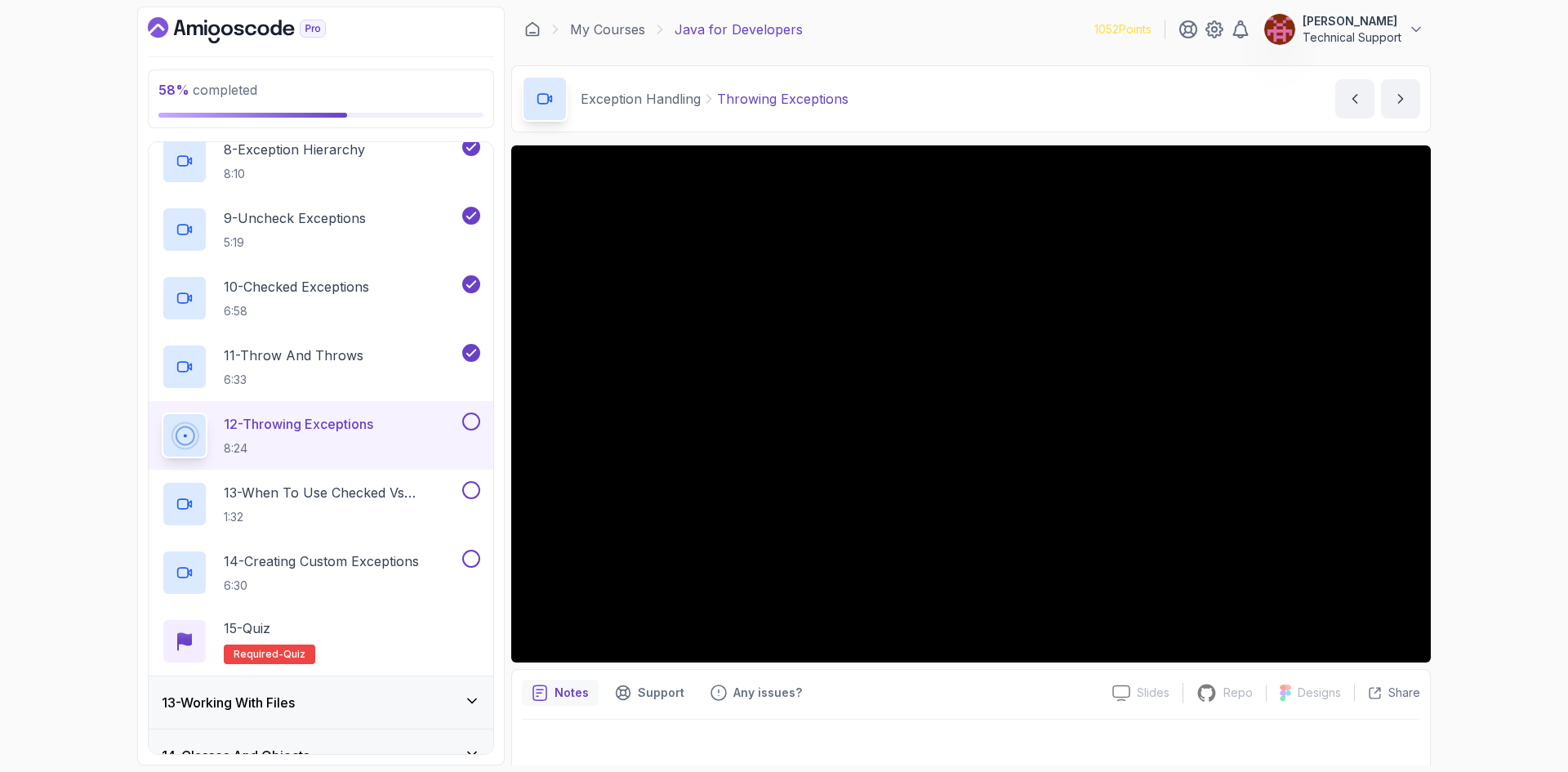
click at [1472, 439] on div "58 % completed 1 - Intro 2 - Loops 3 - If Statements 4 - Packages 5 - Access Mo…" at bounding box center [784, 386] width 1568 height 772
click at [1485, 460] on div "58 % completed 1 - Intro 2 - Loops 3 - If Statements 4 - Packages 5 - Access Mo…" at bounding box center [784, 386] width 1568 height 772
click at [1484, 458] on div "58 % completed 1 - Intro 2 - Loops 3 - If Statements 4 - Packages 5 - Access Mo…" at bounding box center [784, 386] width 1568 height 772
drag, startPoint x: 1462, startPoint y: 443, endPoint x: 1505, endPoint y: 505, distance: 75.5
click at [1505, 505] on div "58 % completed 1 - Intro 2 - Loops 3 - If Statements 4 - Packages 5 - Access Mo…" at bounding box center [784, 386] width 1568 height 772
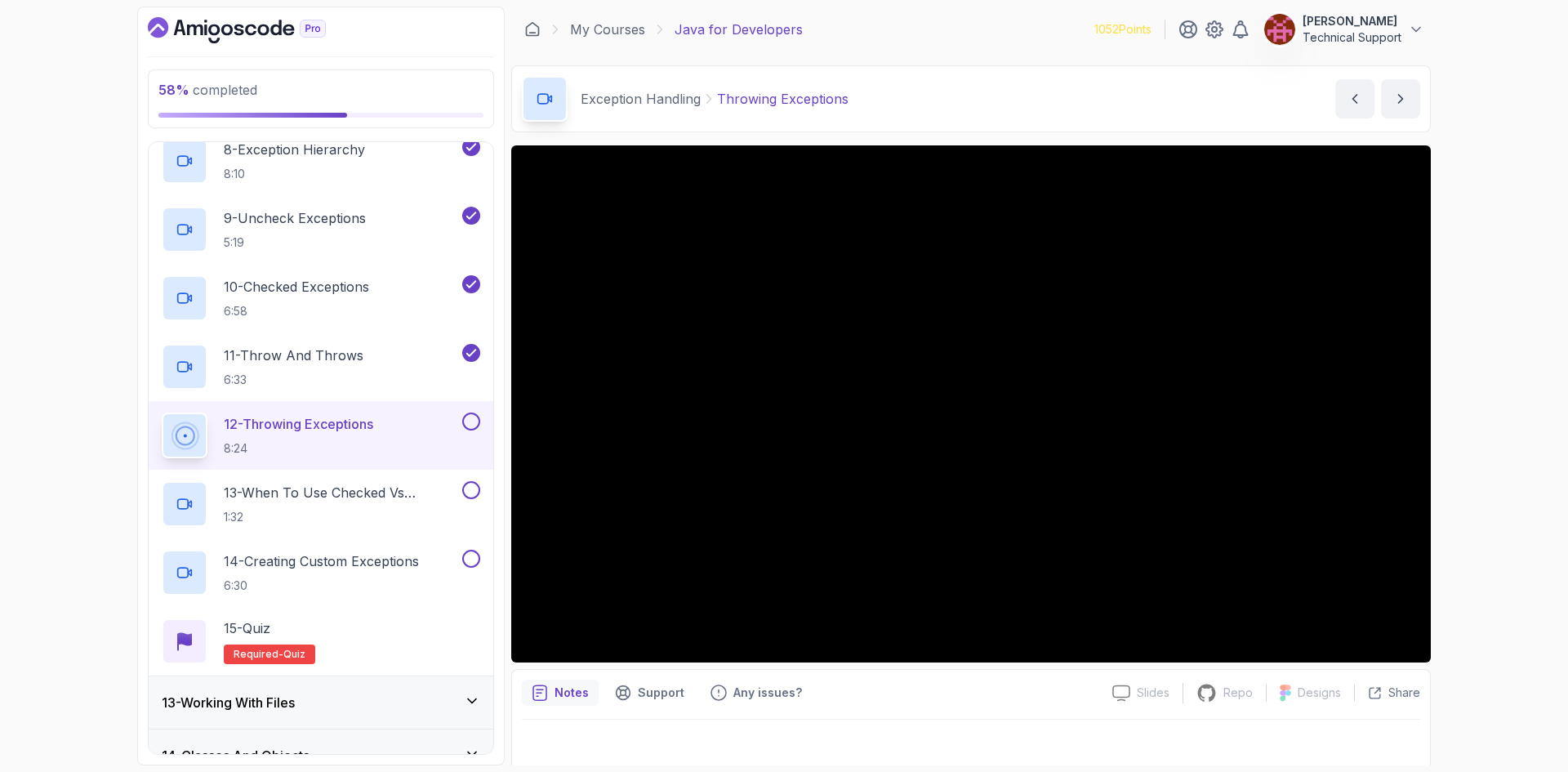
drag, startPoint x: 1482, startPoint y: 497, endPoint x: 1517, endPoint y: 536, distance: 52.4
click at [1517, 536] on div "58 % completed 1 - Intro 2 - Loops 3 - If Statements 4 - Packages 5 - Access Mo…" at bounding box center [784, 386] width 1568 height 772
click at [1489, 471] on div "58 % completed 1 - Intro 2 - Loops 3 - If Statements 4 - Packages 5 - Access Mo…" at bounding box center [784, 386] width 1568 height 772
click at [1467, 461] on div "58 % completed 1 - Intro 2 - Loops 3 - If Statements 4 - Packages 5 - Access Mo…" at bounding box center [784, 386] width 1568 height 772
drag, startPoint x: 1467, startPoint y: 461, endPoint x: 1489, endPoint y: 518, distance: 61.1
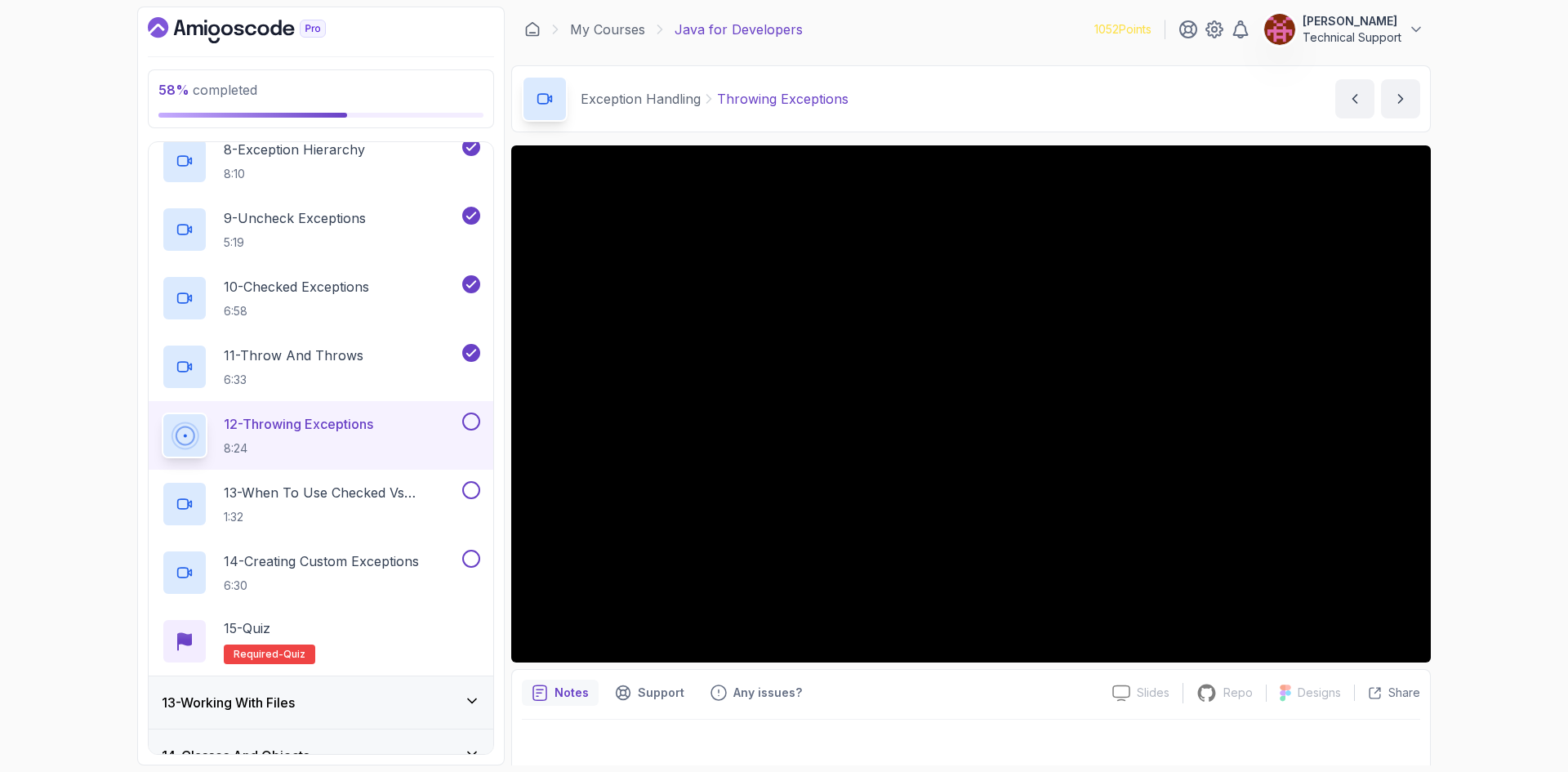
click at [1489, 518] on div "58 % completed 1 - Intro 2 - Loops 3 - If Statements 4 - Packages 5 - Access Mo…" at bounding box center [784, 386] width 1568 height 772
click at [1483, 514] on div "58 % completed 1 - Intro 2 - Loops 3 - If Statements 4 - Packages 5 - Access Mo…" at bounding box center [784, 386] width 1568 height 772
drag, startPoint x: 1480, startPoint y: 510, endPoint x: 1499, endPoint y: 538, distance: 33.8
click at [1499, 538] on div "58 % completed 1 - Intro 2 - Loops 3 - If Statements 4 - Packages 5 - Access Mo…" at bounding box center [784, 386] width 1568 height 772
drag, startPoint x: 1478, startPoint y: 520, endPoint x: 1495, endPoint y: 546, distance: 31.1
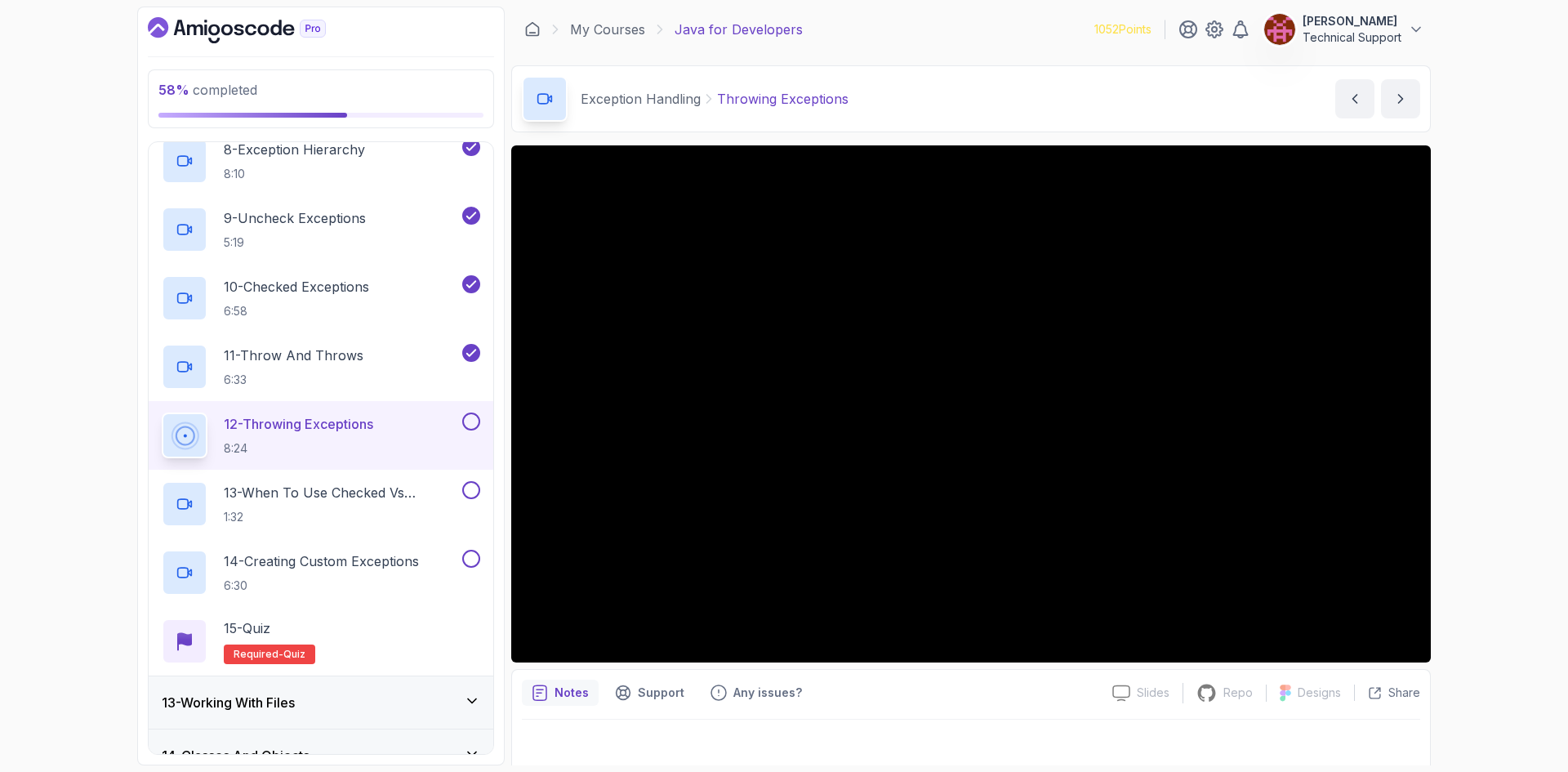
click at [1495, 546] on div "58 % completed 1 - Intro 2 - Loops 3 - If Statements 4 - Packages 5 - Access Mo…" at bounding box center [784, 386] width 1568 height 772
drag, startPoint x: 1481, startPoint y: 529, endPoint x: 1510, endPoint y: 588, distance: 65.7
click at [1510, 588] on div "58 % completed 1 - Intro 2 - Loops 3 - If Statements 4 - Packages 5 - Access Mo…" at bounding box center [784, 386] width 1568 height 772
click at [1488, 408] on div "58 % completed 1 - Intro 2 - Loops 3 - If Statements 4 - Packages 5 - Access Mo…" at bounding box center [784, 386] width 1568 height 772
click at [1464, 464] on div "58 % completed 1 - Intro 2 - Loops 3 - If Statements 4 - Packages 5 - Access Mo…" at bounding box center [784, 386] width 1568 height 772
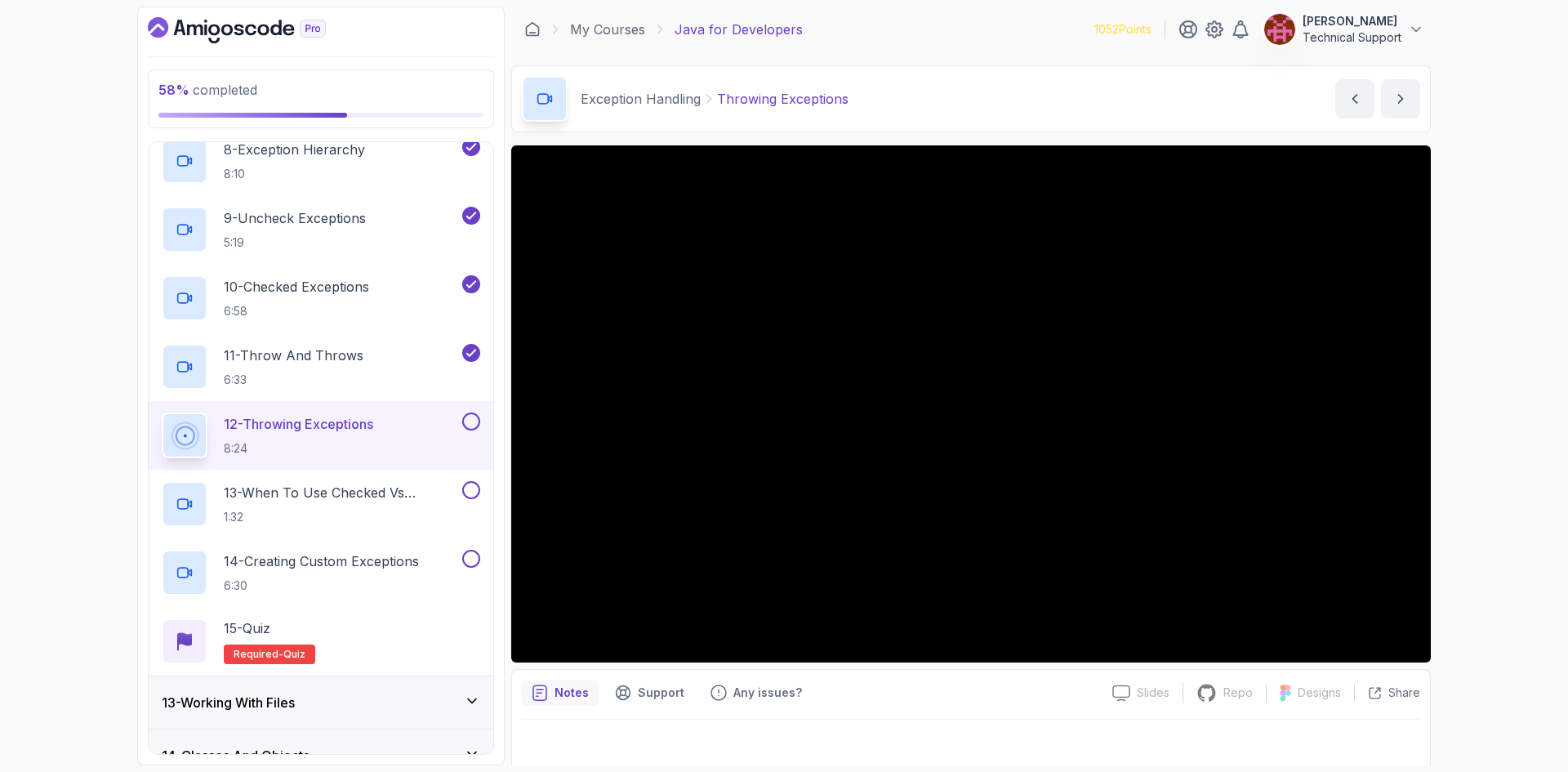
drag, startPoint x: 1483, startPoint y: 451, endPoint x: 1464, endPoint y: 444, distance: 20.2
click at [1482, 449] on div "58 % completed 1 - Intro 2 - Loops 3 - If Statements 4 - Packages 5 - Access Mo…" at bounding box center [784, 386] width 1568 height 772
click at [1485, 438] on div "58 % completed 1 - Intro 2 - Loops 3 - If Statements 4 - Packages 5 - Access Mo…" at bounding box center [784, 386] width 1568 height 772
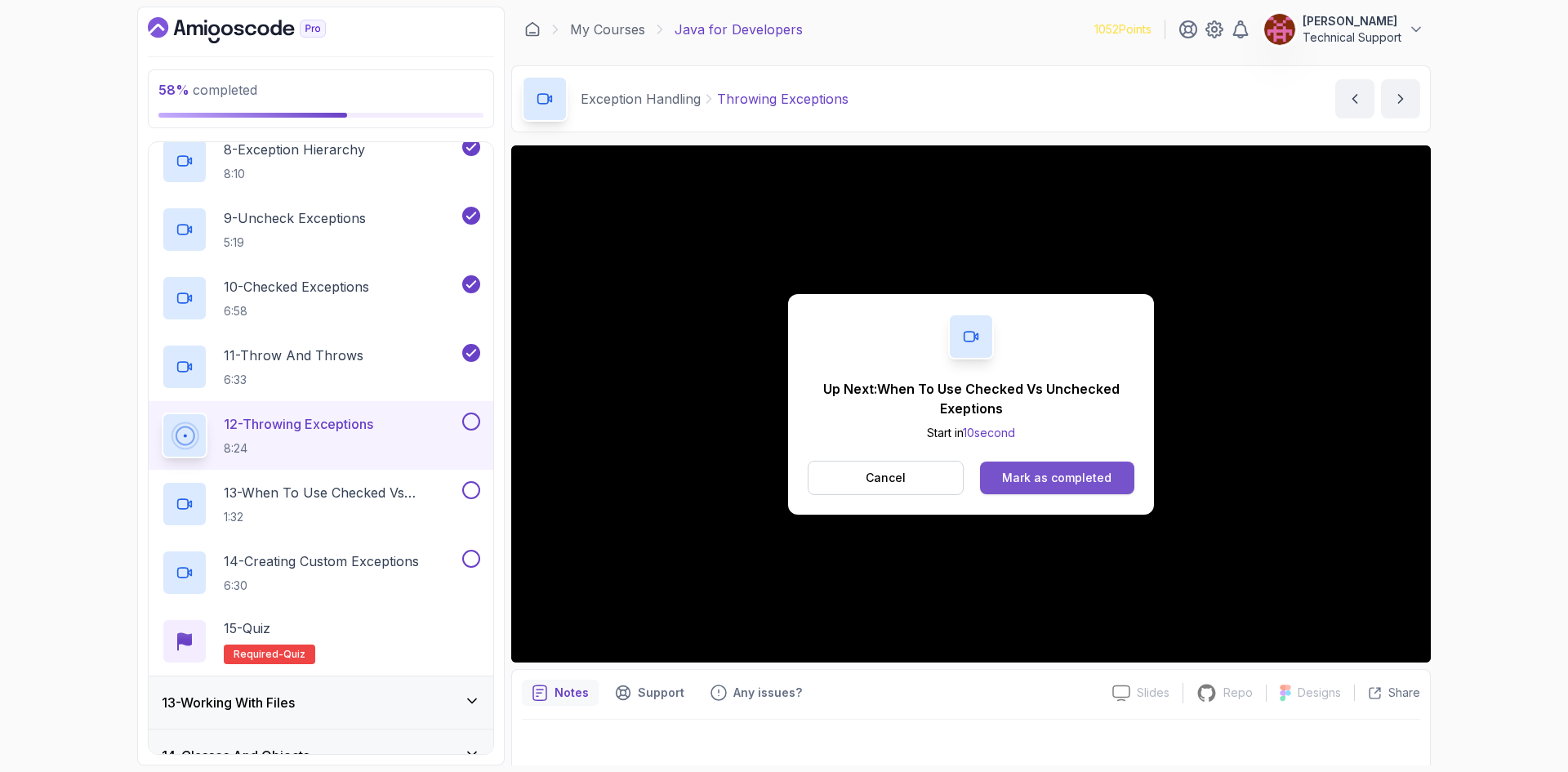
click at [1069, 478] on div "Mark as completed" at bounding box center [1057, 478] width 110 height 16
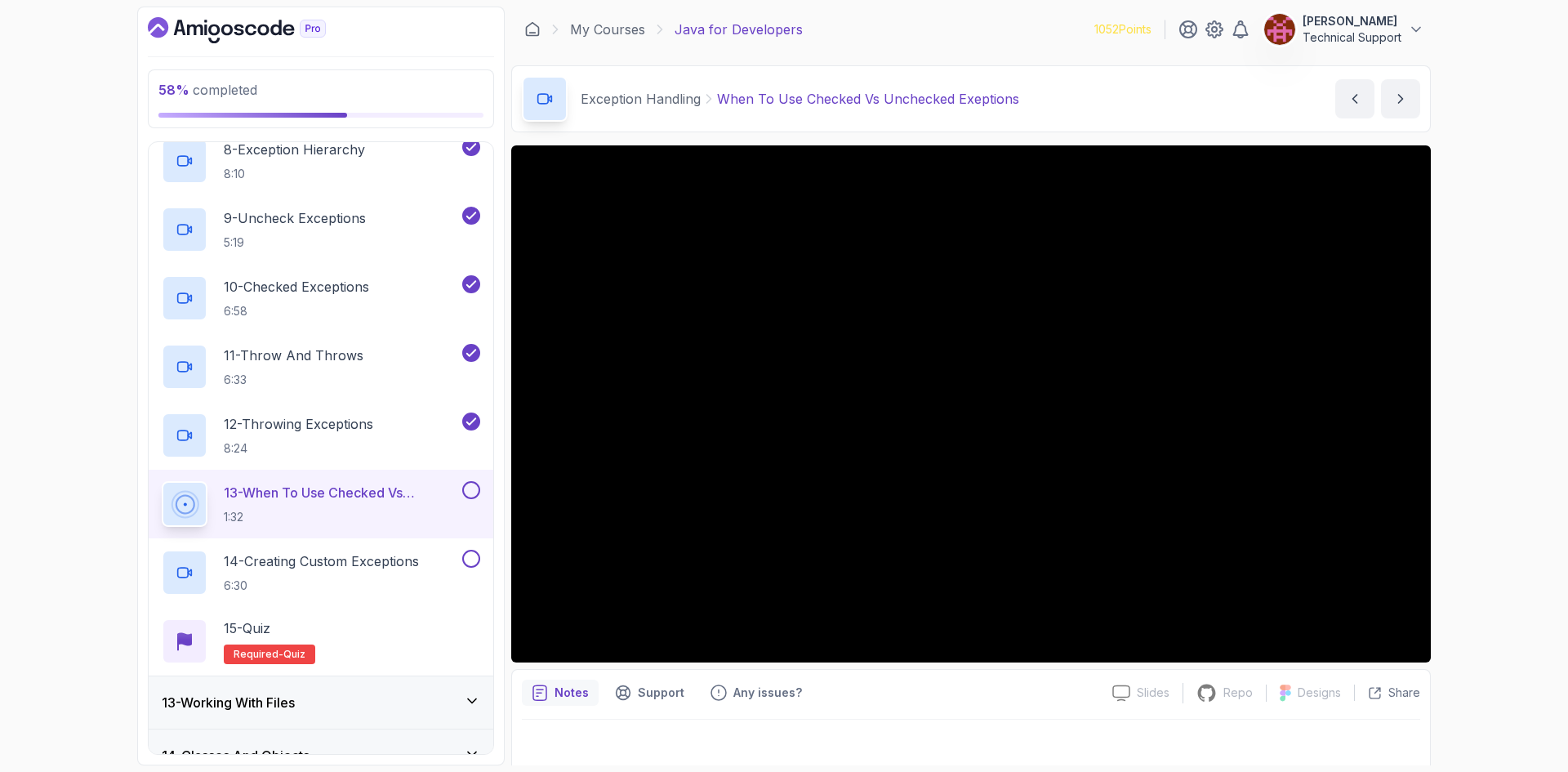
click at [1454, 445] on div "58 % completed 1 - Intro 2 - Loops 3 - If Statements 4 - Packages 5 - Access Mo…" at bounding box center [784, 386] width 1568 height 772
click at [1503, 476] on div "58 % completed 1 - Intro 2 - Loops 3 - If Statements 4 - Packages 5 - Access Mo…" at bounding box center [784, 386] width 1568 height 772
click at [1534, 471] on div "58 % completed 1 - Intro 2 - Loops 3 - If Statements 4 - Packages 5 - Access Mo…" at bounding box center [784, 386] width 1568 height 772
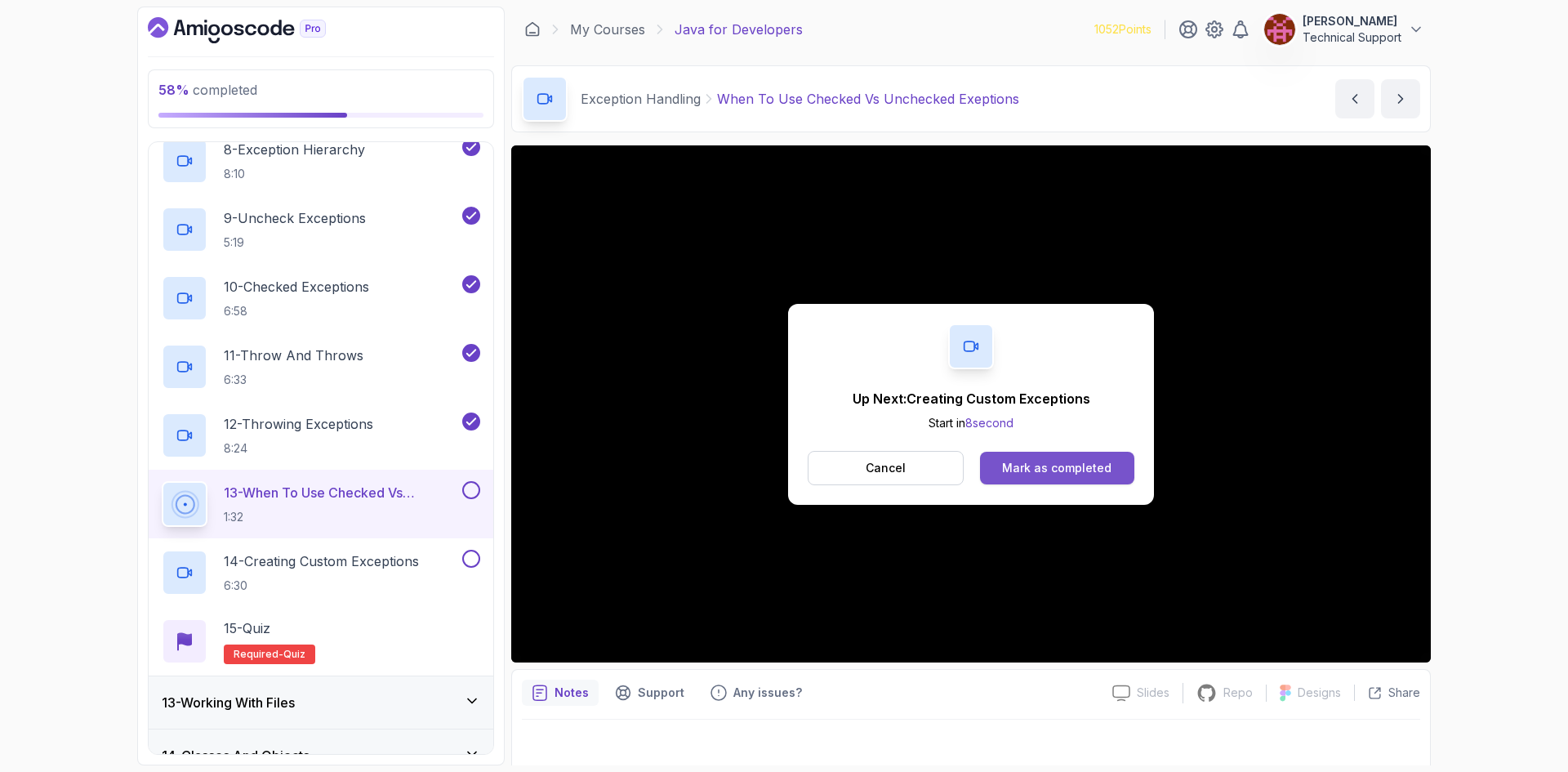
click at [1065, 453] on button "Mark as completed" at bounding box center [1057, 468] width 155 height 33
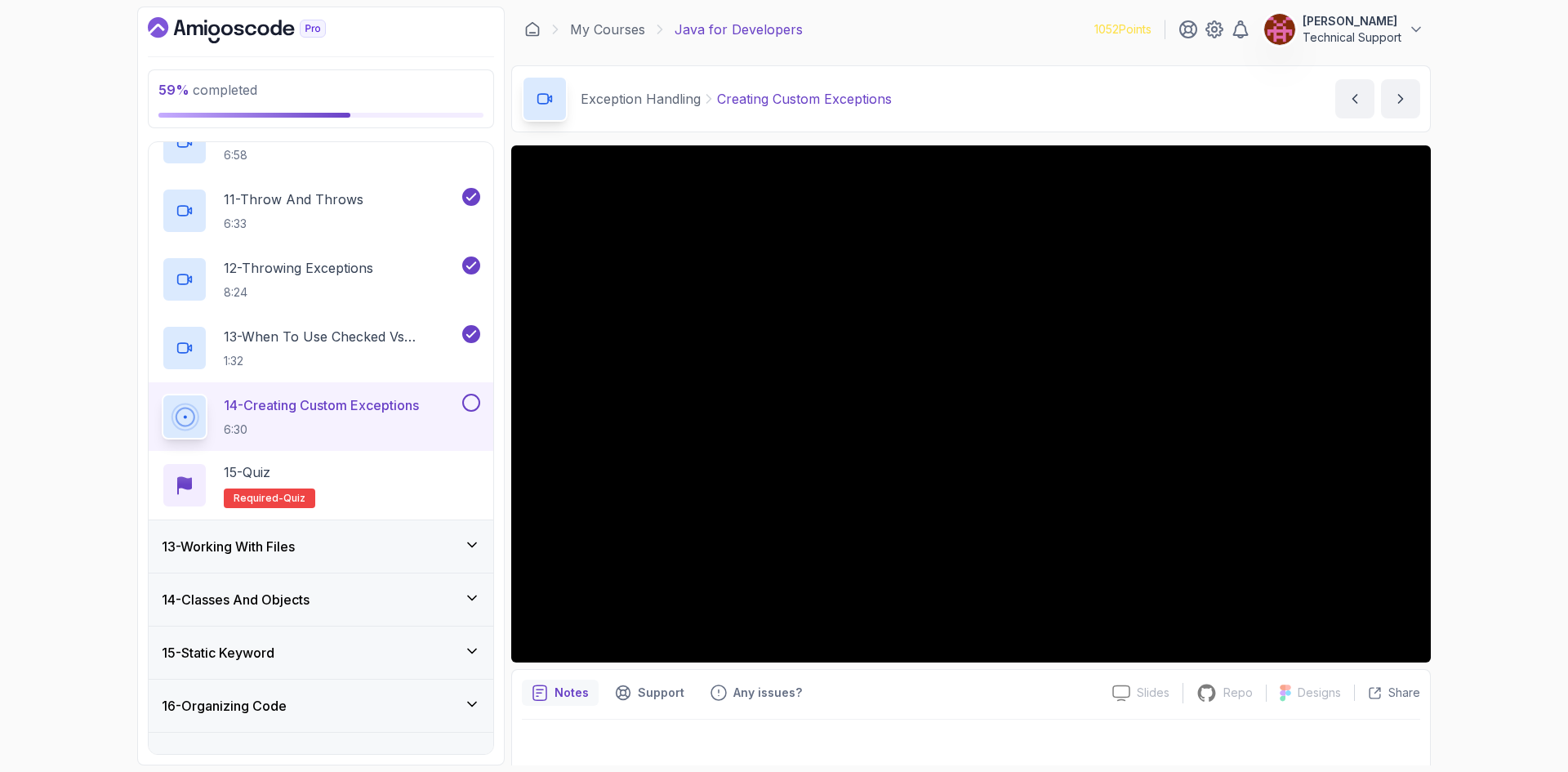
scroll to position [1262, 0]
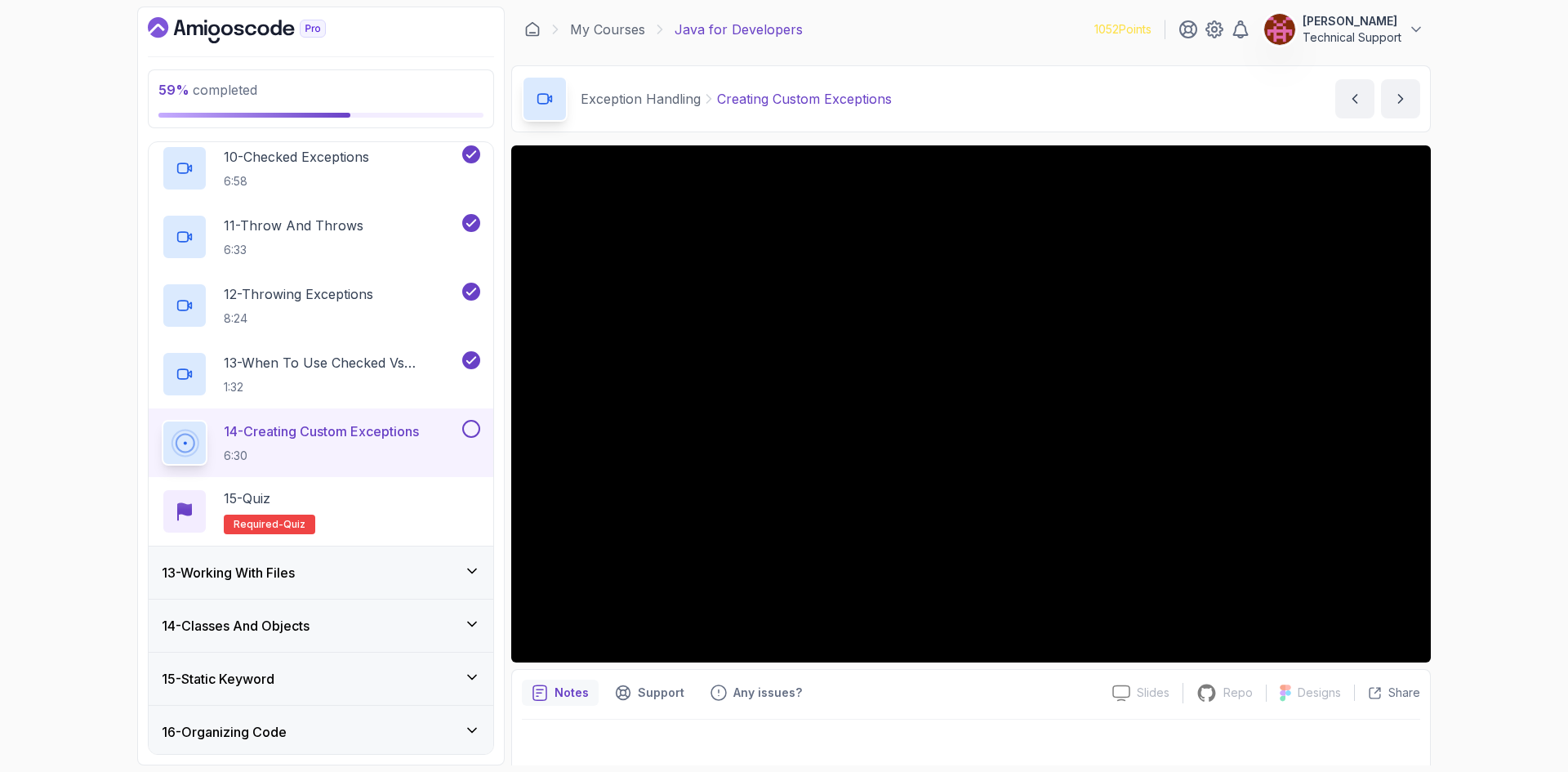
click at [1478, 438] on div "59 % completed 1 - Intro 2 - Loops 3 - If Statements 4 - Packages 5 - Access Mo…" at bounding box center [784, 386] width 1568 height 772
drag, startPoint x: 1462, startPoint y: 430, endPoint x: 1482, endPoint y: 507, distance: 79.6
click at [1482, 507] on div "59 % completed 1 - Intro 2 - Loops 3 - If Statements 4 - Packages 5 - Access Mo…" at bounding box center [784, 386] width 1568 height 772
click at [1479, 474] on div "59 % completed 1 - Intro 2 - Loops 3 - If Statements 4 - Packages 5 - Access Mo…" at bounding box center [784, 386] width 1568 height 772
click at [1474, 465] on div "59 % completed 1 - Intro 2 - Loops 3 - If Statements 4 - Packages 5 - Access Mo…" at bounding box center [784, 386] width 1568 height 772
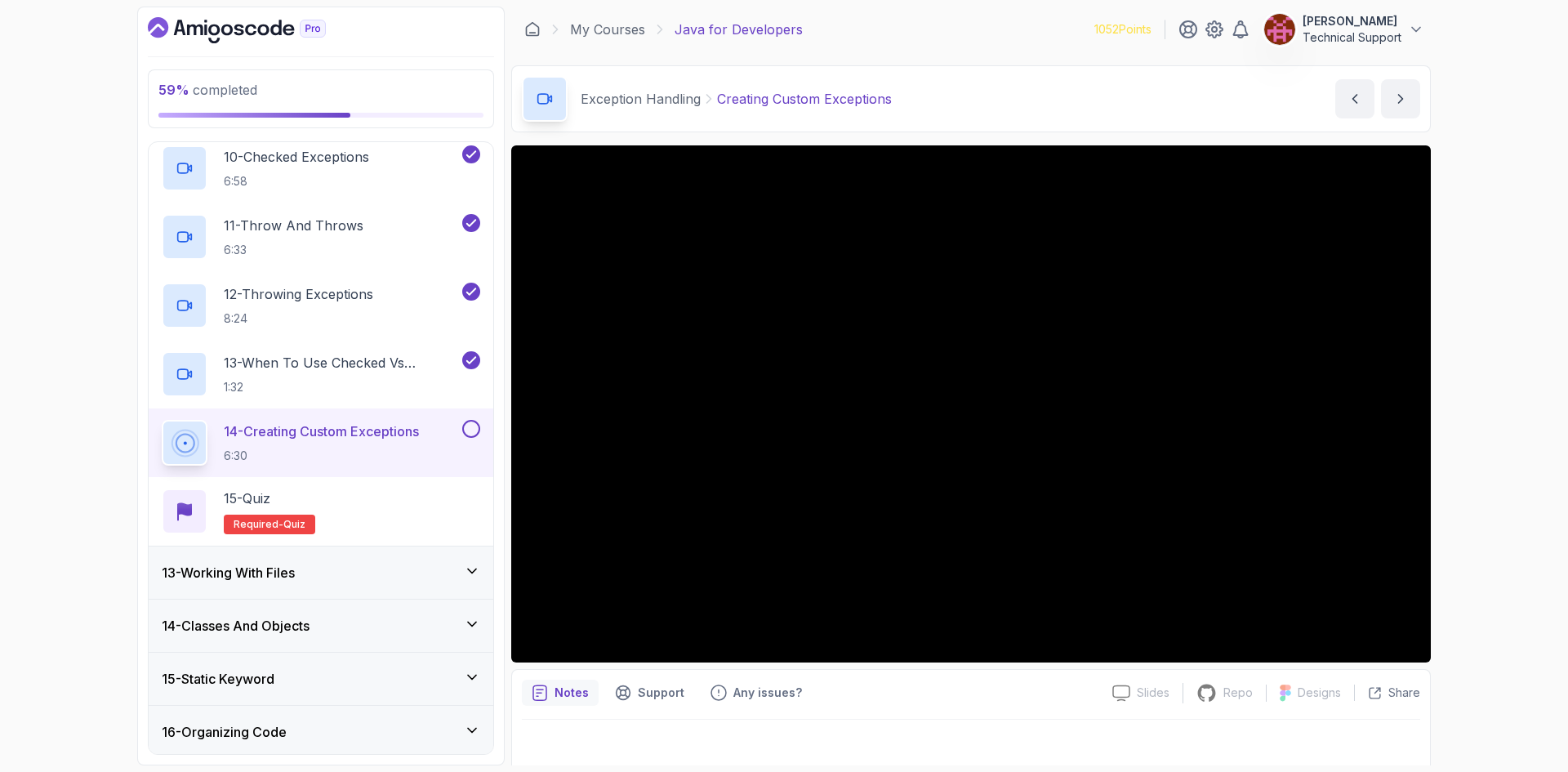
click at [1472, 478] on div "59 % completed 1 - Intro 2 - Loops 3 - If Statements 4 - Packages 5 - Access Mo…" at bounding box center [784, 386] width 1568 height 772
drag, startPoint x: 1456, startPoint y: 488, endPoint x: 1491, endPoint y: 535, distance: 58.6
click at [1491, 535] on div "59 % completed 1 - Intro 2 - Loops 3 - If Statements 4 - Packages 5 - Access Mo…" at bounding box center [784, 386] width 1568 height 772
click at [1476, 488] on div "59 % completed 1 - Intro 2 - Loops 3 - If Statements 4 - Packages 5 - Access Mo…" at bounding box center [784, 386] width 1568 height 772
click at [1470, 470] on div "59 % completed 1 - Intro 2 - Loops 3 - If Statements 4 - Packages 5 - Access Mo…" at bounding box center [784, 386] width 1568 height 772
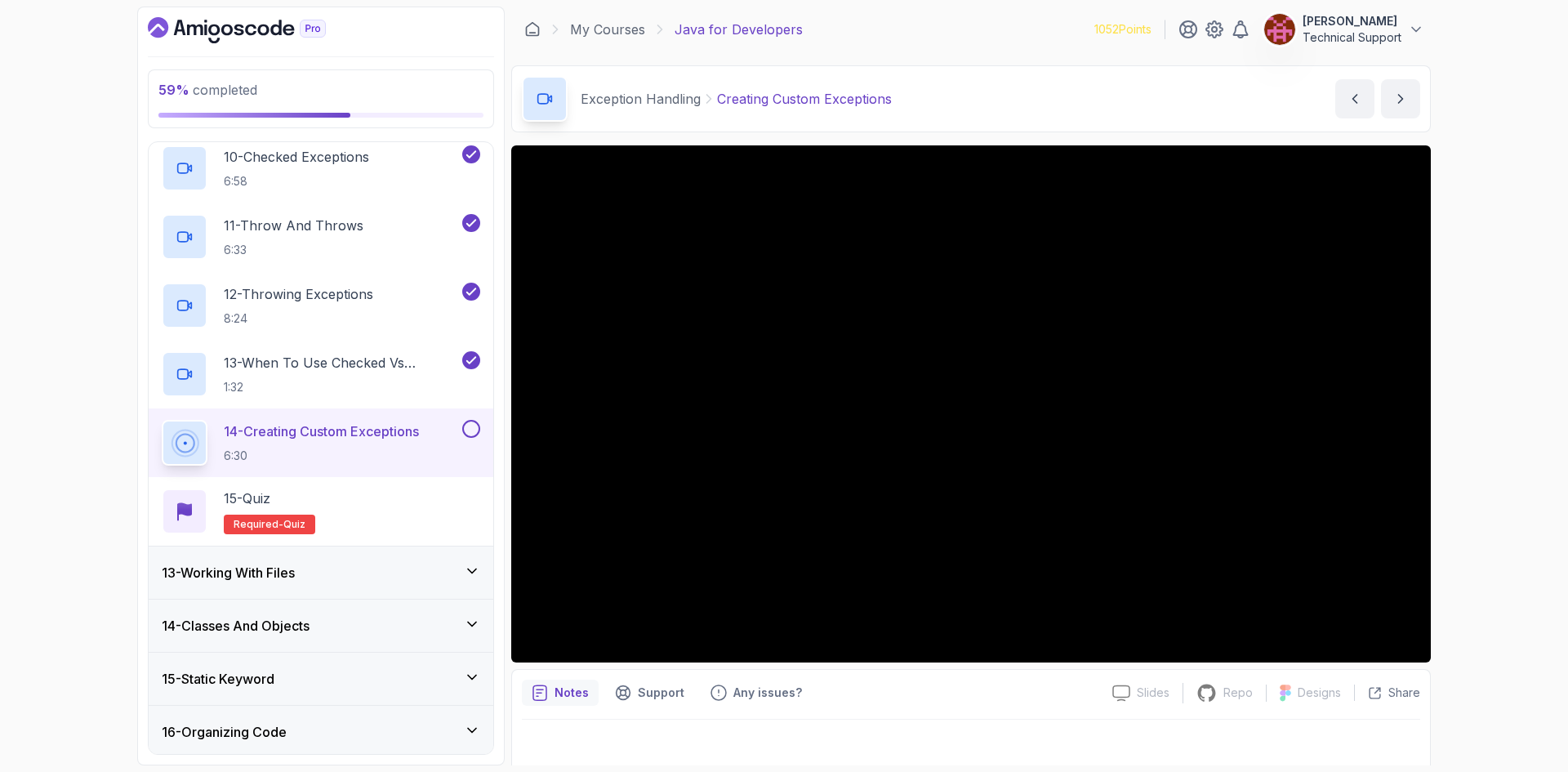
click at [1477, 408] on div "59 % completed 1 - Intro 2 - Loops 3 - If Statements 4 - Packages 5 - Access Mo…" at bounding box center [784, 386] width 1568 height 772
click at [1497, 498] on div "59 % completed 1 - Intro 2 - Loops 3 - If Statements 4 - Packages 5 - Access Mo…" at bounding box center [784, 386] width 1568 height 772
click at [1492, 498] on div "59 % completed 1 - Intro 2 - Loops 3 - If Statements 4 - Packages 5 - Access Mo…" at bounding box center [784, 386] width 1568 height 772
click at [1482, 488] on div "59 % completed 1 - Intro 2 - Loops 3 - If Statements 4 - Packages 5 - Access Mo…" at bounding box center [784, 386] width 1568 height 772
click at [1462, 460] on div "59 % completed 1 - Intro 2 - Loops 3 - If Statements 4 - Packages 5 - Access Mo…" at bounding box center [784, 386] width 1568 height 772
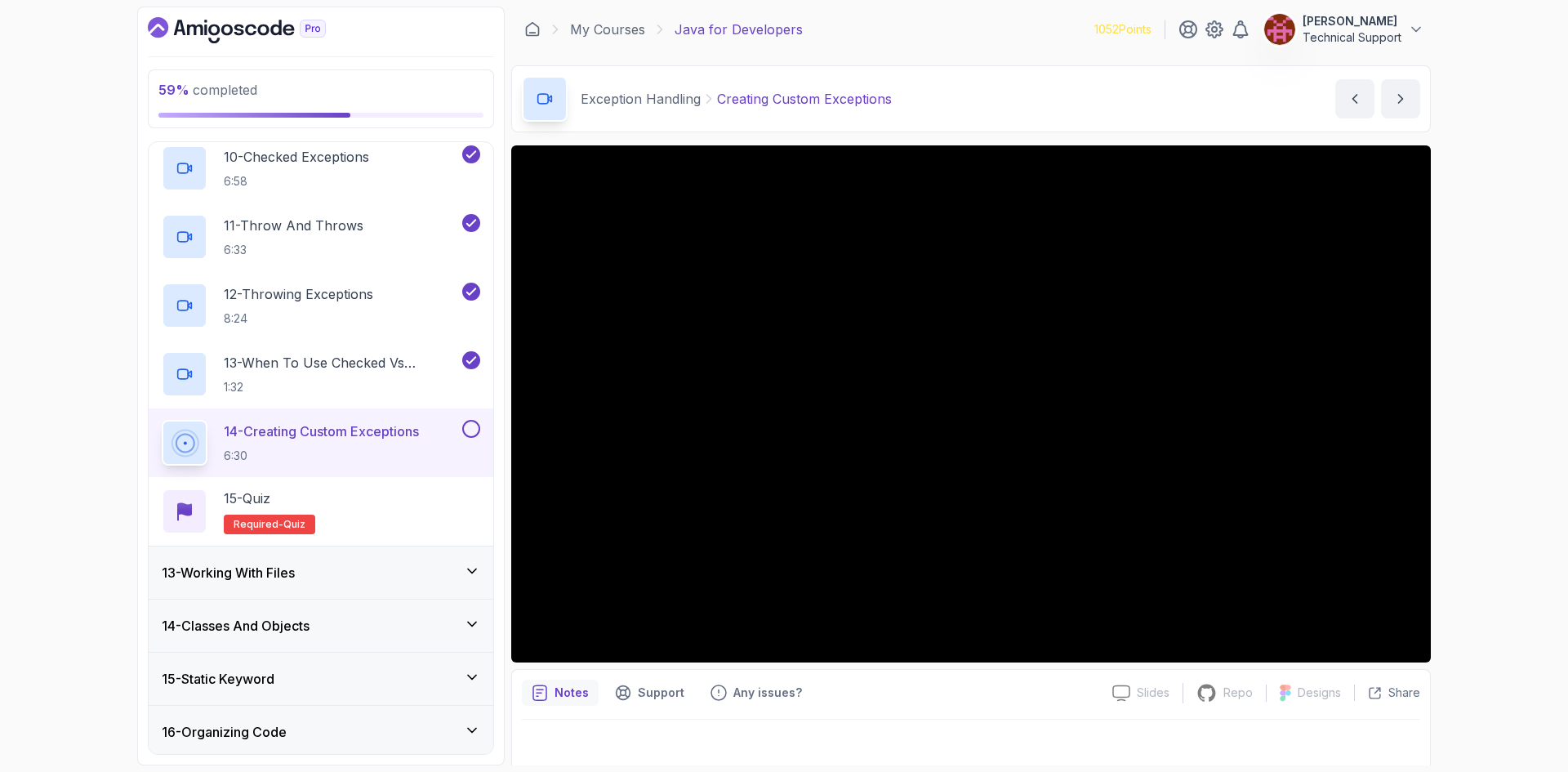
click at [1495, 447] on div "59 % completed 1 - Intro 2 - Loops 3 - If Statements 4 - Packages 5 - Access Mo…" at bounding box center [784, 386] width 1568 height 772
click at [1506, 453] on div "59 % completed 1 - Intro 2 - Loops 3 - If Statements 4 - Packages 5 - Access Mo…" at bounding box center [784, 386] width 1568 height 772
click at [1484, 422] on div "59 % completed 1 - Intro 2 - Loops 3 - If Statements 4 - Packages 5 - Access Mo…" at bounding box center [784, 386] width 1568 height 772
click at [1471, 444] on div "59 % completed 1 - Intro 2 - Loops 3 - If Statements 4 - Packages 5 - Access Mo…" at bounding box center [784, 386] width 1568 height 772
click at [1460, 441] on div "59 % completed 1 - Intro 2 - Loops 3 - If Statements 4 - Packages 5 - Access Mo…" at bounding box center [784, 386] width 1568 height 772
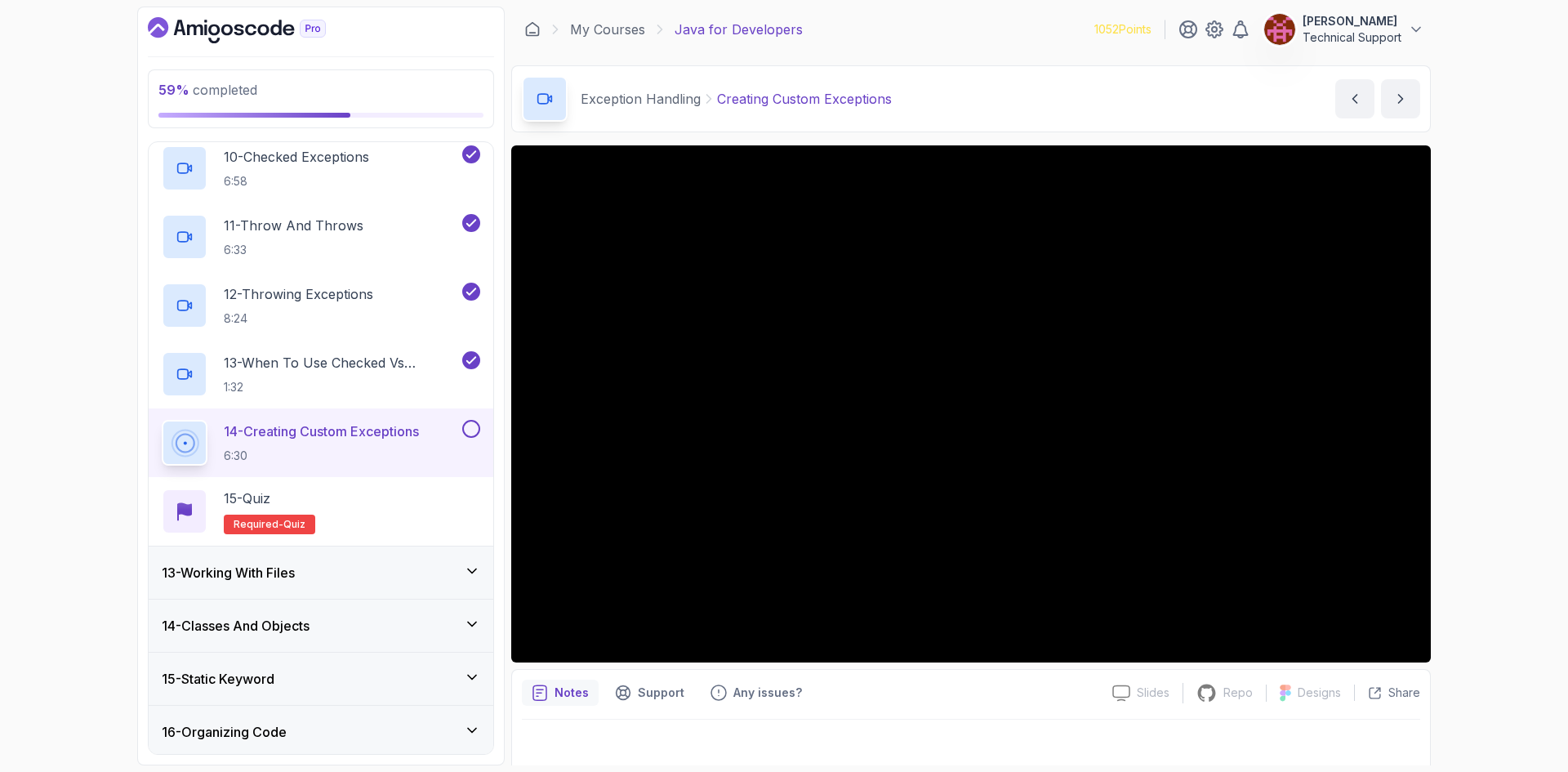
click at [1456, 450] on div "59 % completed 1 - Intro 2 - Loops 3 - If Statements 4 - Packages 5 - Access Mo…" at bounding box center [784, 386] width 1568 height 772
click at [1451, 454] on div "59 % completed 1 - Intro 2 - Loops 3 - If Statements 4 - Packages 5 - Access Mo…" at bounding box center [784, 386] width 1568 height 772
click at [1463, 438] on div "59 % completed 1 - Intro 2 - Loops 3 - If Statements 4 - Packages 5 - Access Mo…" at bounding box center [784, 386] width 1568 height 772
click at [1464, 437] on div "59 % completed 1 - Intro 2 - Loops 3 - If Statements 4 - Packages 5 - Access Mo…" at bounding box center [784, 386] width 1568 height 772
click at [1463, 436] on div "59 % completed 1 - Intro 2 - Loops 3 - If Statements 4 - Packages 5 - Access Mo…" at bounding box center [784, 386] width 1568 height 772
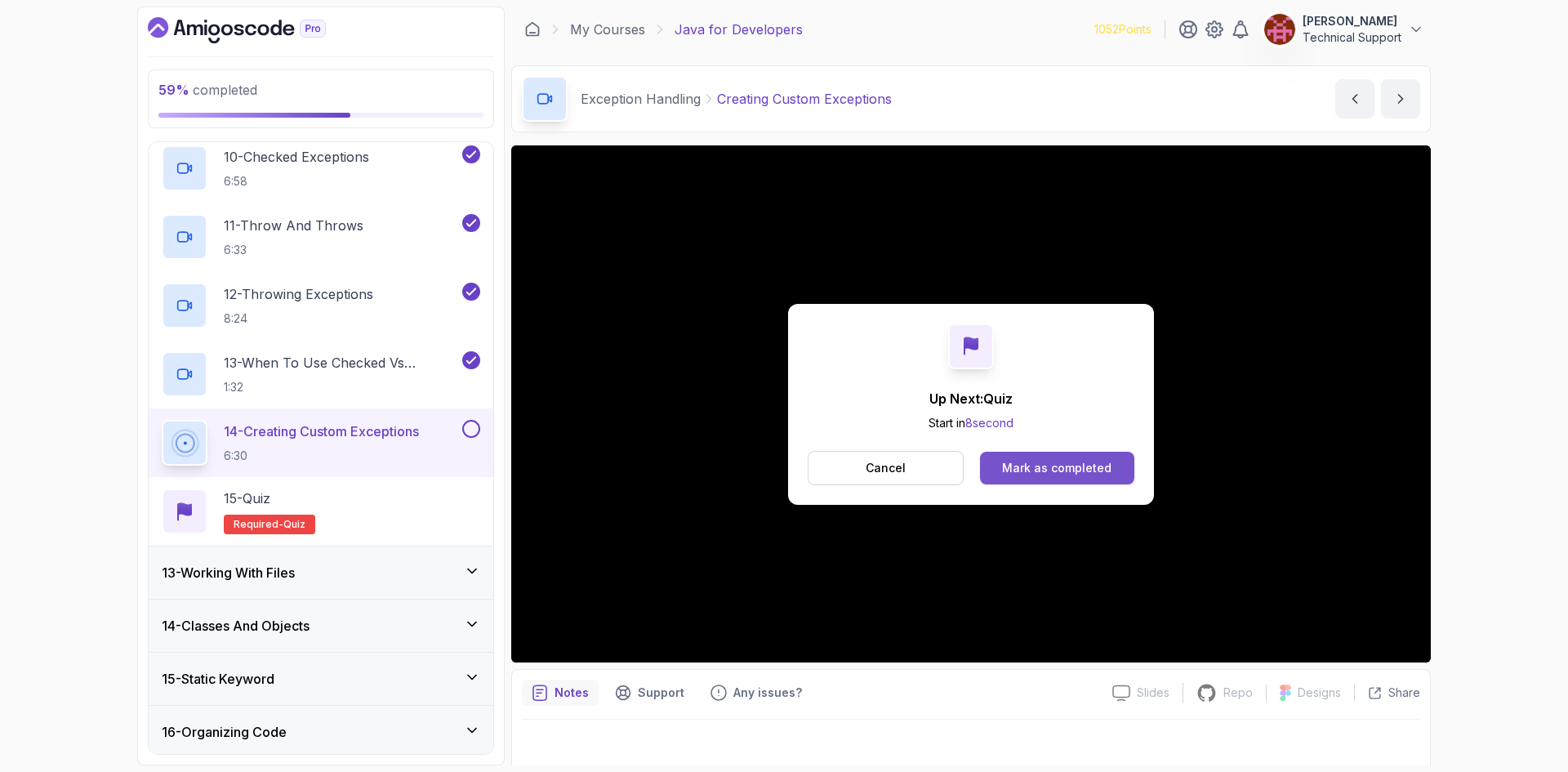
click at [1079, 461] on div "Mark as completed" at bounding box center [1057, 467] width 110 height 16
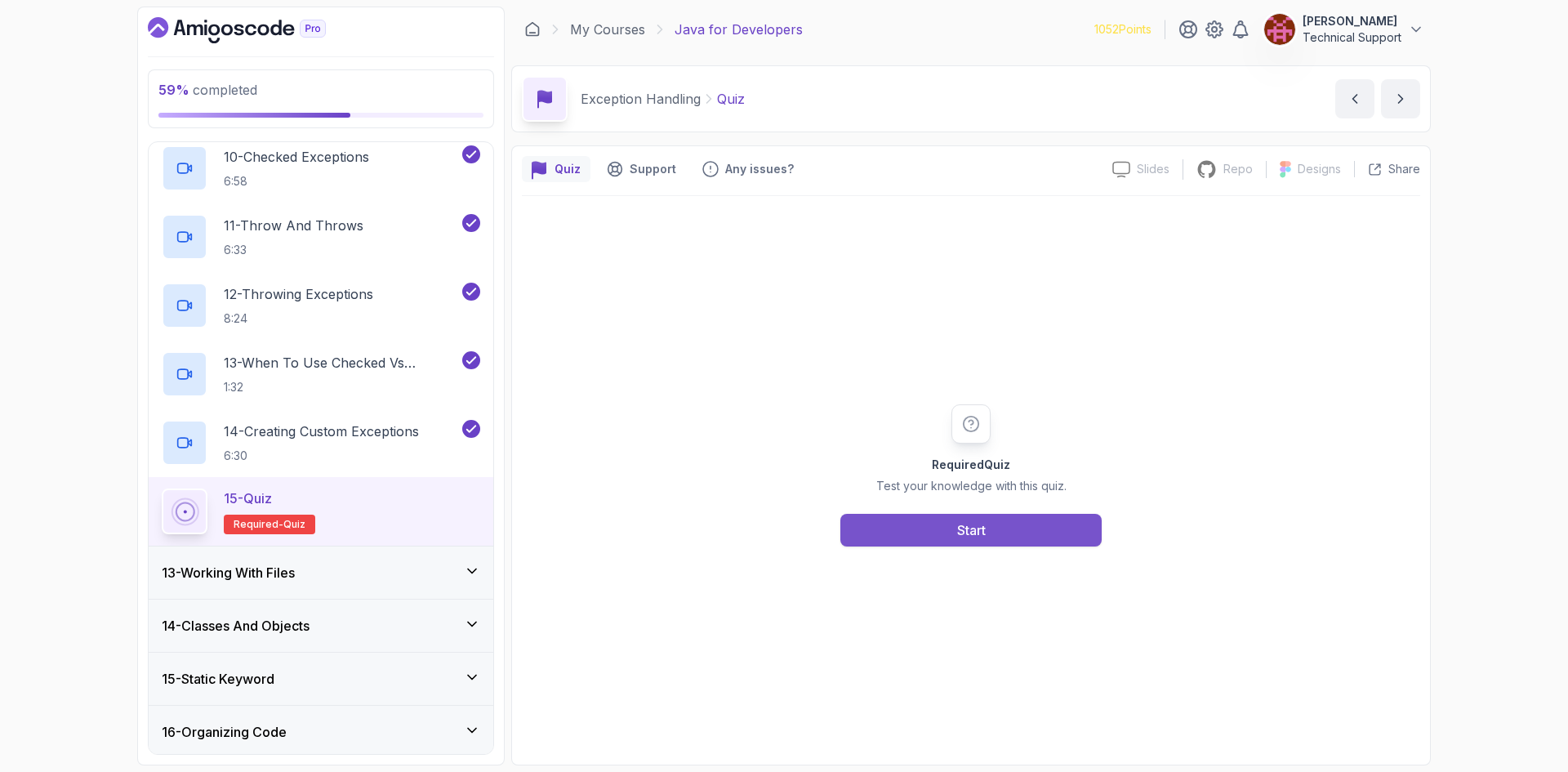
click at [983, 536] on div "Start" at bounding box center [971, 530] width 29 height 19
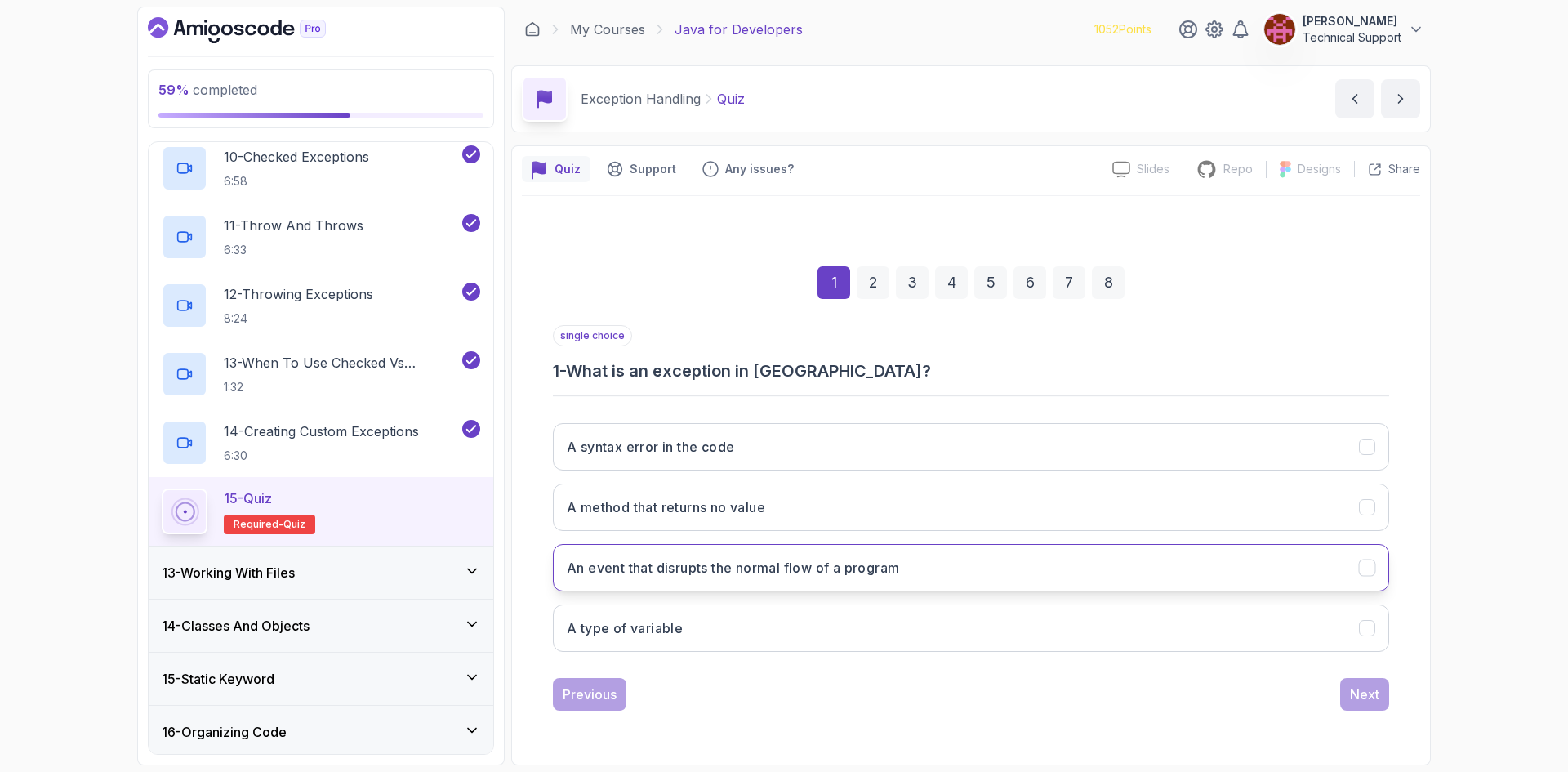
click at [833, 574] on h3 "An event that disrupts the normal flow of a program" at bounding box center [733, 567] width 332 height 19
click at [1359, 693] on div "Next" at bounding box center [1364, 694] width 30 height 19
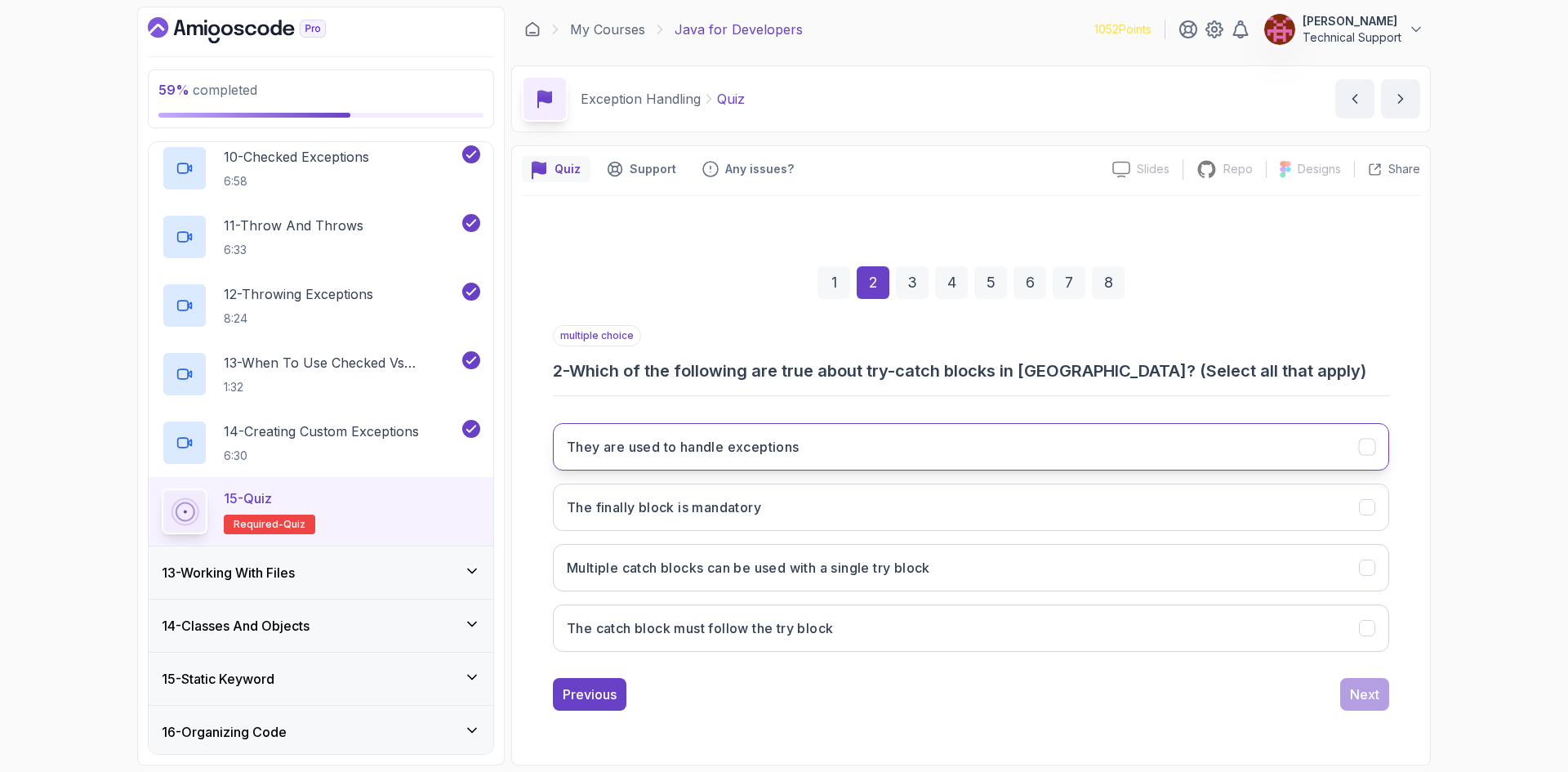
click at [618, 464] on button "They are used to handle exceptions" at bounding box center [970, 446] width 836 height 47
click at [661, 579] on button "Multiple catch blocks can be used with a single try block" at bounding box center [970, 567] width 836 height 47
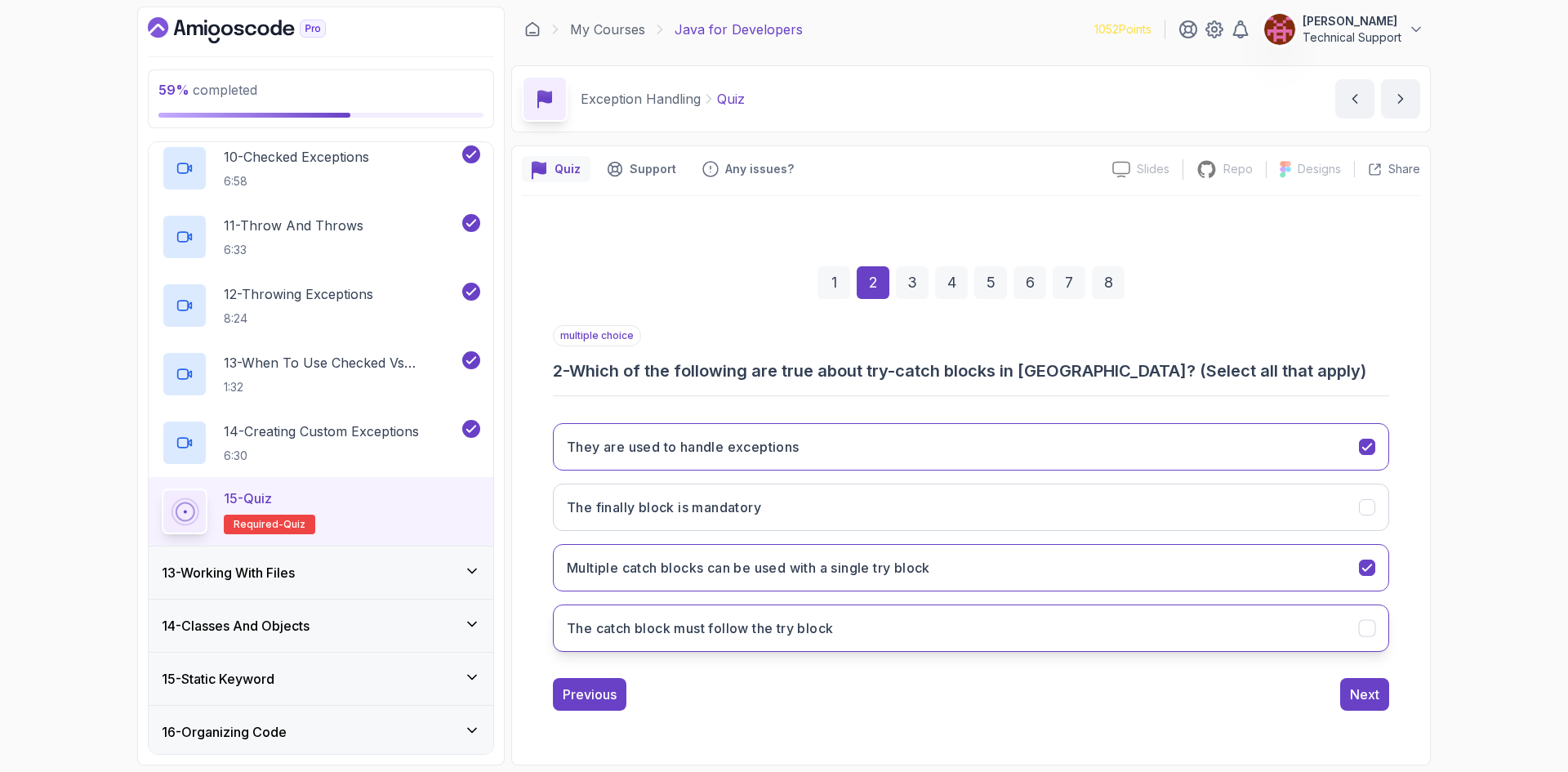
click at [649, 637] on h3 "The catch block must follow the try block" at bounding box center [699, 628] width 266 height 19
click at [1378, 702] on div "Next" at bounding box center [1364, 694] width 30 height 19
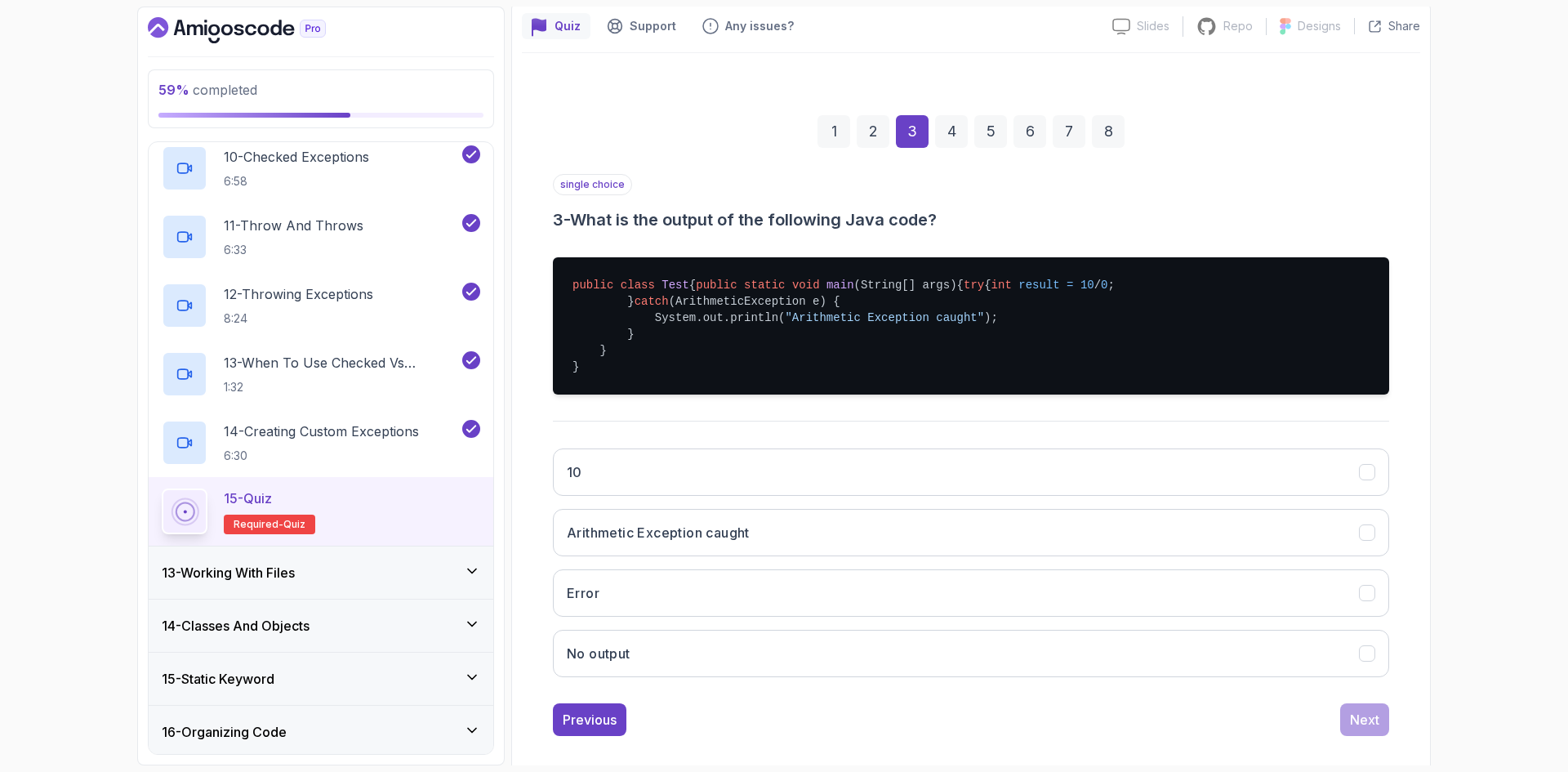
scroll to position [163, 0]
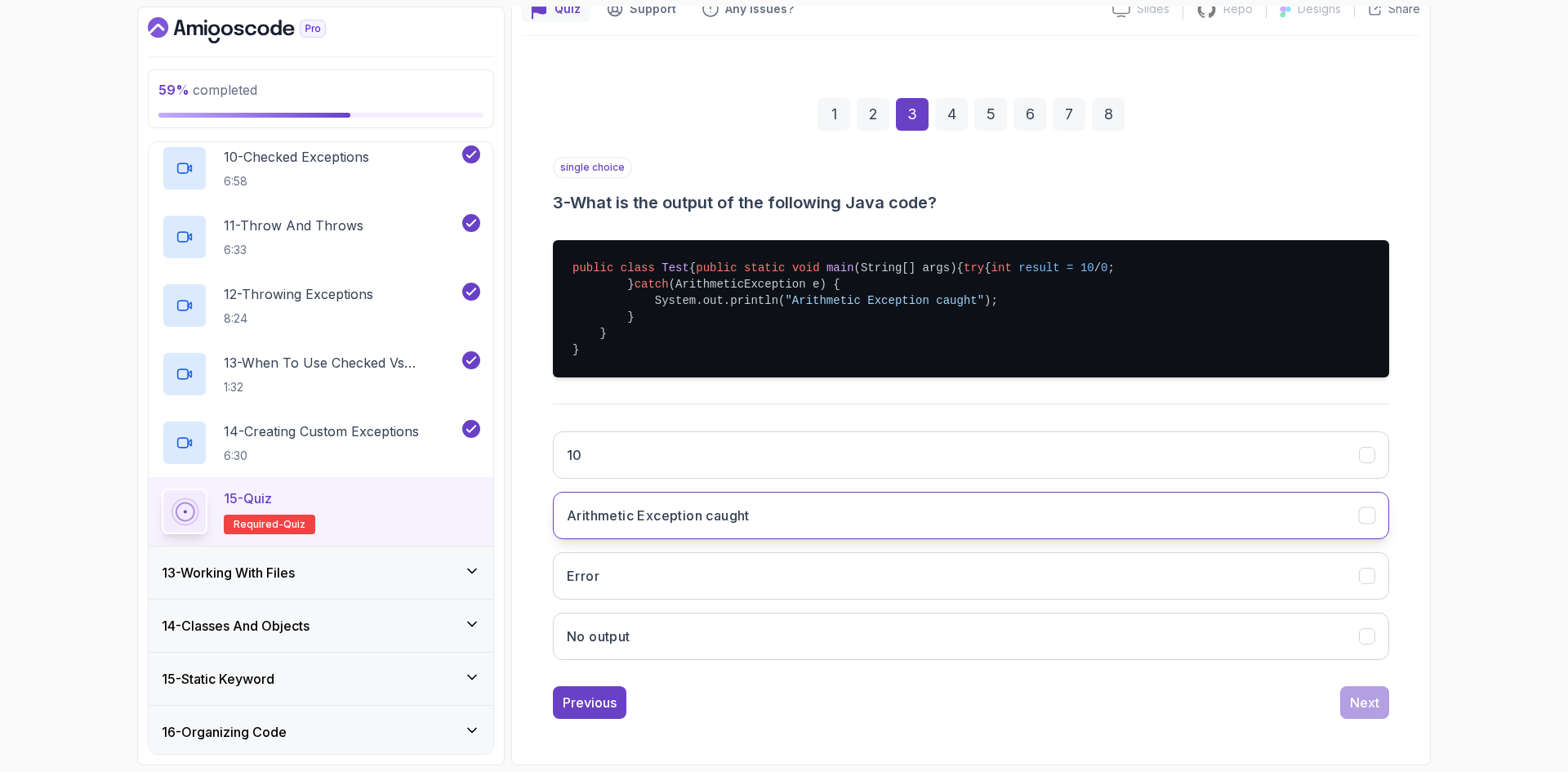
drag, startPoint x: 813, startPoint y: 572, endPoint x: 819, endPoint y: 563, distance: 10.8
click at [814, 539] on button "Arithmetic Exception caught" at bounding box center [970, 515] width 836 height 47
drag, startPoint x: 1374, startPoint y: 754, endPoint x: 1066, endPoint y: 629, distance: 332.4
click at [1374, 712] on div "Next" at bounding box center [1364, 703] width 30 height 19
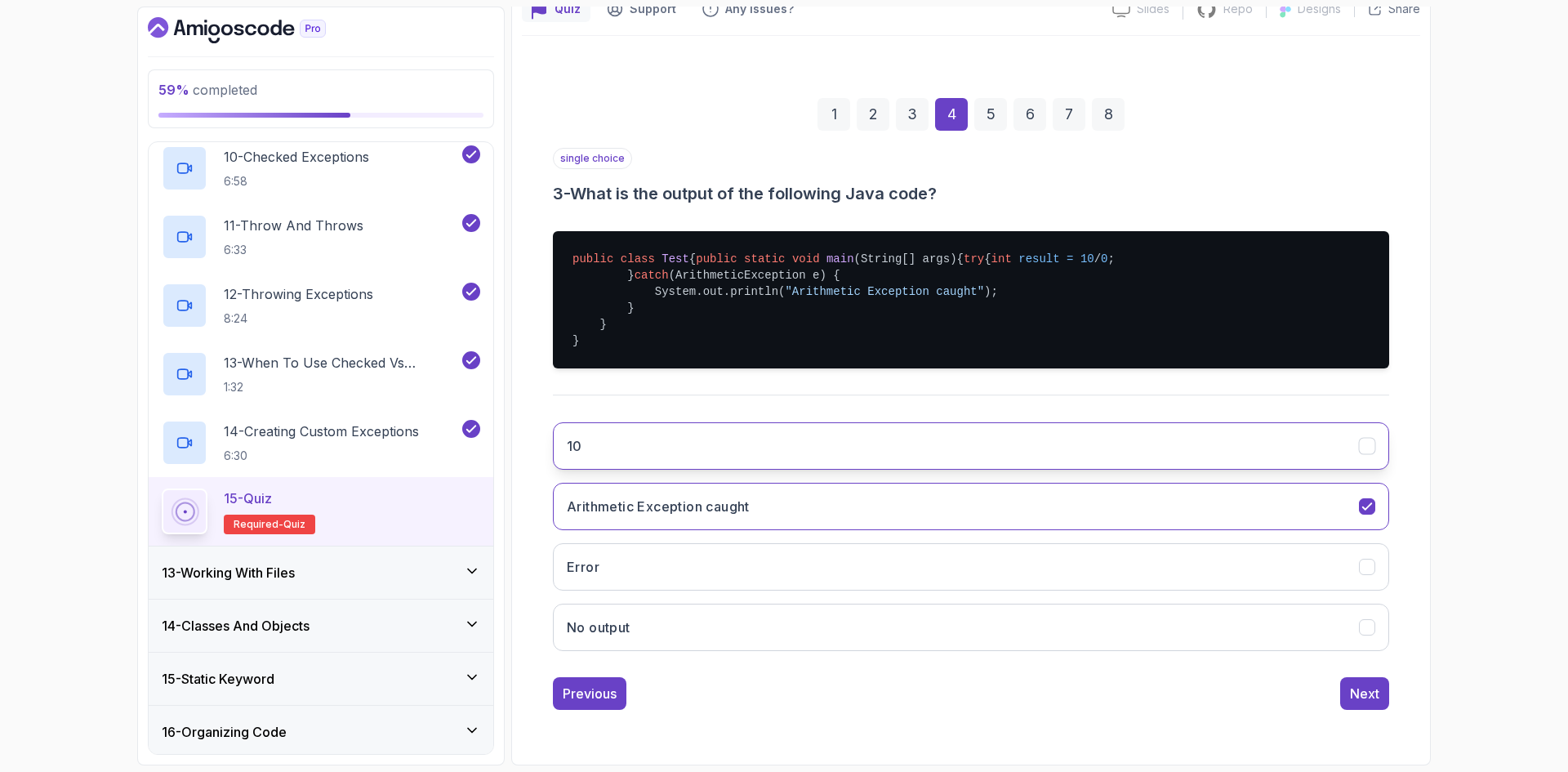
scroll to position [0, 0]
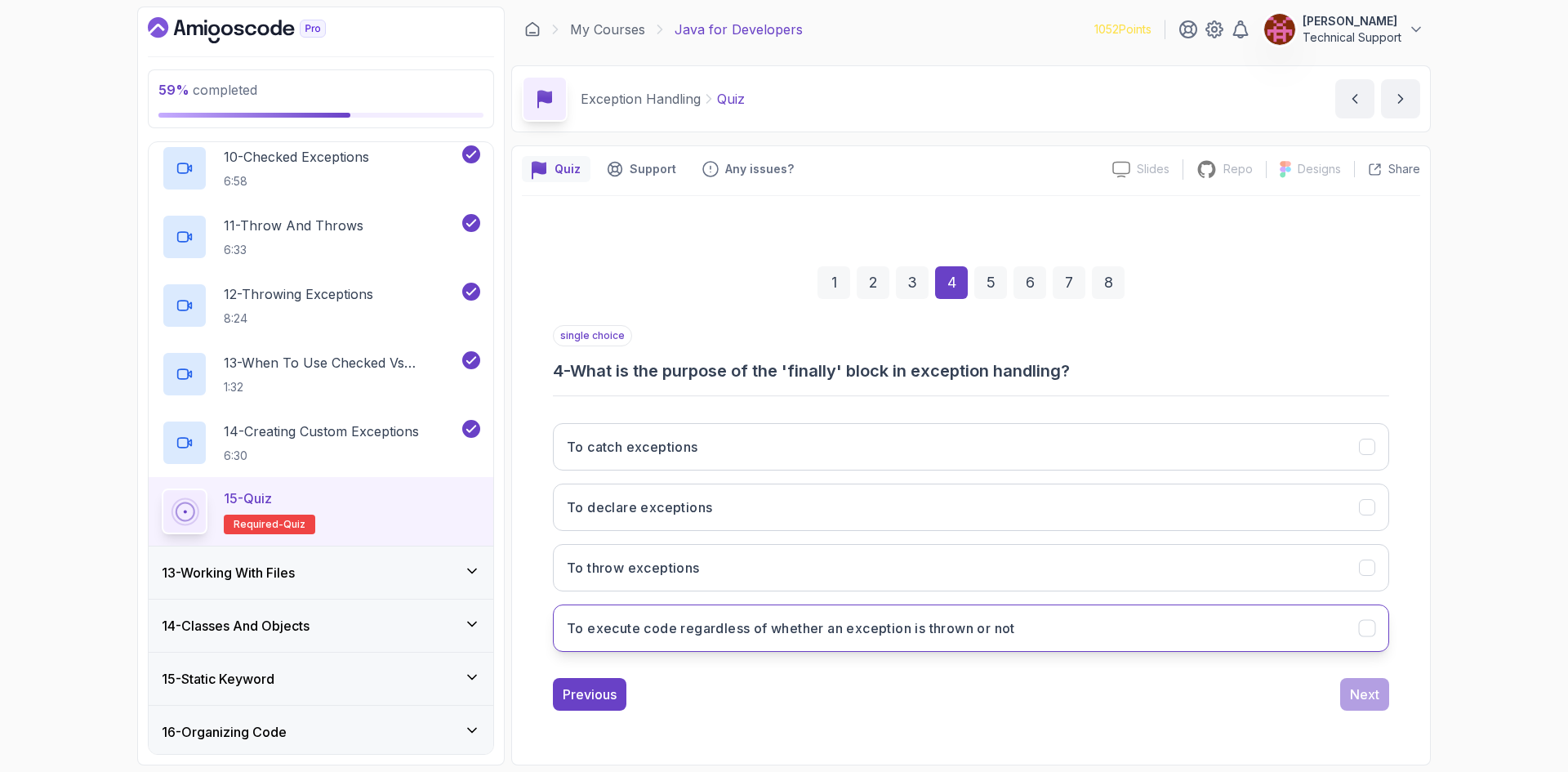
click at [766, 633] on h3 "To execute code regardless of whether an exception is thrown or not" at bounding box center [791, 628] width 449 height 19
click at [1352, 694] on div "Next" at bounding box center [1364, 694] width 30 height 19
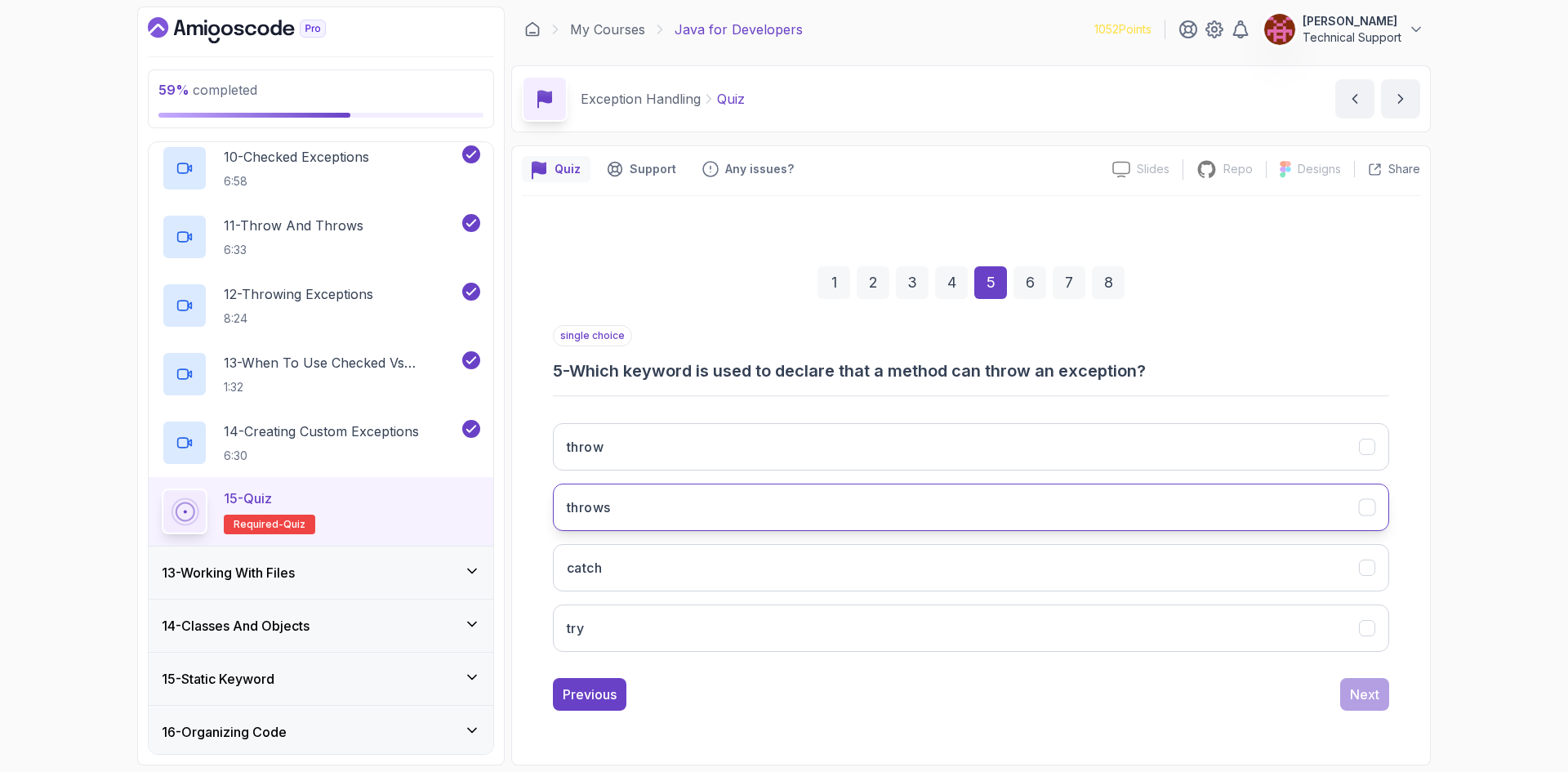
click at [677, 502] on button "throws" at bounding box center [970, 507] width 836 height 47
click at [1360, 701] on div "Next" at bounding box center [1364, 694] width 30 height 19
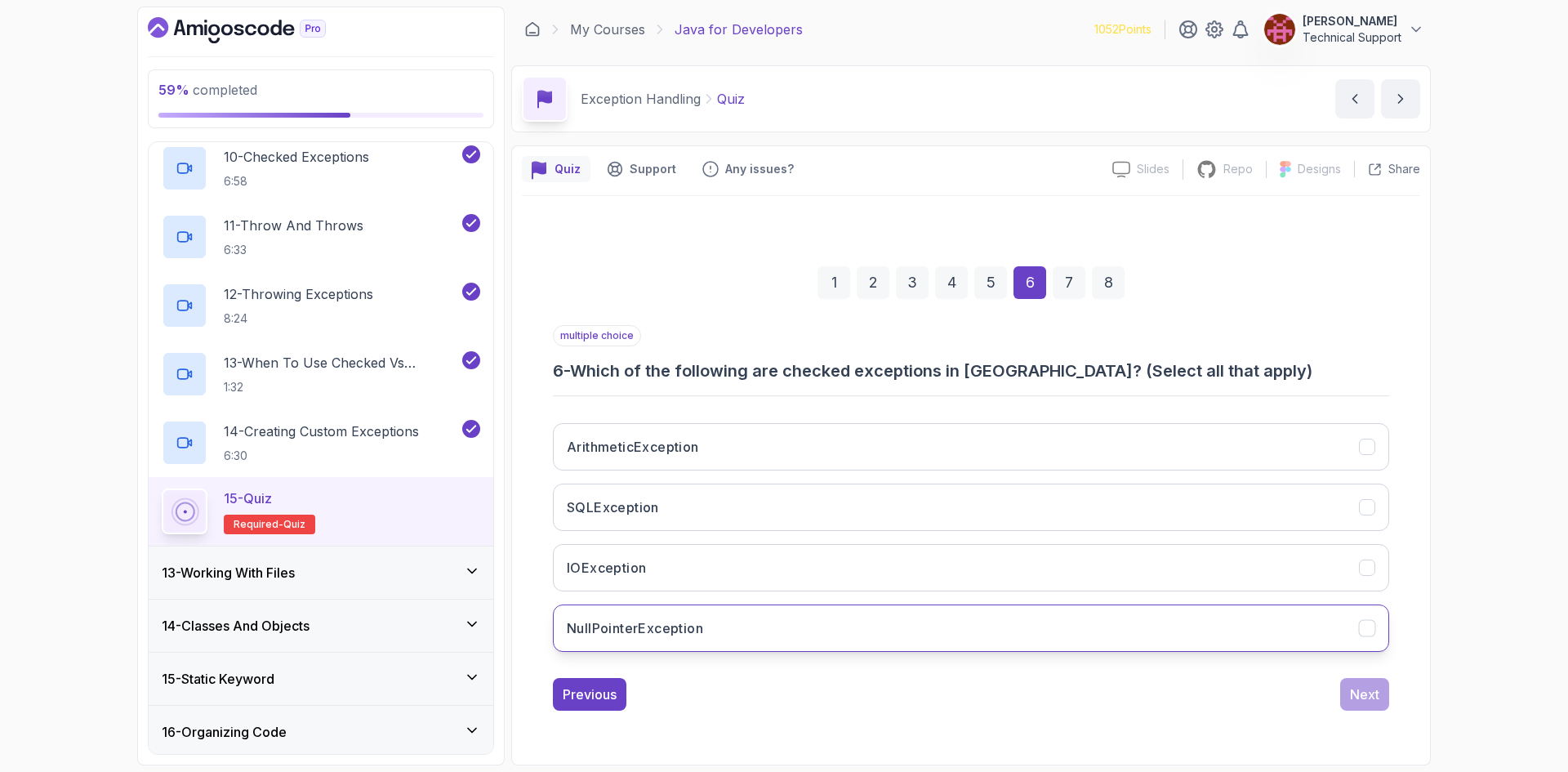
click at [694, 629] on h3 "NullPointerException" at bounding box center [635, 628] width 136 height 19
click at [693, 581] on button "IOException" at bounding box center [970, 567] width 836 height 47
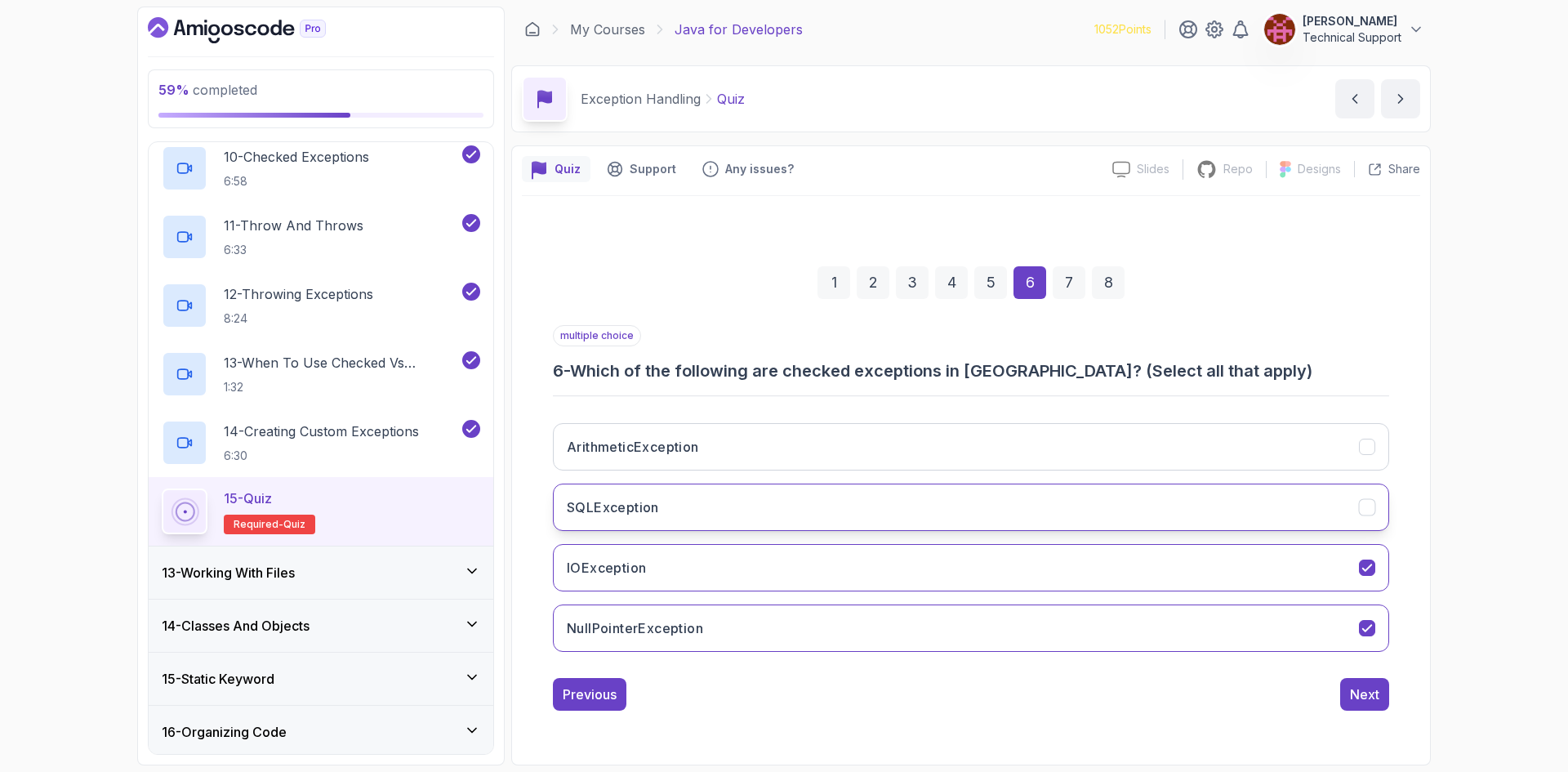
click at [664, 502] on button "SQLException" at bounding box center [970, 507] width 836 height 47
click at [988, 287] on div "5" at bounding box center [991, 283] width 33 height 33
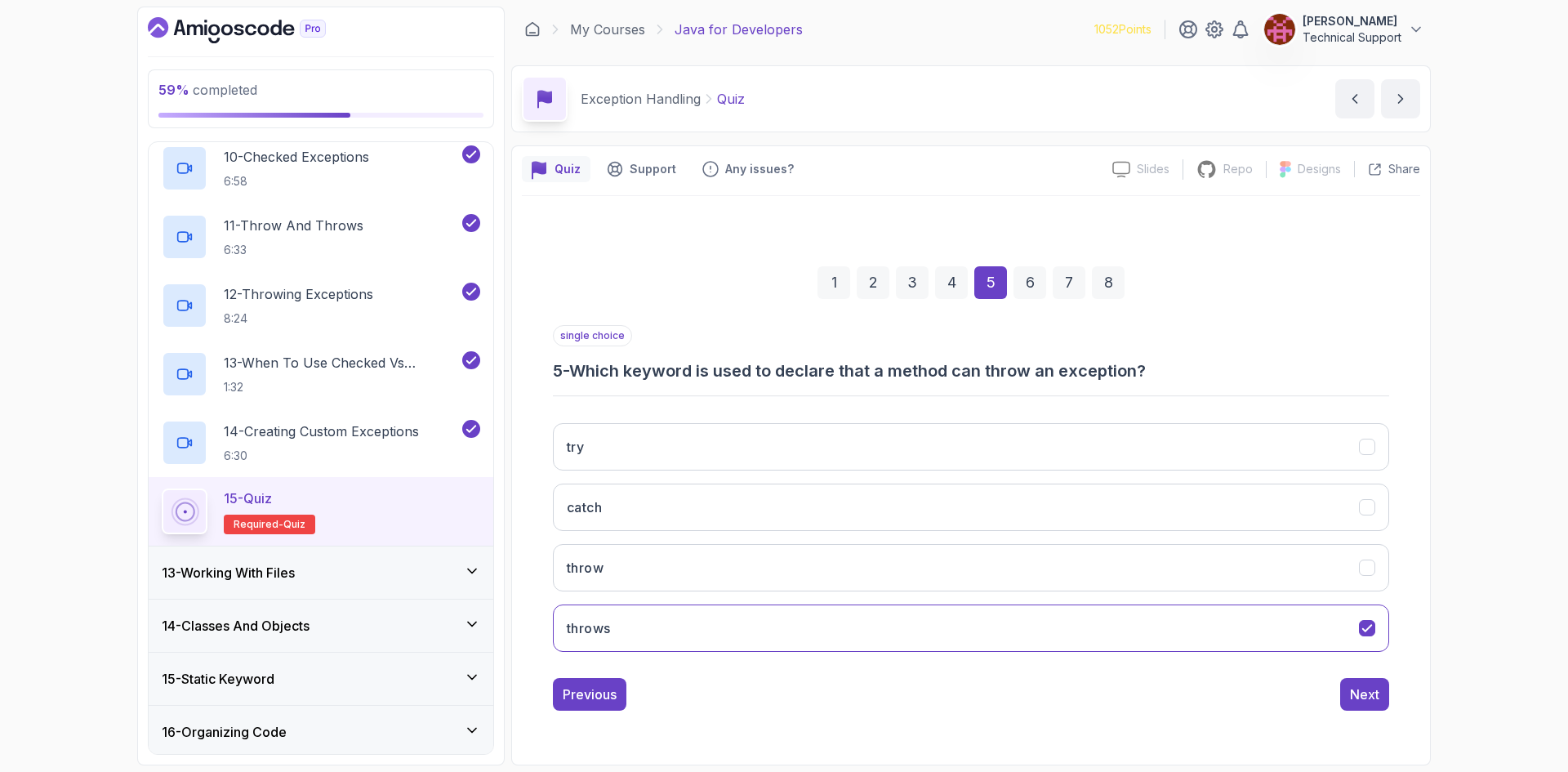
click at [955, 286] on div "4" at bounding box center [951, 283] width 33 height 33
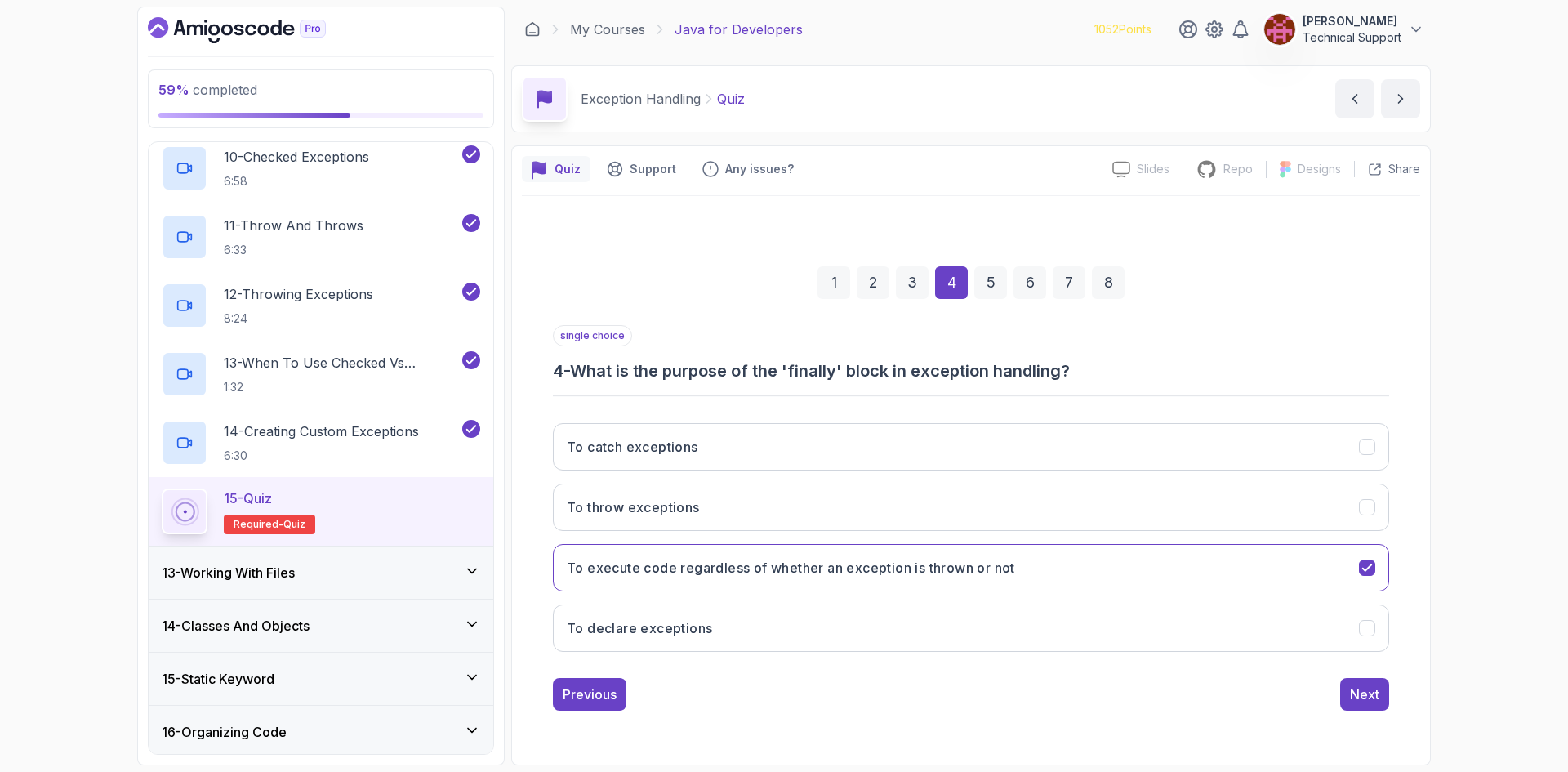
click at [920, 286] on div "3" at bounding box center [912, 283] width 33 height 33
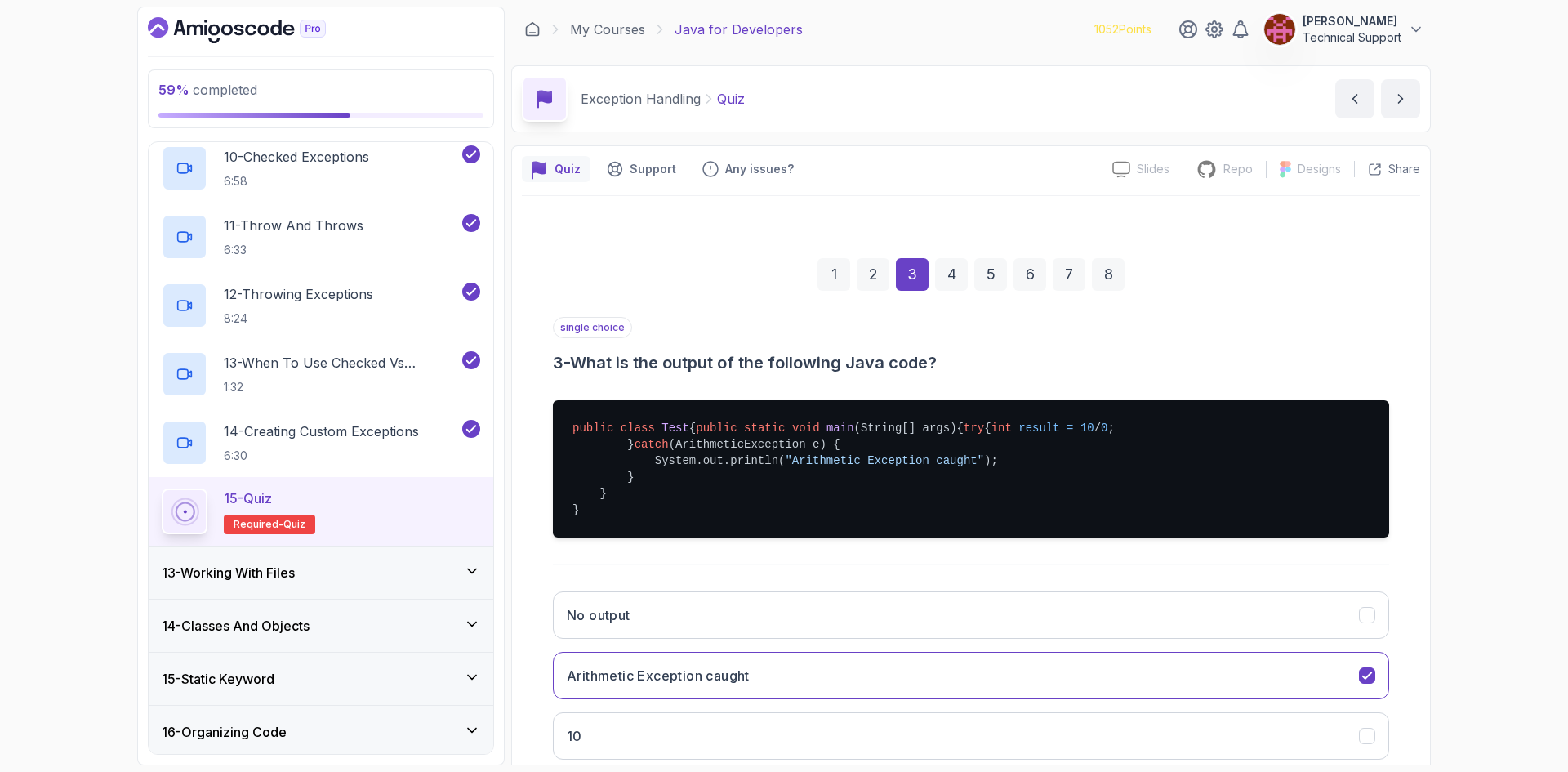
scroll to position [82, 0]
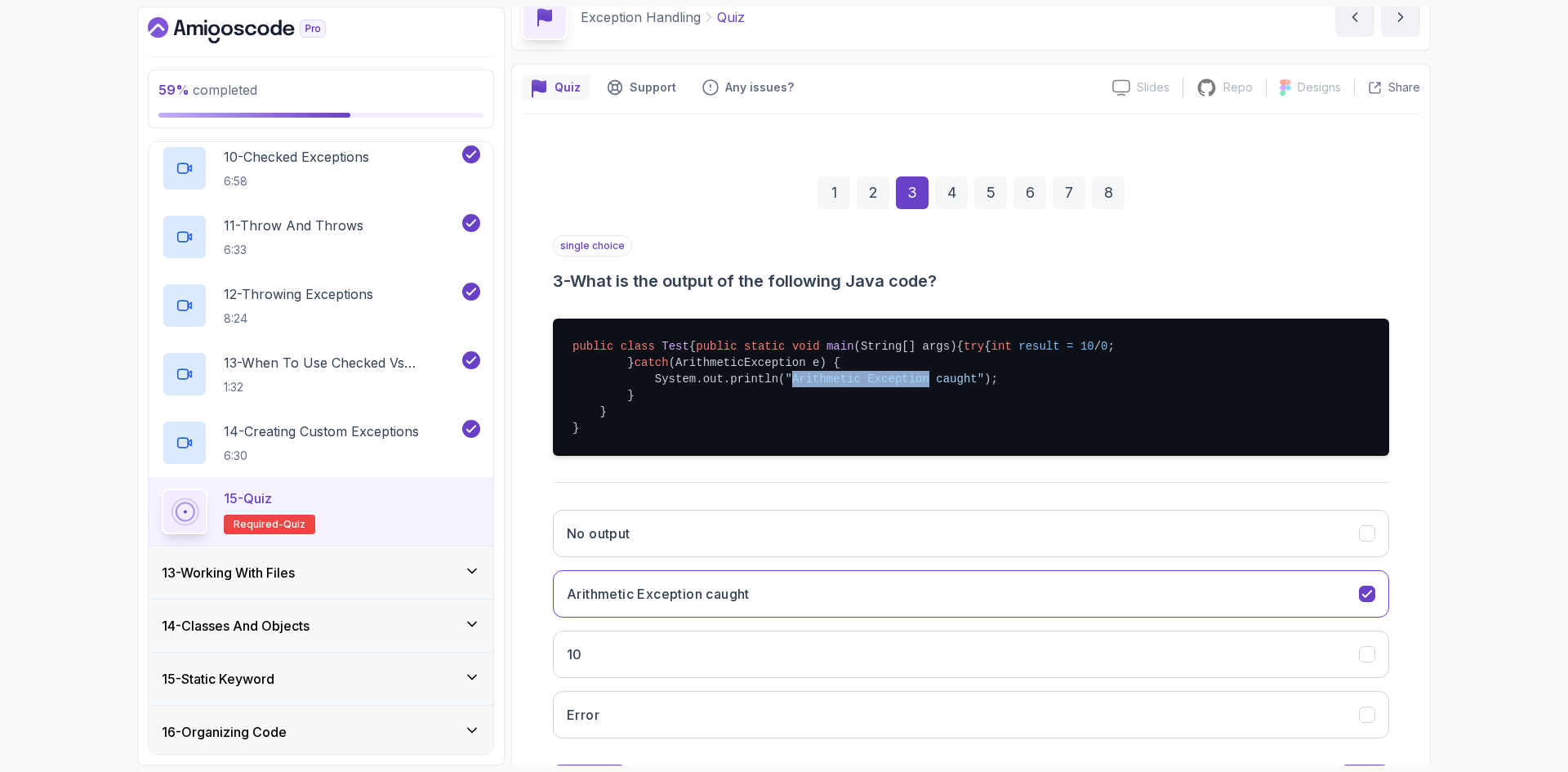
drag, startPoint x: 775, startPoint y: 431, endPoint x: 898, endPoint y: 432, distance: 123.0
click at [898, 386] on span ""Arithmetic Exception caught"" at bounding box center [884, 380] width 199 height 13
copy span "Arithmetic Exception"
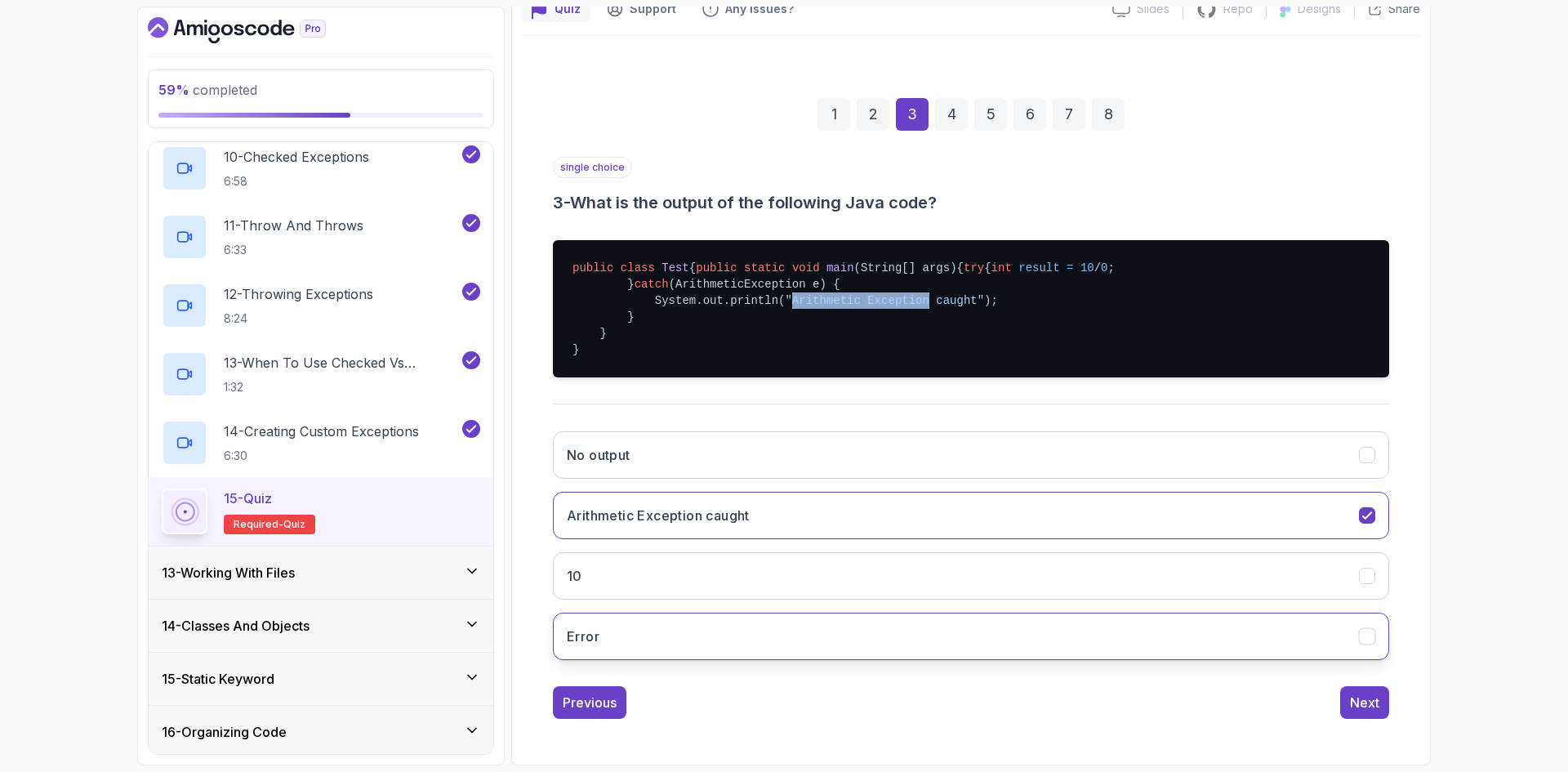
scroll to position [210, 0]
click at [1367, 705] on div "Next" at bounding box center [1364, 703] width 30 height 19
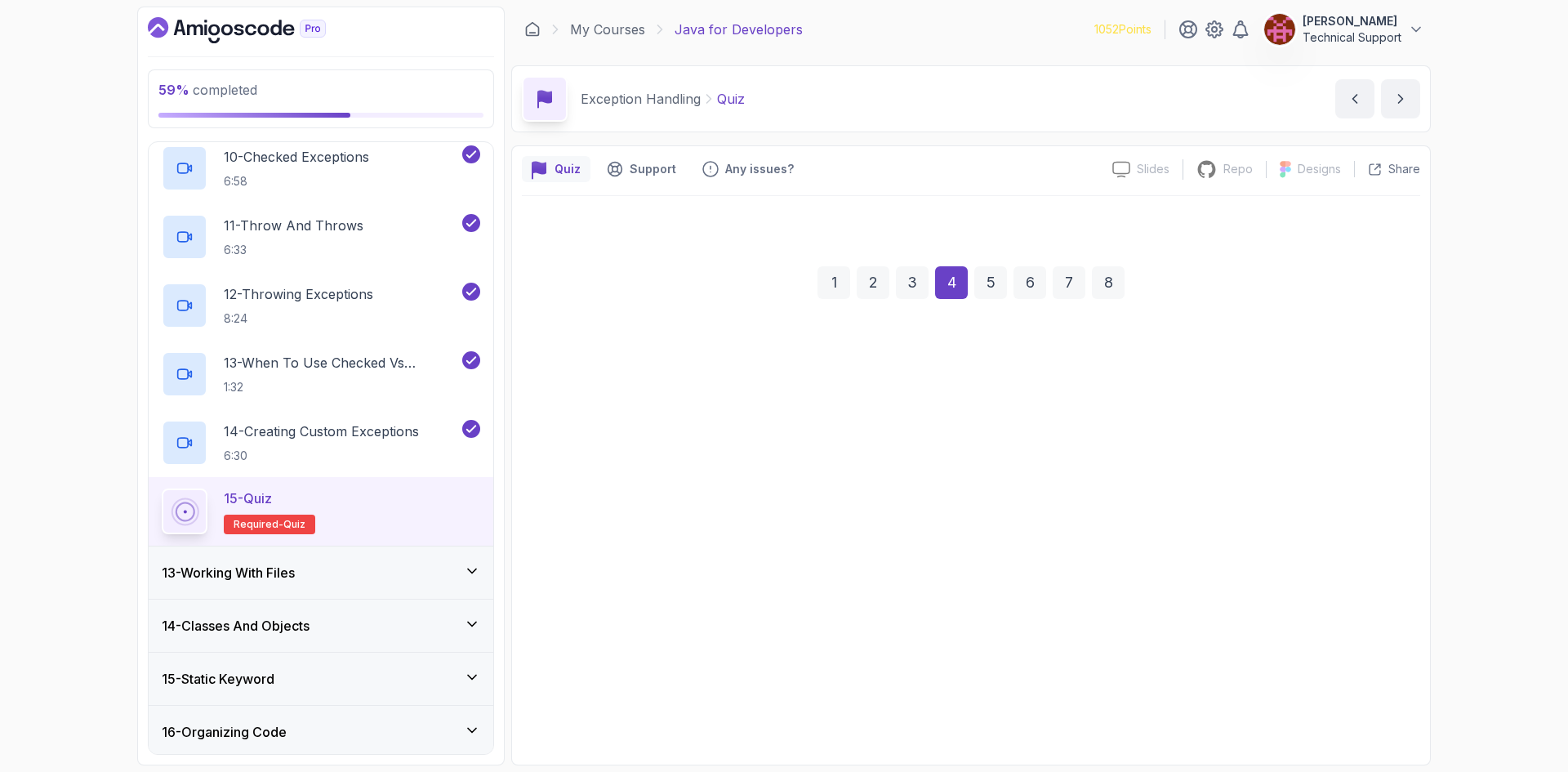
scroll to position [0, 0]
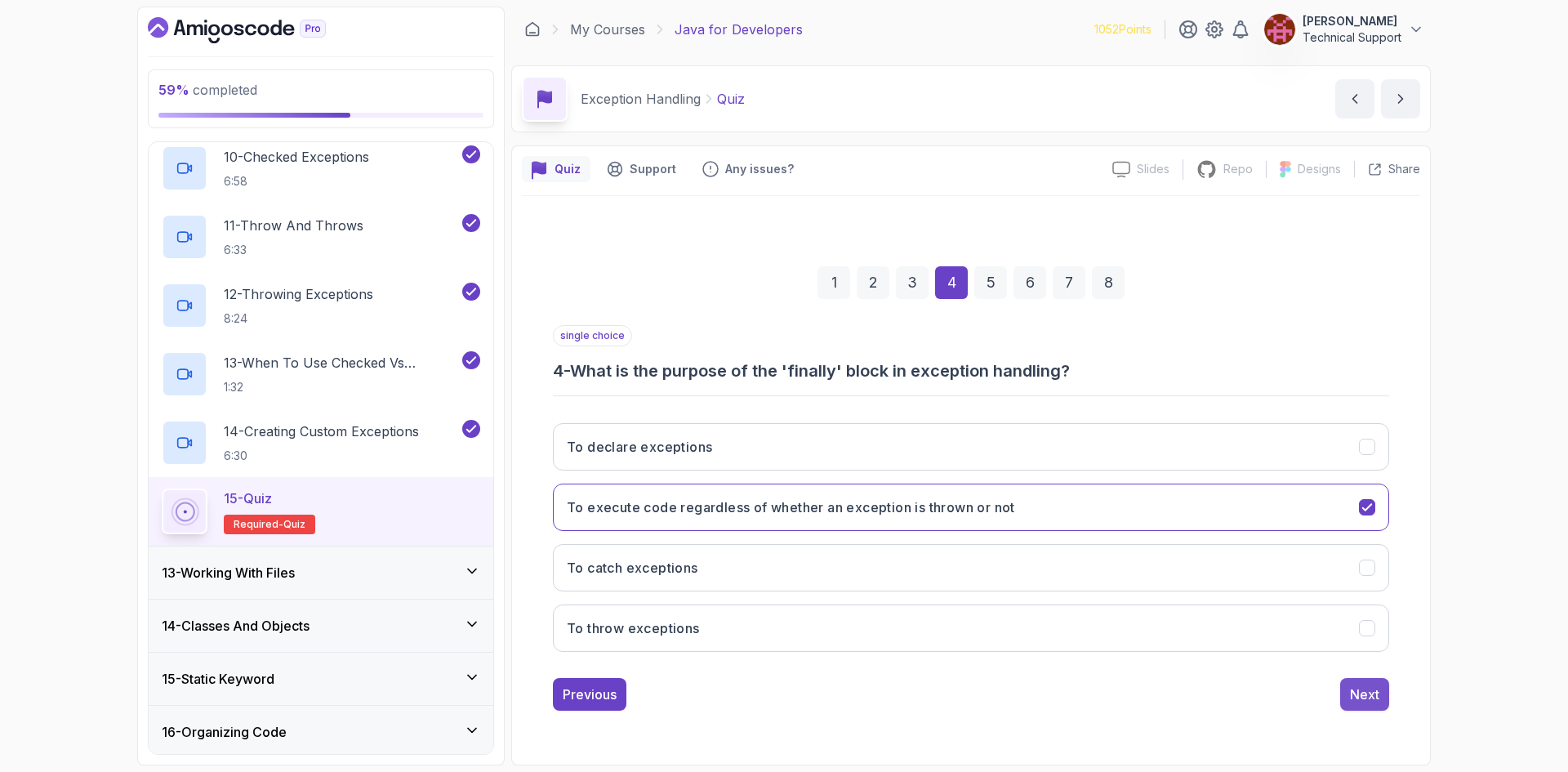
click at [1372, 701] on div "Next" at bounding box center [1364, 694] width 30 height 19
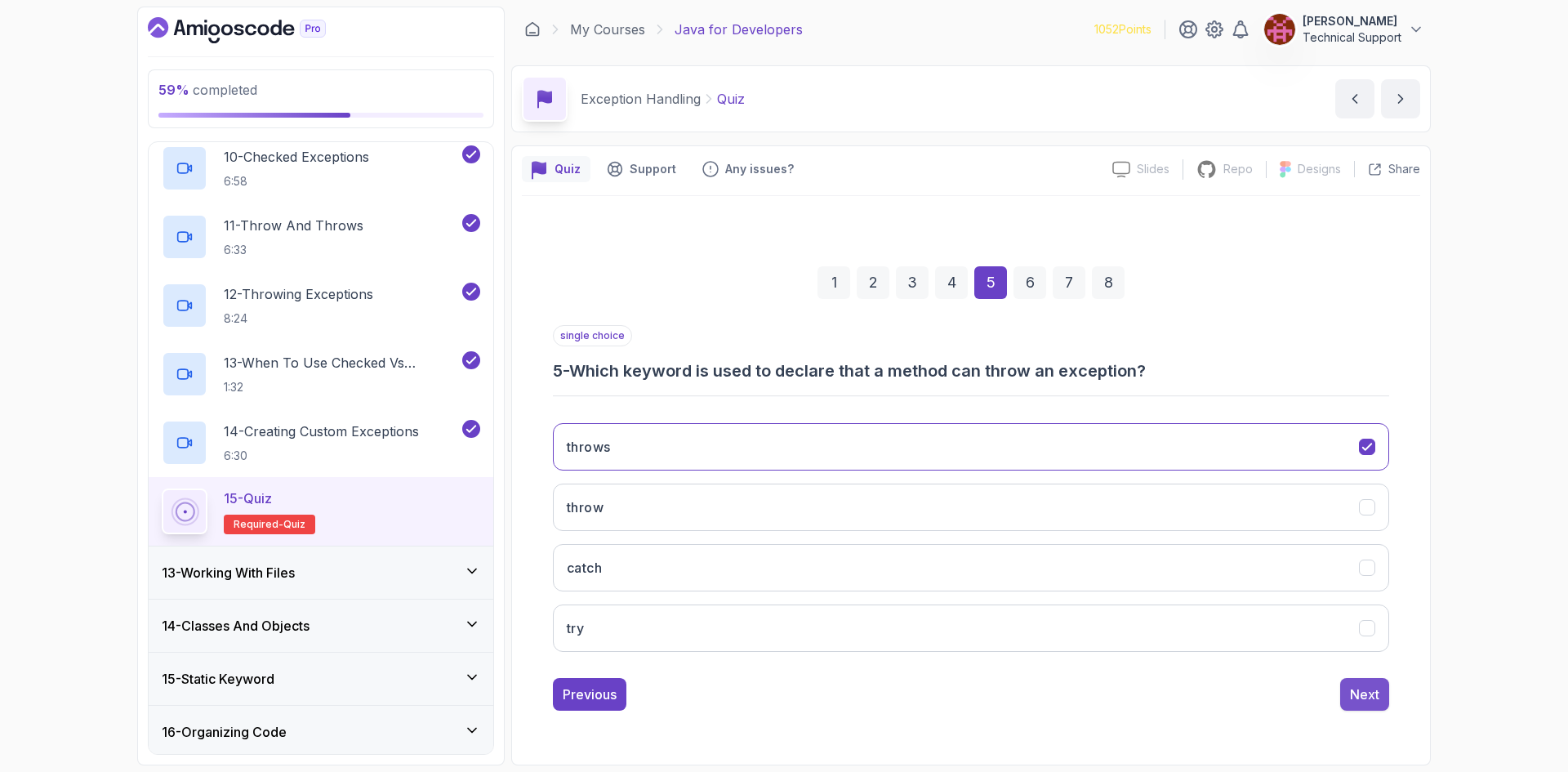
click at [1358, 697] on div "Next" at bounding box center [1364, 694] width 30 height 19
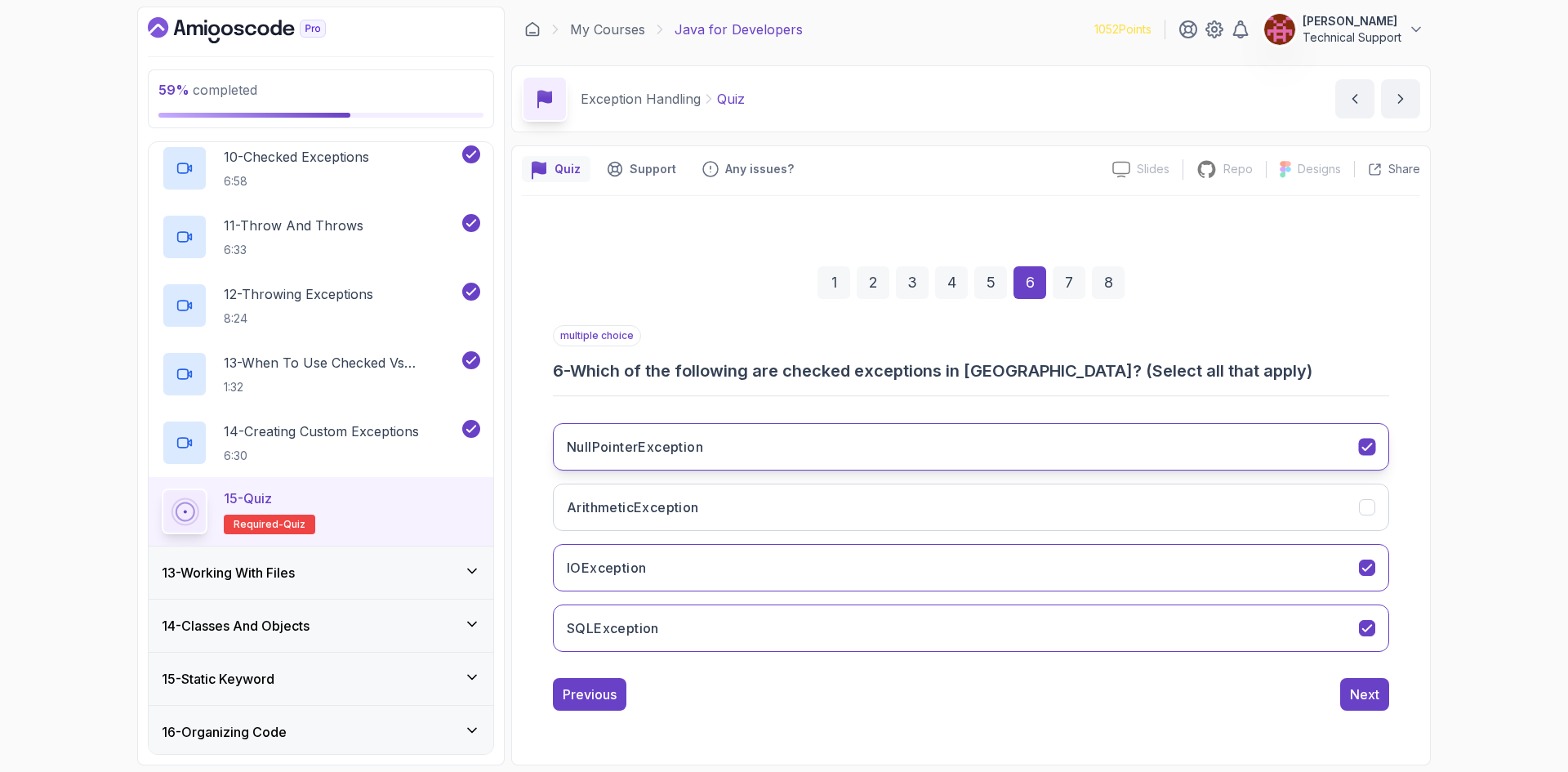
click at [667, 455] on h3 "NullPointerException" at bounding box center [635, 447] width 136 height 19
click at [1362, 708] on button "Next" at bounding box center [1364, 694] width 49 height 33
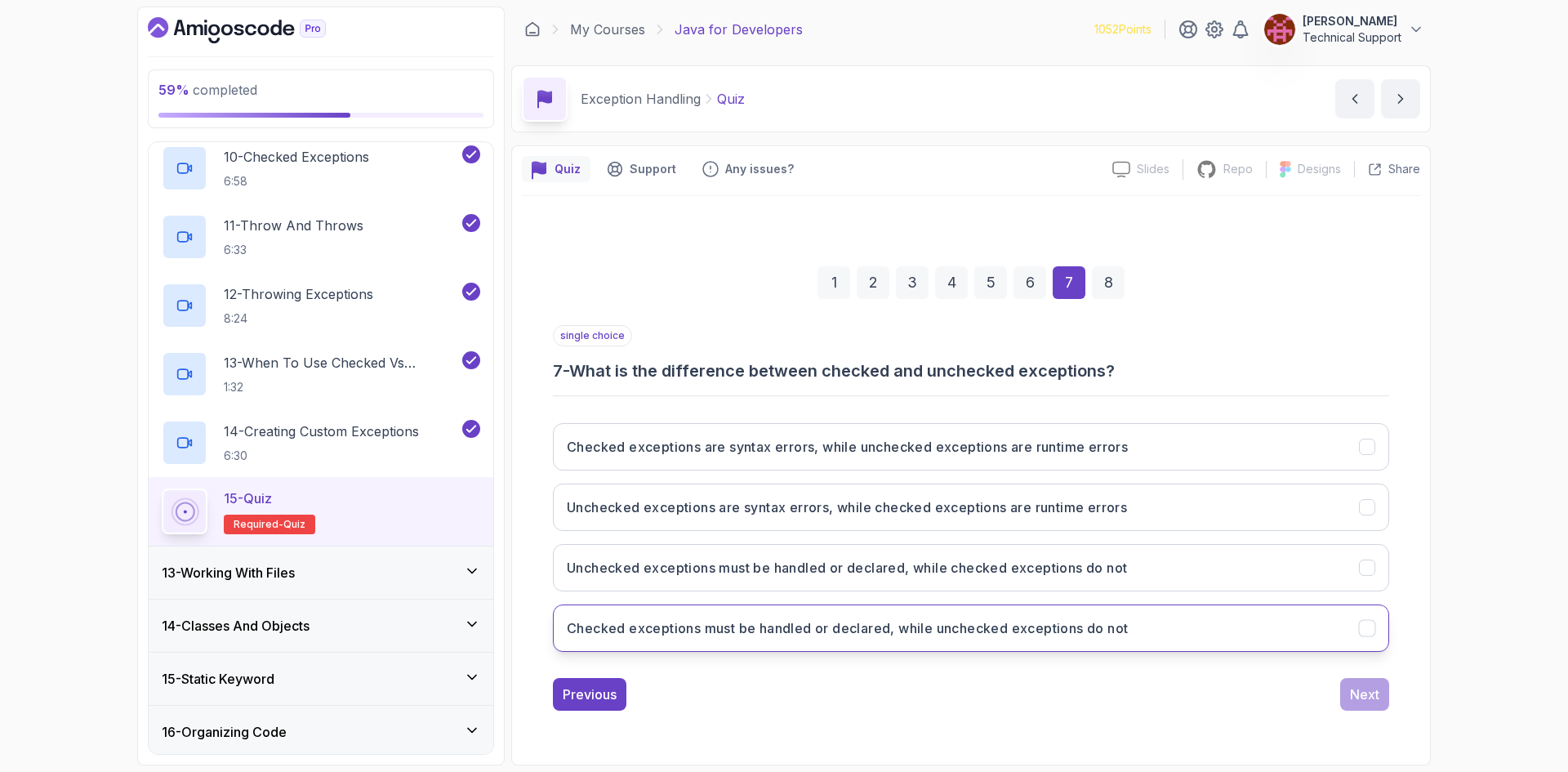
click at [814, 635] on h3 "Checked exceptions must be handled or declared, while unchecked exceptions do n…" at bounding box center [847, 628] width 561 height 19
click at [1353, 685] on div "Next" at bounding box center [1364, 694] width 30 height 19
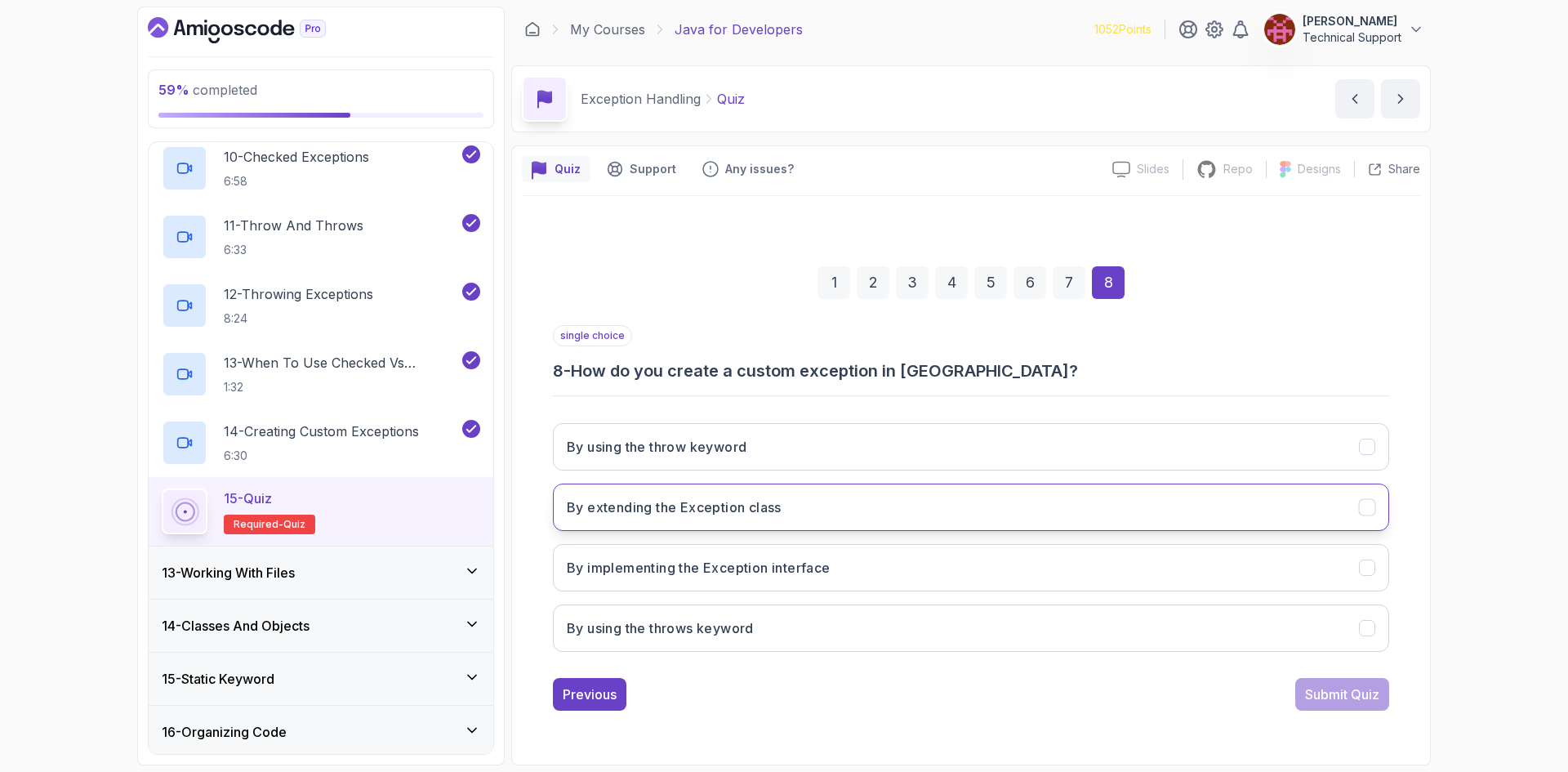
click at [691, 527] on button "By extending the Exception class" at bounding box center [970, 507] width 836 height 47
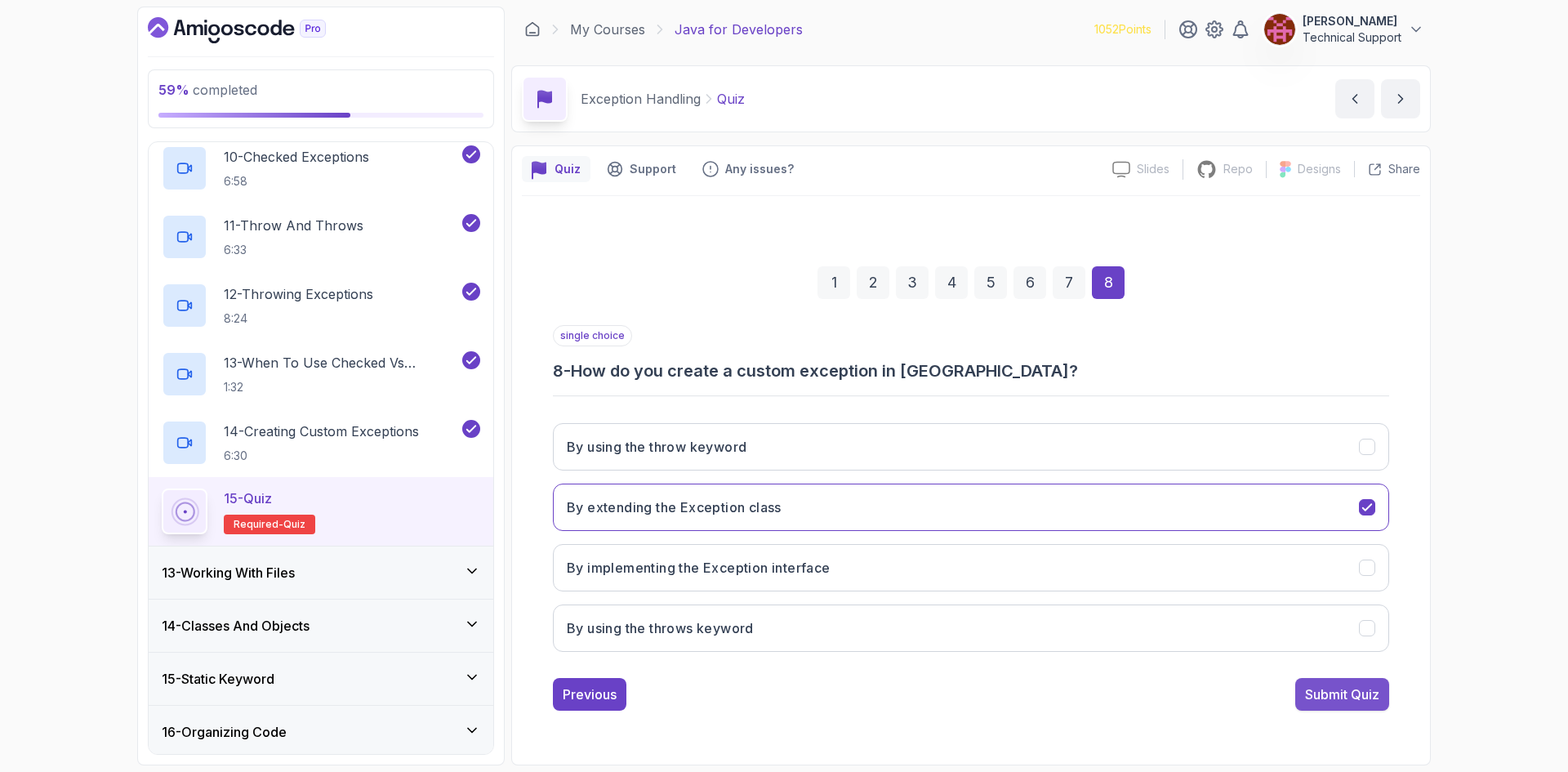
click at [1369, 700] on div "Submit Quiz" at bounding box center [1341, 694] width 74 height 19
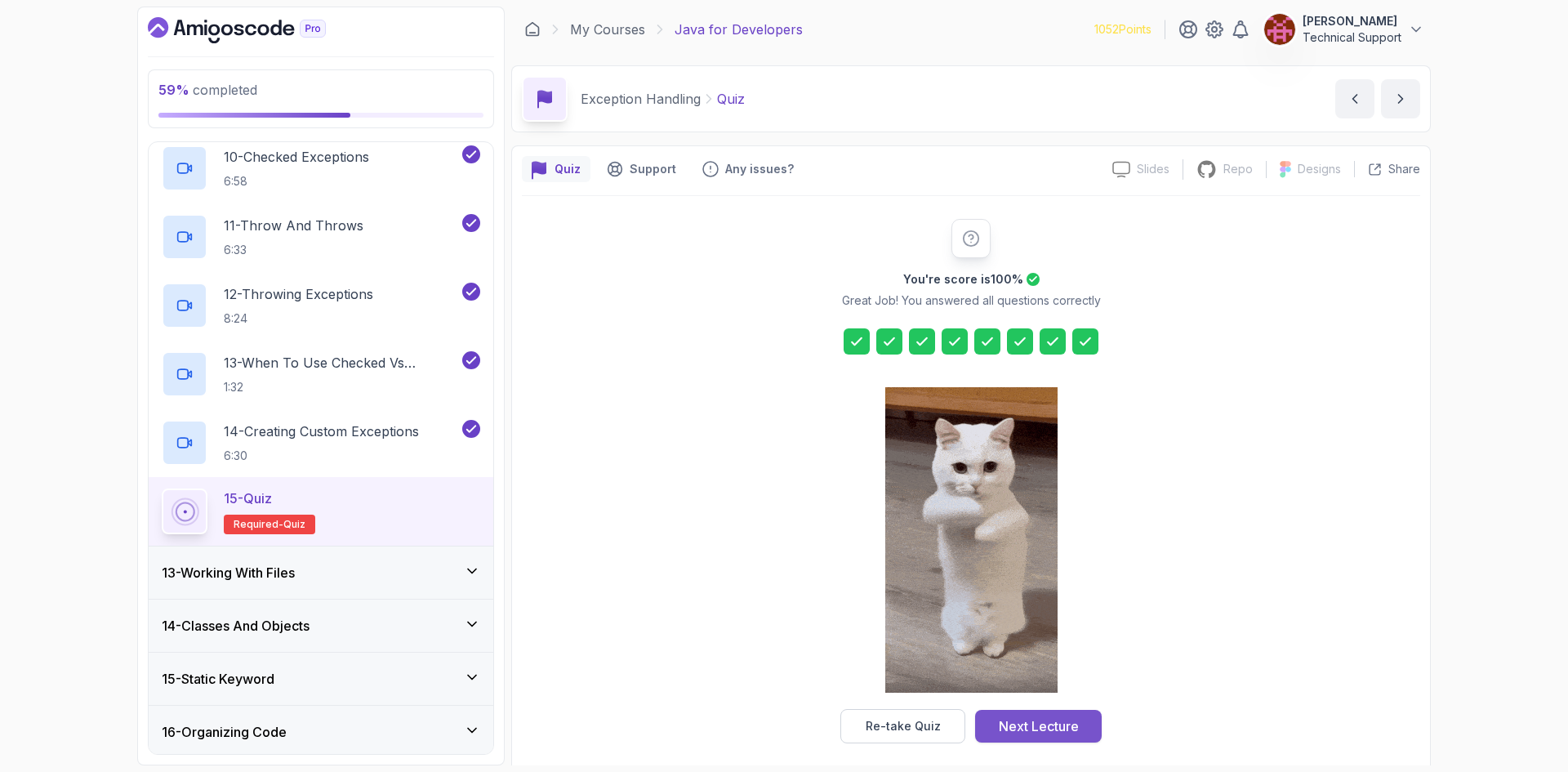
click at [1027, 722] on div "Next Lecture" at bounding box center [1038, 726] width 80 height 19
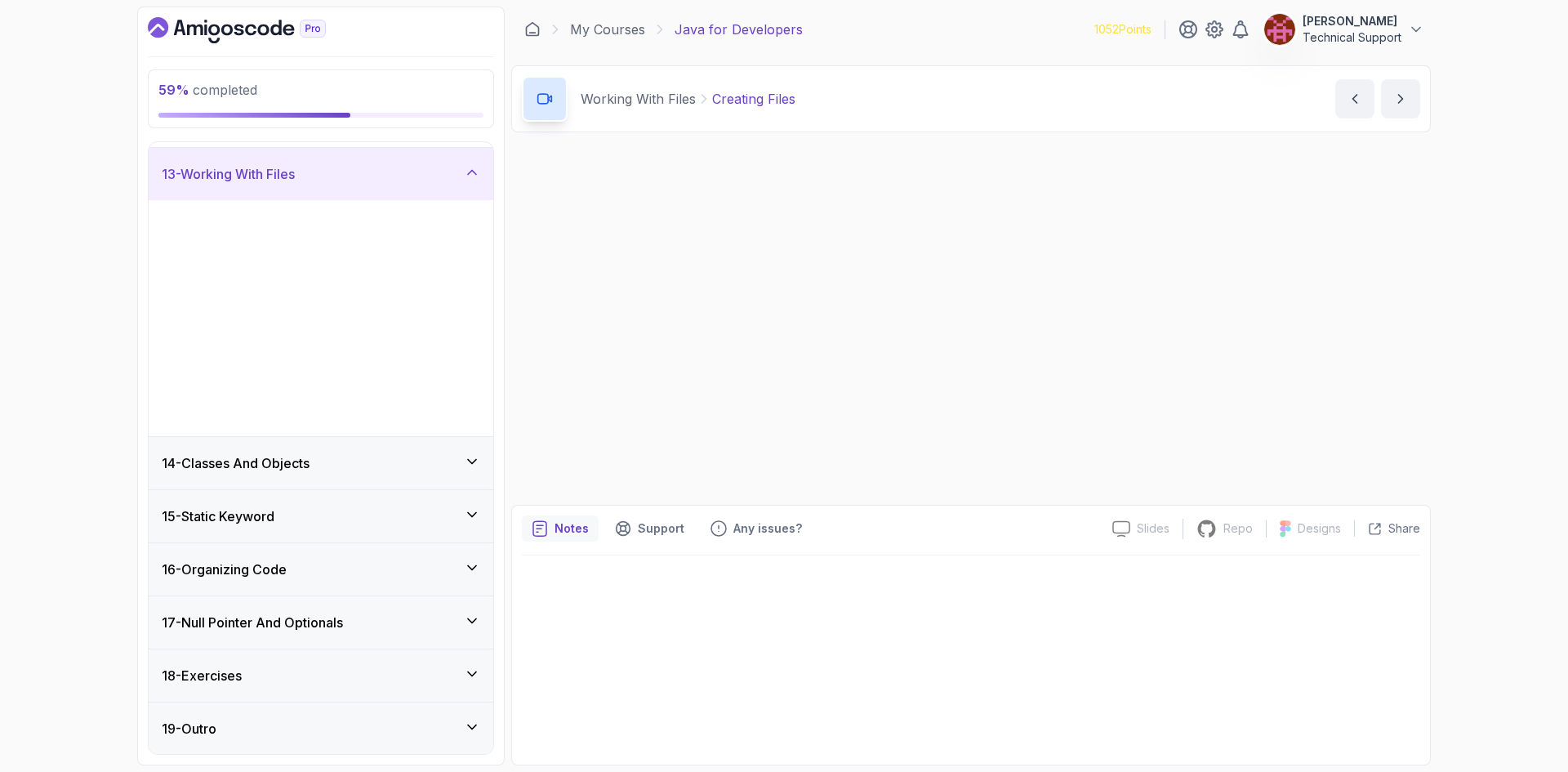
scroll to position [397, 0]
